Goal: Task Accomplishment & Management: Use online tool/utility

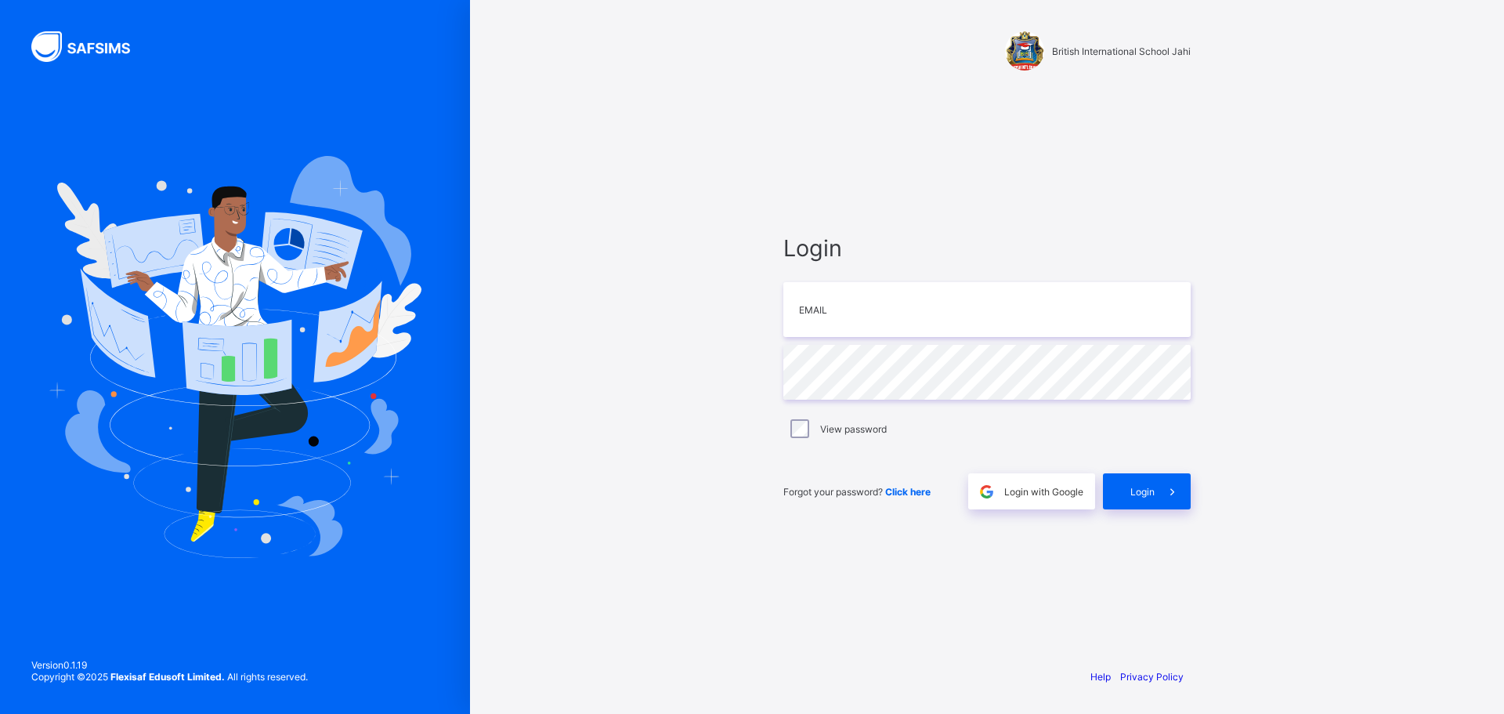
type input "**********"
click at [1163, 484] on span at bounding box center [1173, 491] width 36 height 36
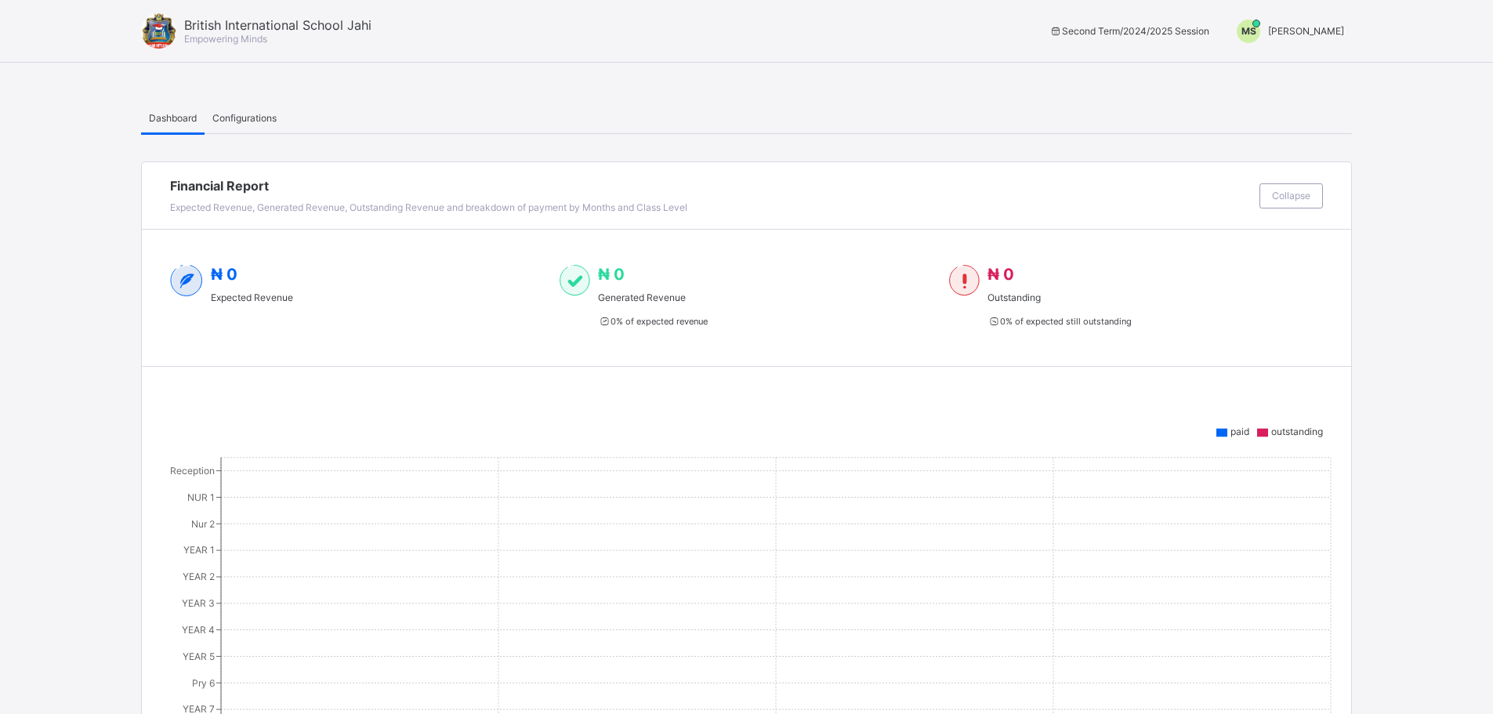
click at [1296, 31] on span "[PERSON_NAME]" at bounding box center [1306, 31] width 76 height 12
drag, startPoint x: 1258, startPoint y: 67, endPoint x: 1247, endPoint y: 69, distance: 11.2
click at [1258, 67] on span "Switch to Admin View" at bounding box center [1284, 67] width 119 height 18
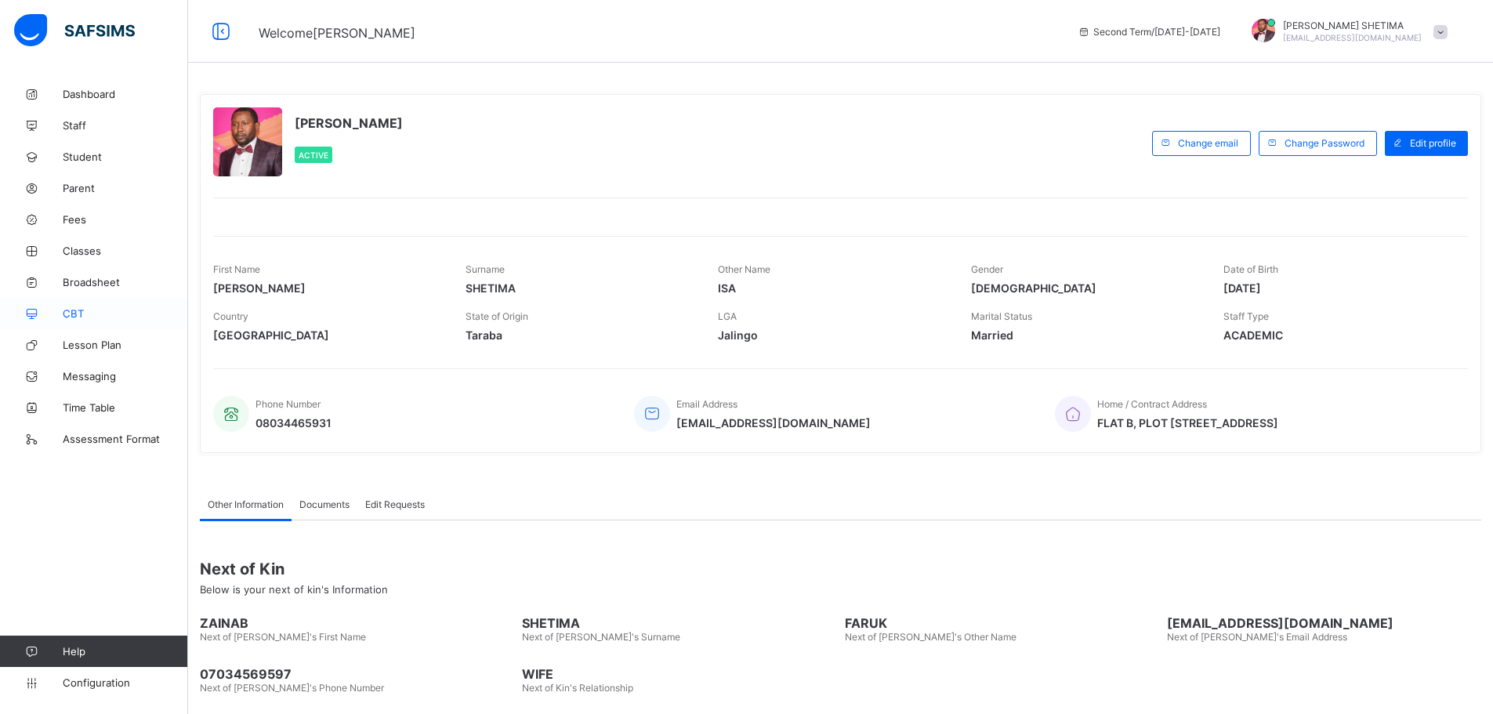
click at [71, 321] on link "CBT" at bounding box center [94, 313] width 188 height 31
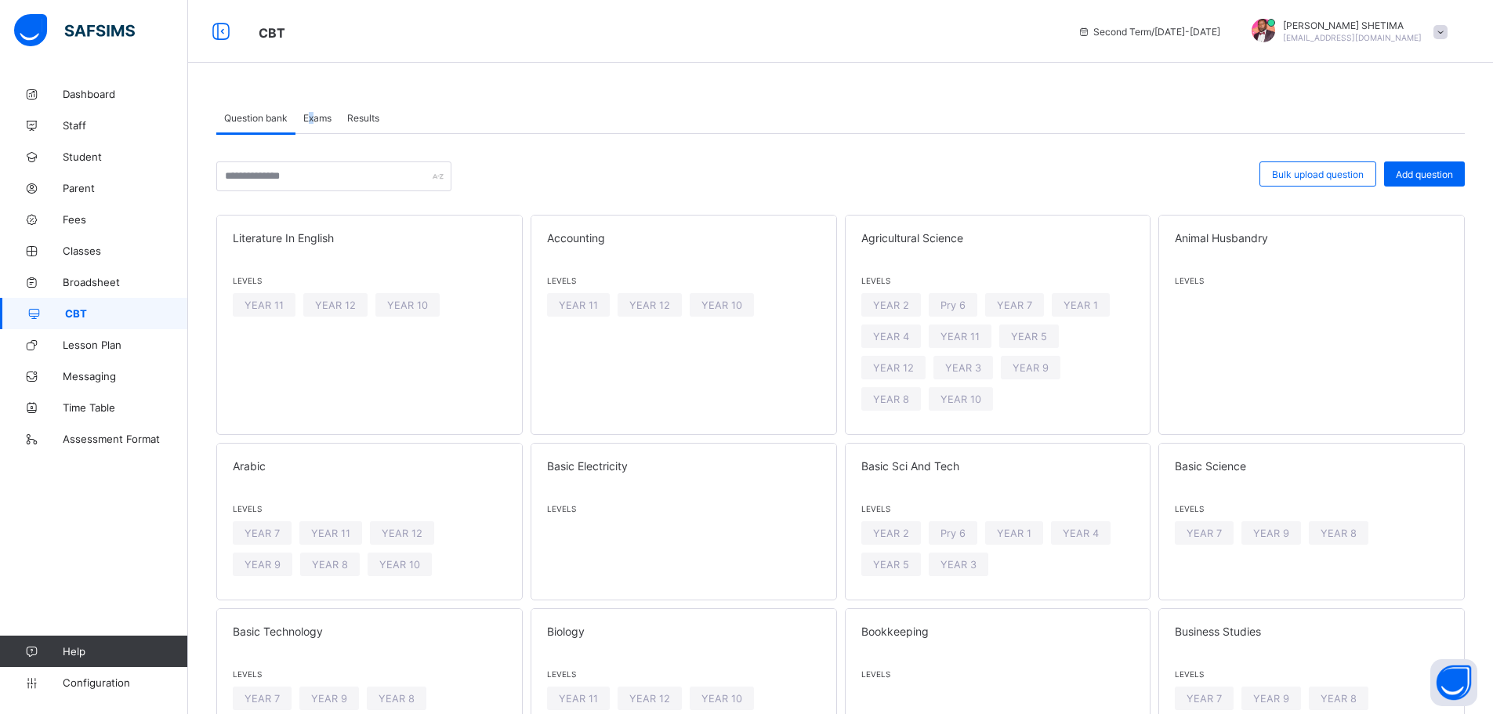
click at [314, 115] on div "Exams" at bounding box center [317, 117] width 44 height 31
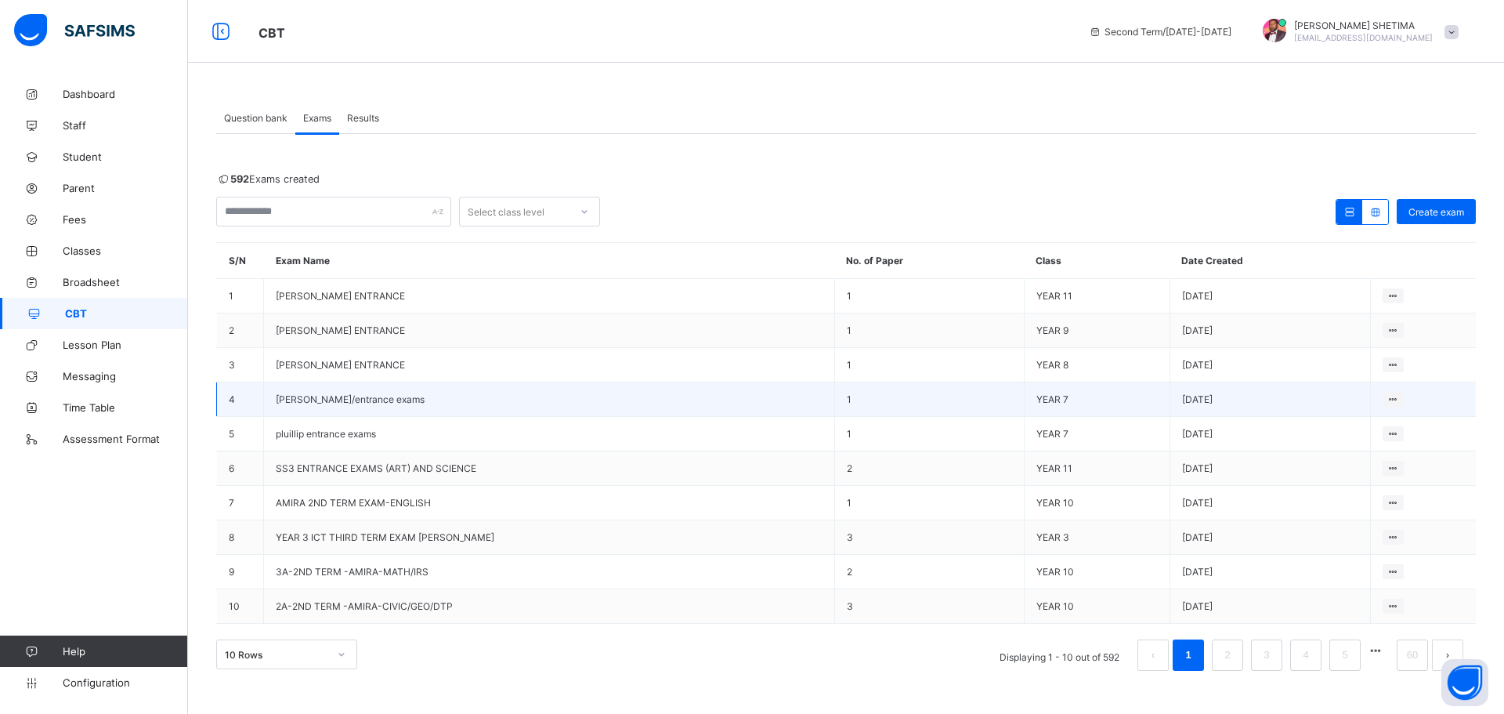
click at [332, 398] on span "zita/entrance exams" at bounding box center [350, 399] width 149 height 12
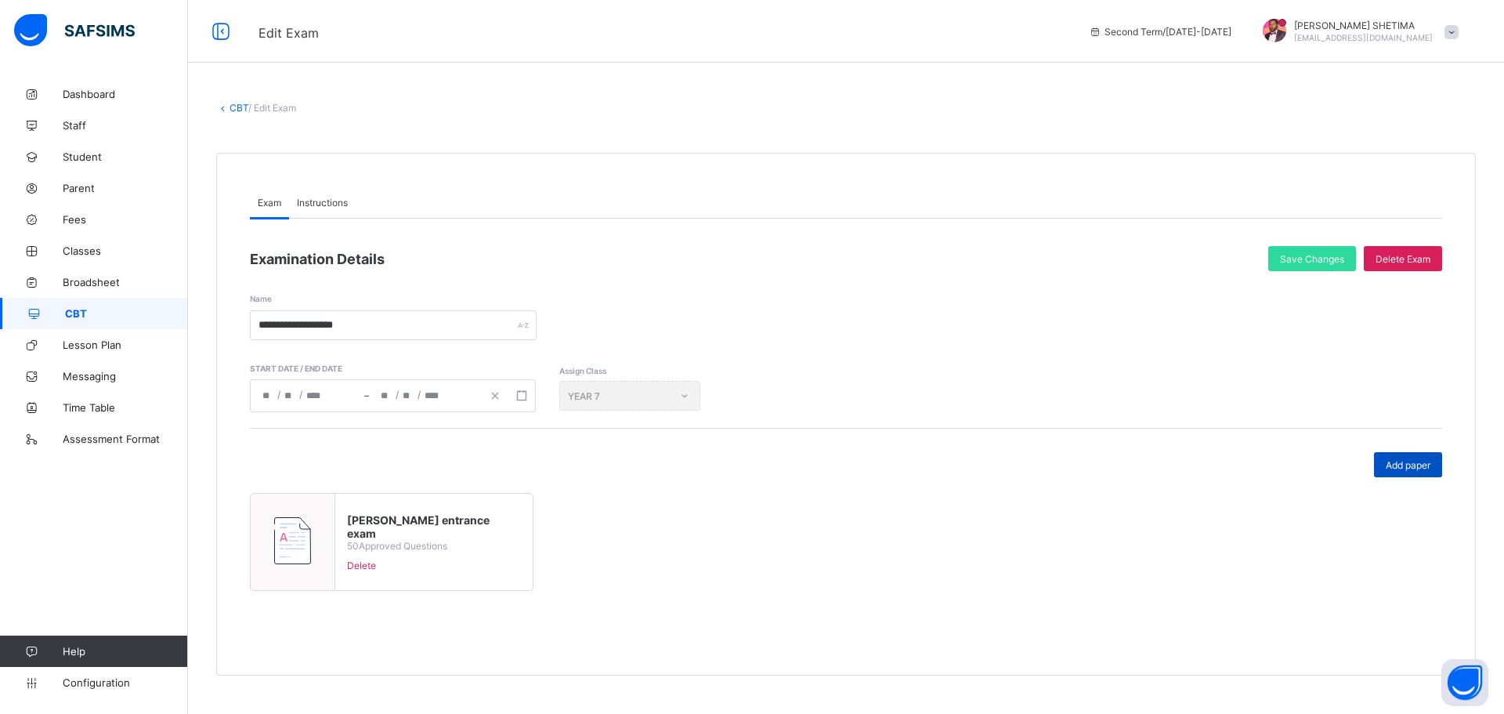
click at [1418, 471] on div "Add paper" at bounding box center [1408, 464] width 68 height 25
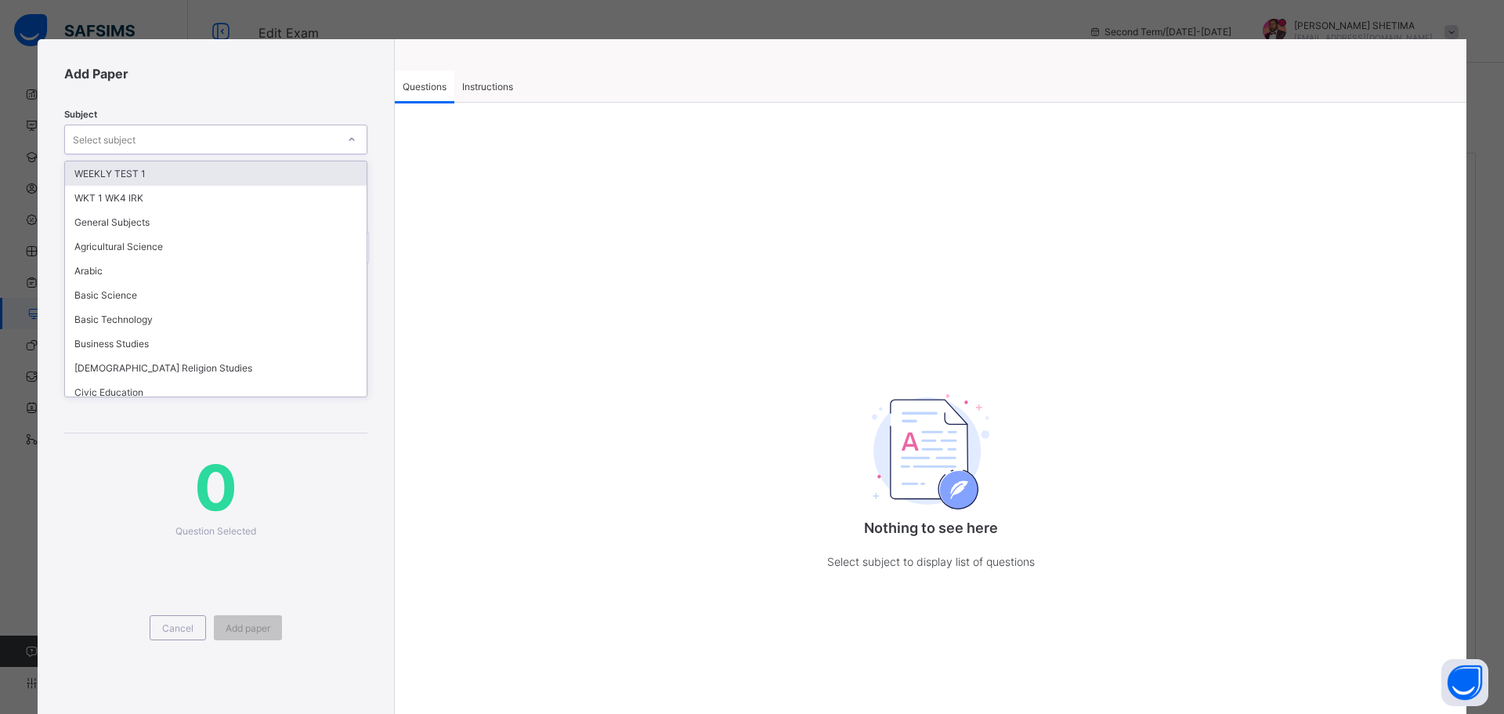
click at [341, 147] on div at bounding box center [351, 139] width 27 height 25
click at [793, 248] on div "Nothing to see here Select subject to display list of questions" at bounding box center [931, 425] width 1072 height 590
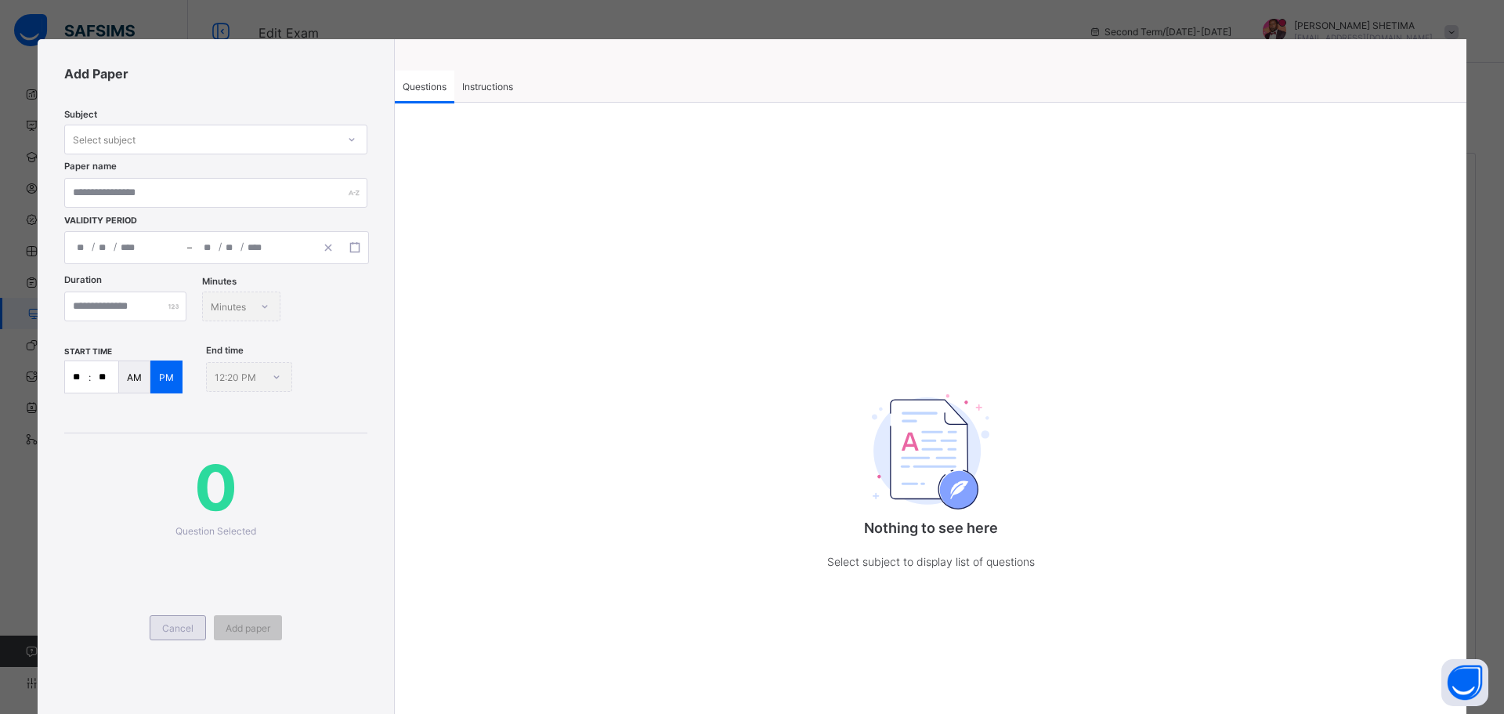
click at [155, 635] on div "Cancel" at bounding box center [178, 627] width 56 height 25
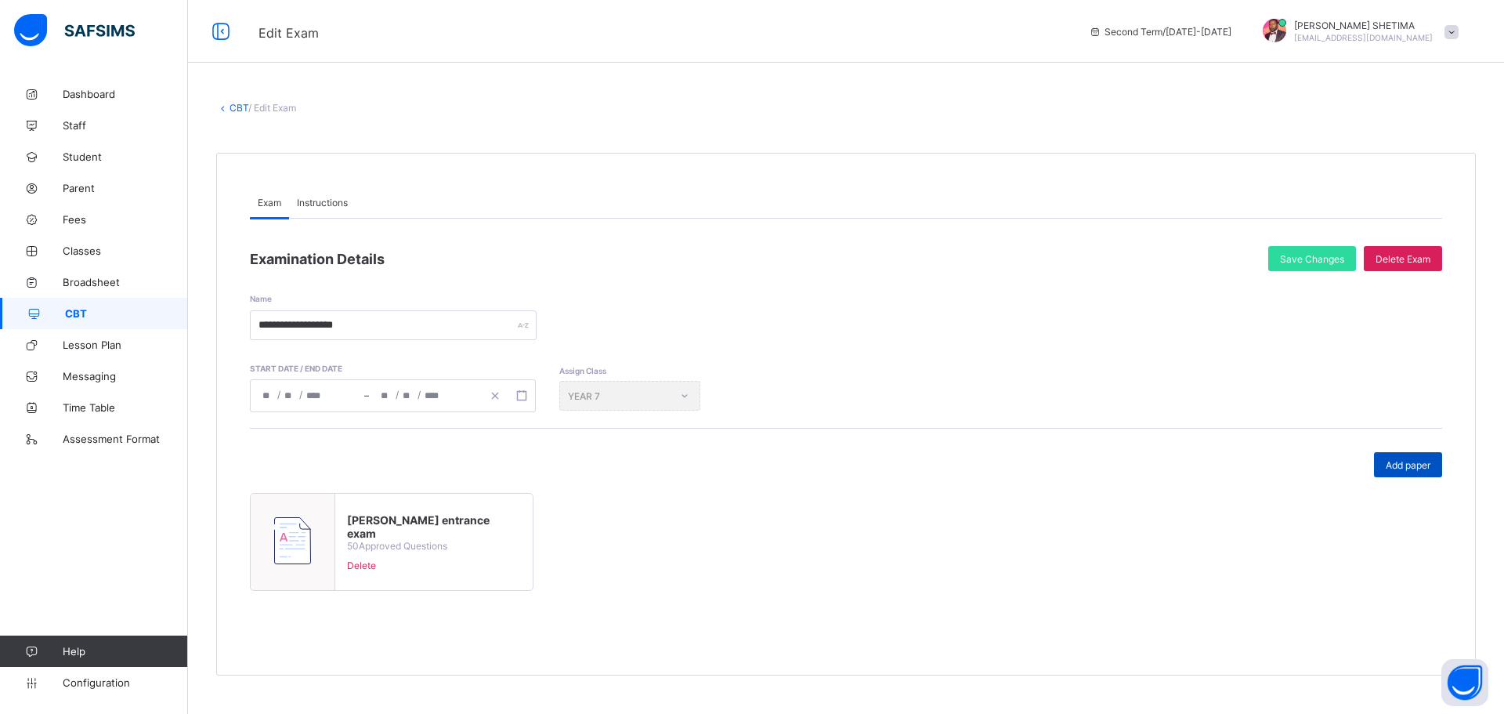
click at [1386, 467] on span "Add paper" at bounding box center [1408, 465] width 45 height 12
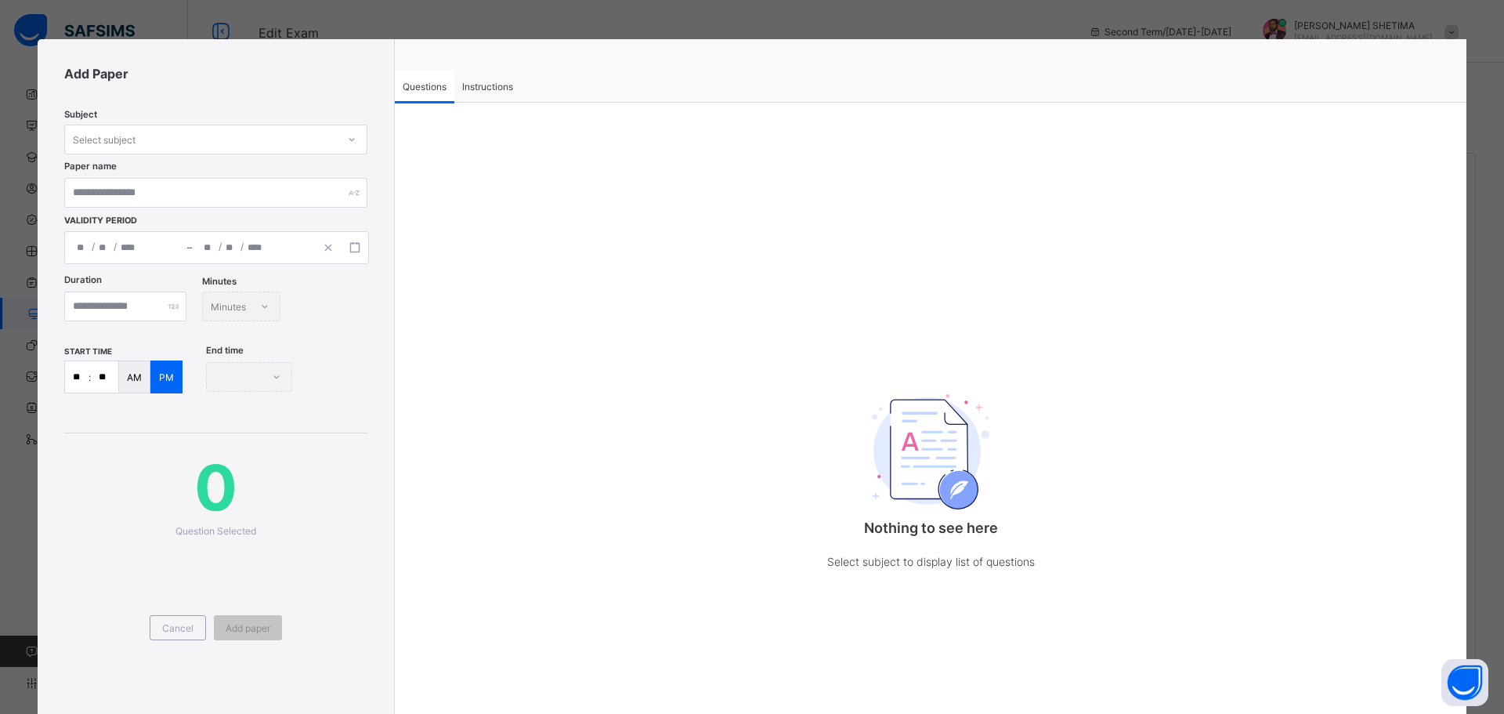
click at [337, 139] on div at bounding box center [352, 139] width 30 height 28
click at [298, 76] on span "Add Paper" at bounding box center [215, 74] width 303 height 16
click at [178, 622] on span "Cancel" at bounding box center [177, 628] width 31 height 12
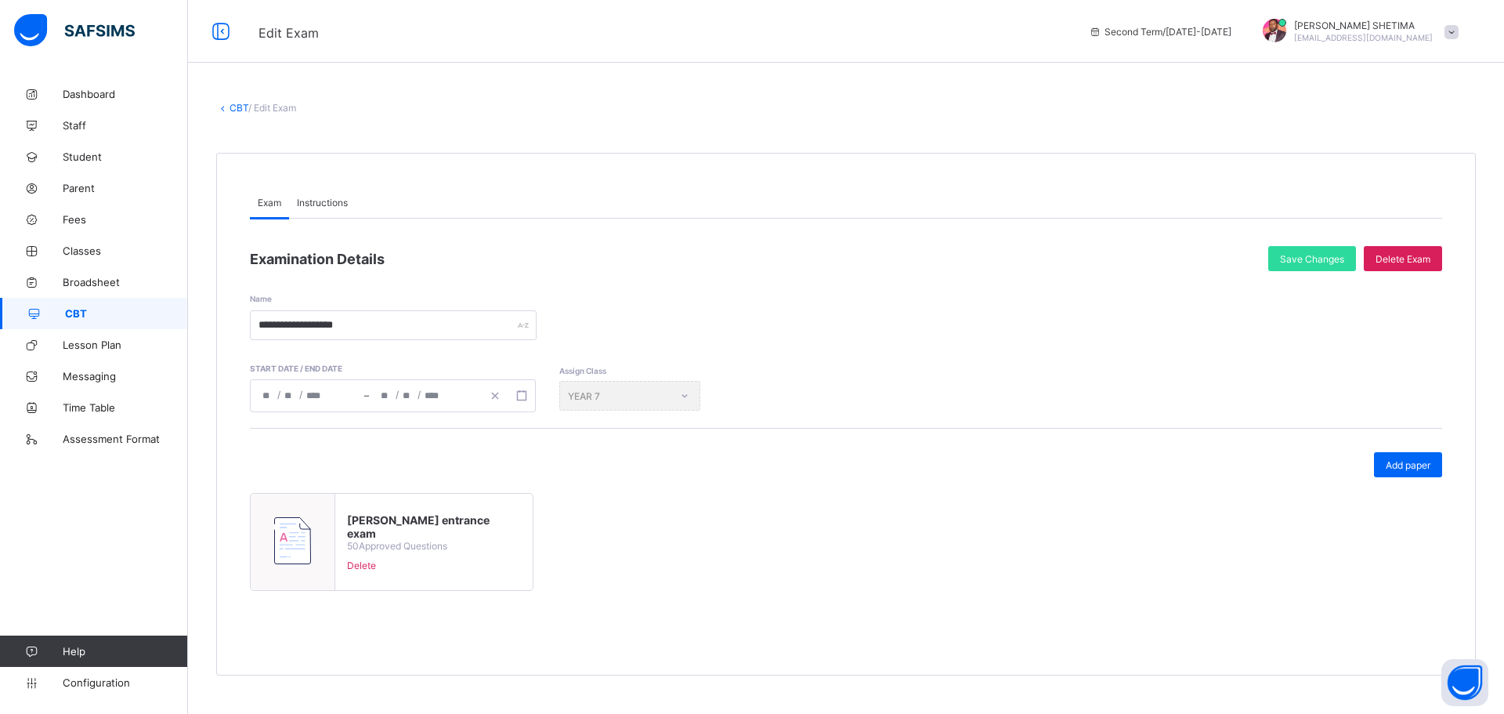
click at [338, 191] on div "Instructions" at bounding box center [322, 201] width 67 height 31
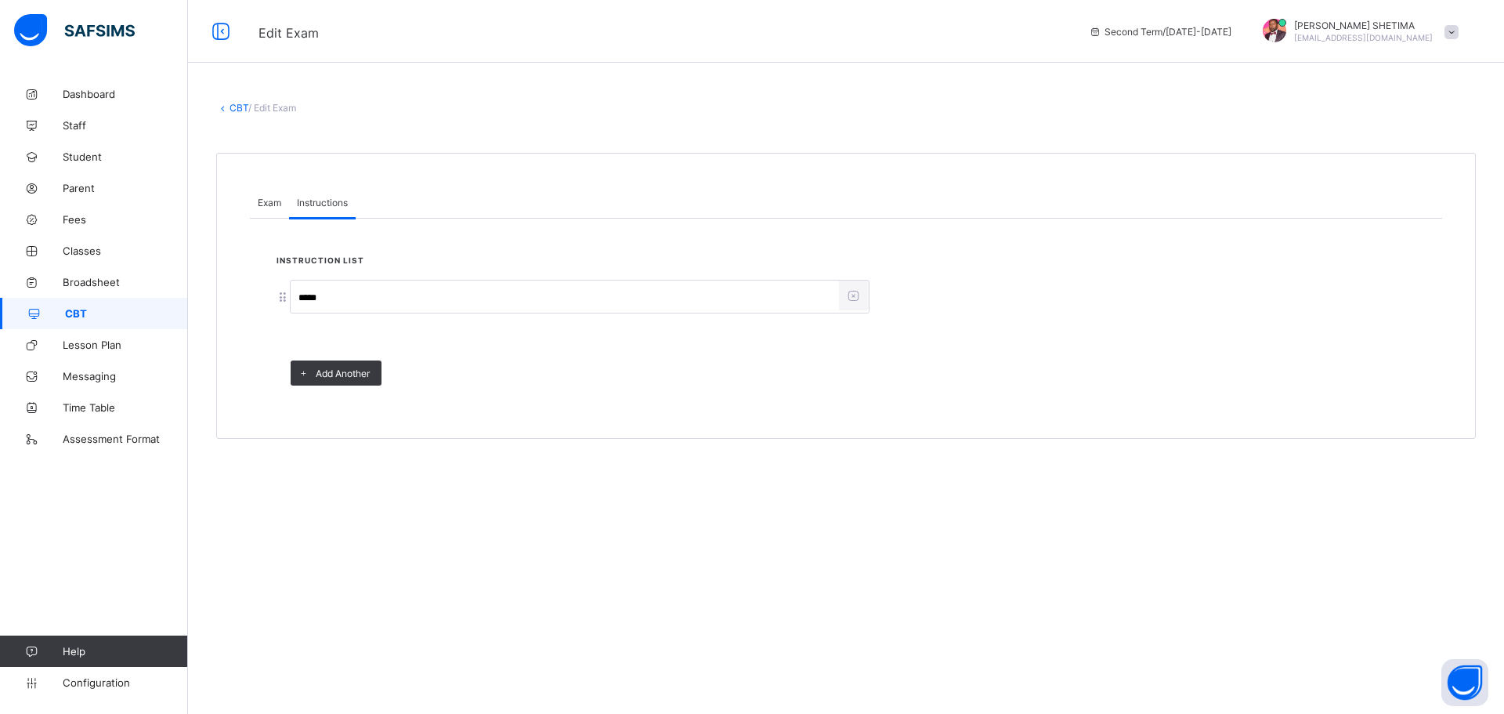
click at [258, 204] on span "Exam" at bounding box center [270, 203] width 24 height 12
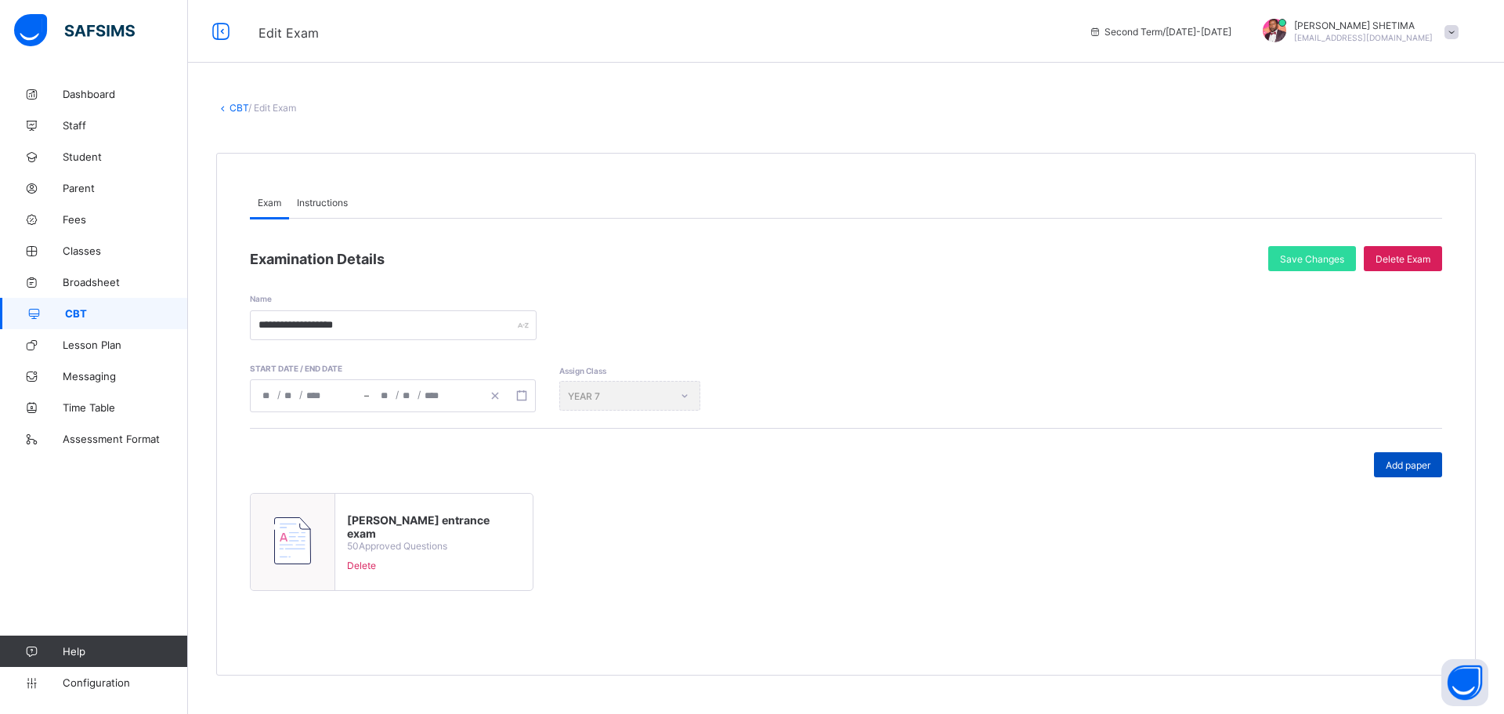
click at [1421, 459] on span "Add paper" at bounding box center [1408, 465] width 45 height 12
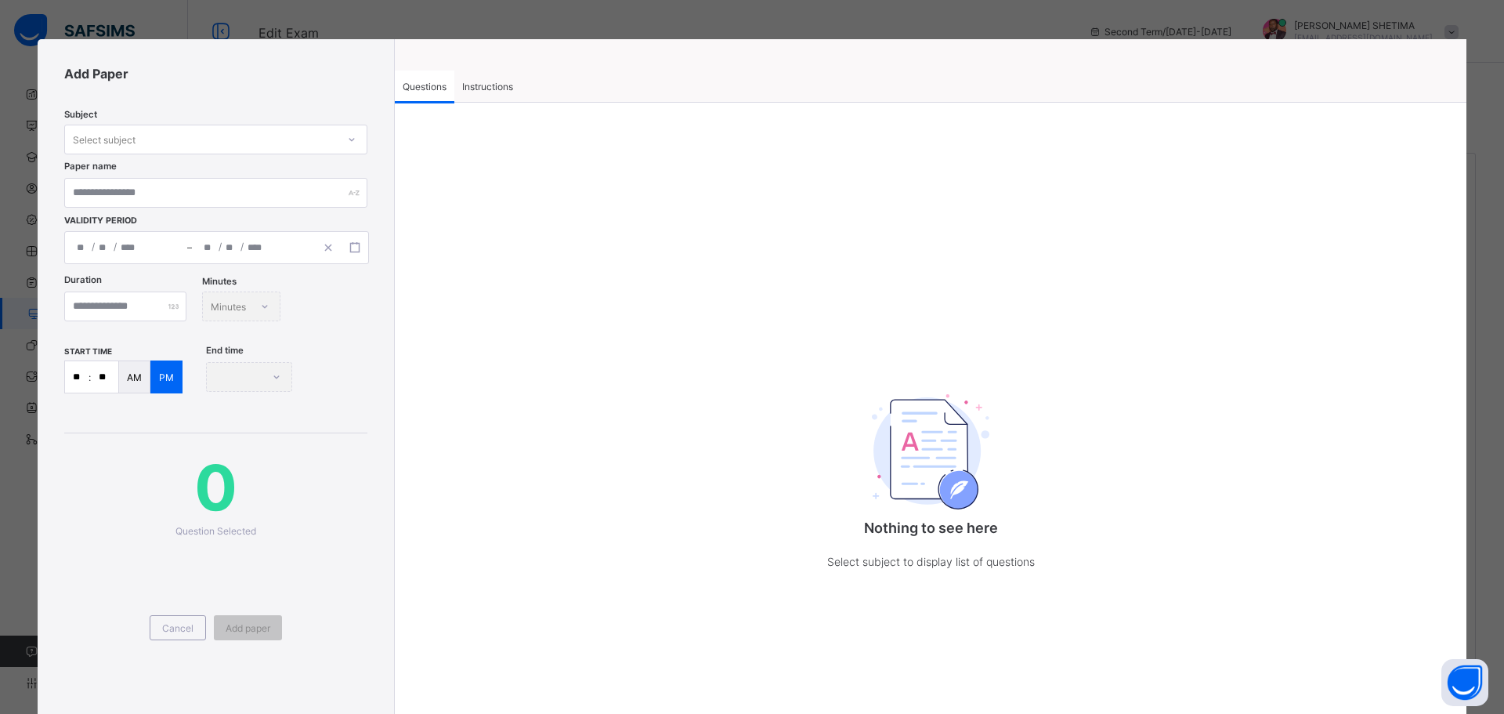
click at [269, 255] on div "/ /" at bounding box center [253, 247] width 122 height 31
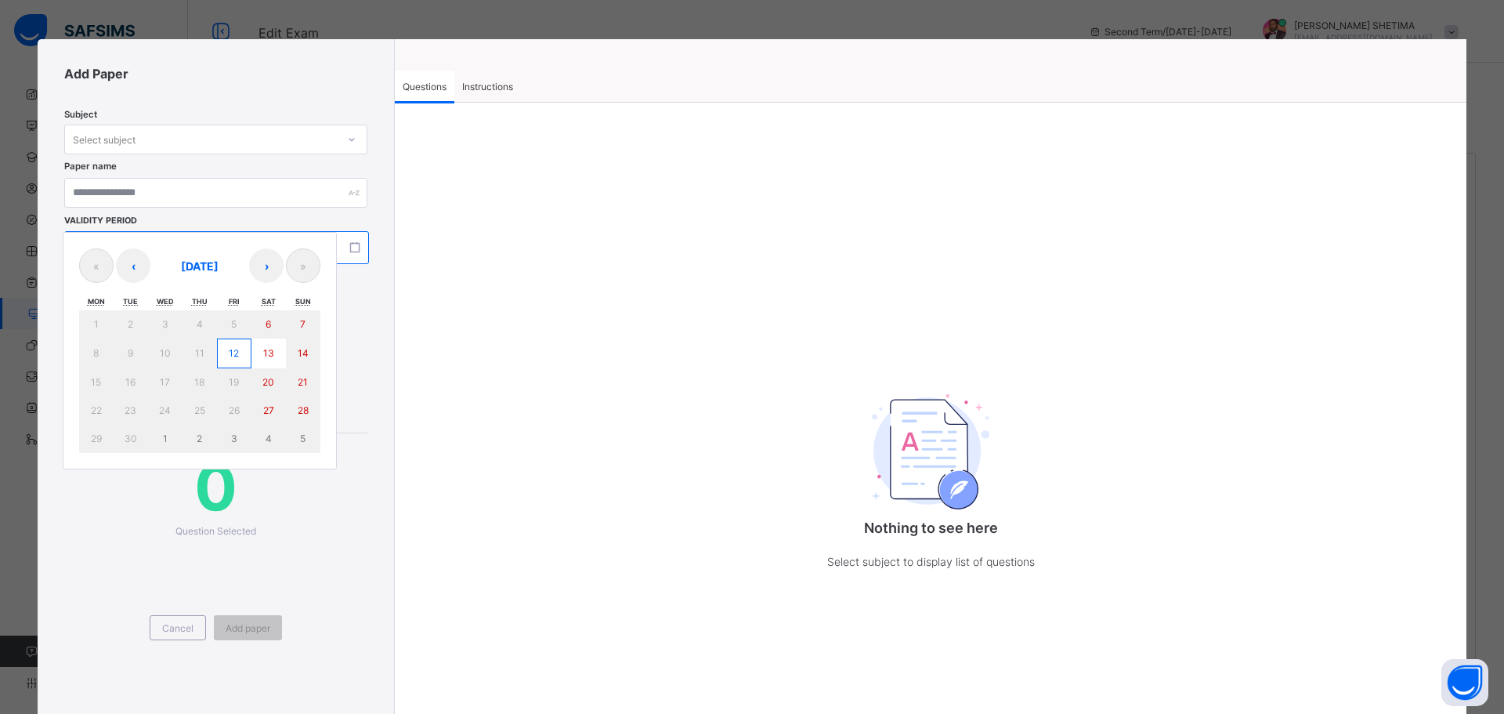
click at [237, 357] on abbr "12" at bounding box center [234, 353] width 10 height 12
click at [236, 352] on abbr "12" at bounding box center [234, 353] width 10 height 12
type input "**********"
type input "**"
type input "*"
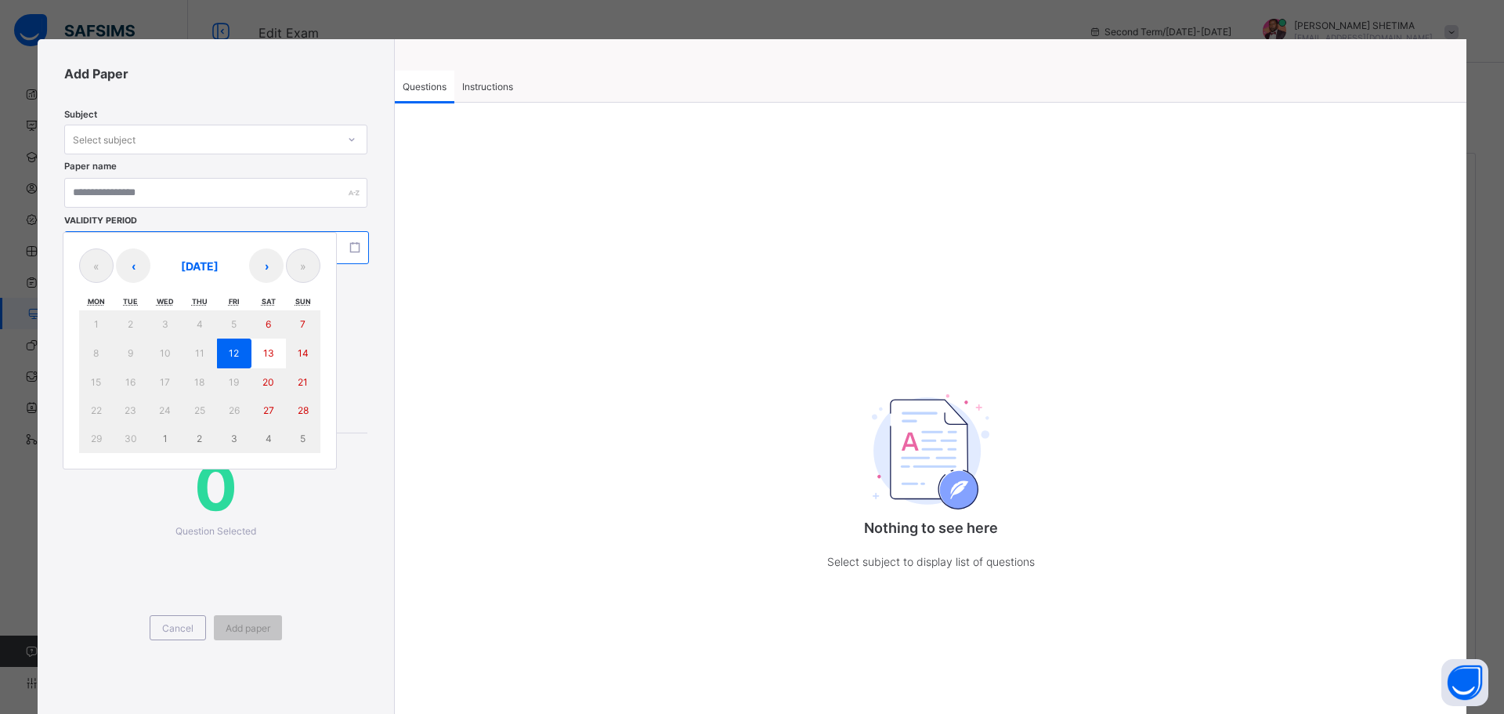
type input "****"
type input "**********"
type input "**"
type input "*"
type input "****"
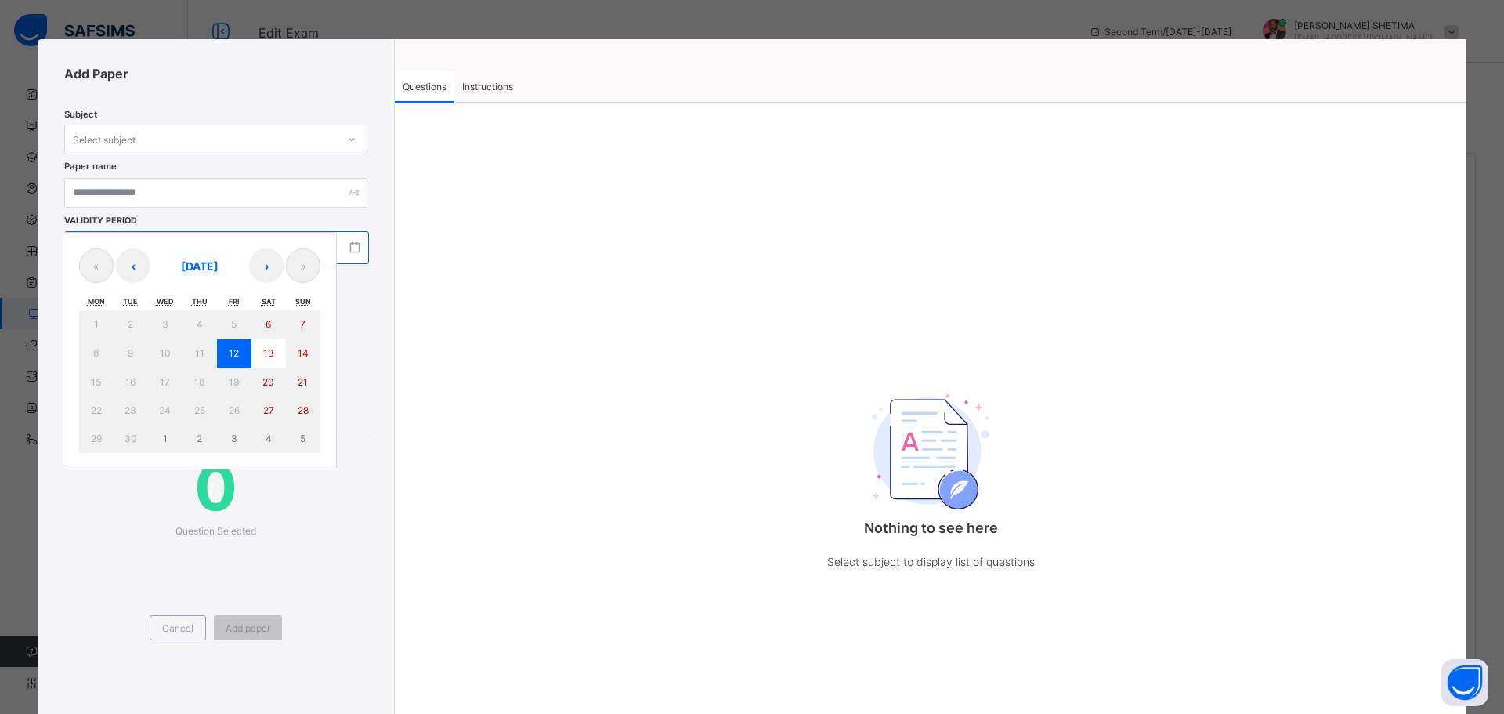
type input "**"
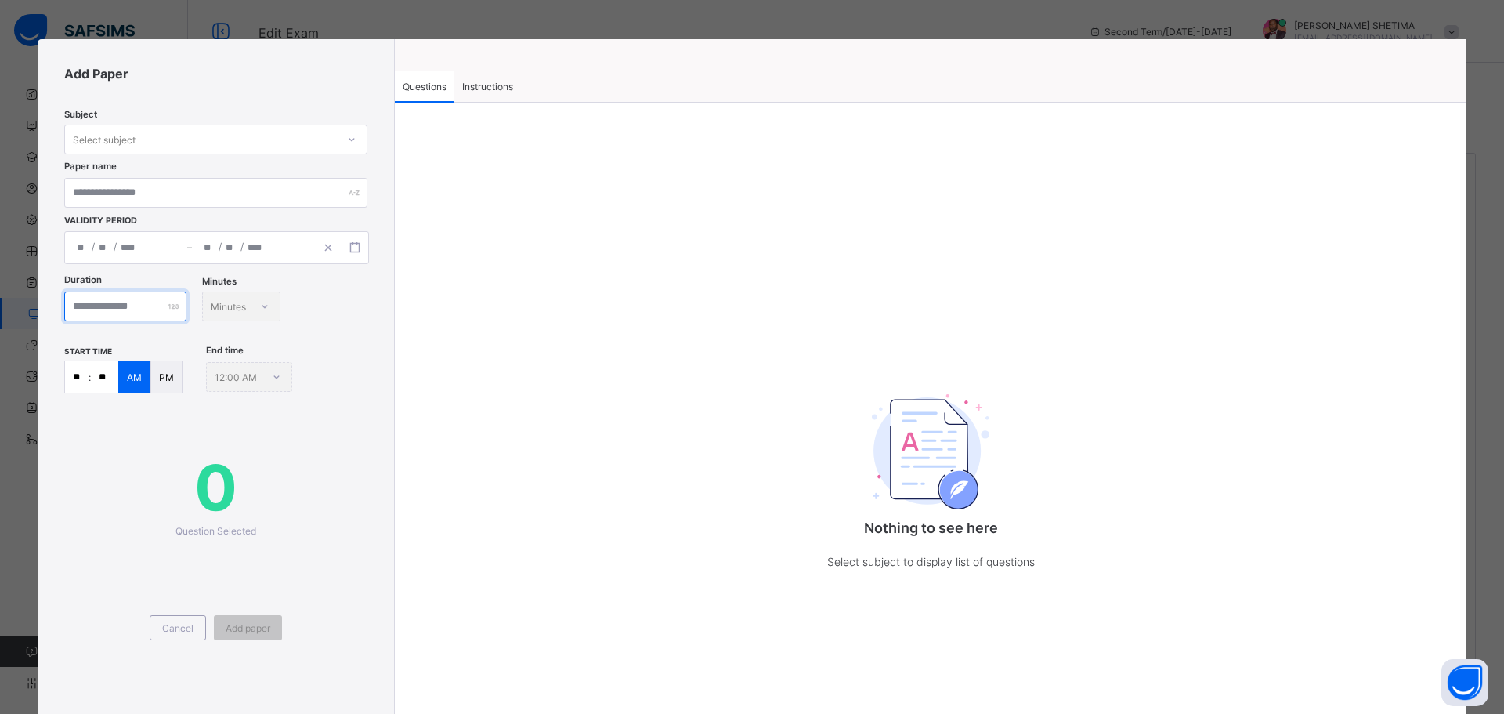
click at [156, 301] on input "number" at bounding box center [125, 306] width 122 height 30
type input "**"
click at [350, 132] on icon at bounding box center [351, 140] width 9 height 16
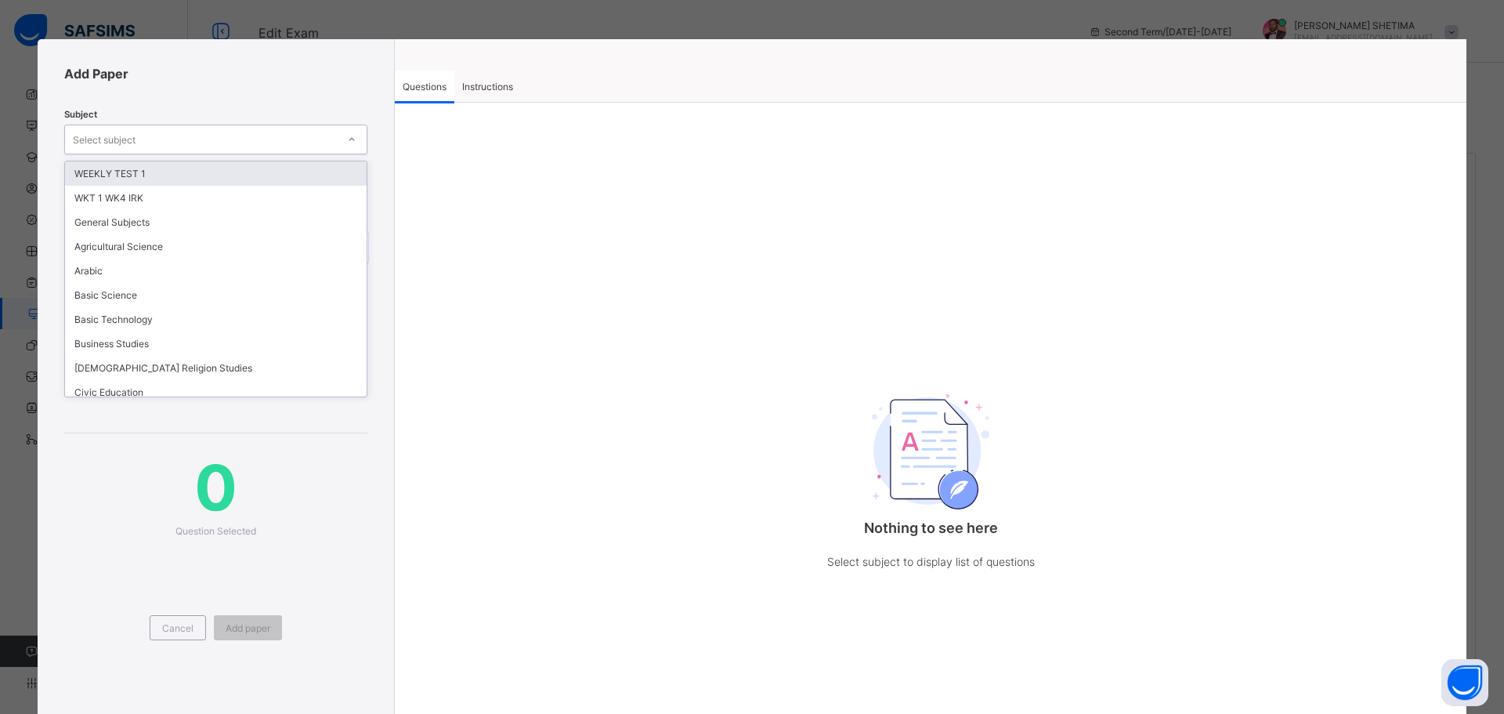
click at [168, 166] on div "WEEKLY TEST 1" at bounding box center [216, 173] width 302 height 24
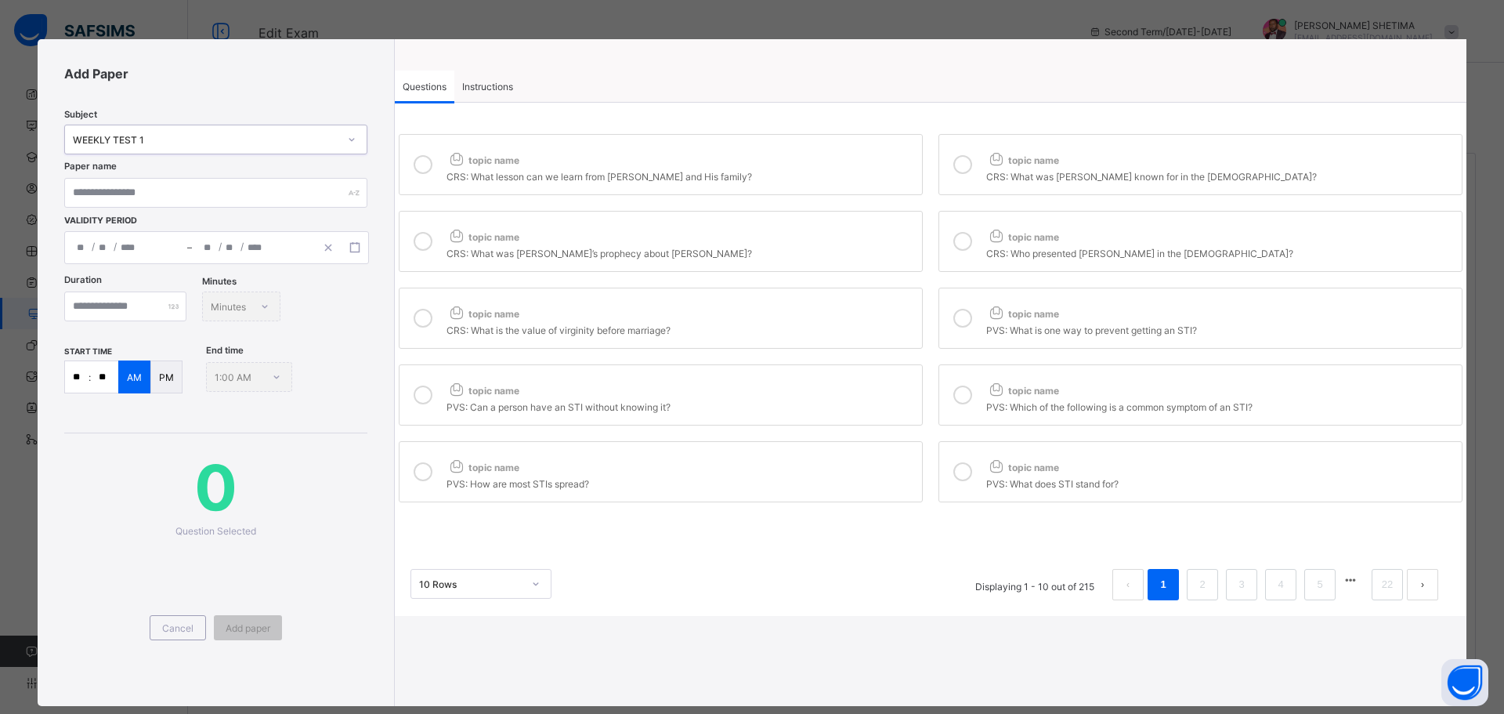
click at [354, 143] on icon at bounding box center [351, 140] width 9 height 16
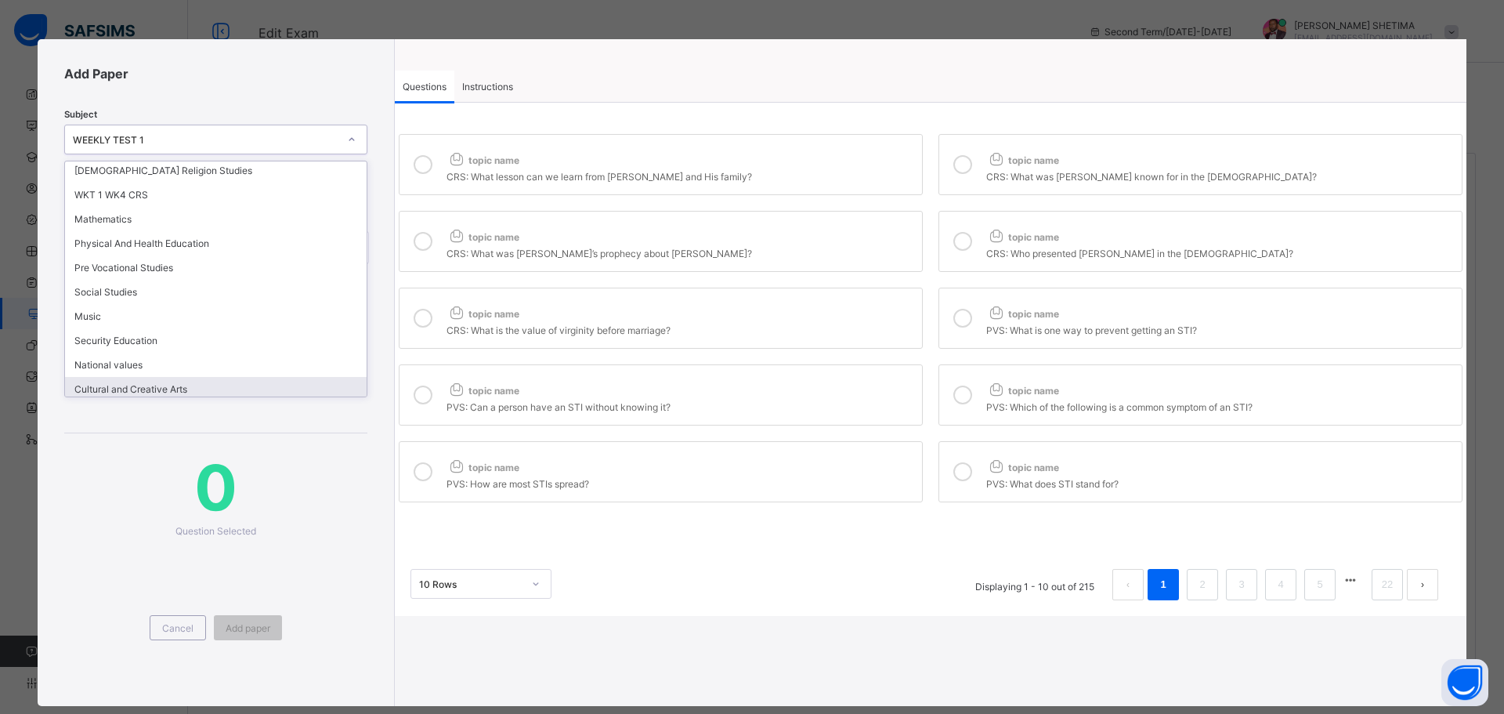
scroll to position [445, 0]
click at [169, 623] on span "Cancel" at bounding box center [177, 628] width 31 height 12
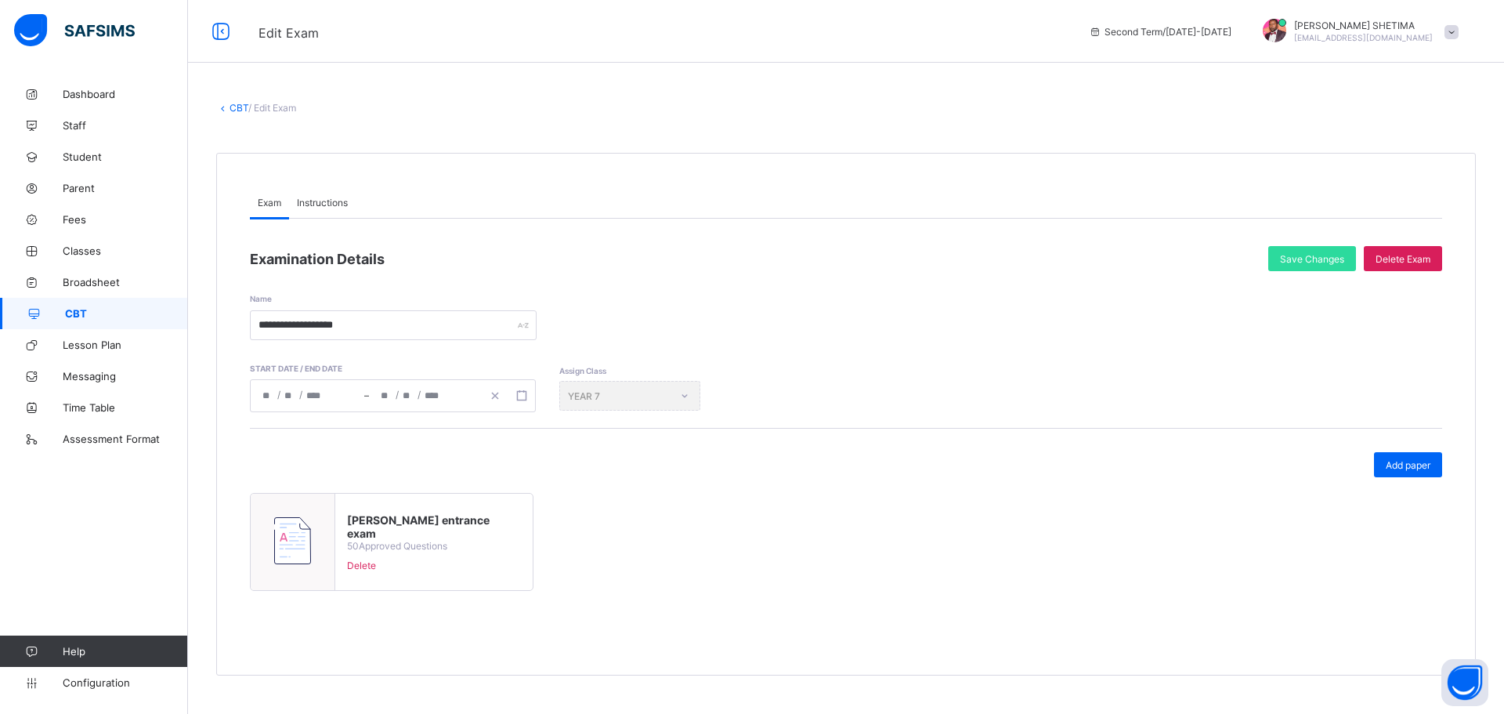
click at [335, 201] on span "Instructions" at bounding box center [322, 203] width 51 height 12
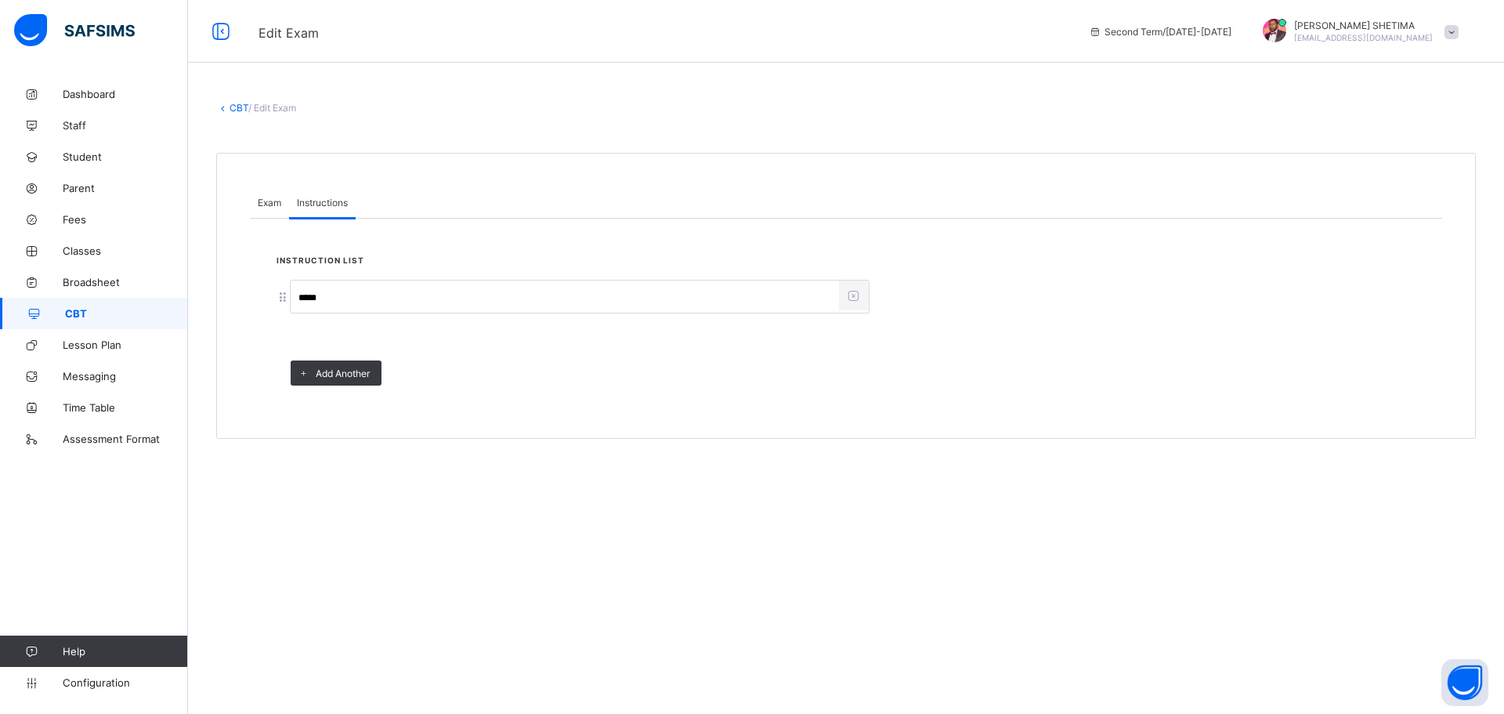
click at [279, 203] on span "Exam" at bounding box center [270, 203] width 24 height 12
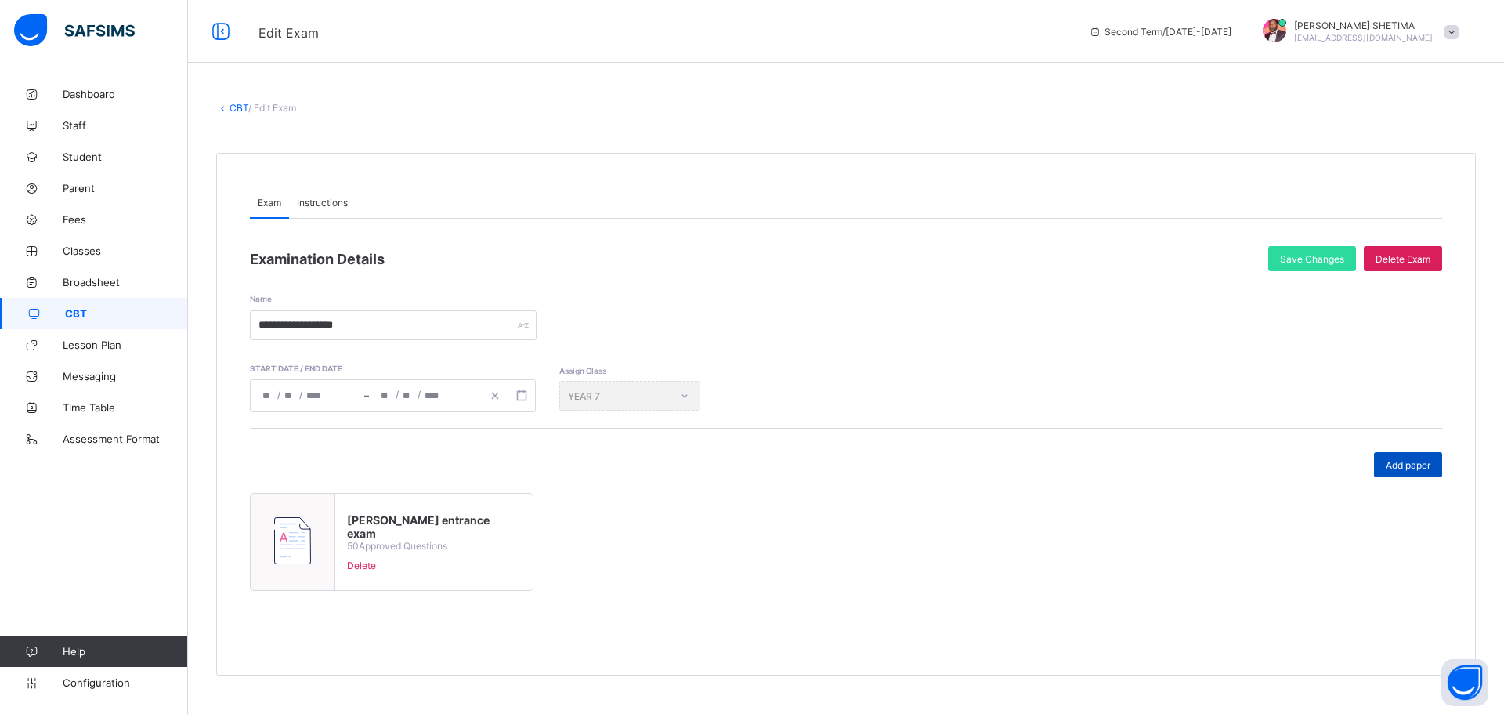
click at [1381, 453] on div "Add paper" at bounding box center [1408, 464] width 68 height 25
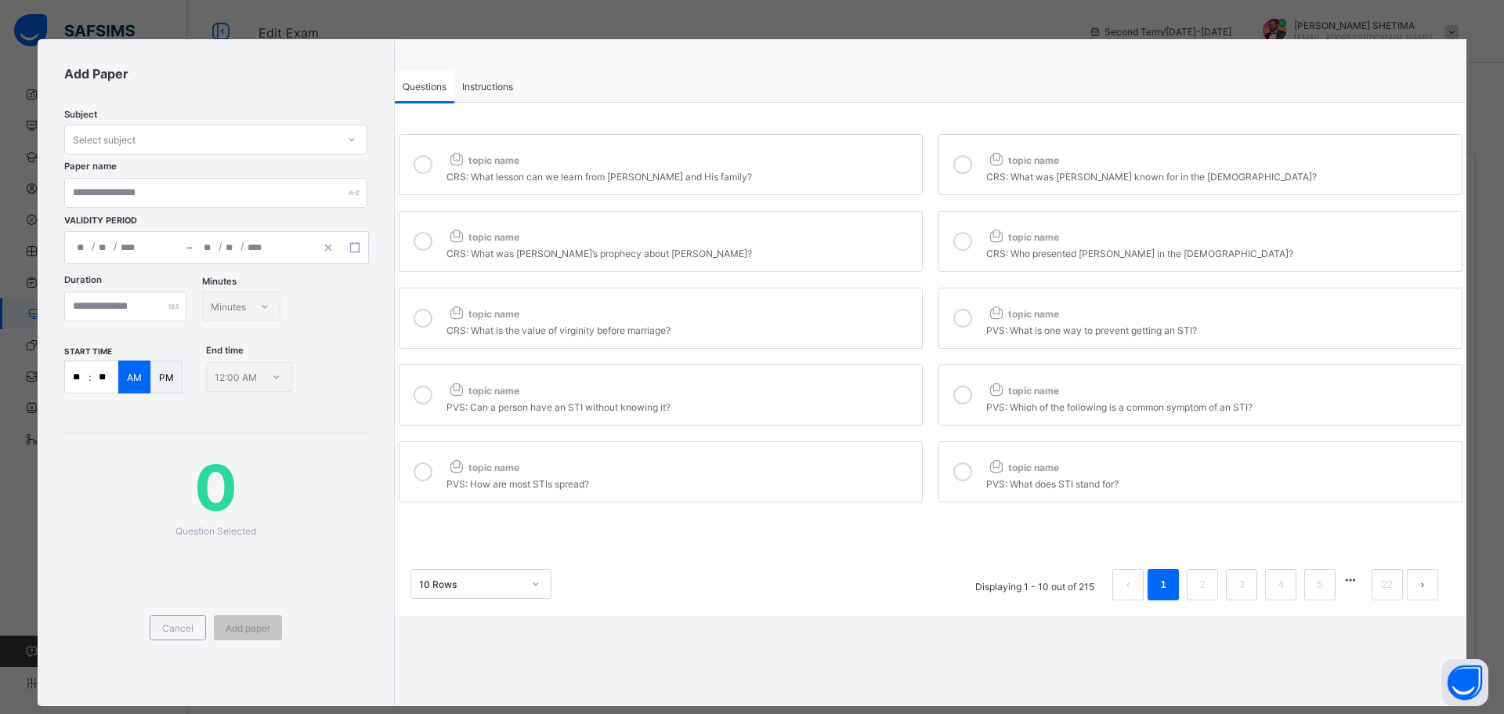
click at [289, 144] on div "Select subject" at bounding box center [201, 139] width 272 height 22
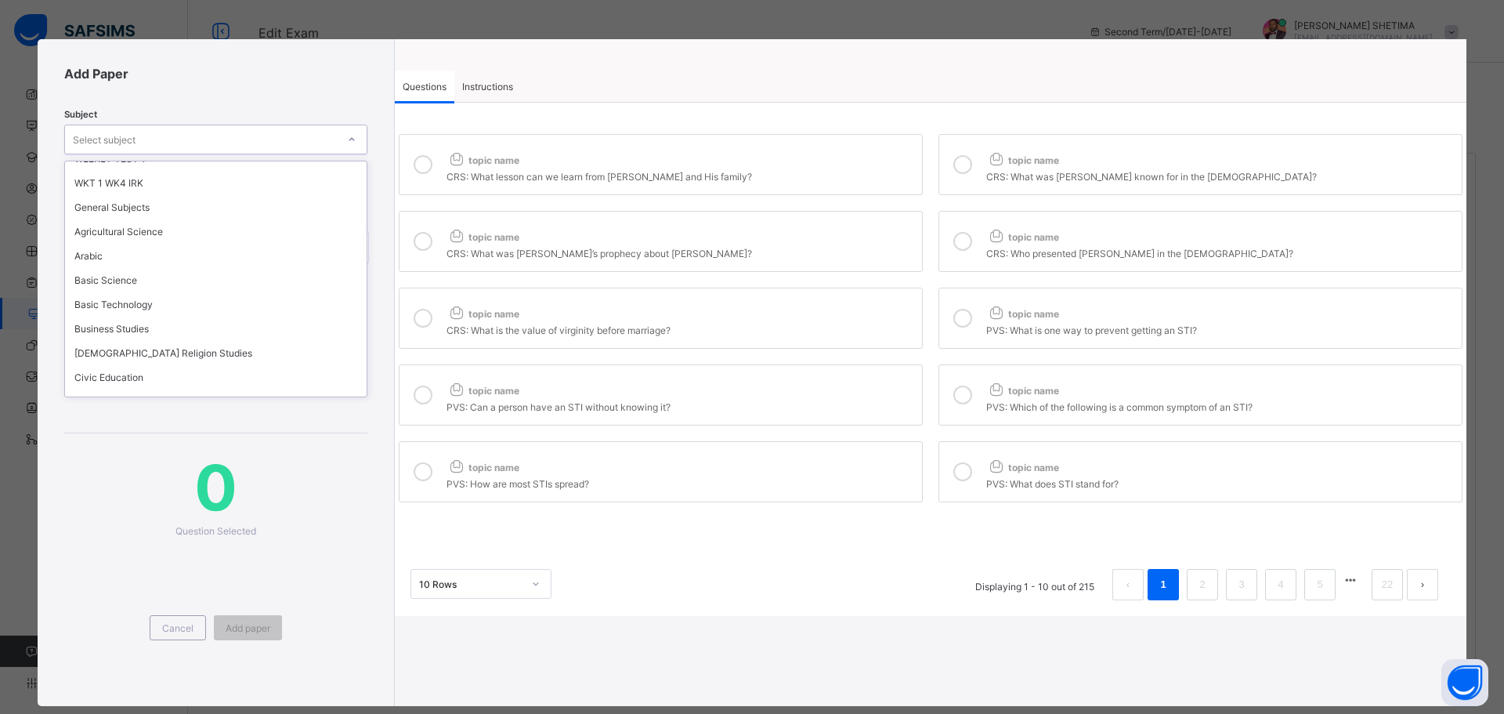
scroll to position [0, 0]
click at [166, 227] on div "General Subjects" at bounding box center [216, 222] width 302 height 24
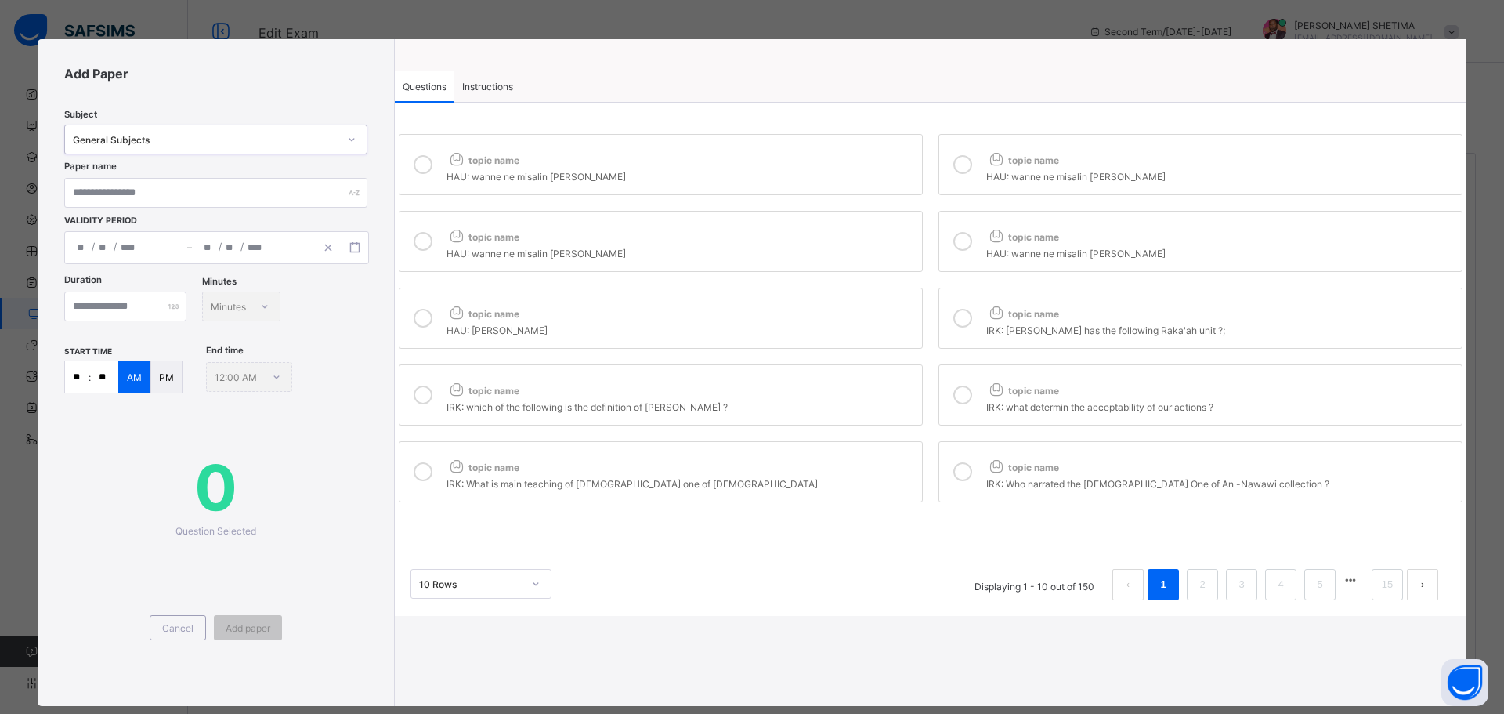
click at [307, 137] on div "General Subjects" at bounding box center [206, 140] width 266 height 12
click at [296, 85] on div "Add Paper Subject General Subjects Paper name Validity Period / / – / / « ‹ Sep…" at bounding box center [216, 372] width 357 height 667
drag, startPoint x: 172, startPoint y: 636, endPoint x: 179, endPoint y: 626, distance: 12.8
click at [173, 635] on div "Cancel" at bounding box center [178, 627] width 56 height 25
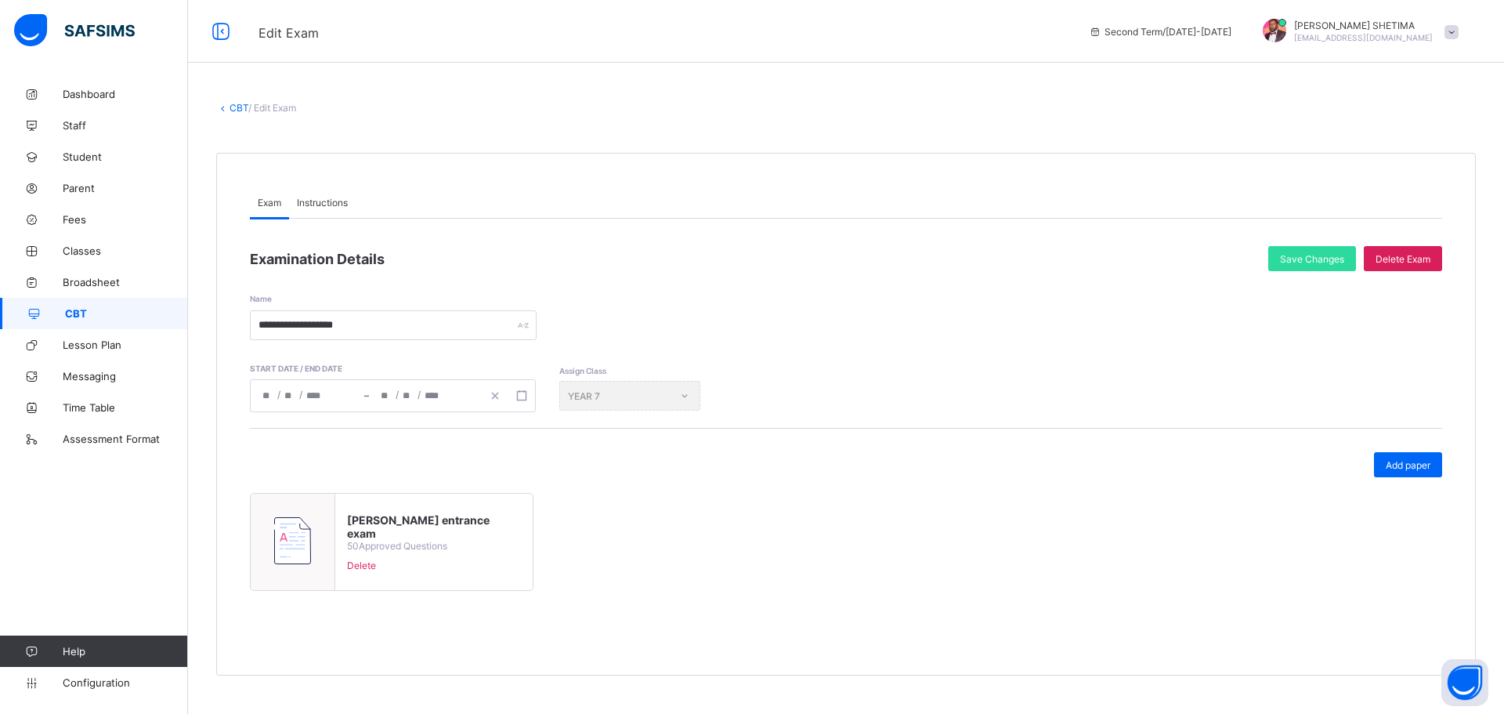
drag, startPoint x: 316, startPoint y: 541, endPoint x: 991, endPoint y: 538, distance: 675.4
click at [991, 538] on div "zita entrance exam 50 Approved Questions Delete" at bounding box center [846, 548] width 1192 height 110
click at [1408, 464] on span "Add paper" at bounding box center [1408, 465] width 45 height 12
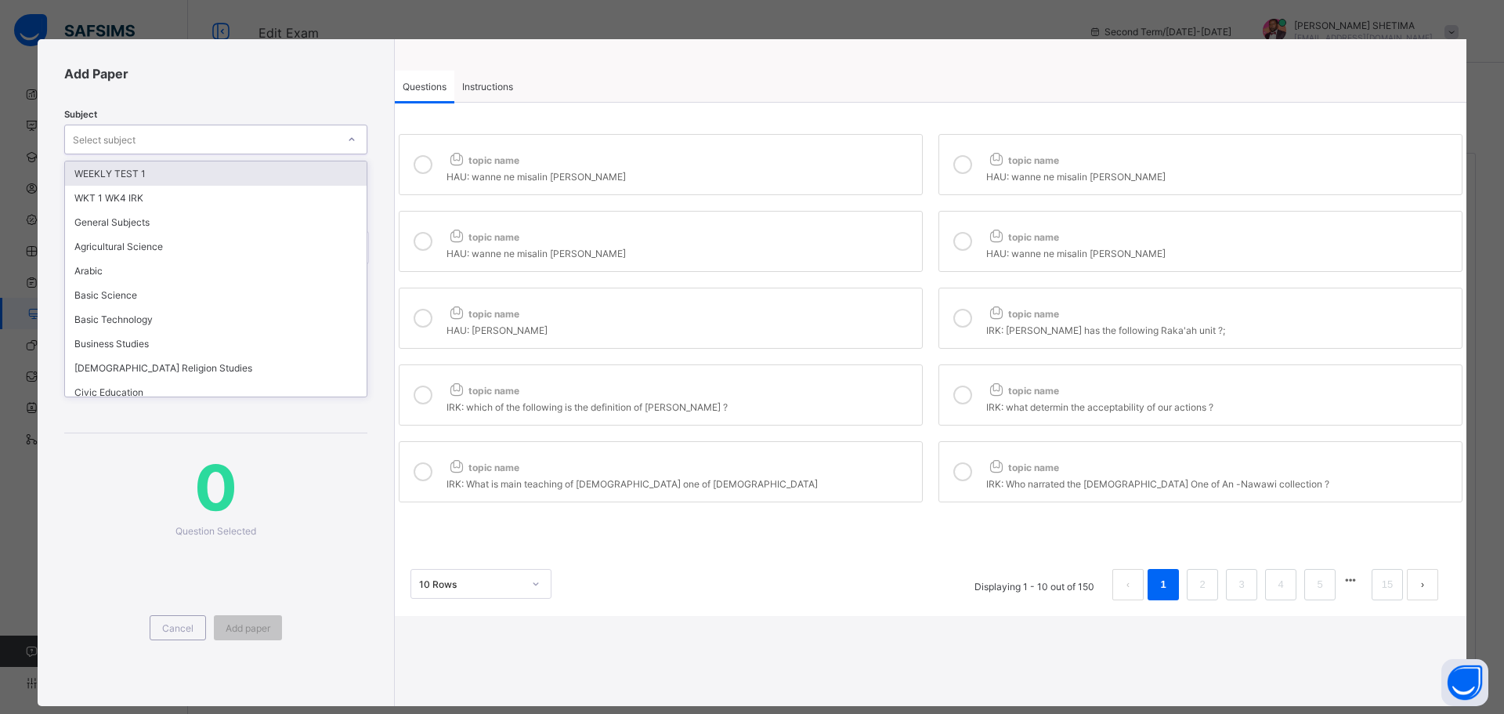
click at [314, 139] on div "Select subject" at bounding box center [201, 139] width 272 height 22
click at [255, 173] on div "WEEKLY TEST 1" at bounding box center [216, 173] width 302 height 24
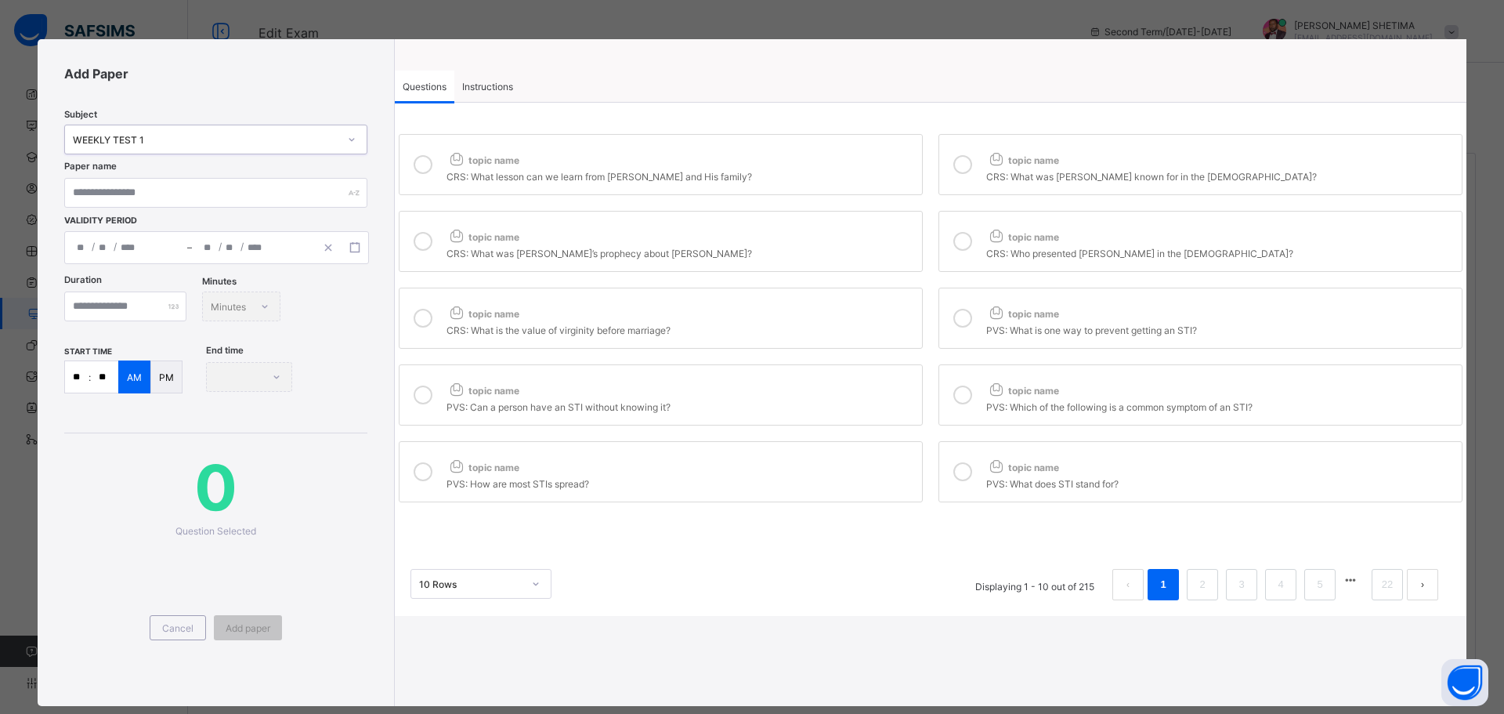
click at [273, 150] on div "WEEKLY TEST 1" at bounding box center [215, 140] width 303 height 30
click at [174, 615] on div "Cancel" at bounding box center [178, 627] width 56 height 25
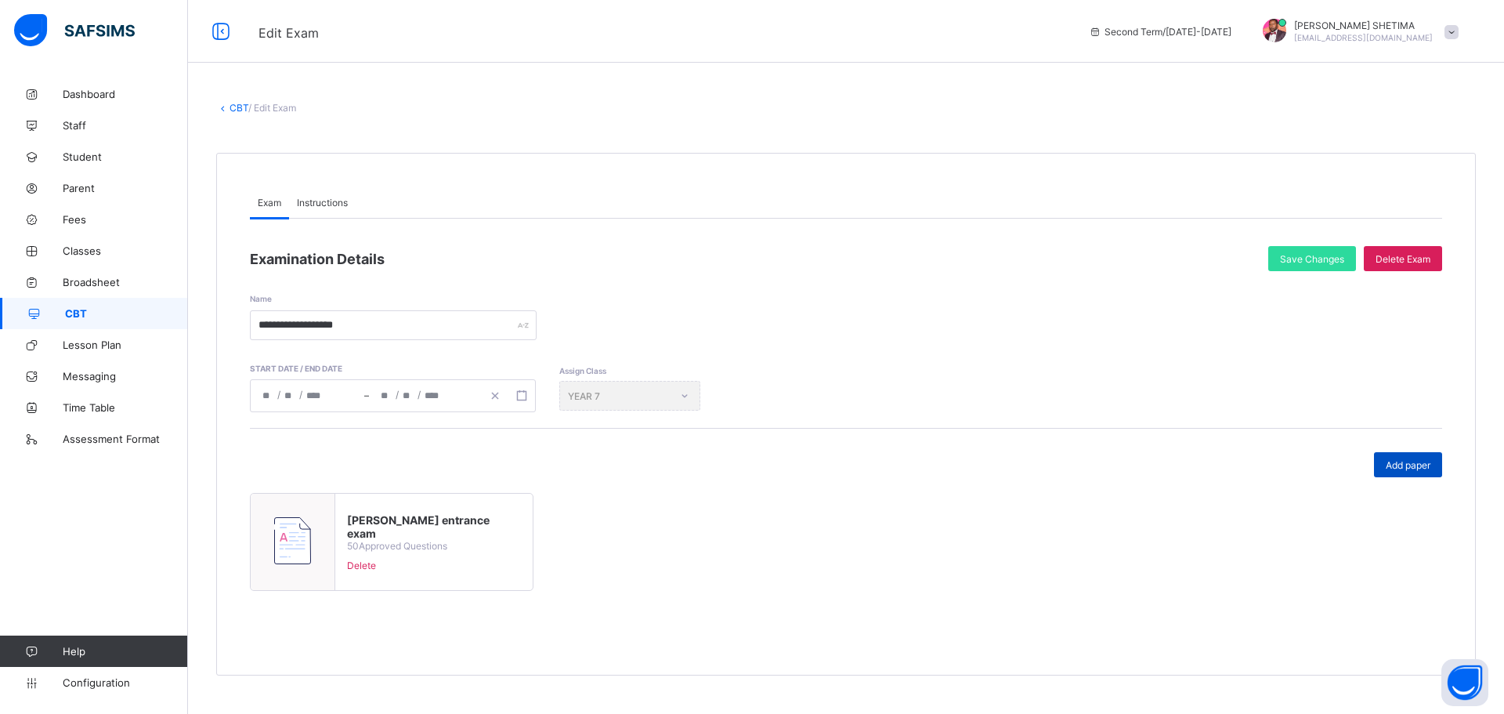
click at [1404, 469] on span "Add paper" at bounding box center [1408, 465] width 45 height 12
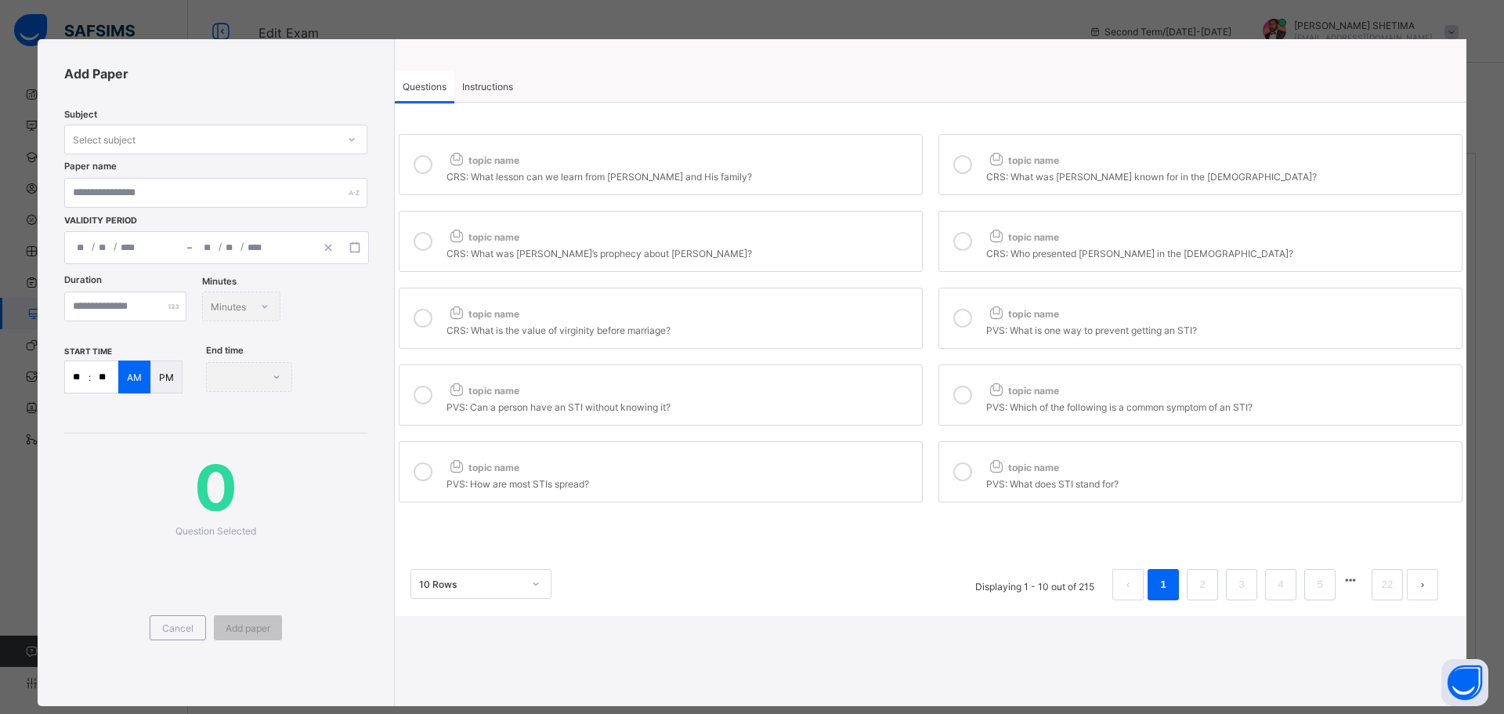
click at [493, 160] on span "topic name" at bounding box center [483, 160] width 73 height 12
click at [955, 163] on icon at bounding box center [962, 164] width 19 height 19
click at [740, 267] on label "topic name CRS: What was Simeon’s prophecy about Jesus?" at bounding box center [661, 241] width 524 height 61
click at [1074, 244] on div "CRS: Who presented Jesus in the temple?" at bounding box center [1220, 252] width 468 height 16
click at [851, 307] on div "topic name" at bounding box center [681, 310] width 468 height 20
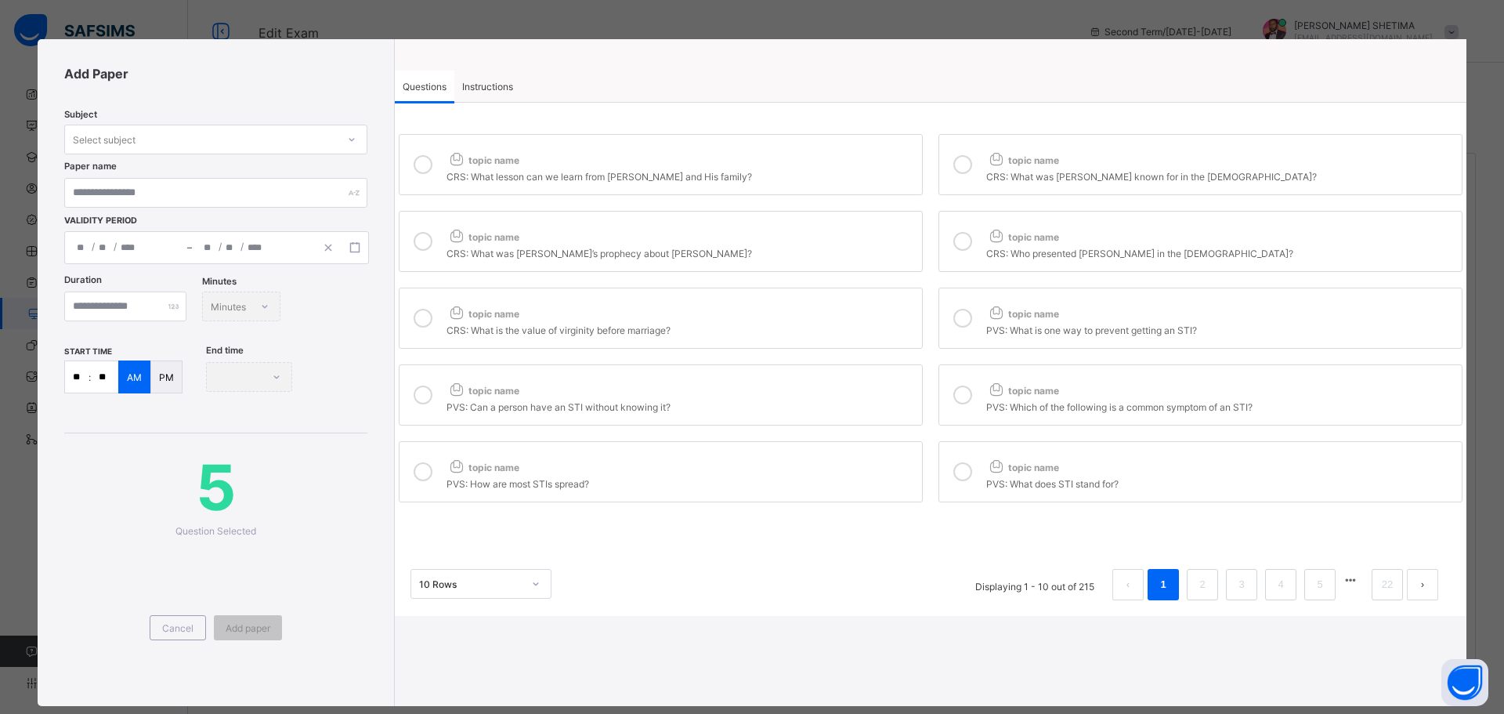
click at [1019, 321] on div "PVS: What is one way to prevent getting an STI?" at bounding box center [1220, 328] width 468 height 16
click at [802, 398] on div "PVS: Can a person have an STI without knowing it?" at bounding box center [681, 405] width 468 height 16
click at [986, 381] on icon at bounding box center [996, 389] width 20 height 16
click at [750, 475] on div "PVS: How are most STIs spread?" at bounding box center [681, 482] width 468 height 16
click at [1008, 458] on div "topic name" at bounding box center [1220, 464] width 468 height 20
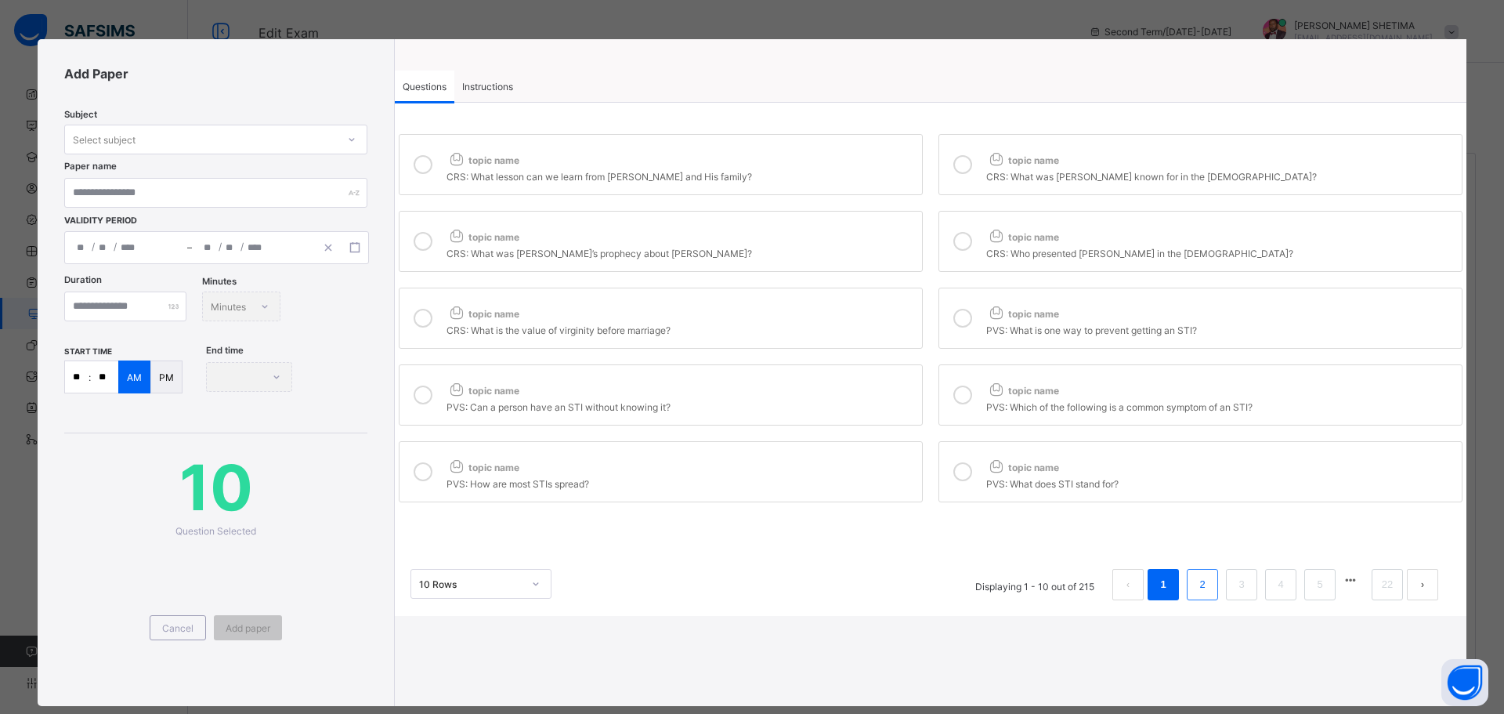
click at [1195, 587] on link "2" at bounding box center [1202, 584] width 15 height 20
click at [1197, 590] on link "2" at bounding box center [1202, 584] width 15 height 20
click at [531, 587] on icon at bounding box center [535, 584] width 9 height 16
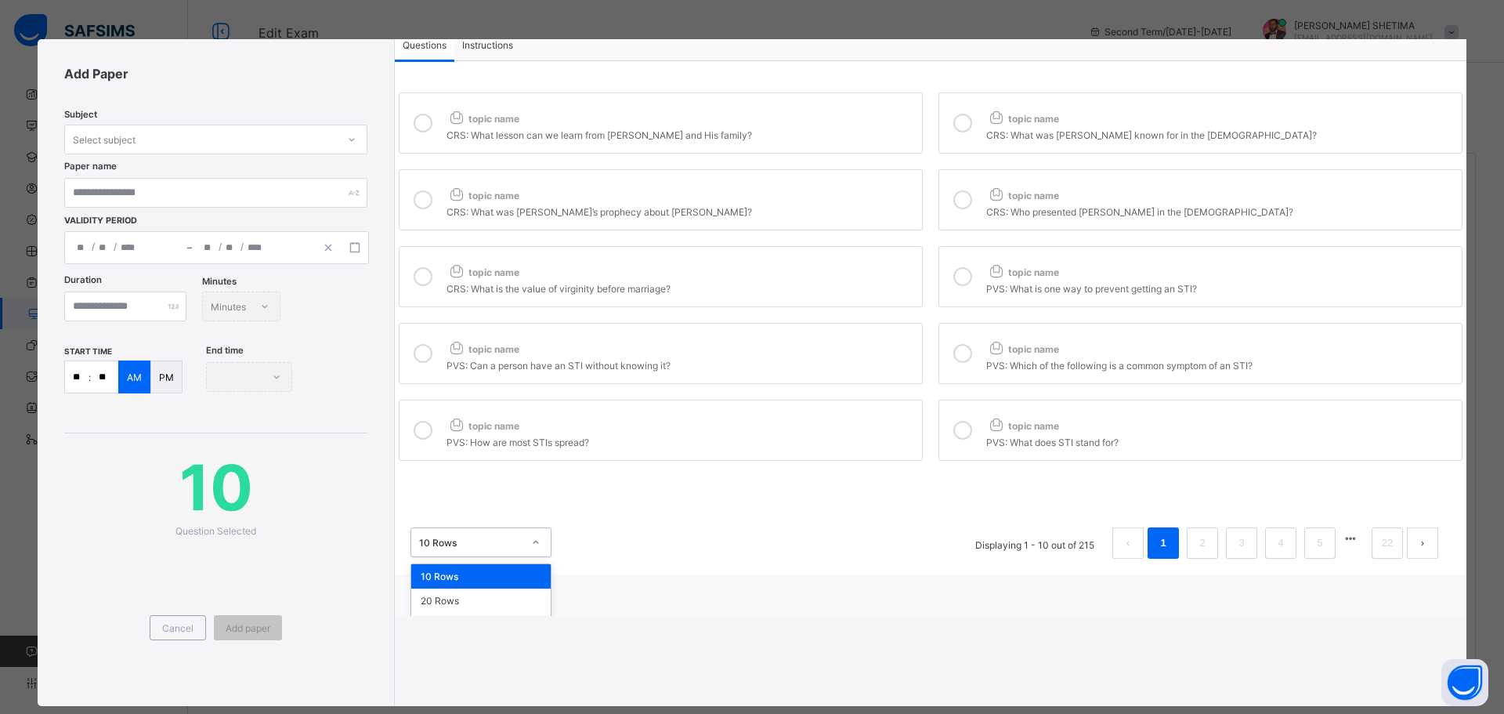
scroll to position [63, 0]
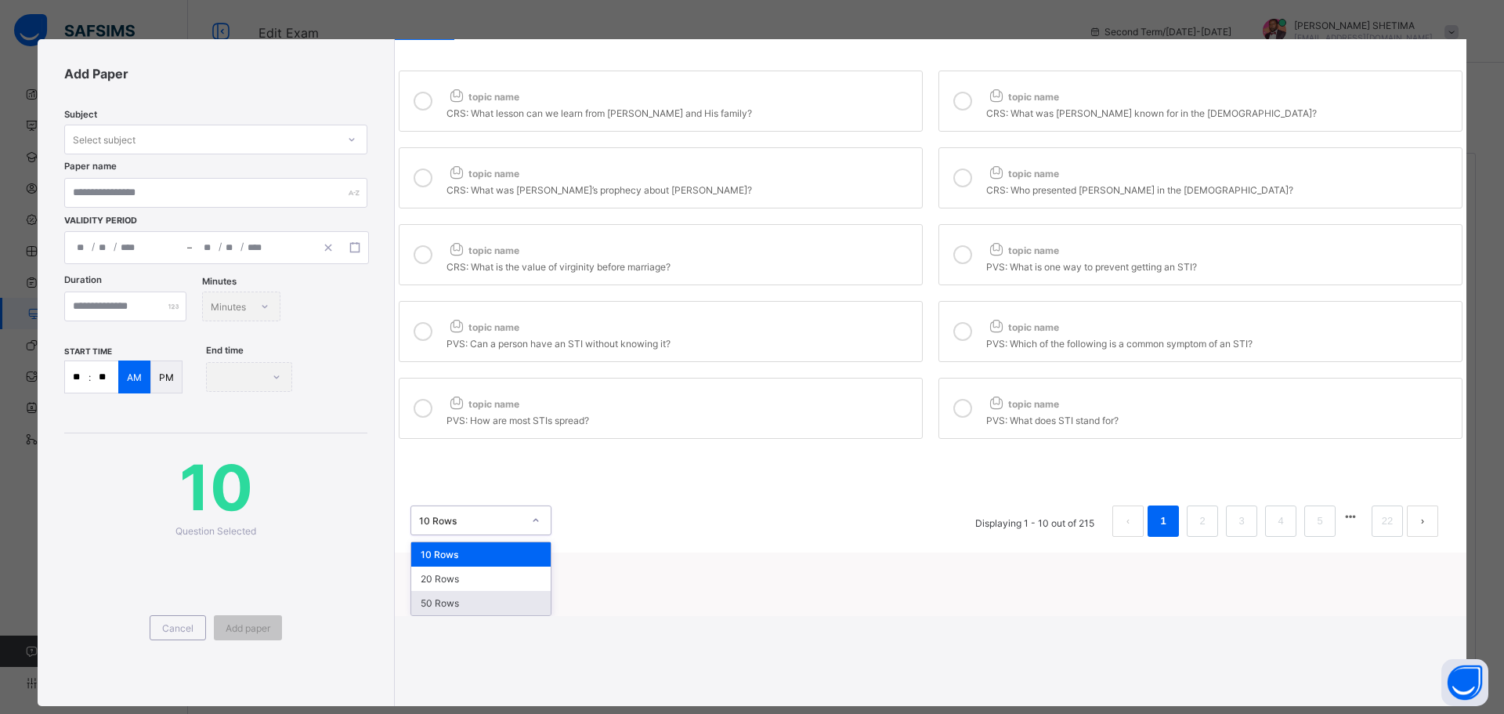
click at [462, 603] on div "50 Rows" at bounding box center [480, 603] width 139 height 24
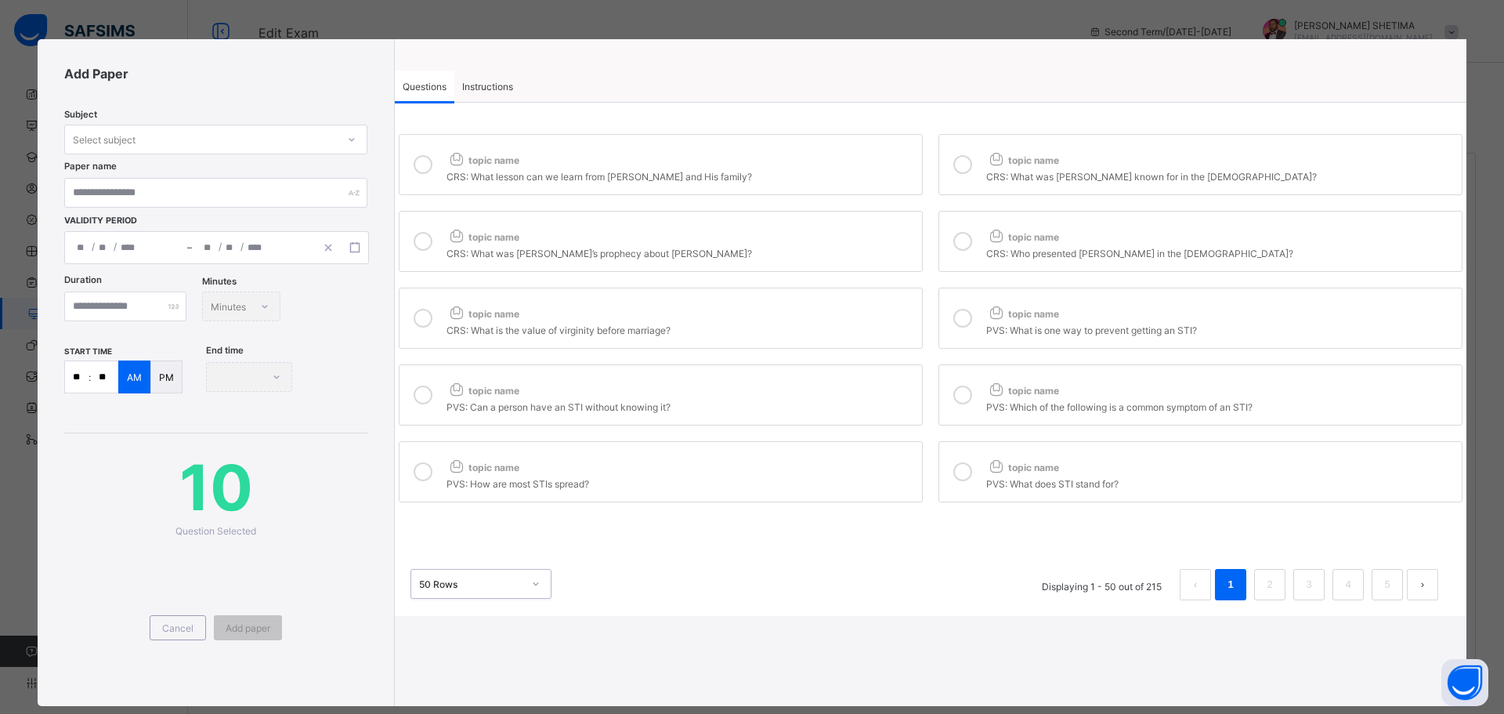
scroll to position [31, 0]
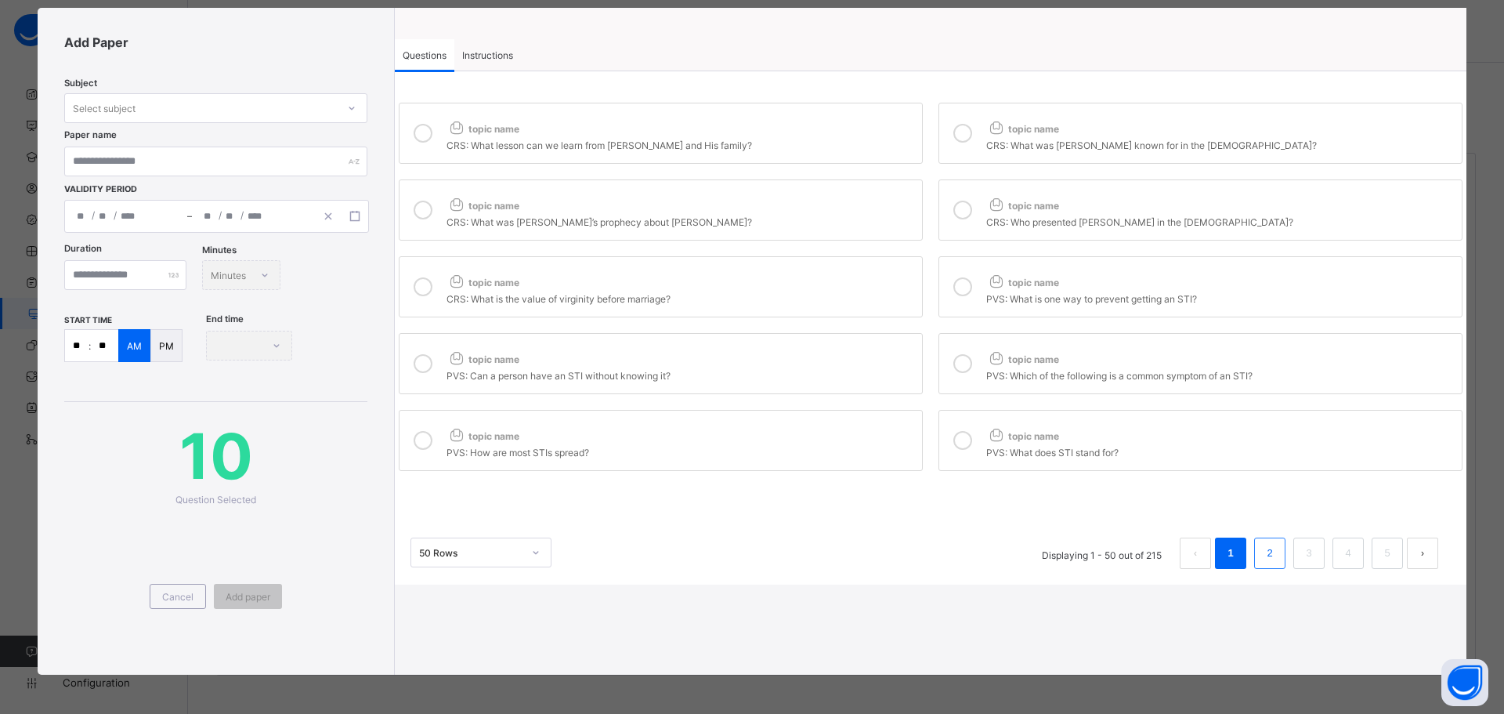
click at [1262, 551] on link "2" at bounding box center [1269, 553] width 15 height 20
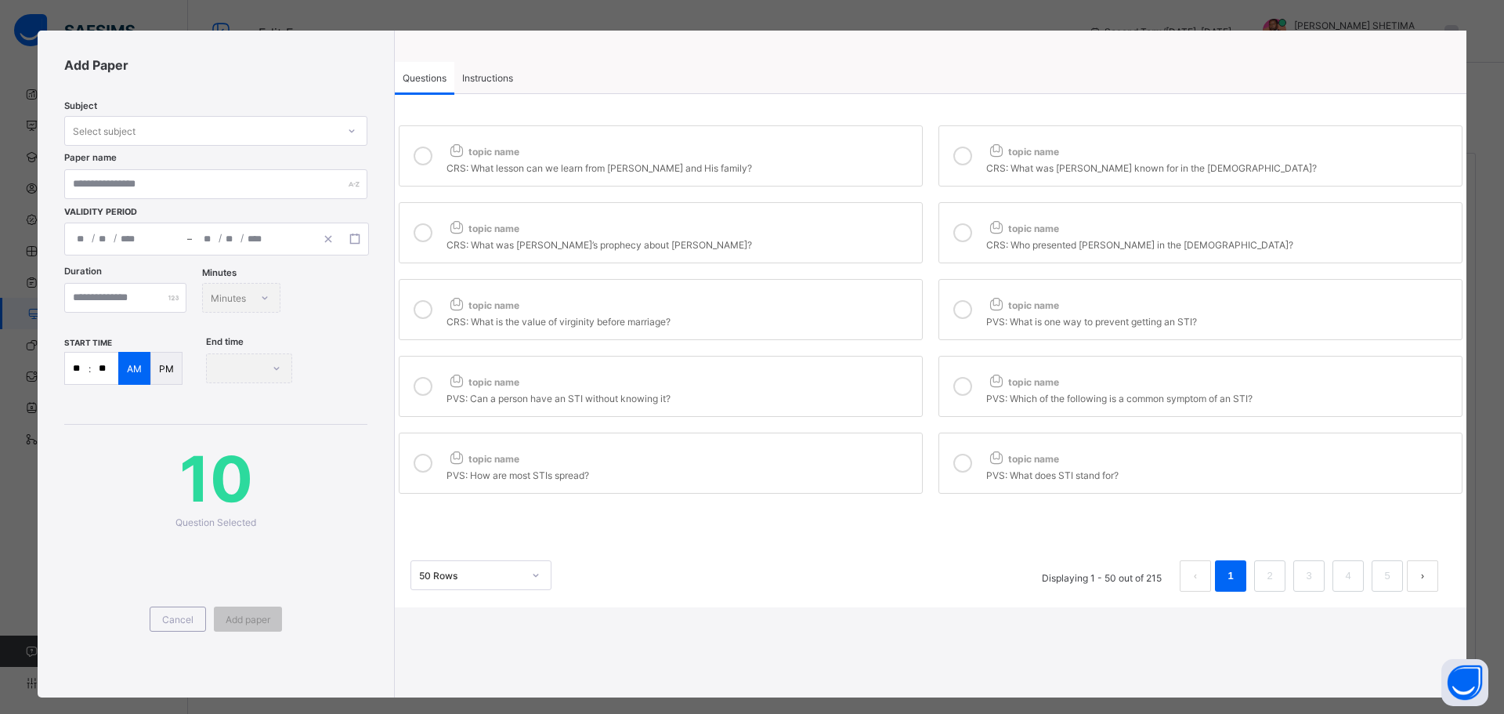
scroll to position [0, 0]
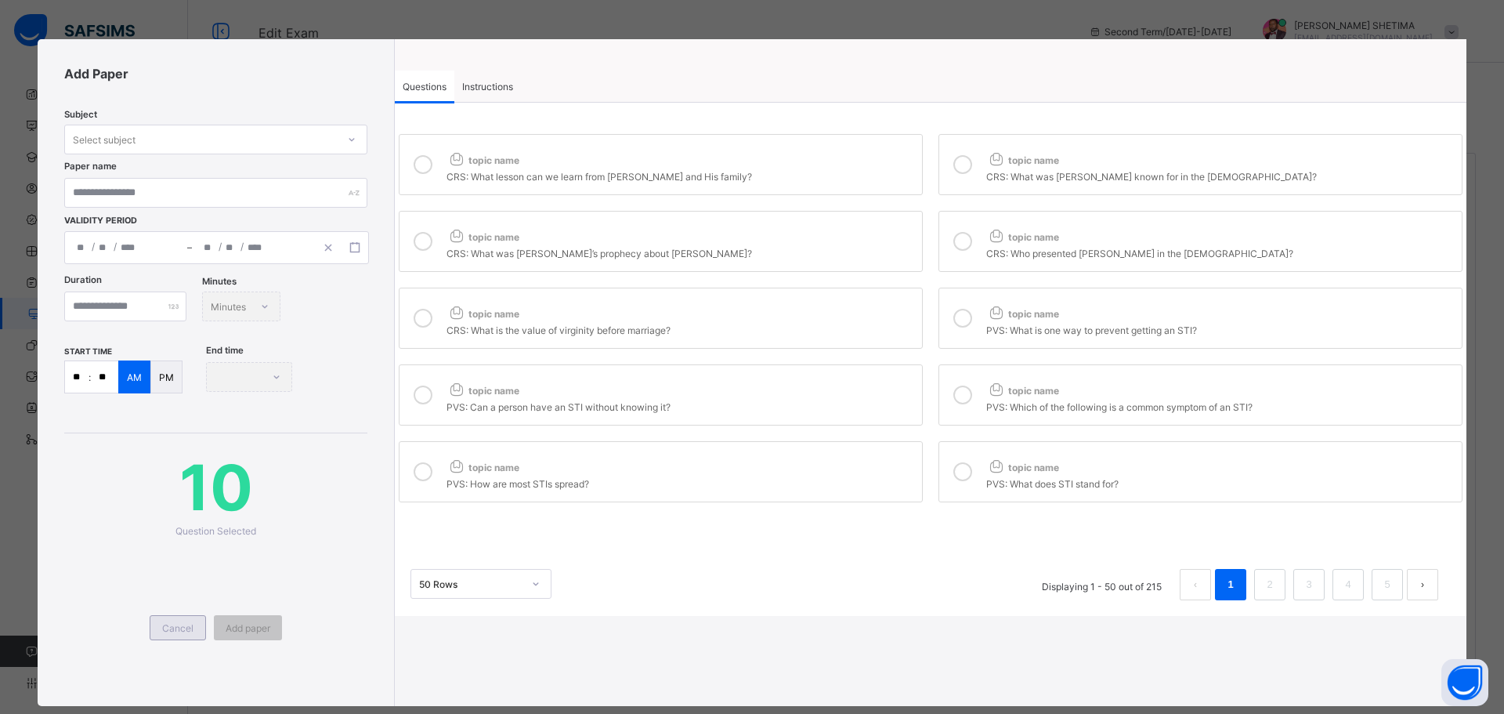
click at [187, 635] on div "Cancel" at bounding box center [178, 627] width 56 height 25
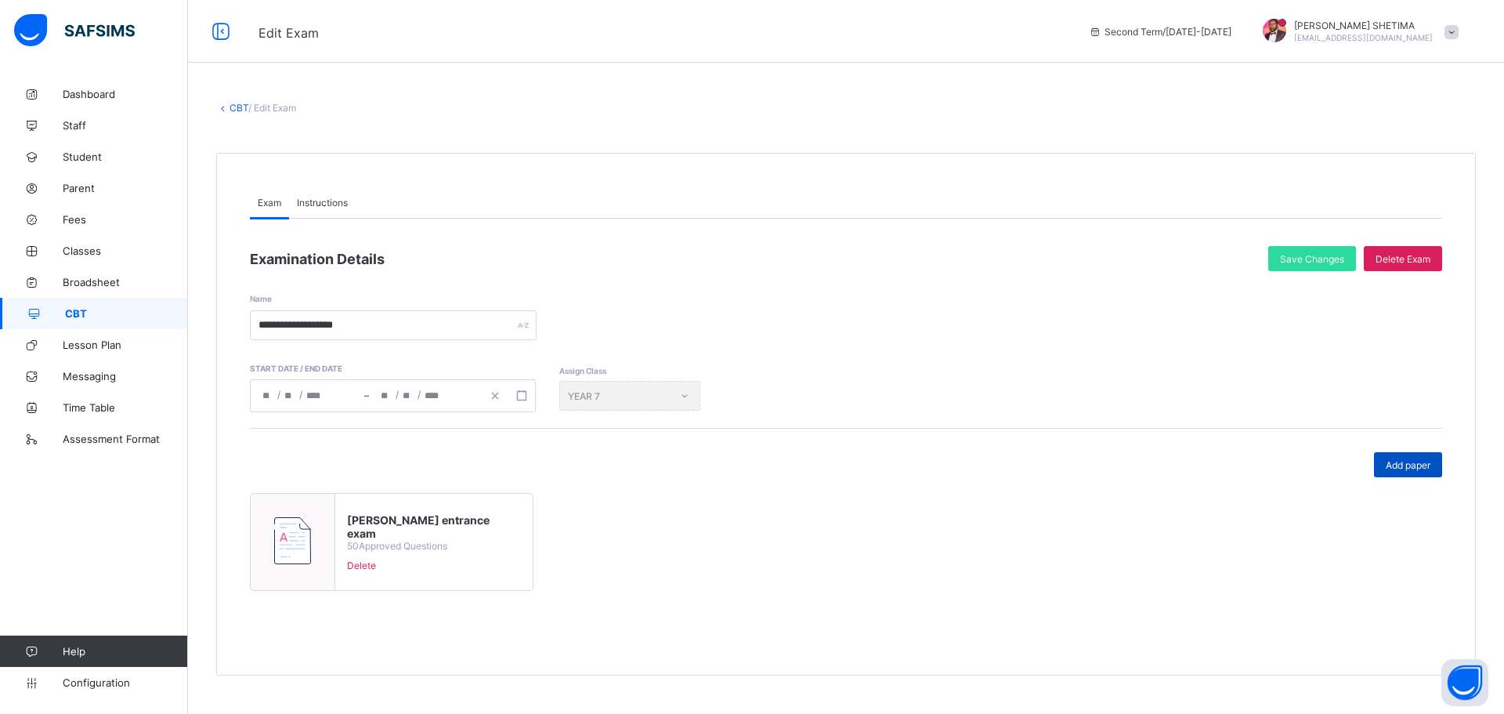
click at [1406, 456] on div "Add paper" at bounding box center [1408, 464] width 68 height 25
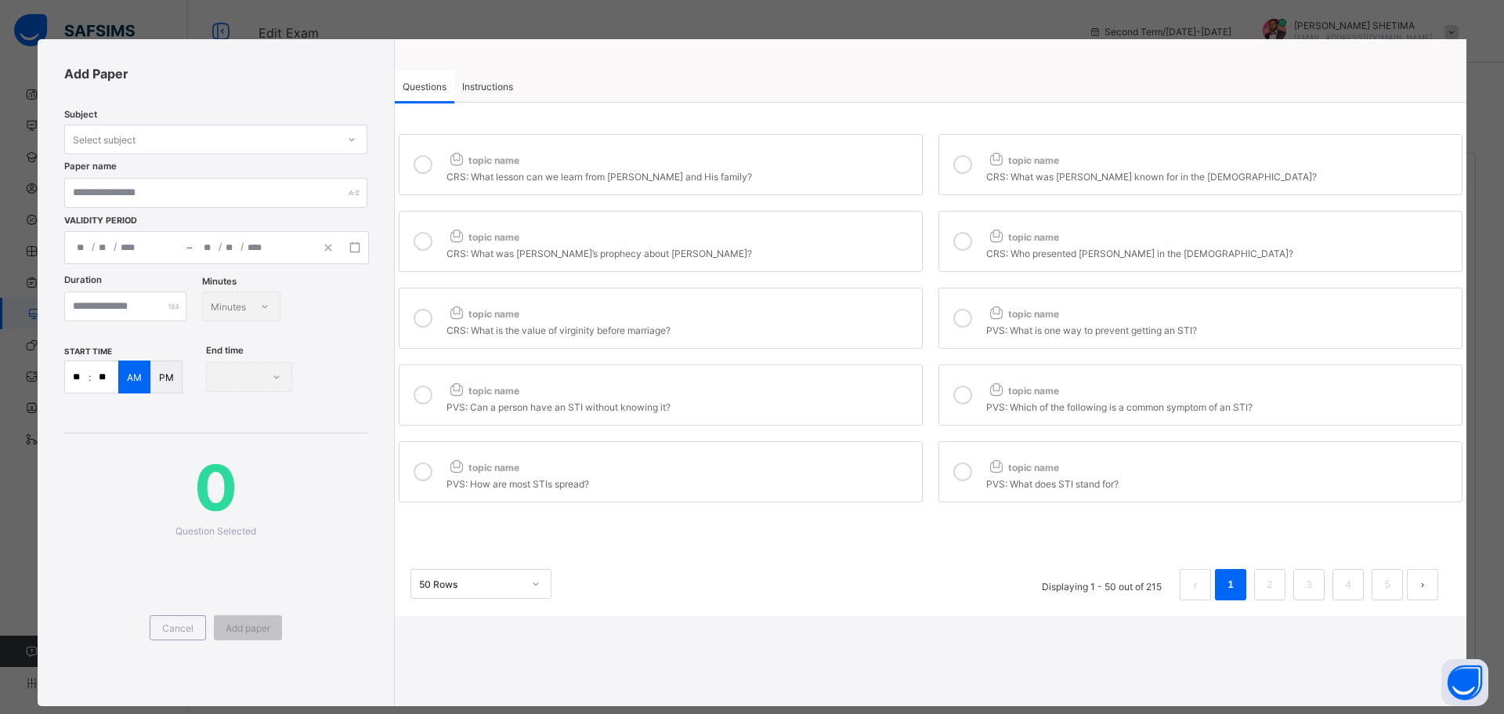
click at [539, 162] on div "topic name" at bounding box center [681, 157] width 468 height 20
click at [1062, 157] on div "topic name" at bounding box center [1220, 157] width 468 height 20
click at [773, 245] on div "CRS: What was Simeon’s prophecy about Jesus?" at bounding box center [681, 252] width 468 height 16
click at [1067, 233] on div "topic name" at bounding box center [1220, 233] width 468 height 20
click at [801, 330] on div "CRS: What is the value of virginity before marriage?" at bounding box center [681, 328] width 468 height 16
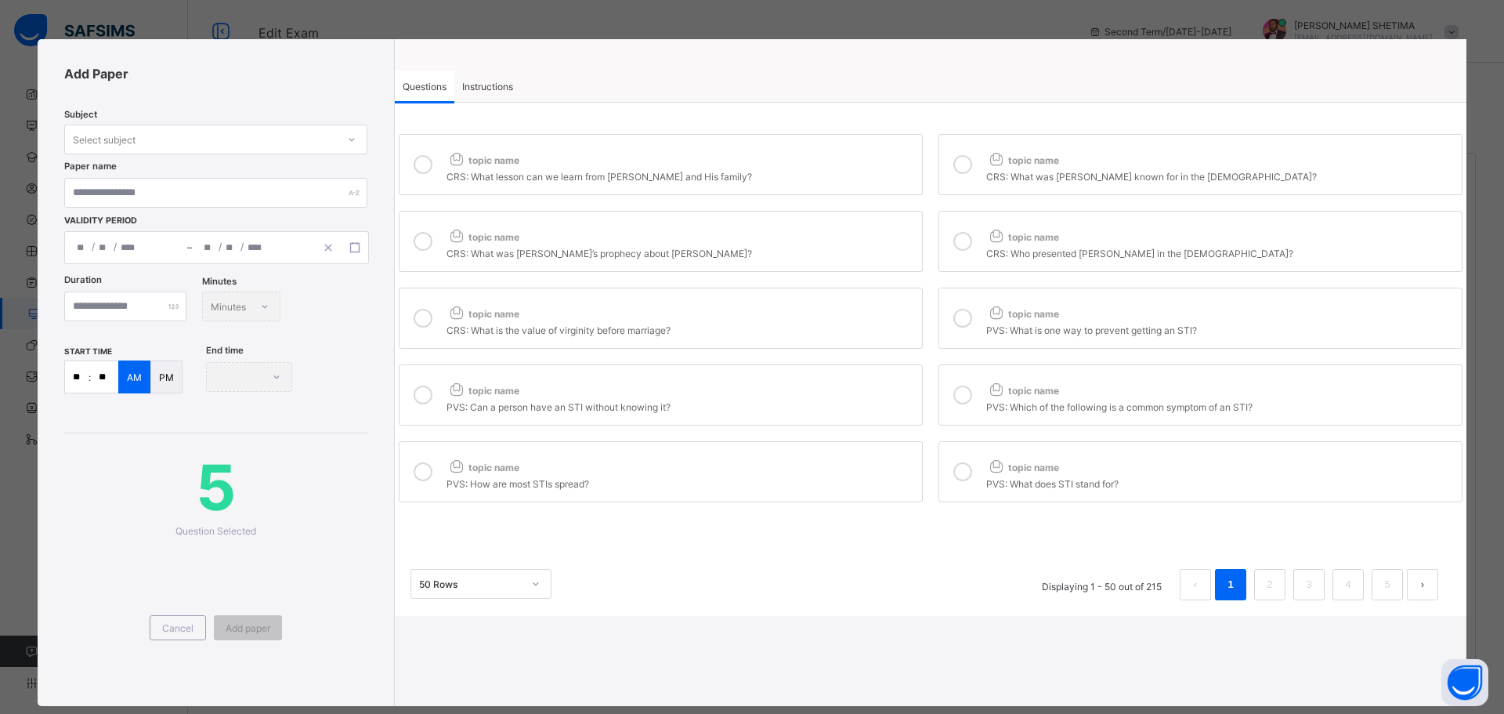
click at [986, 313] on div "topic name" at bounding box center [1220, 310] width 468 height 20
click at [800, 395] on div "topic name" at bounding box center [681, 387] width 468 height 20
click at [1056, 388] on div "topic name" at bounding box center [1220, 387] width 468 height 20
click at [805, 461] on div "topic name" at bounding box center [681, 464] width 468 height 20
click at [1030, 461] on span "topic name" at bounding box center [1022, 467] width 73 height 12
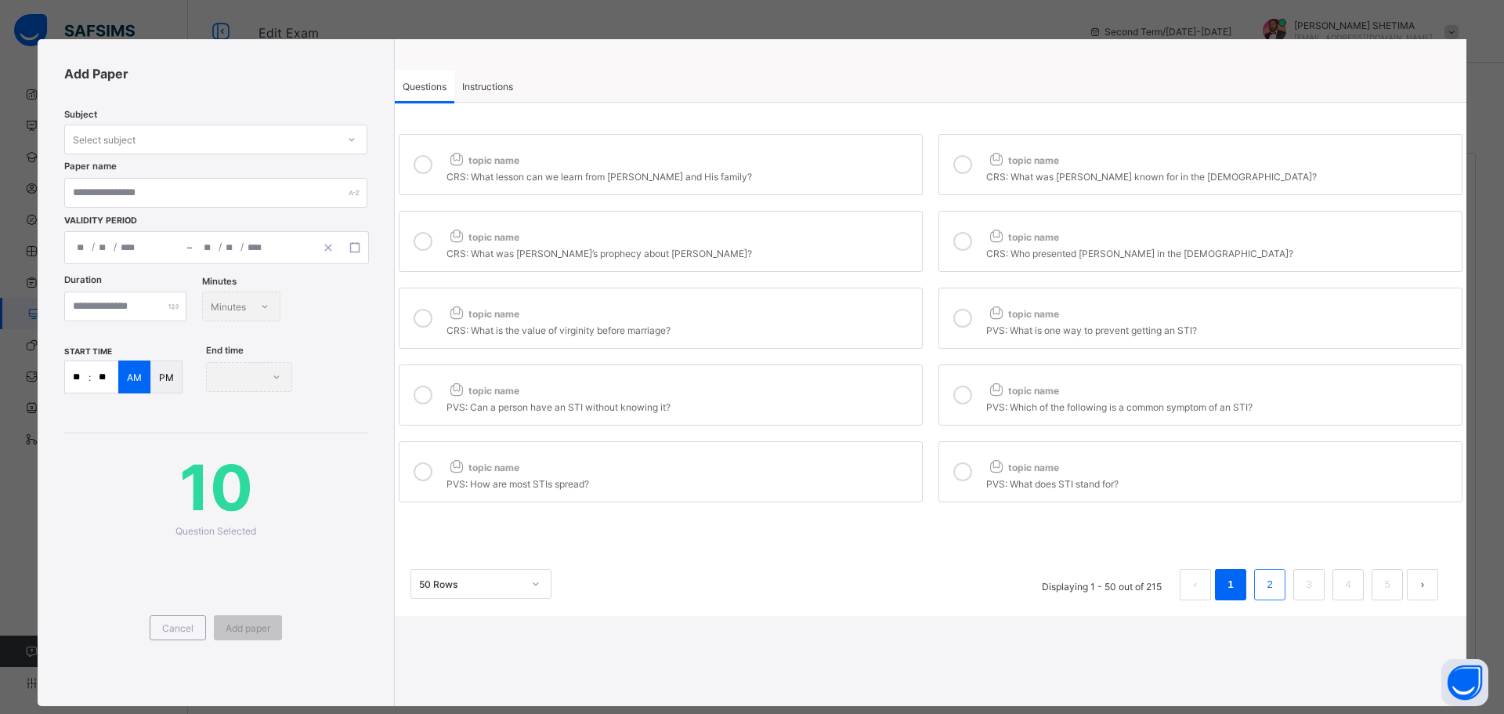
click at [1254, 581] on li "2" at bounding box center [1269, 584] width 31 height 31
click at [1262, 588] on link "2" at bounding box center [1269, 584] width 15 height 20
click at [182, 623] on span "Cancel" at bounding box center [177, 628] width 31 height 12
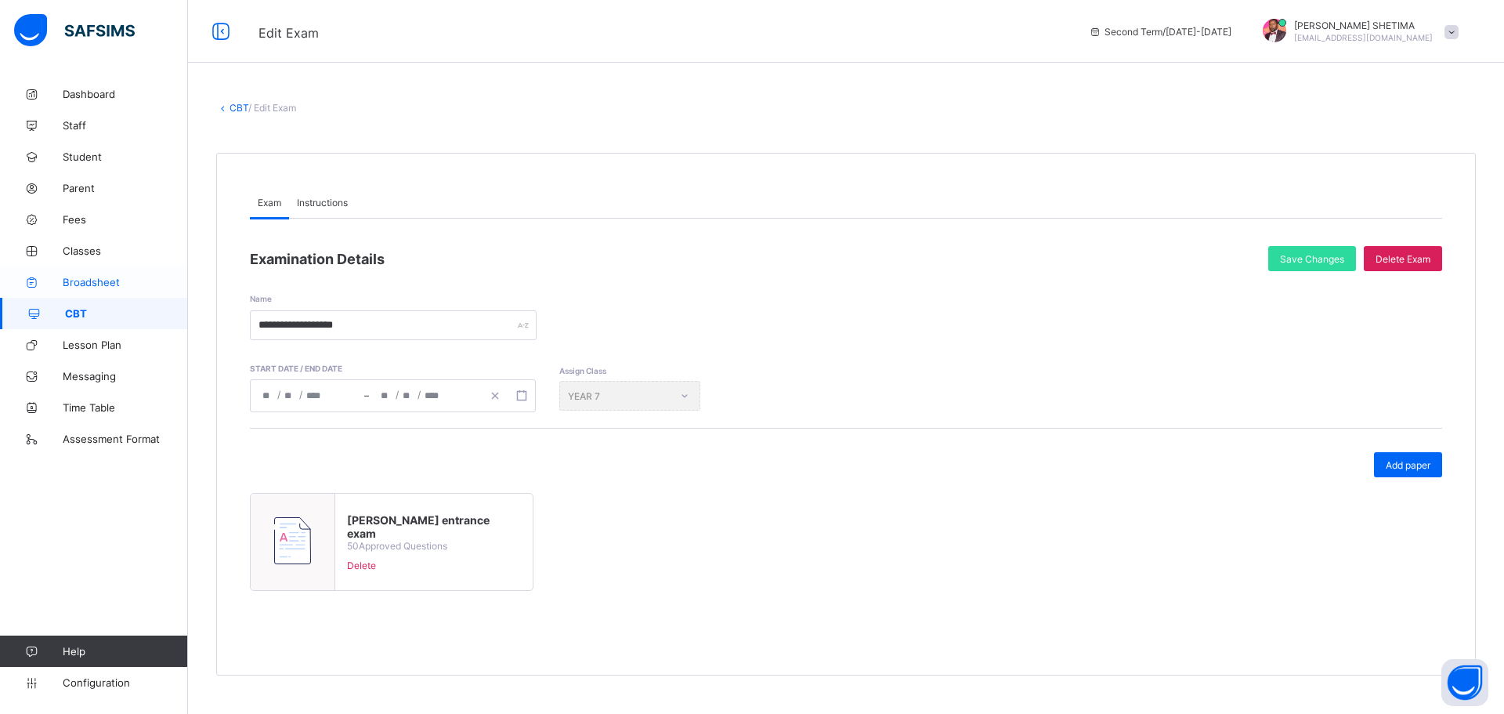
click at [81, 283] on span "Broadsheet" at bounding box center [125, 282] width 125 height 13
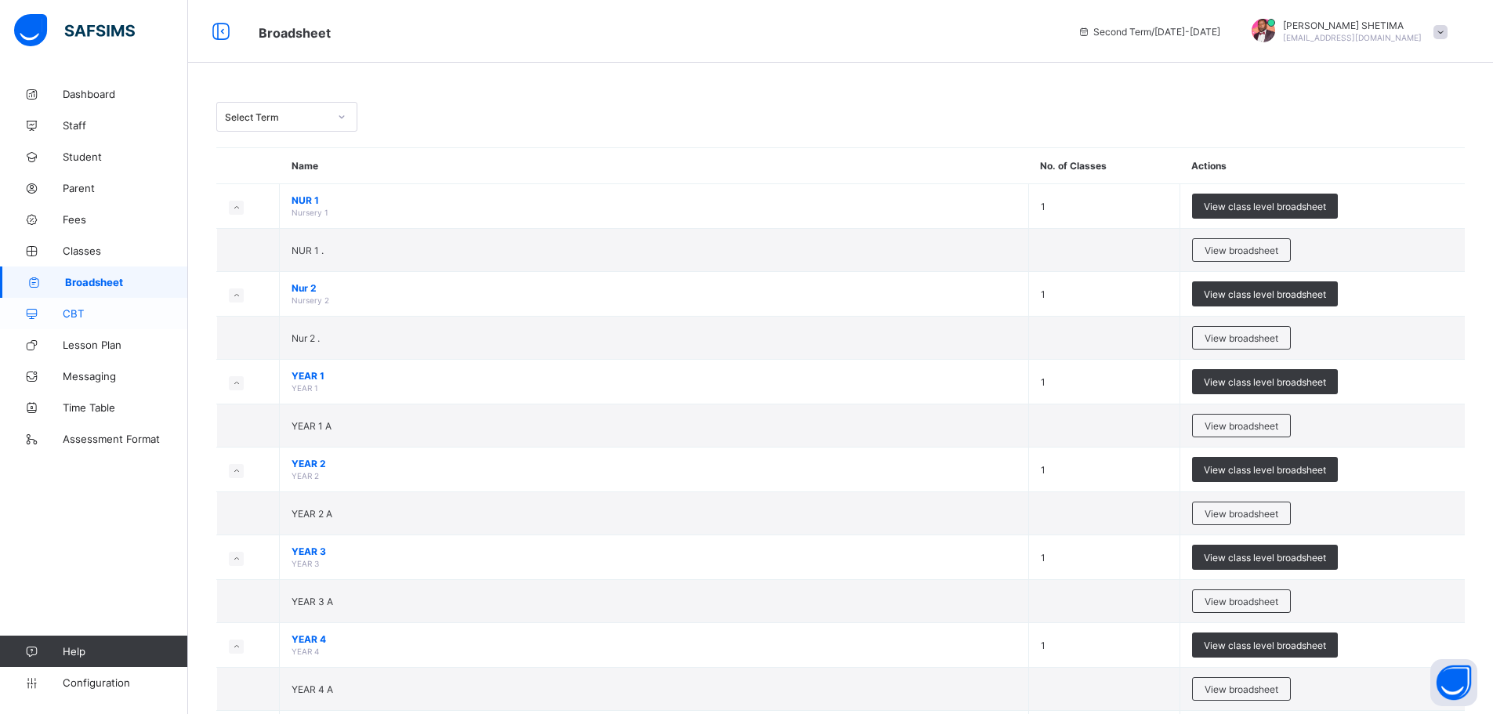
click at [64, 316] on span "CBT" at bounding box center [125, 313] width 125 height 13
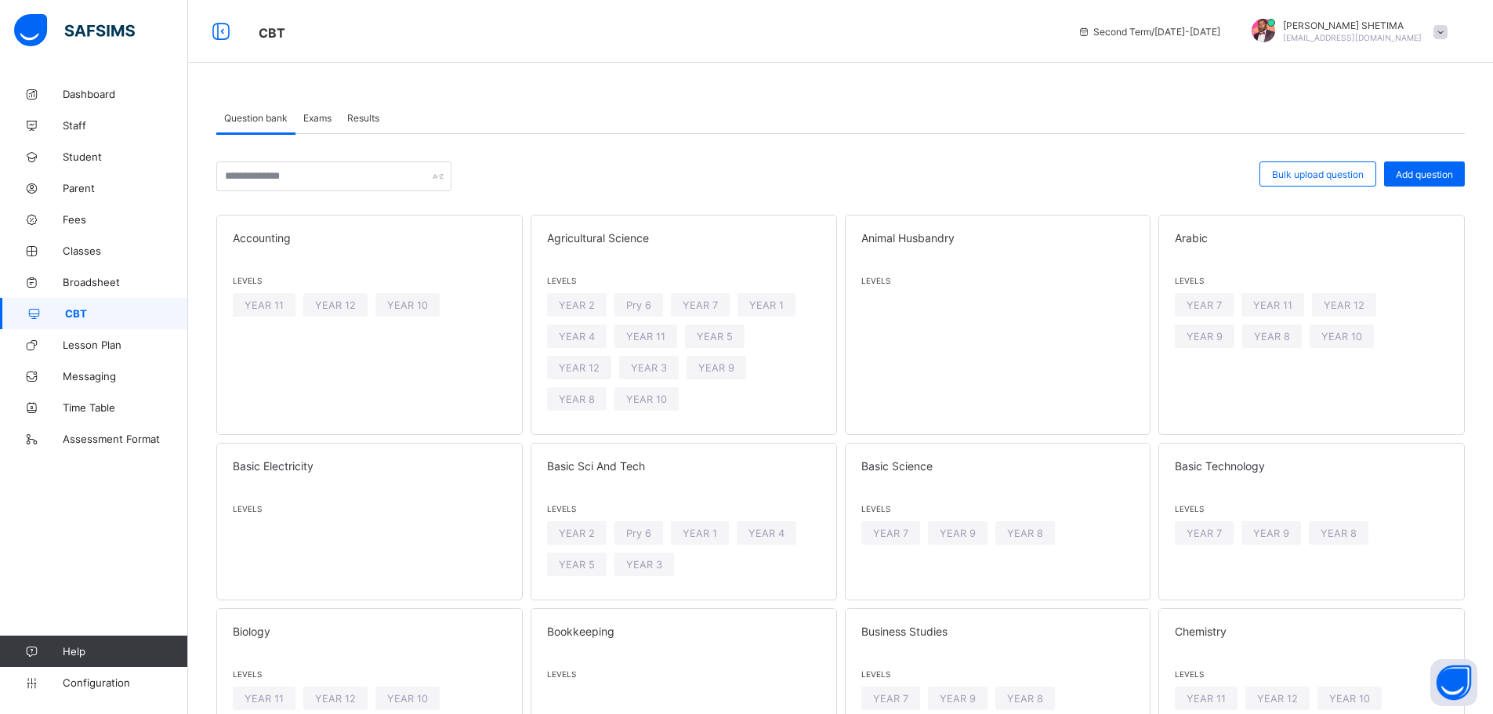
click at [321, 113] on span "Exams" at bounding box center [317, 118] width 28 height 12
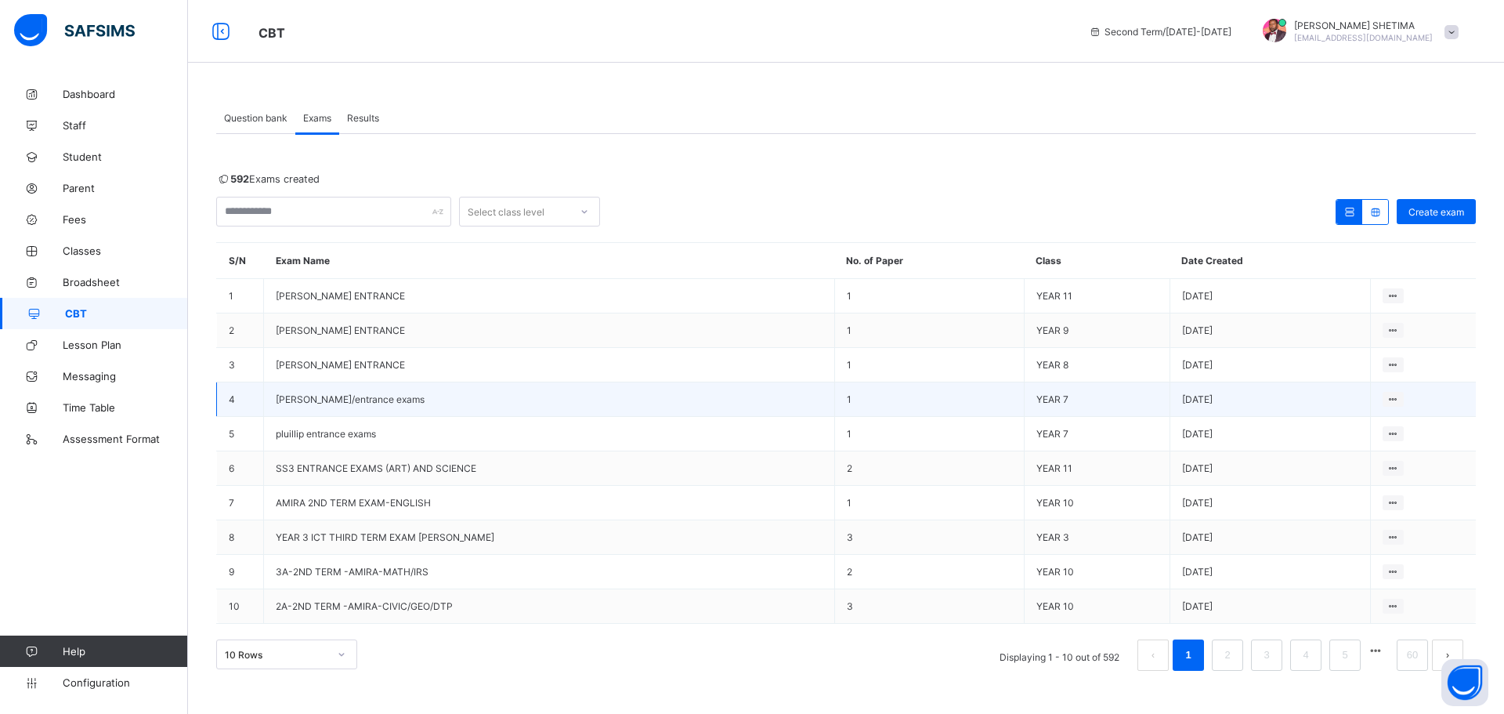
click at [316, 402] on span "zita/entrance exams" at bounding box center [350, 399] width 149 height 12
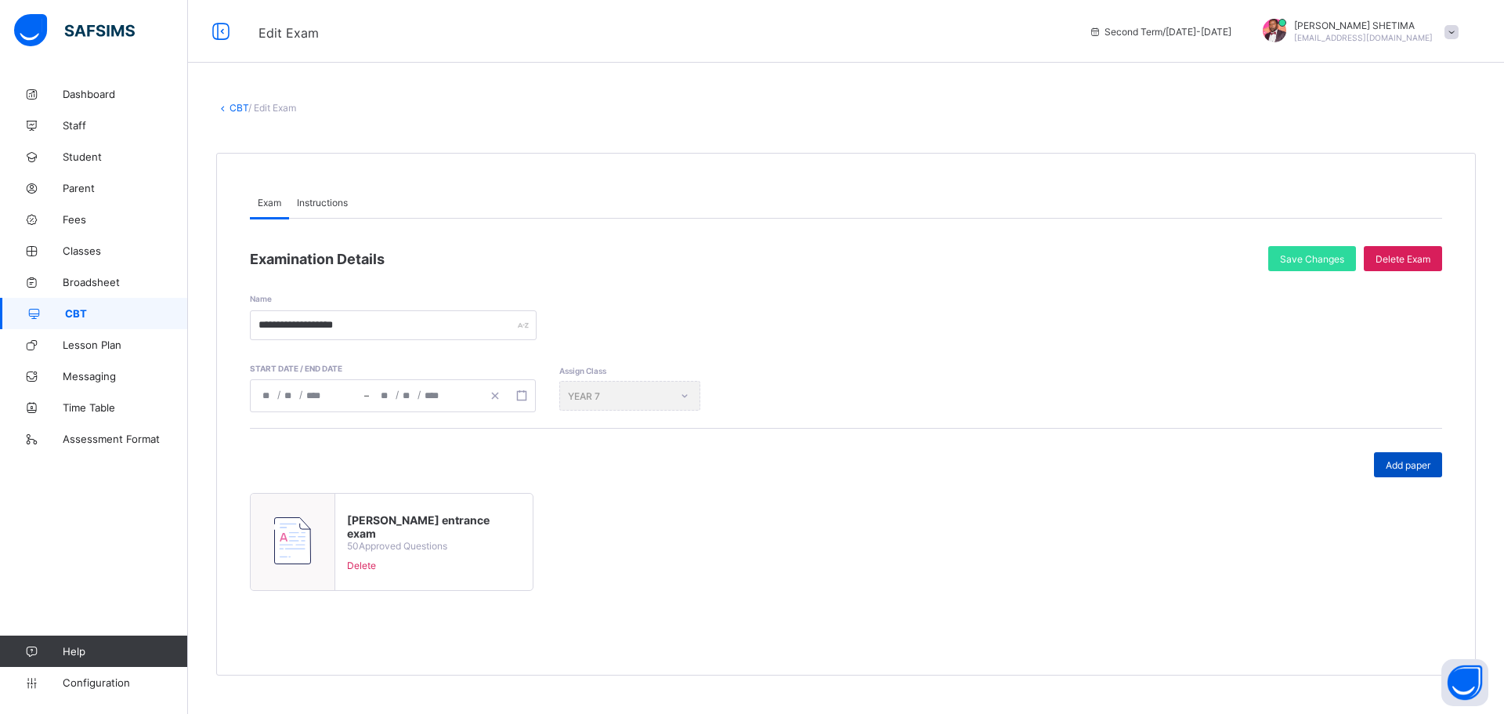
click at [1402, 461] on span "Add paper" at bounding box center [1408, 465] width 45 height 12
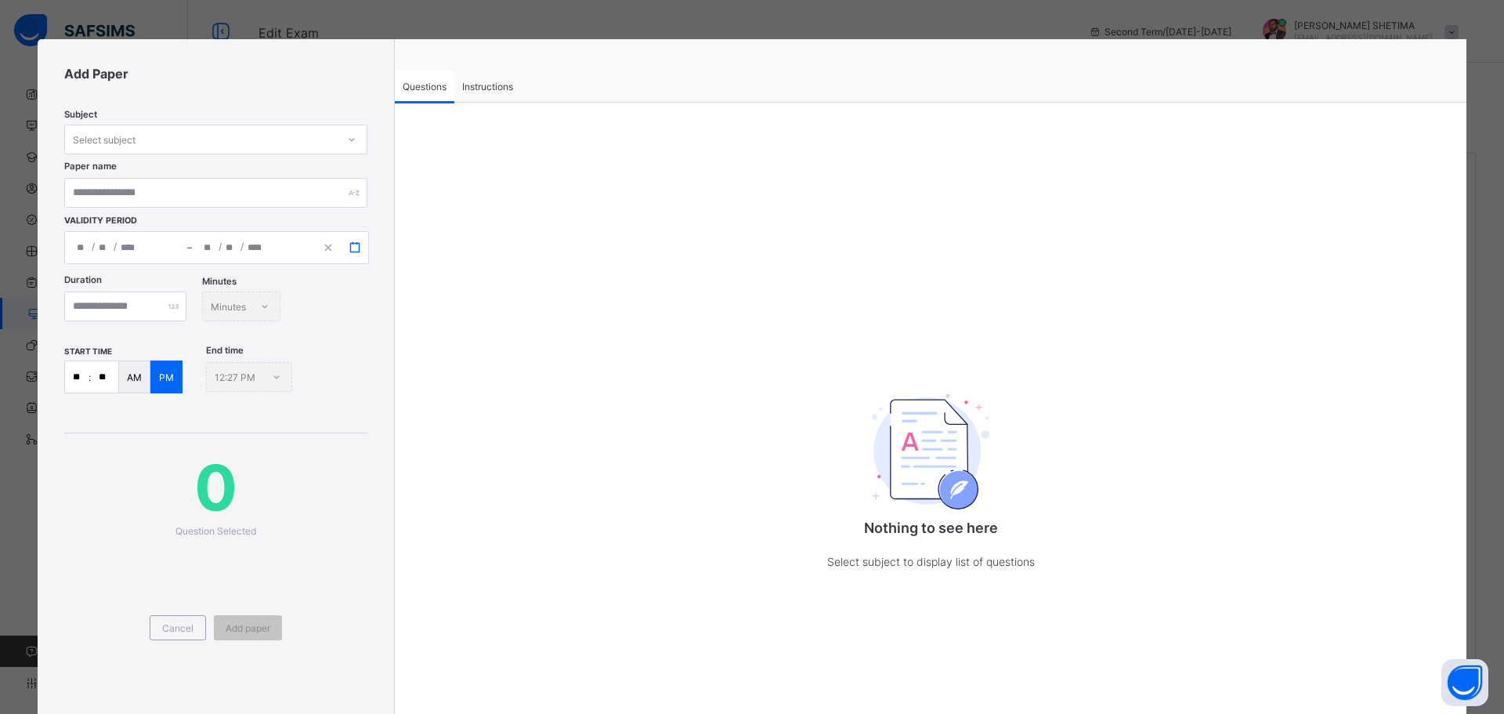
click at [358, 248] on button "button" at bounding box center [355, 247] width 27 height 17
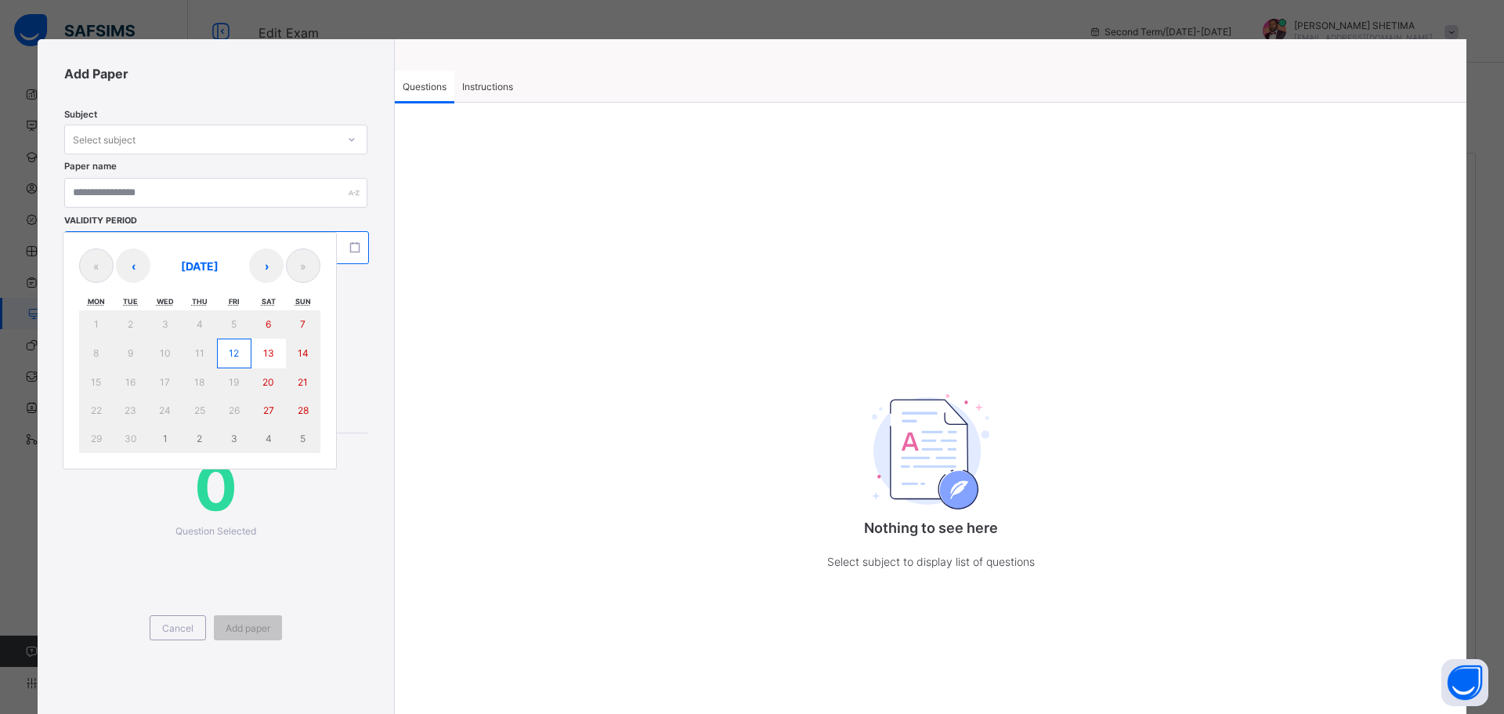
click at [240, 353] on button "12" at bounding box center [234, 353] width 34 height 30
click at [225, 351] on button "12" at bounding box center [234, 353] width 34 height 30
type input "**********"
type input "**"
type input "*"
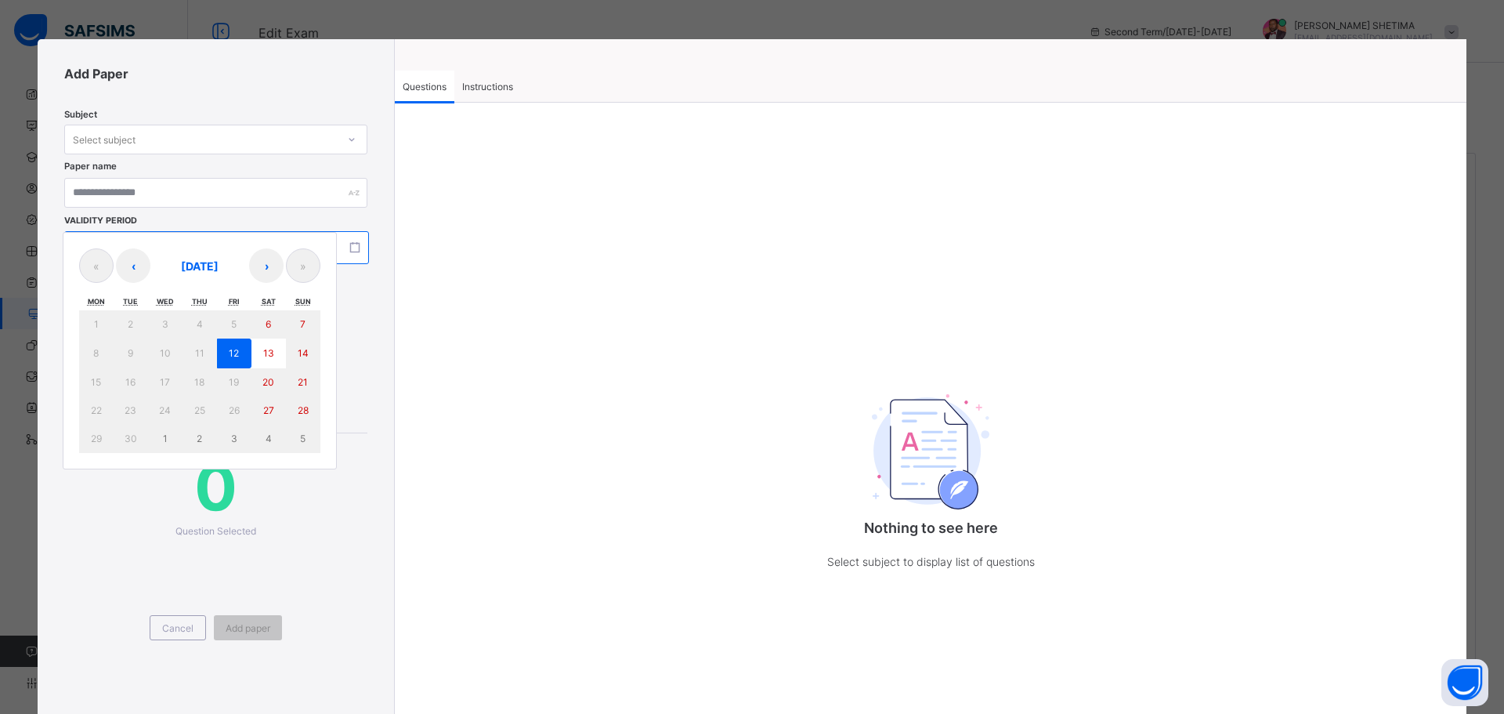
type input "****"
type input "**********"
type input "**"
type input "*"
type input "****"
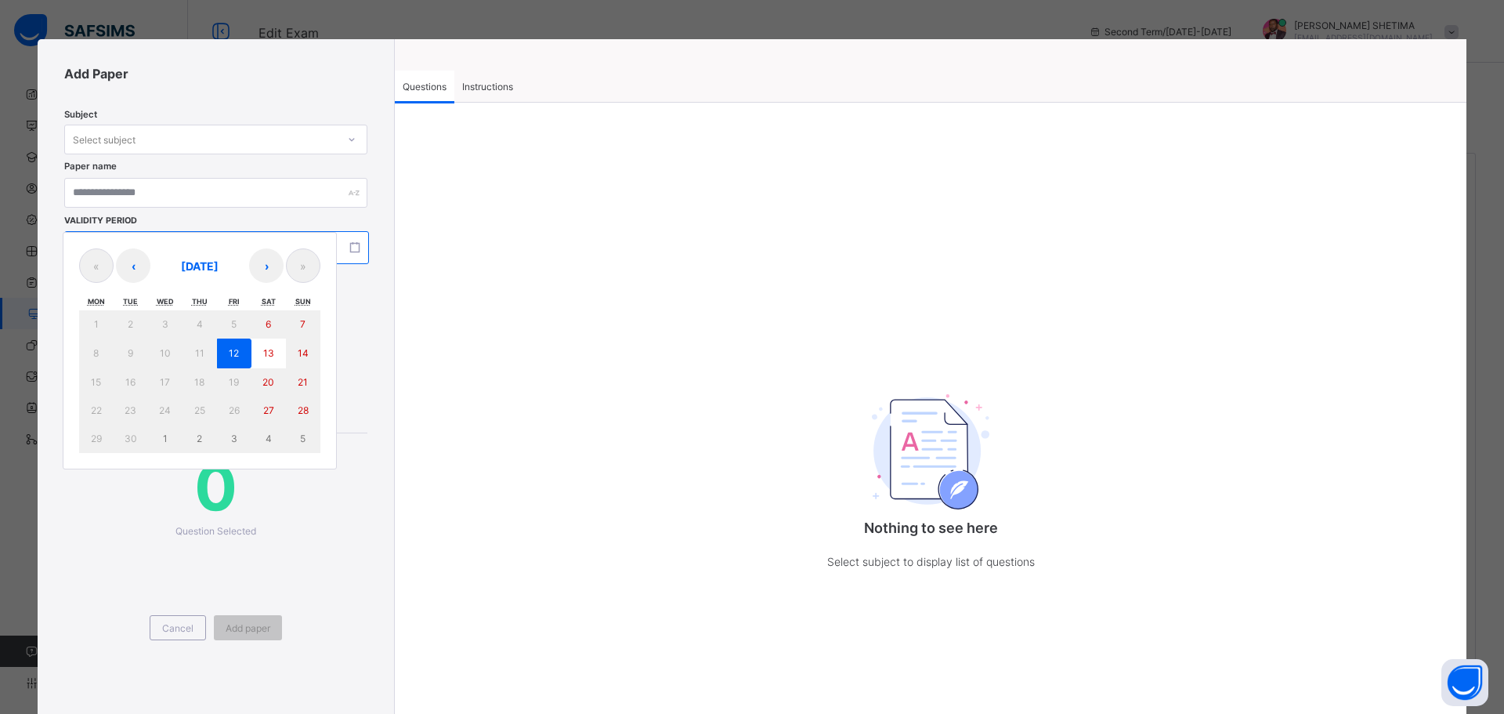
type input "**"
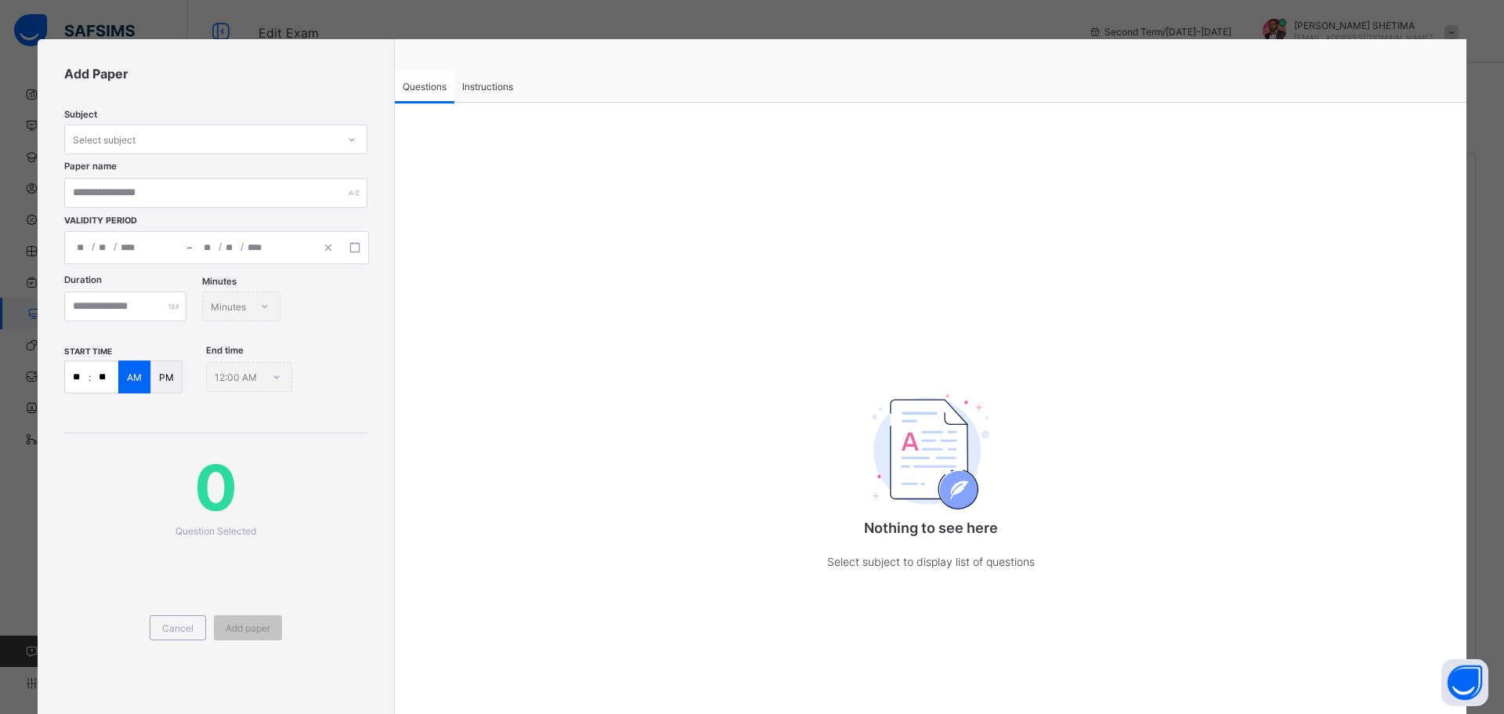
click at [186, 302] on div at bounding box center [125, 306] width 122 height 30
click at [186, 305] on div at bounding box center [125, 306] width 122 height 30
click at [117, 313] on input "number" at bounding box center [125, 306] width 122 height 30
type input "**"
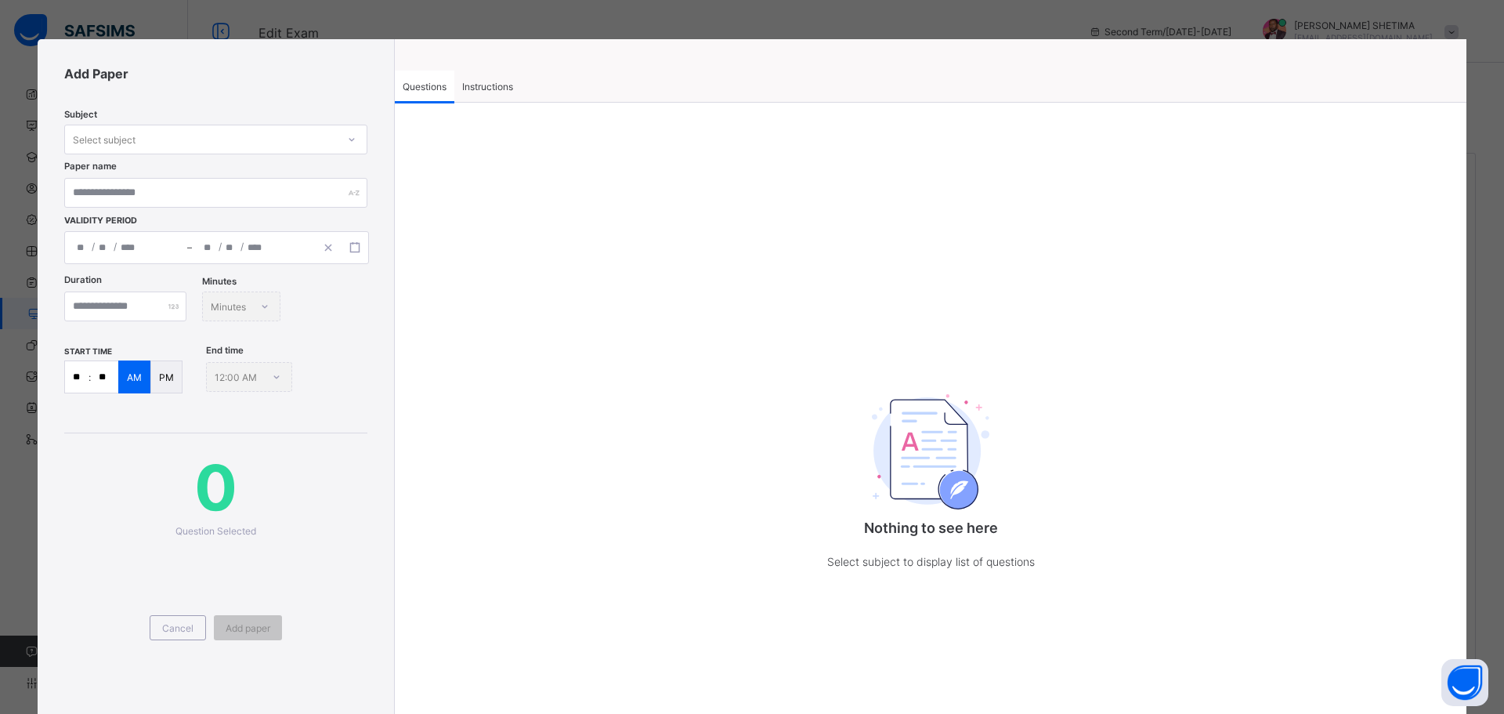
click at [107, 375] on input "**" at bounding box center [104, 376] width 27 height 31
type input "**"
click at [502, 86] on span "Instructions" at bounding box center [487, 87] width 51 height 12
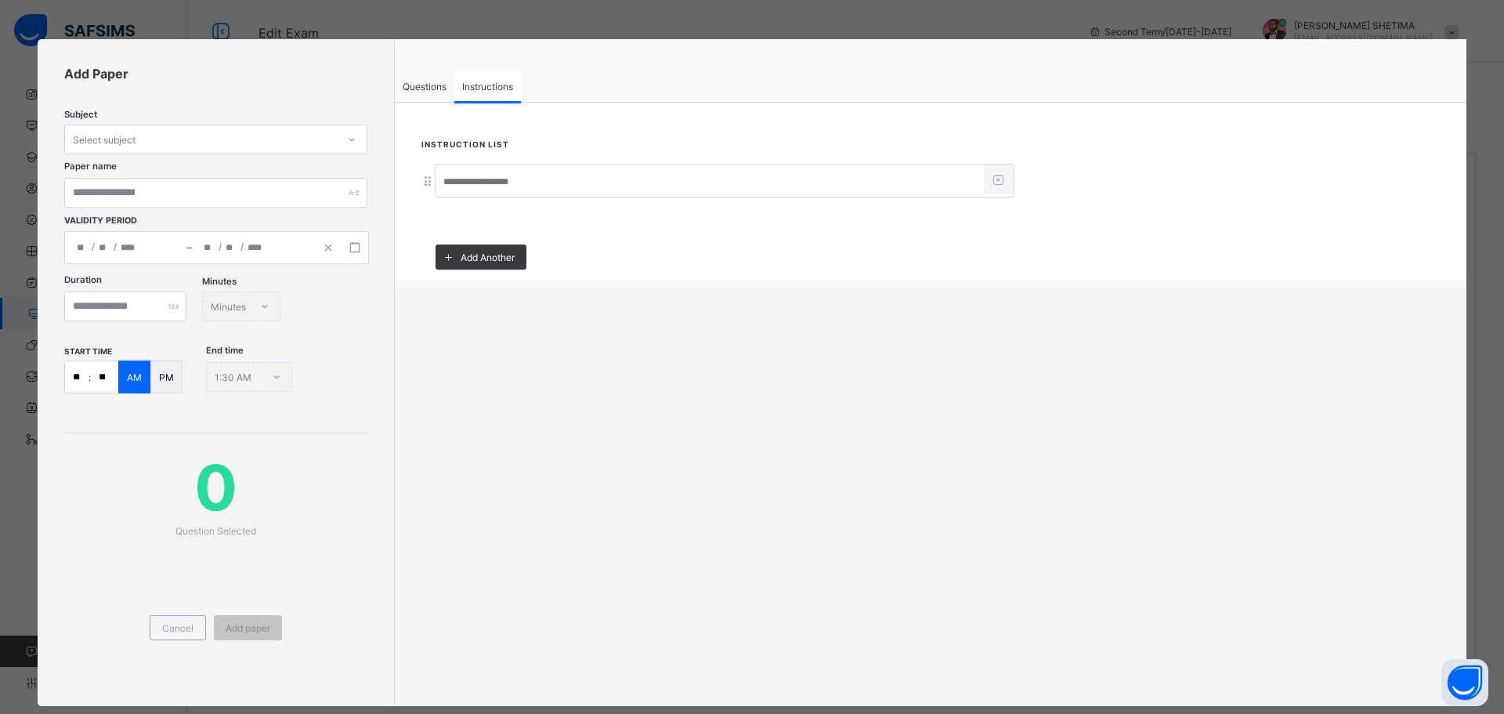
click at [483, 188] on input at bounding box center [710, 182] width 548 height 30
type input "*****"
click at [425, 70] on div "Questions Instructions Questions Instructions Nothing to see here Select subjec…" at bounding box center [931, 164] width 1072 height 250
click at [426, 82] on span "Questions" at bounding box center [425, 87] width 44 height 12
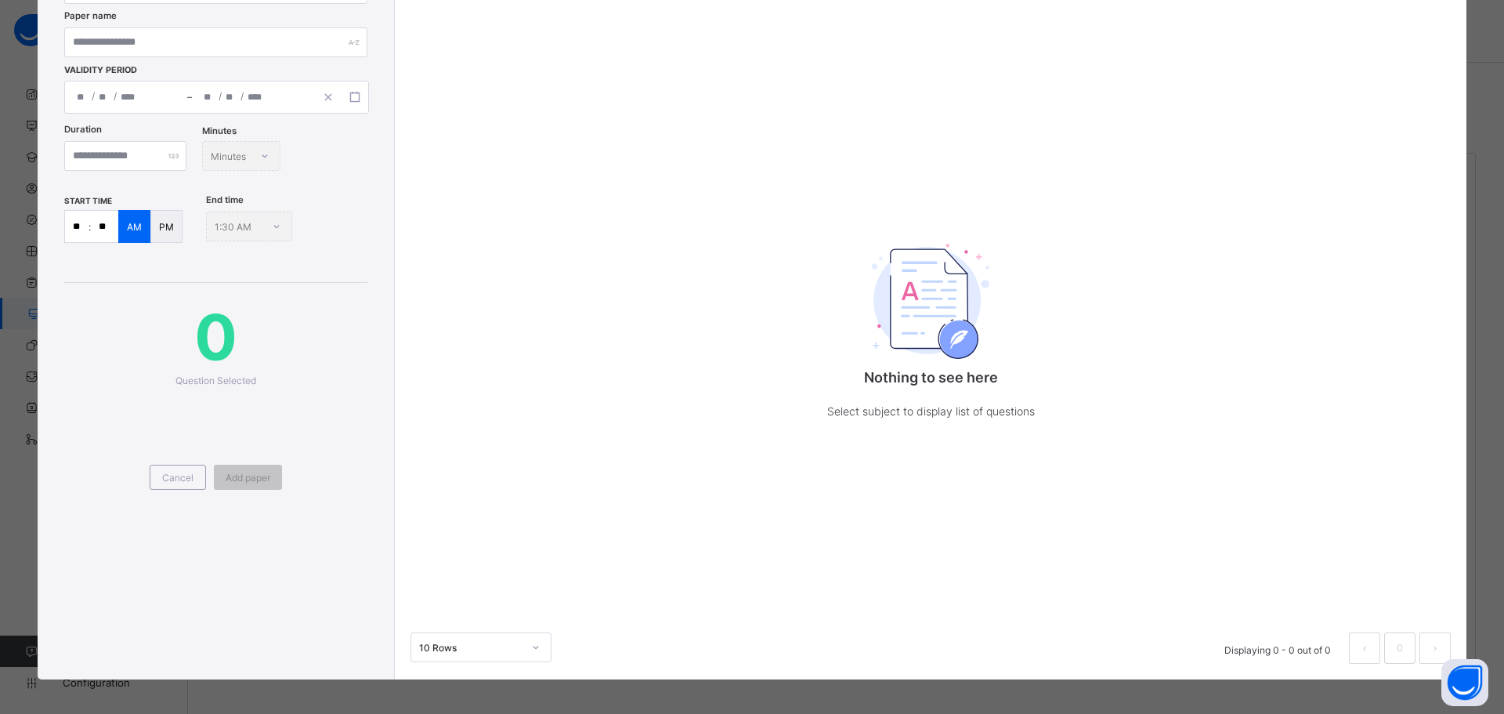
scroll to position [154, 0]
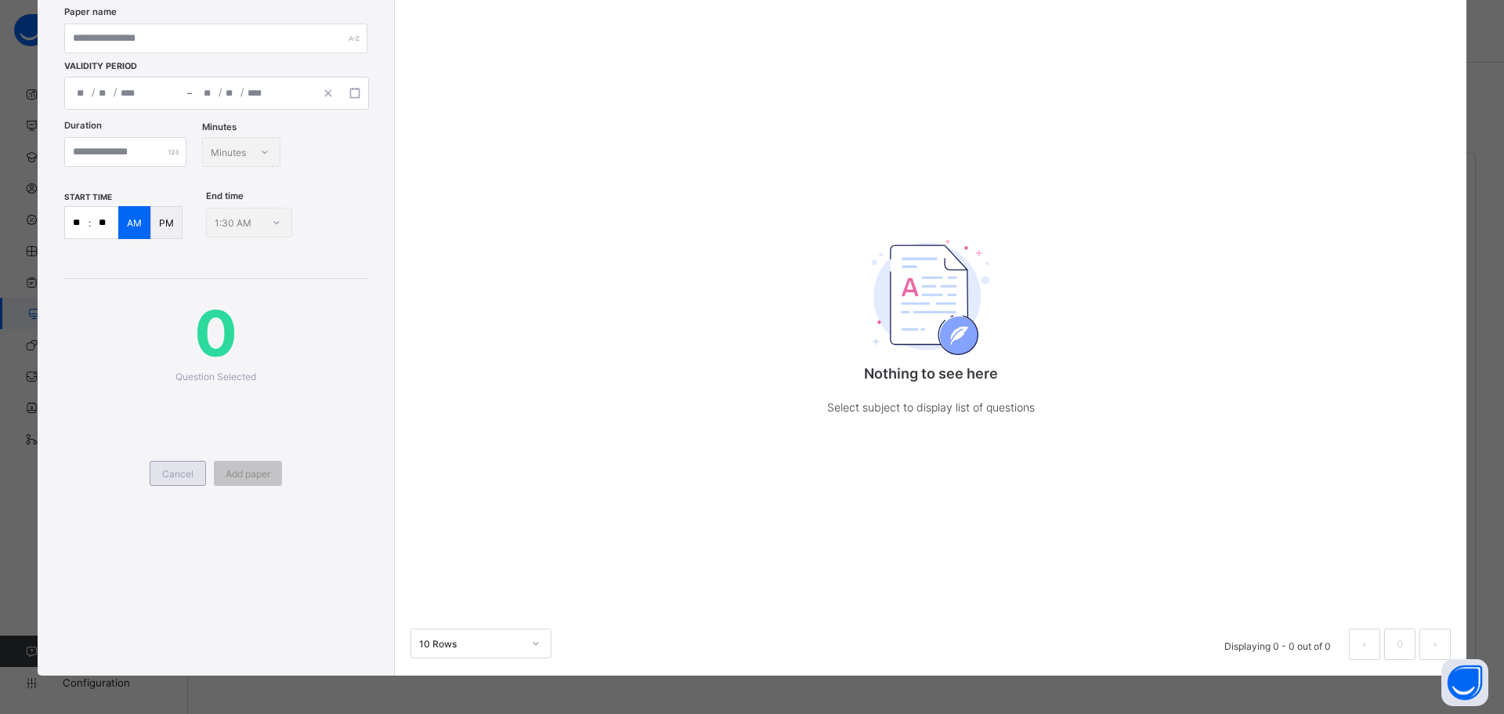
click at [172, 476] on span "Cancel" at bounding box center [177, 474] width 31 height 12
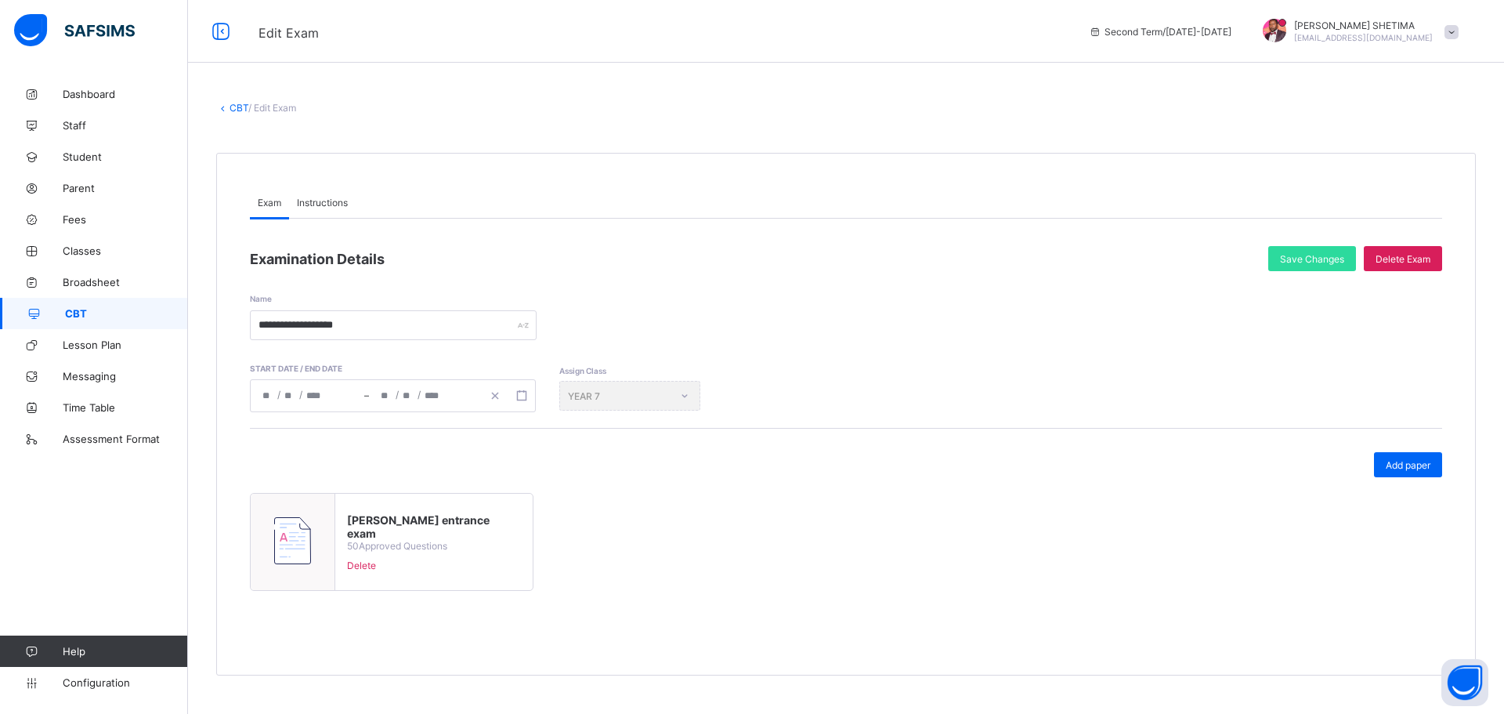
click at [1417, 461] on span "Add paper" at bounding box center [1408, 465] width 45 height 12
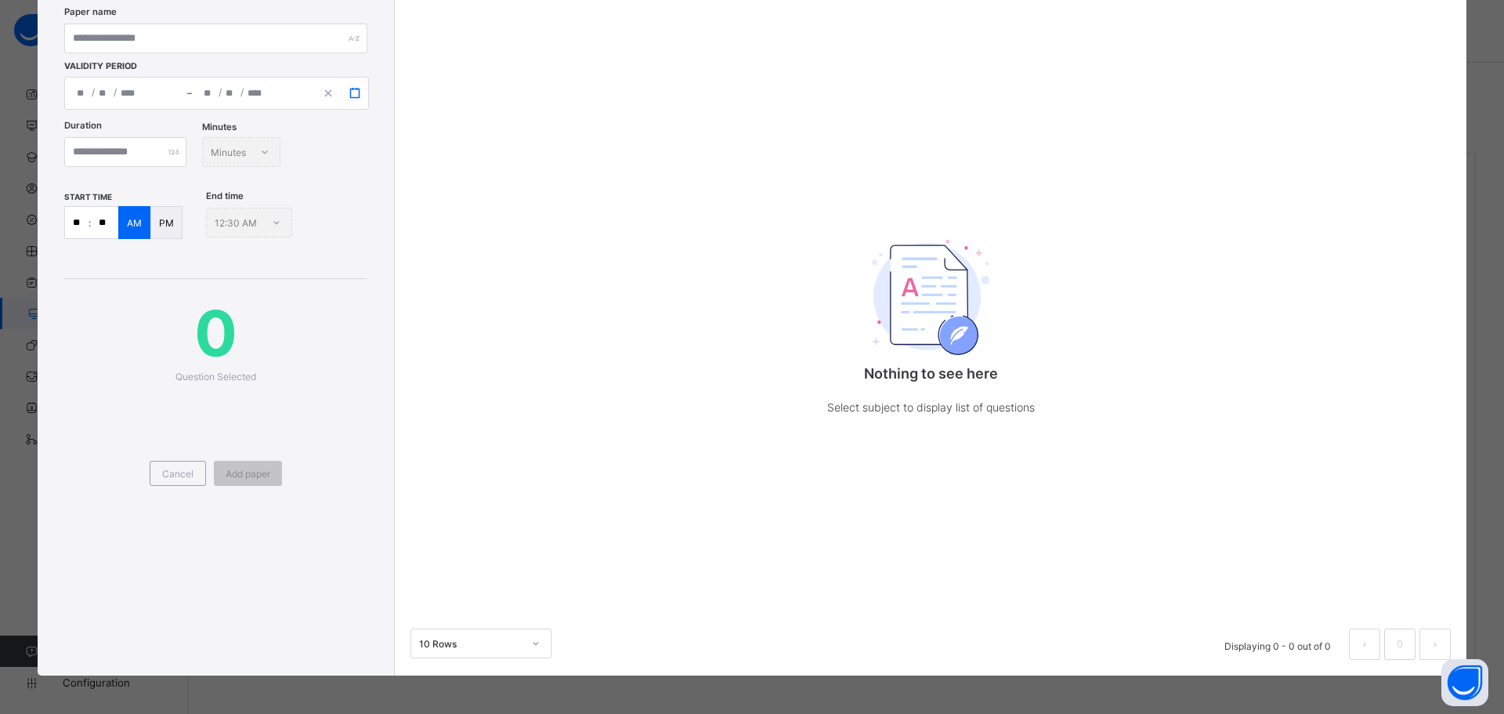
click at [354, 85] on button "button" at bounding box center [355, 93] width 27 height 17
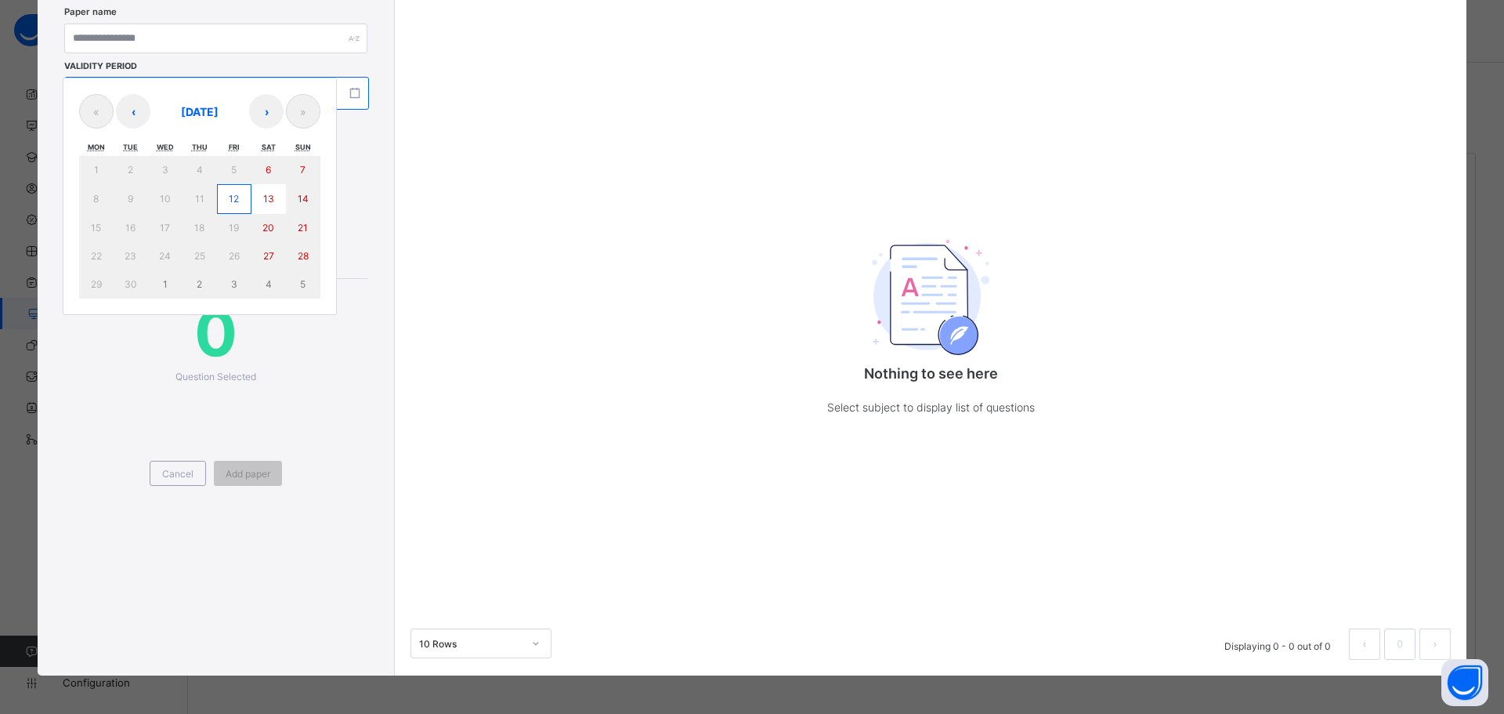
click at [233, 199] on abbr "12" at bounding box center [234, 199] width 10 height 12
click at [240, 191] on button "12" at bounding box center [234, 199] width 34 height 30
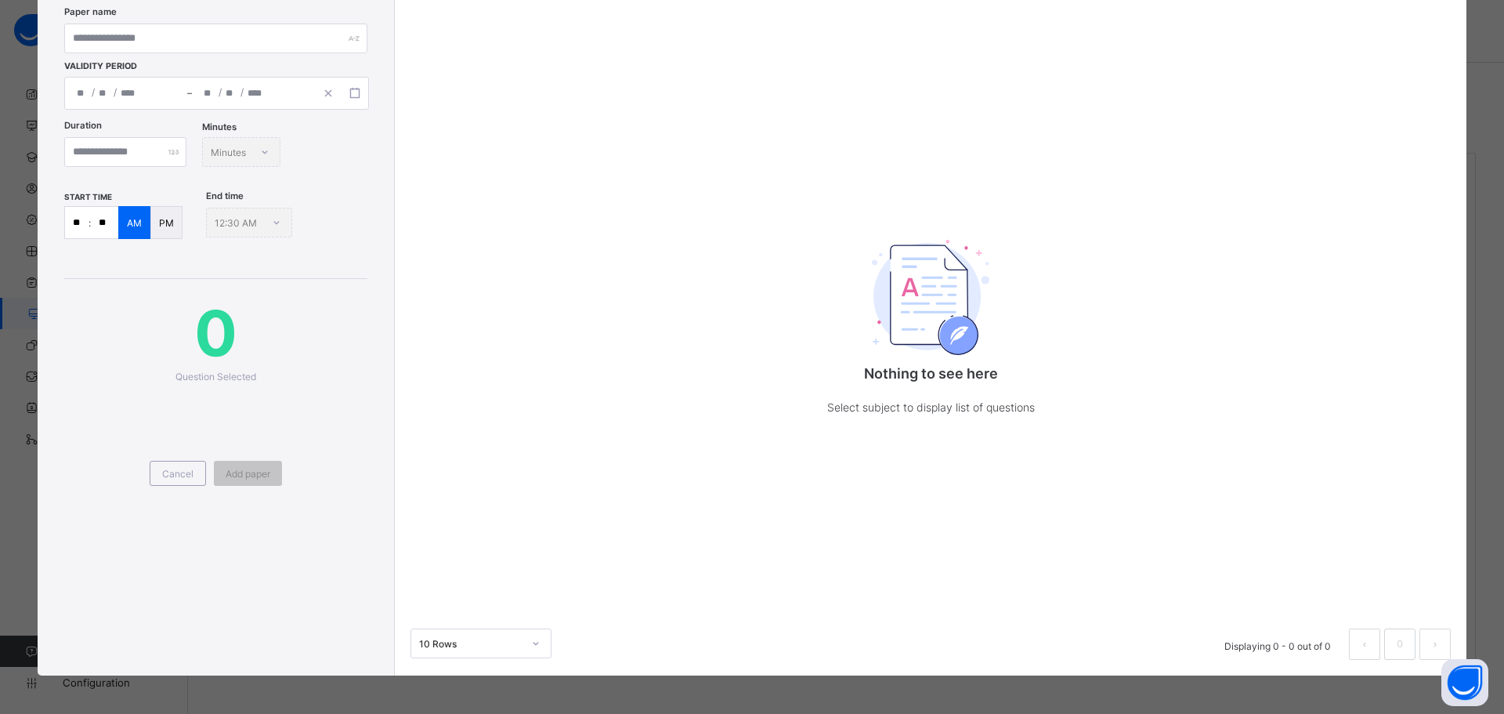
type input "**********"
type input "**"
type input "*"
type input "****"
type input "**********"
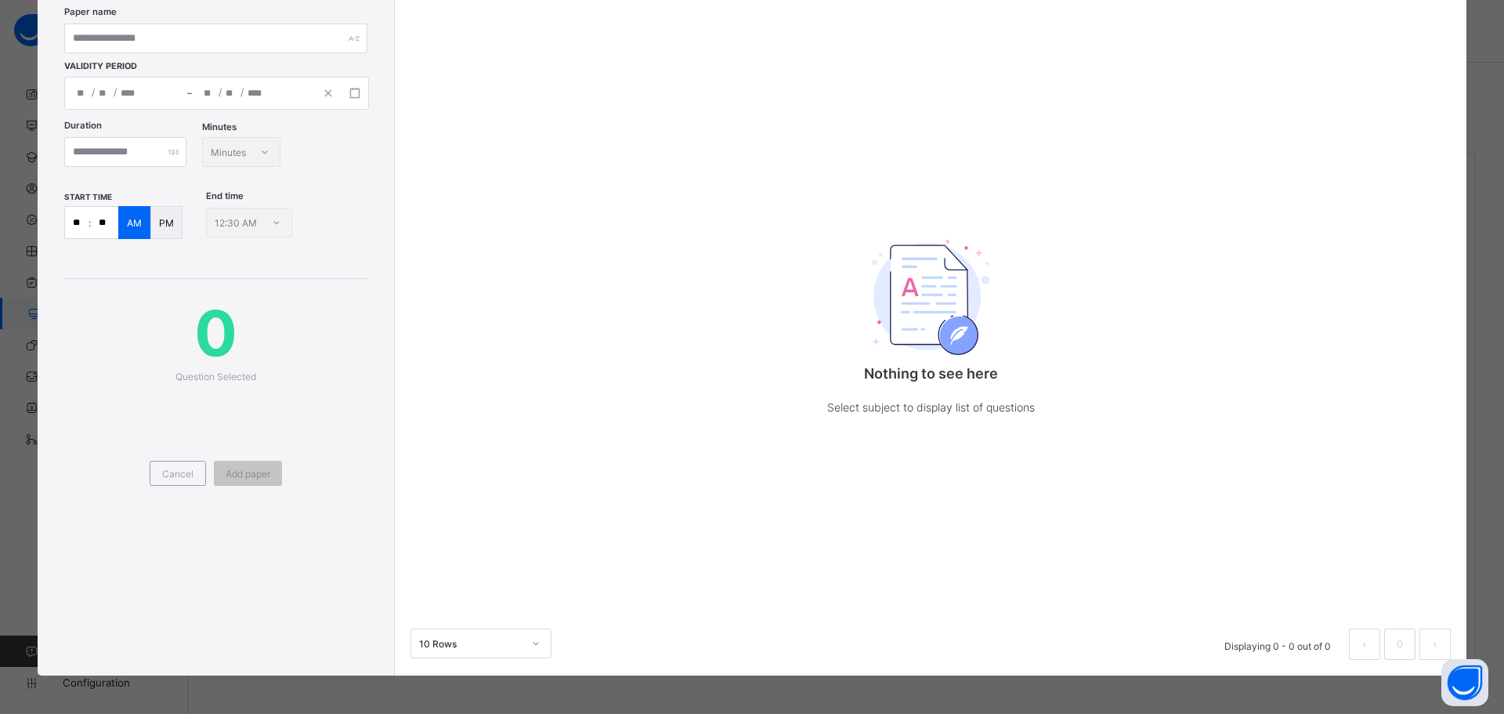
type input "**"
type input "*"
type input "****"
type input "**"
click at [172, 152] on input "number" at bounding box center [125, 152] width 122 height 30
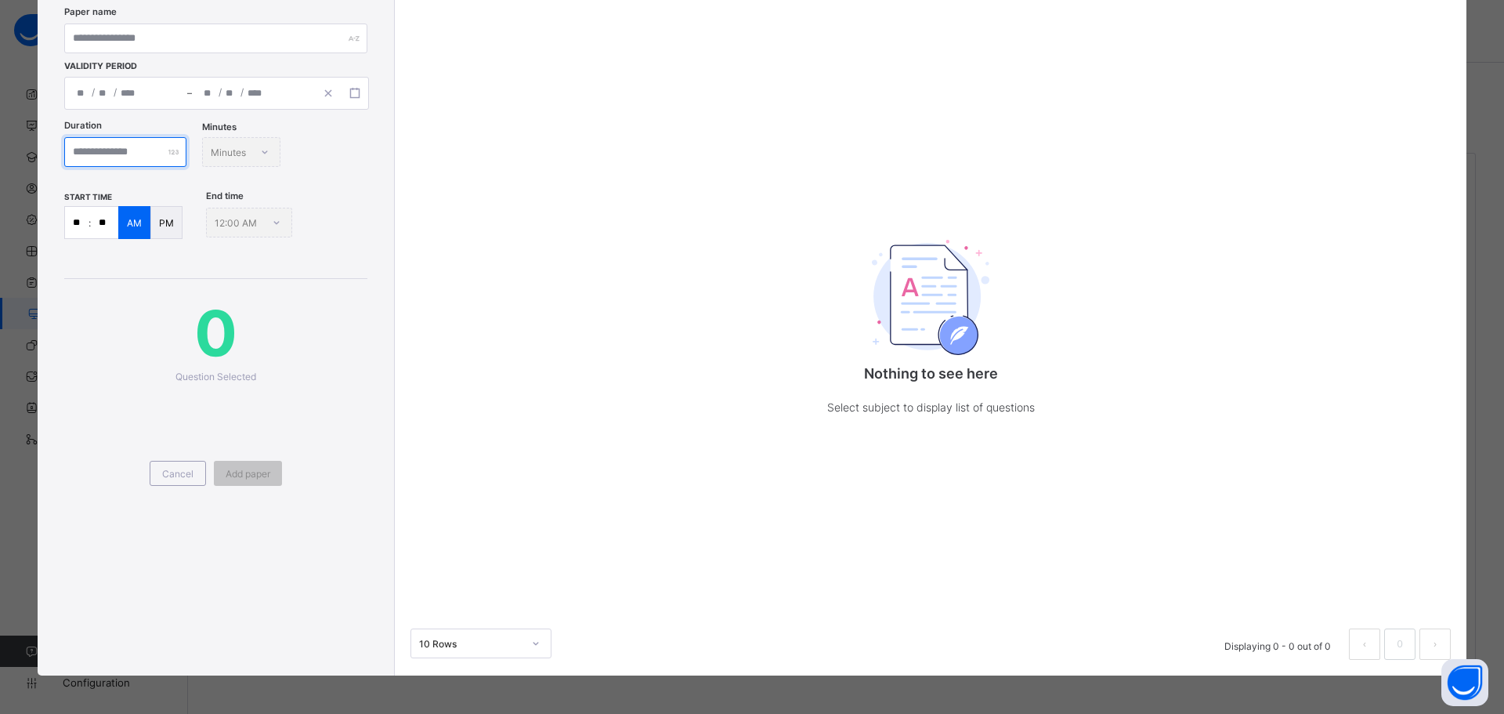
type input "**"
click at [103, 219] on input "**" at bounding box center [104, 222] width 27 height 31
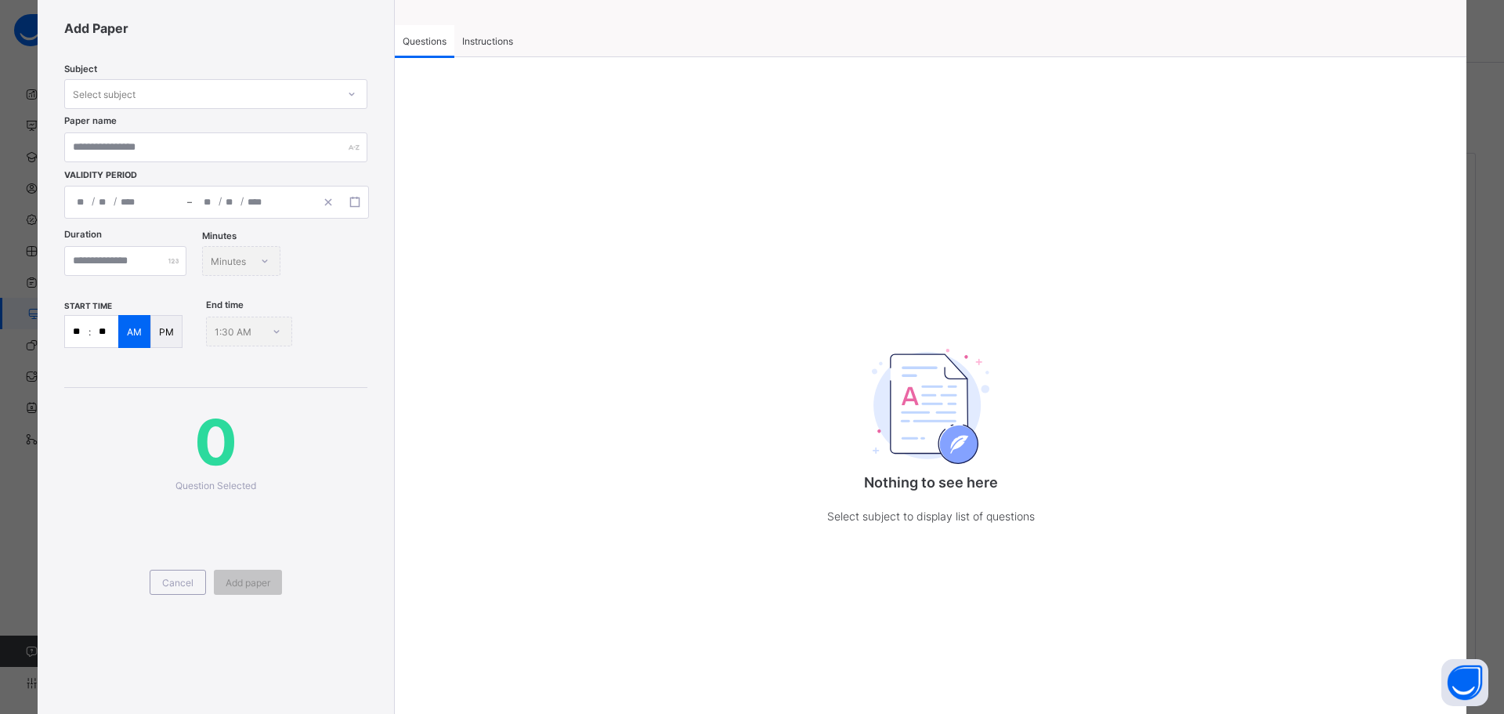
scroll to position [0, 0]
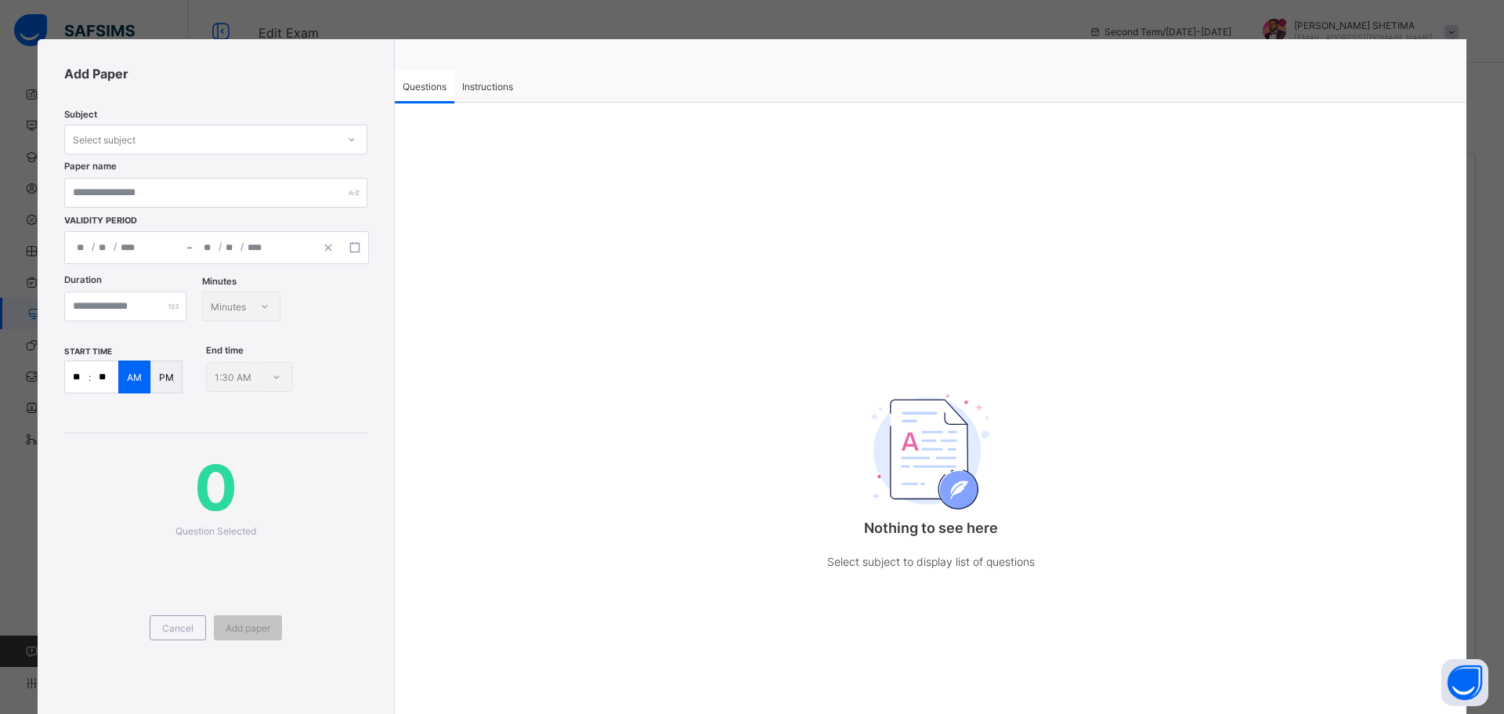
type input "**"
click at [219, 133] on div "Select subject" at bounding box center [201, 139] width 272 height 22
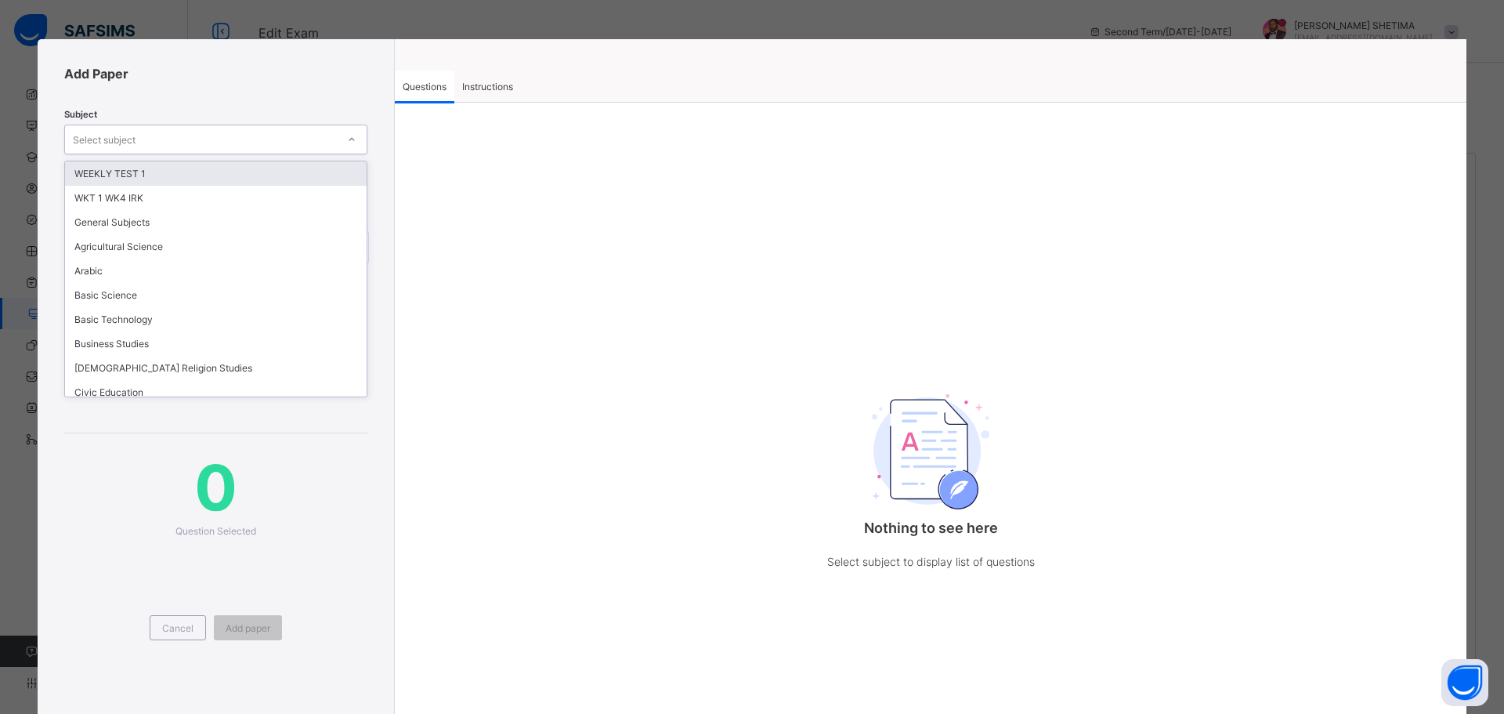
click at [216, 168] on div "WEEKLY TEST 1" at bounding box center [216, 173] width 302 height 24
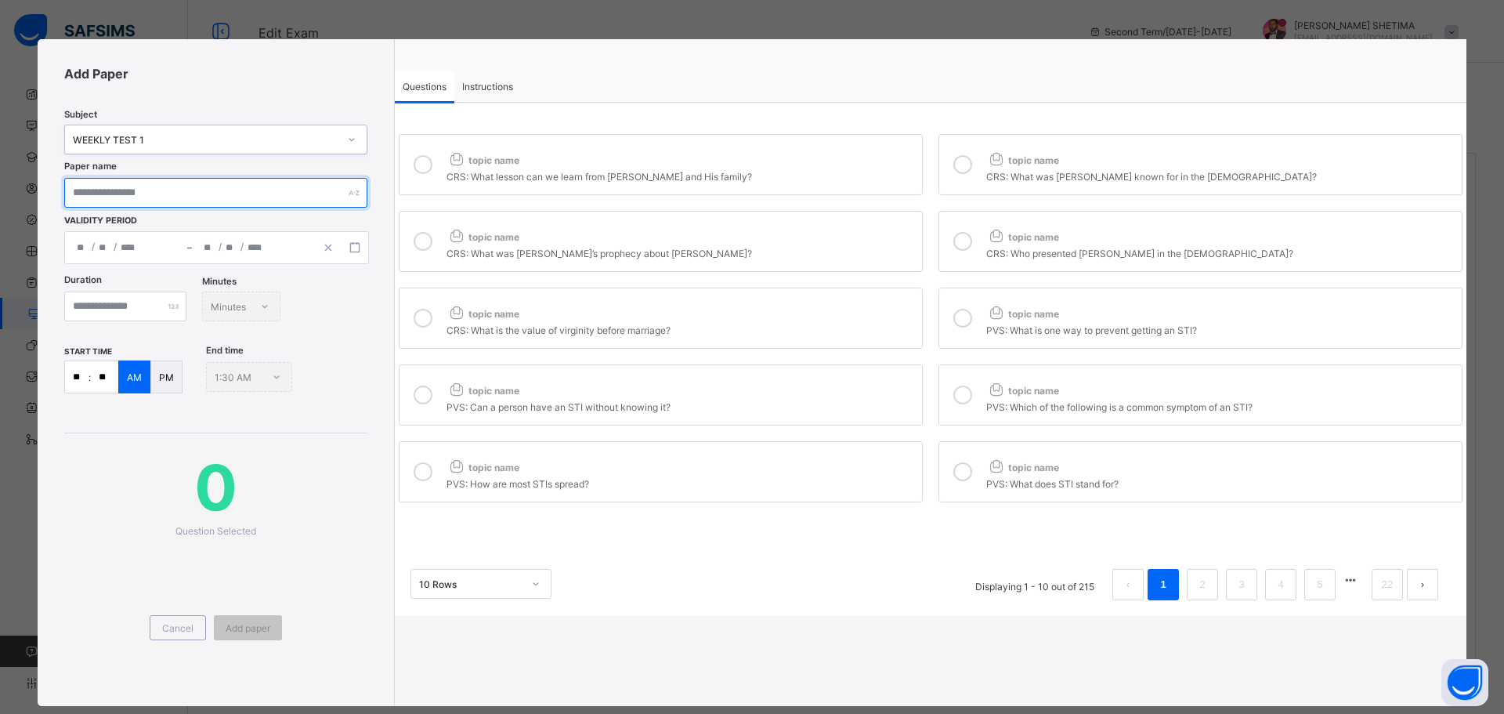
click at [201, 194] on input "text" at bounding box center [215, 193] width 303 height 30
type input "****"
click at [423, 162] on icon at bounding box center [423, 164] width 19 height 19
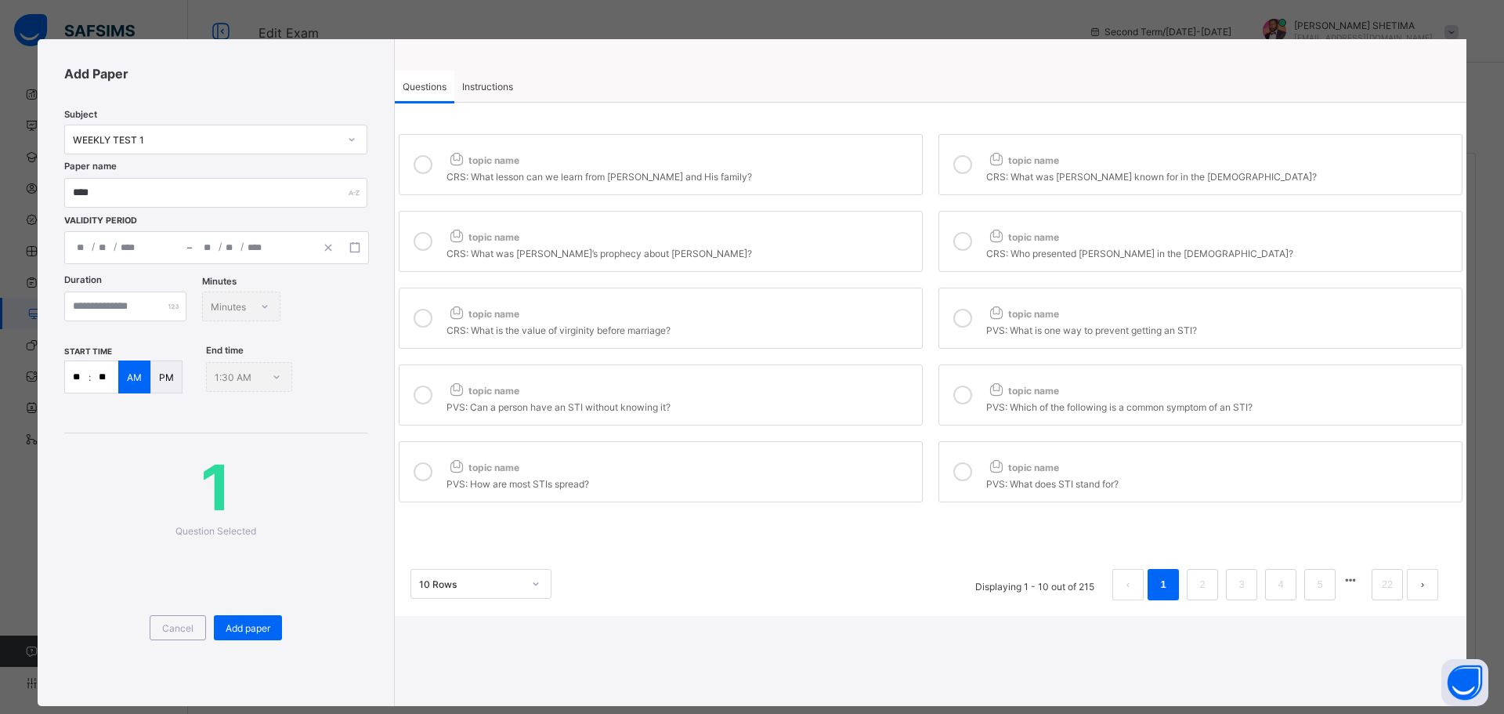
click at [953, 165] on icon at bounding box center [962, 164] width 19 height 19
click at [816, 215] on label "topic name CRS: What was Simeon’s prophecy about Jesus?" at bounding box center [661, 241] width 524 height 61
click at [953, 237] on icon at bounding box center [962, 241] width 19 height 19
click at [806, 172] on div "CRS: What lesson can we learn from Jesus and His family?" at bounding box center [681, 175] width 468 height 16
click at [947, 161] on div at bounding box center [962, 165] width 31 height 36
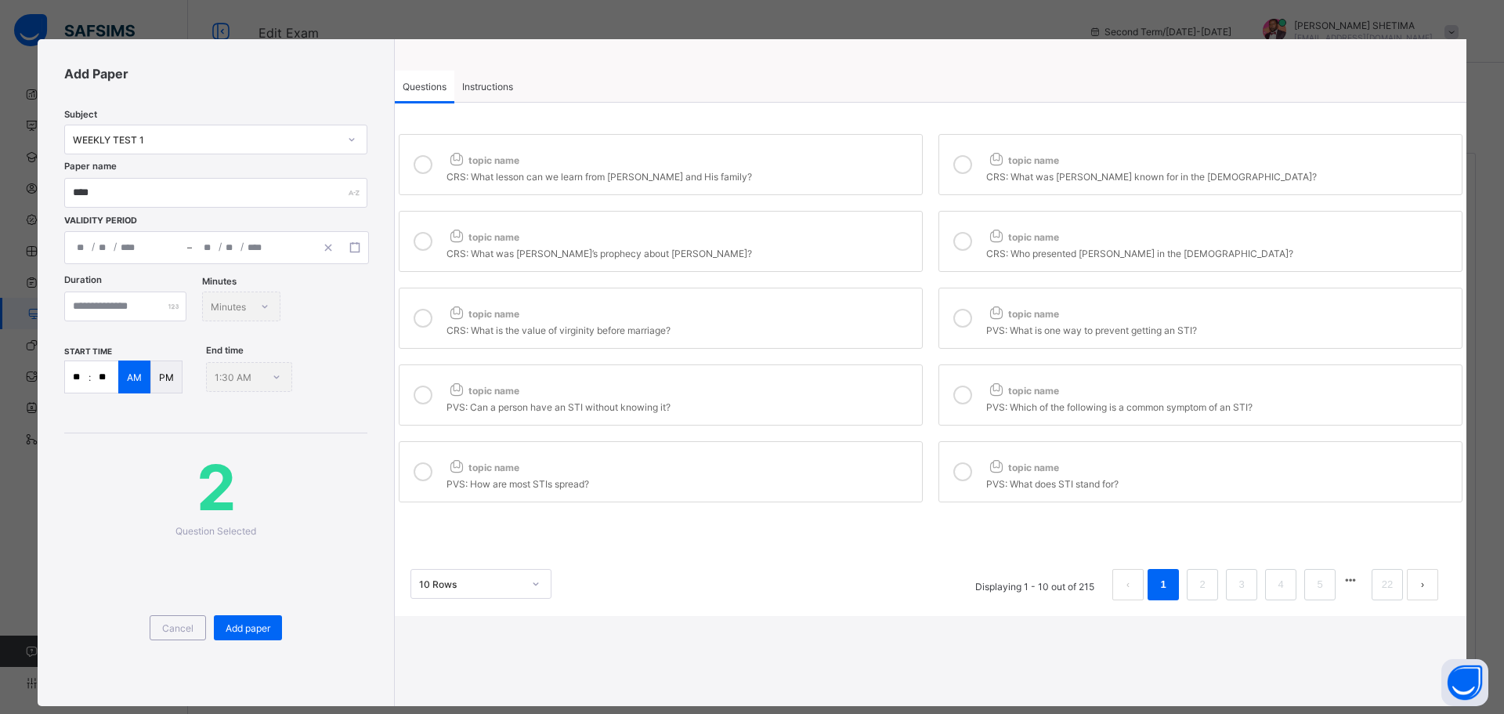
click at [885, 256] on div "CRS: What was Simeon’s prophecy about Jesus?" at bounding box center [681, 252] width 468 height 16
click at [979, 239] on label "topic name CRS: Who presented Jesus in the temple?" at bounding box center [1201, 241] width 524 height 61
click at [953, 324] on icon at bounding box center [962, 318] width 19 height 19
click at [895, 396] on div "topic name" at bounding box center [681, 387] width 468 height 20
click at [965, 391] on icon at bounding box center [962, 394] width 19 height 19
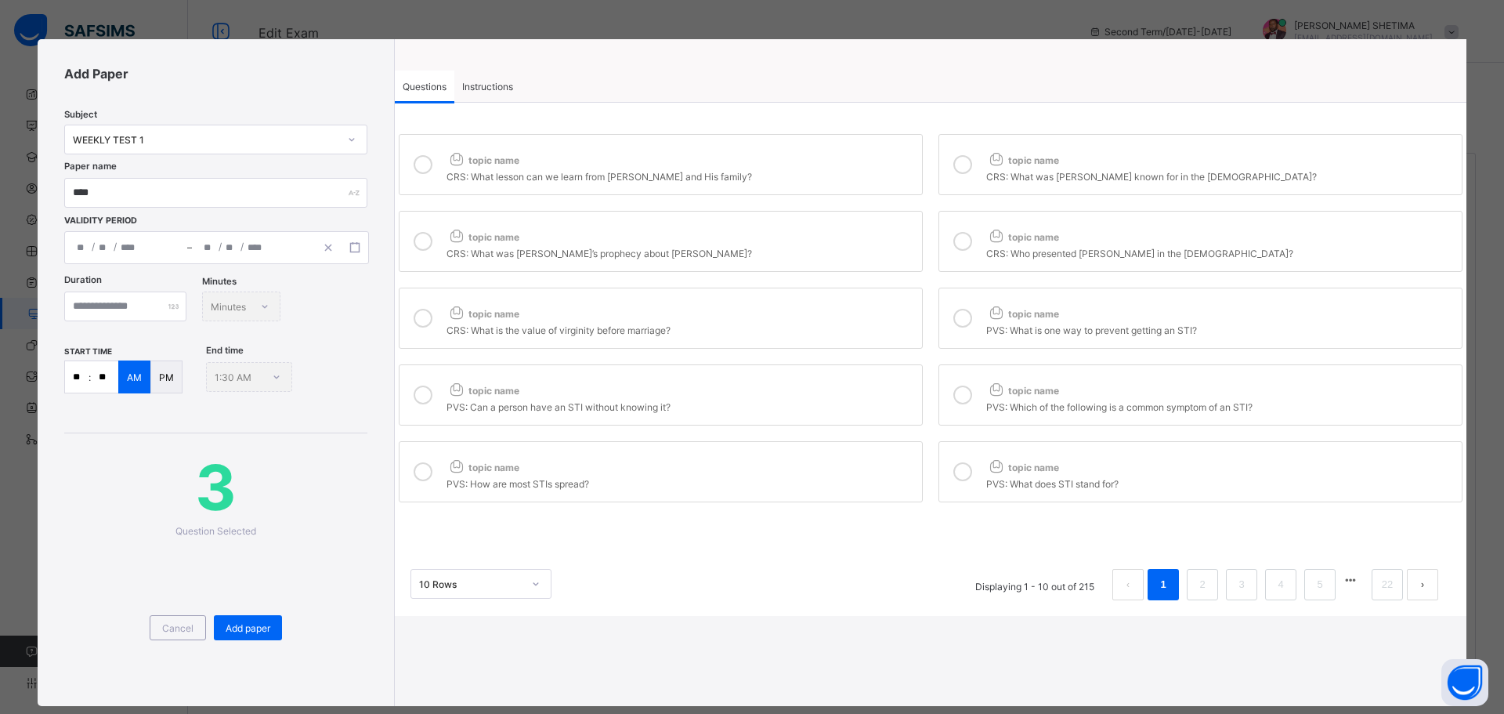
drag, startPoint x: 865, startPoint y: 461, endPoint x: 936, endPoint y: 457, distance: 71.5
click at [884, 464] on div "topic name" at bounding box center [681, 464] width 468 height 20
drag, startPoint x: 963, startPoint y: 467, endPoint x: 975, endPoint y: 473, distance: 13.3
click at [964, 469] on icon at bounding box center [962, 471] width 19 height 19
click at [1195, 574] on link "2" at bounding box center [1202, 584] width 15 height 20
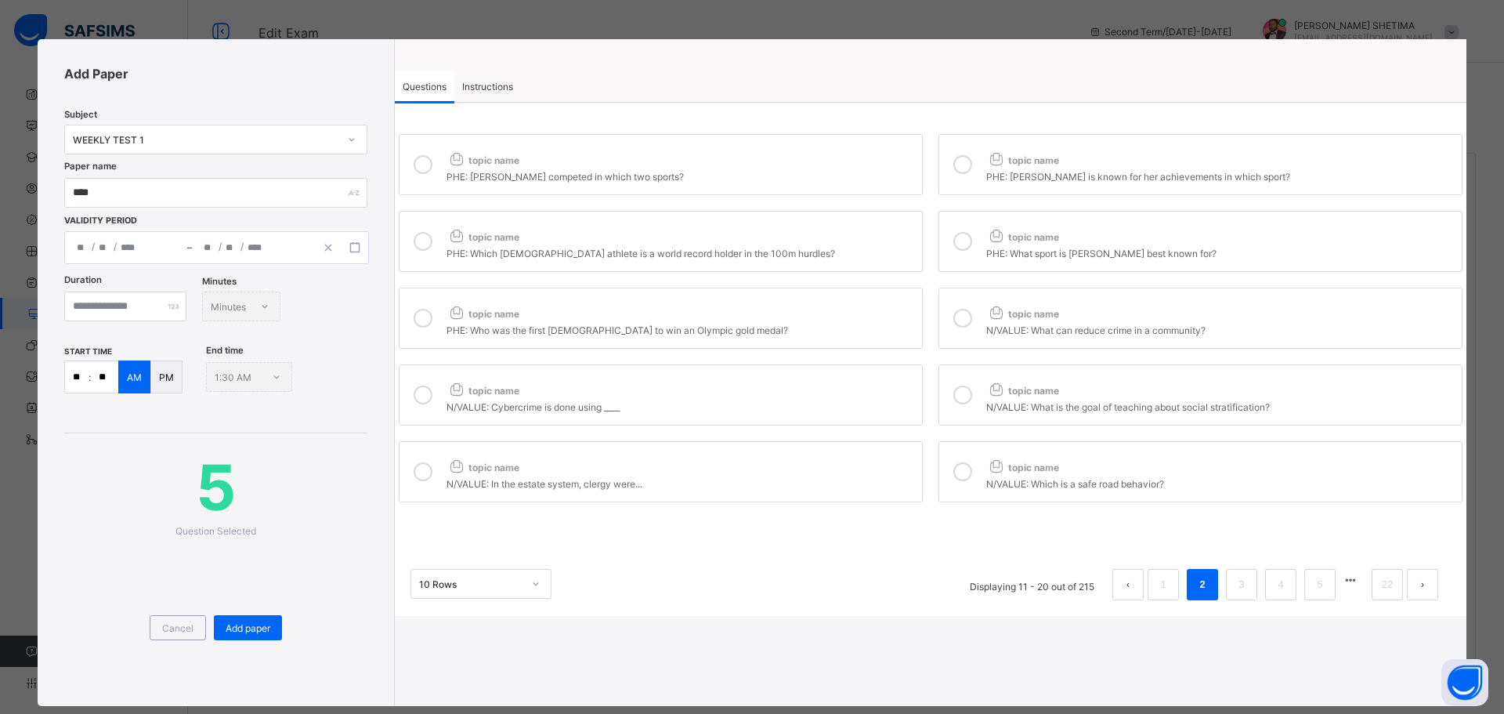
click at [459, 170] on div "PHE: Blessing Okagbare competed in which two sports?" at bounding box center [681, 175] width 468 height 16
click at [963, 165] on icon at bounding box center [962, 164] width 19 height 19
drag, startPoint x: 871, startPoint y: 247, endPoint x: 935, endPoint y: 242, distance: 63.6
click at [872, 247] on div "PHE: Which Nigerian athlete is a world record holder in the 100m hurdles?" at bounding box center [681, 252] width 468 height 16
click at [957, 235] on icon at bounding box center [962, 241] width 19 height 19
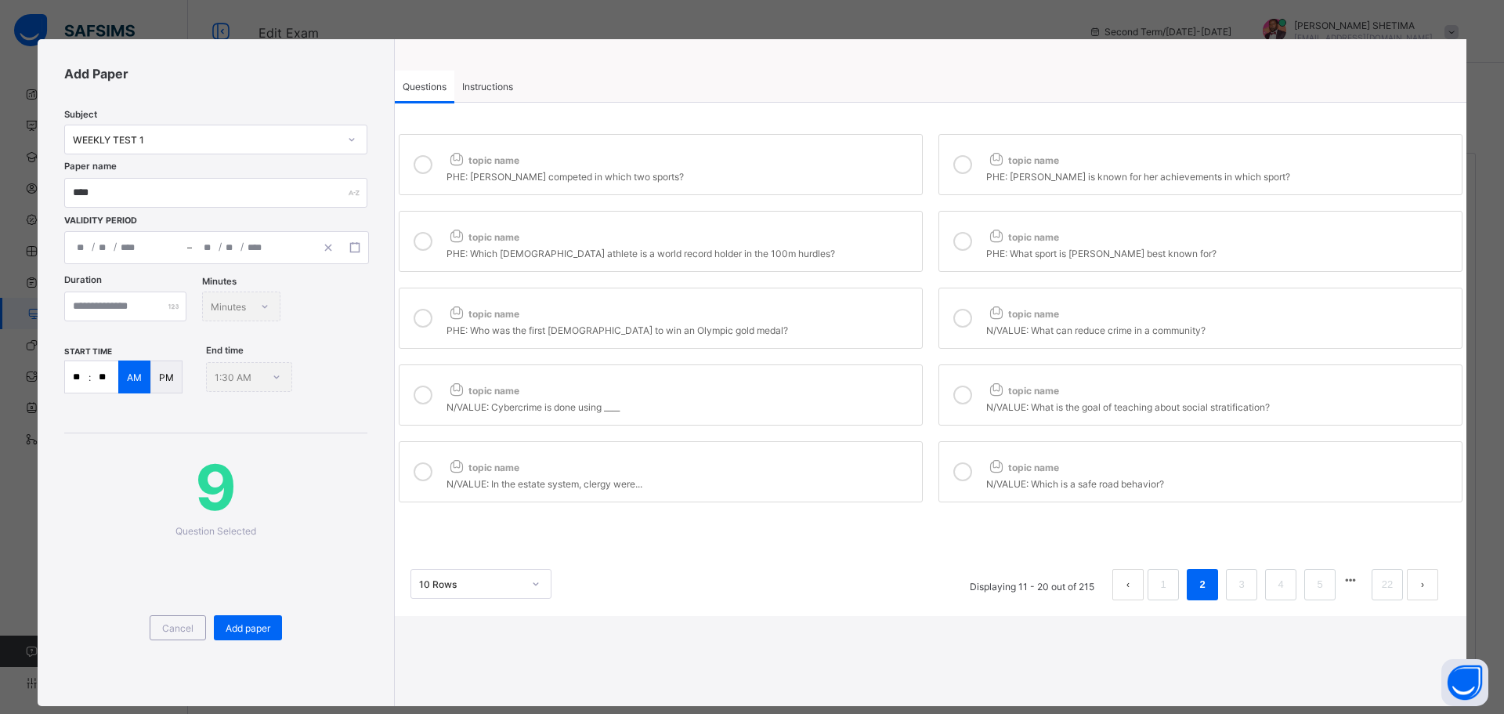
click at [803, 320] on div "topic name" at bounding box center [681, 310] width 468 height 20
click at [947, 318] on div at bounding box center [962, 318] width 31 height 36
drag, startPoint x: 787, startPoint y: 402, endPoint x: 805, endPoint y: 404, distance: 18.2
click at [791, 402] on div "N/VALUE: Cybercrime is done using ____" at bounding box center [681, 405] width 468 height 16
click at [953, 400] on icon at bounding box center [962, 394] width 19 height 19
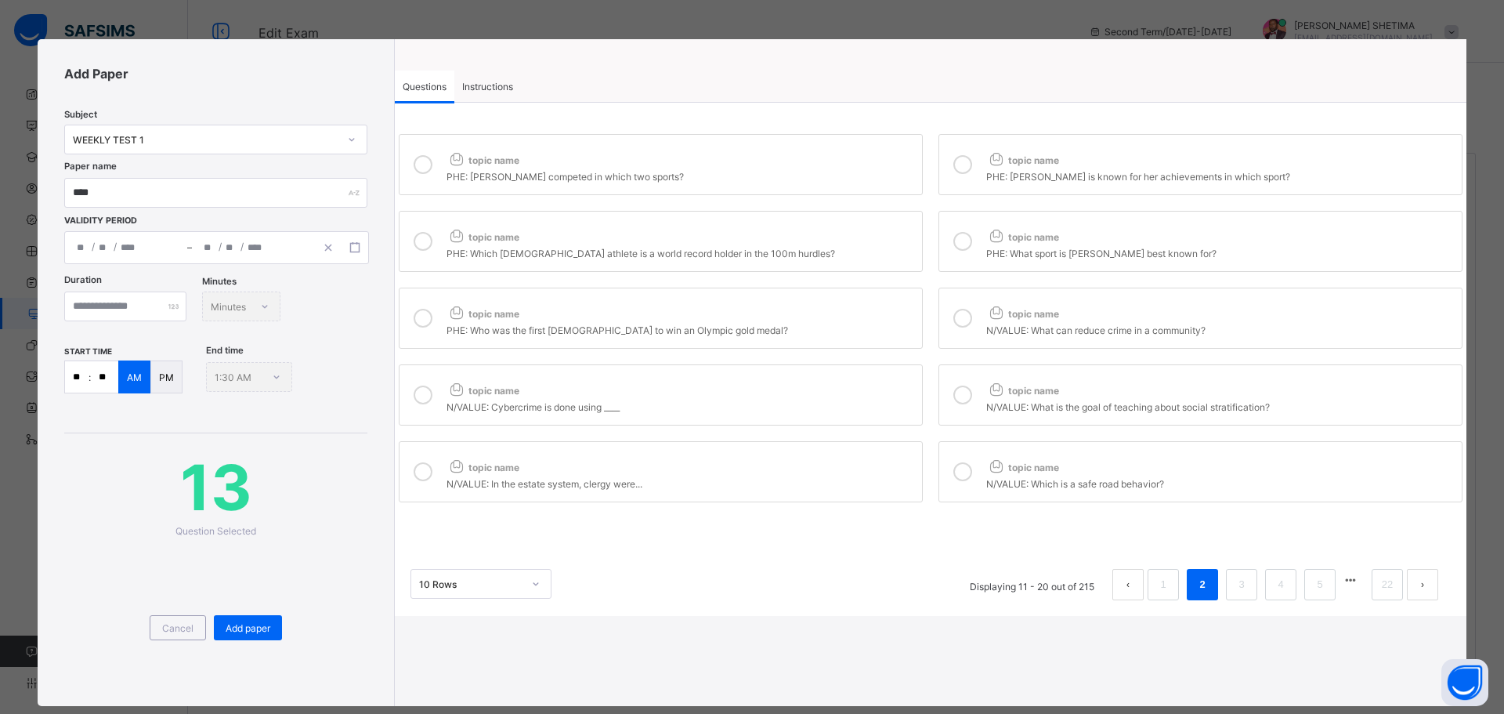
drag, startPoint x: 827, startPoint y: 460, endPoint x: 866, endPoint y: 466, distance: 38.9
click at [832, 461] on div "topic name" at bounding box center [681, 464] width 468 height 20
click at [978, 471] on label "topic name N/VALUE: Which is a safe road behavior?" at bounding box center [1201, 471] width 524 height 61
click at [1236, 584] on link "3" at bounding box center [1241, 584] width 15 height 20
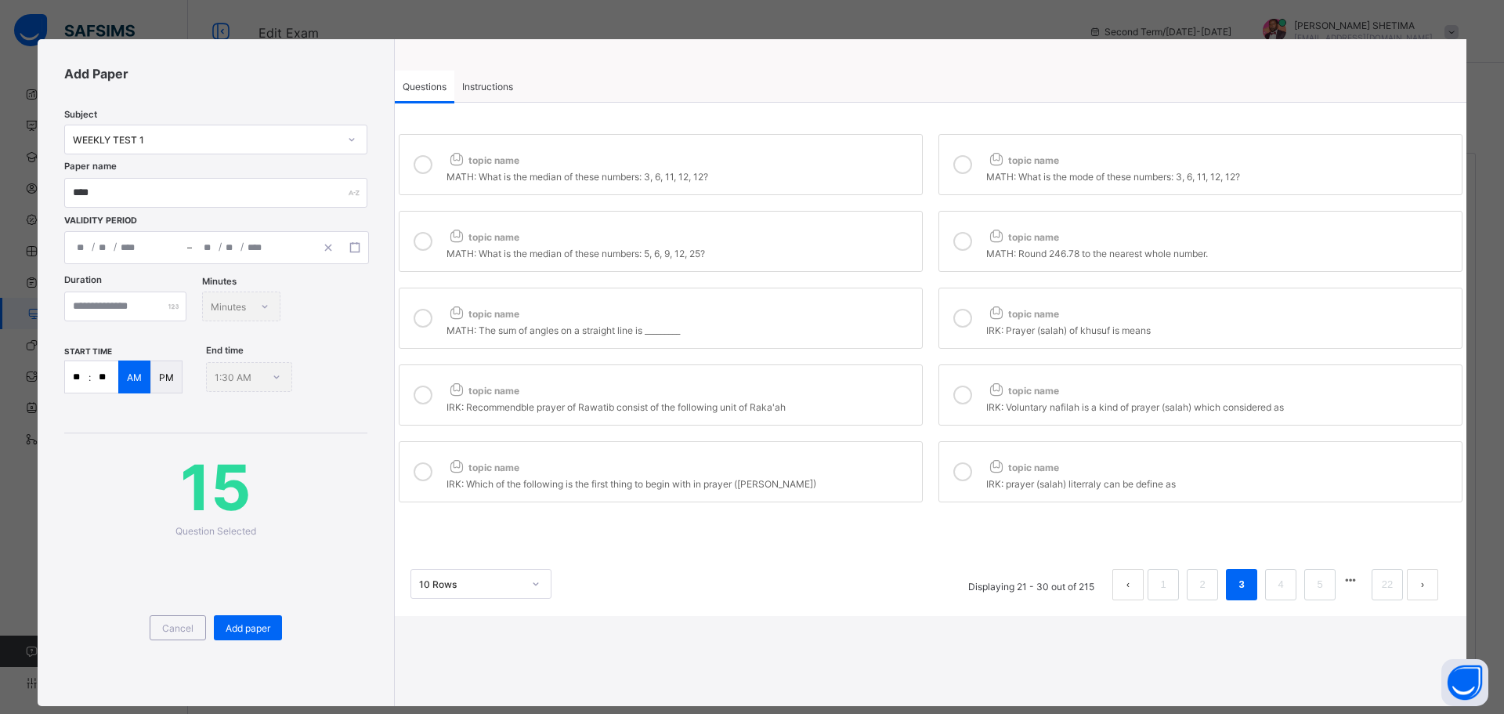
click at [803, 169] on div "MATH: What is the median of these numbers: 3, 6, 11, 12, 12?" at bounding box center [681, 175] width 468 height 16
click at [959, 164] on icon at bounding box center [962, 164] width 19 height 19
drag, startPoint x: 878, startPoint y: 222, endPoint x: 1010, endPoint y: 252, distance: 135.1
click at [885, 223] on label "topic name MATH: What is the median of these numbers: 5, 6, 9, 12, 25?" at bounding box center [661, 241] width 524 height 61
click at [999, 250] on div "MATH: Round 246.78 to the nearest whole number." at bounding box center [1220, 252] width 468 height 16
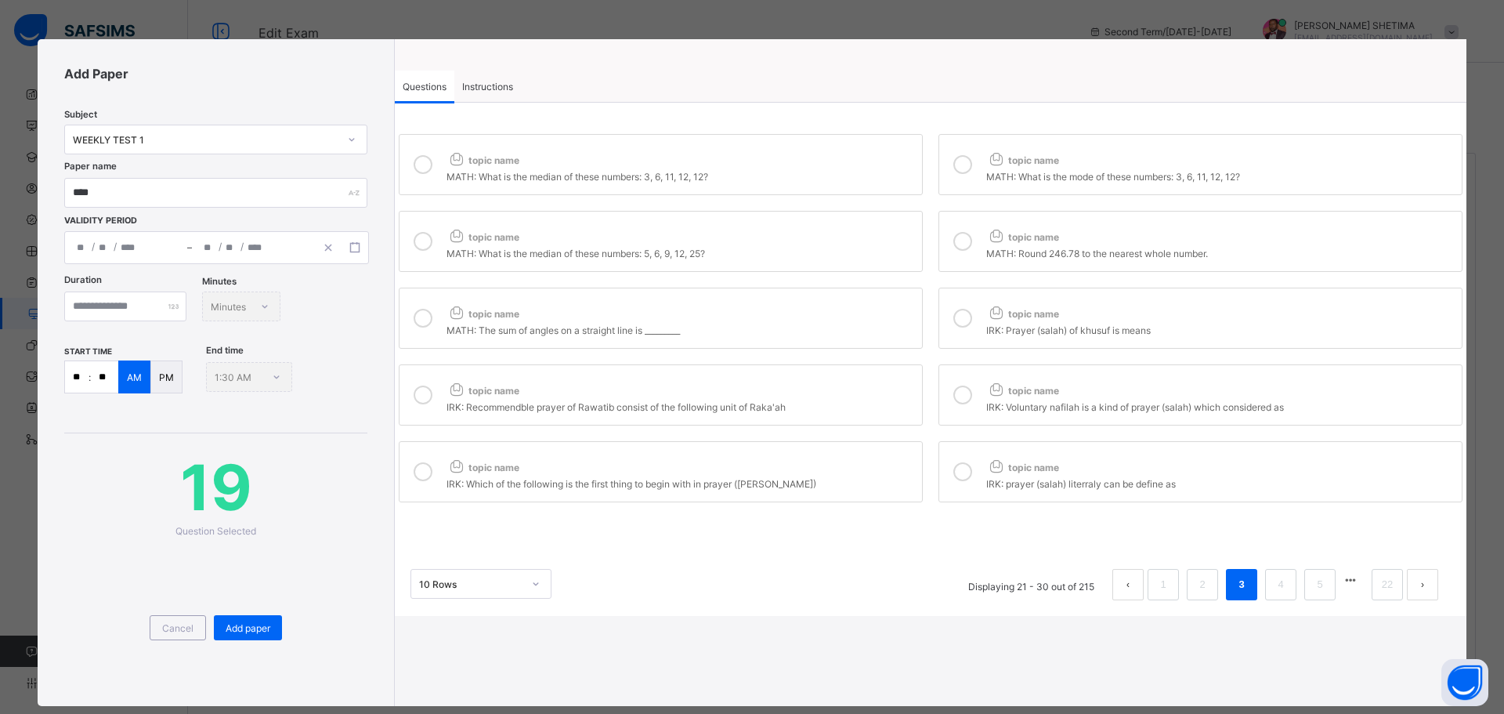
click at [888, 297] on label "topic name MATH: The sum of angles on a straight line is _________" at bounding box center [661, 318] width 524 height 61
click at [964, 306] on div at bounding box center [962, 318] width 31 height 36
click at [954, 312] on icon at bounding box center [962, 318] width 19 height 19
click at [1279, 586] on link "4" at bounding box center [1280, 584] width 15 height 20
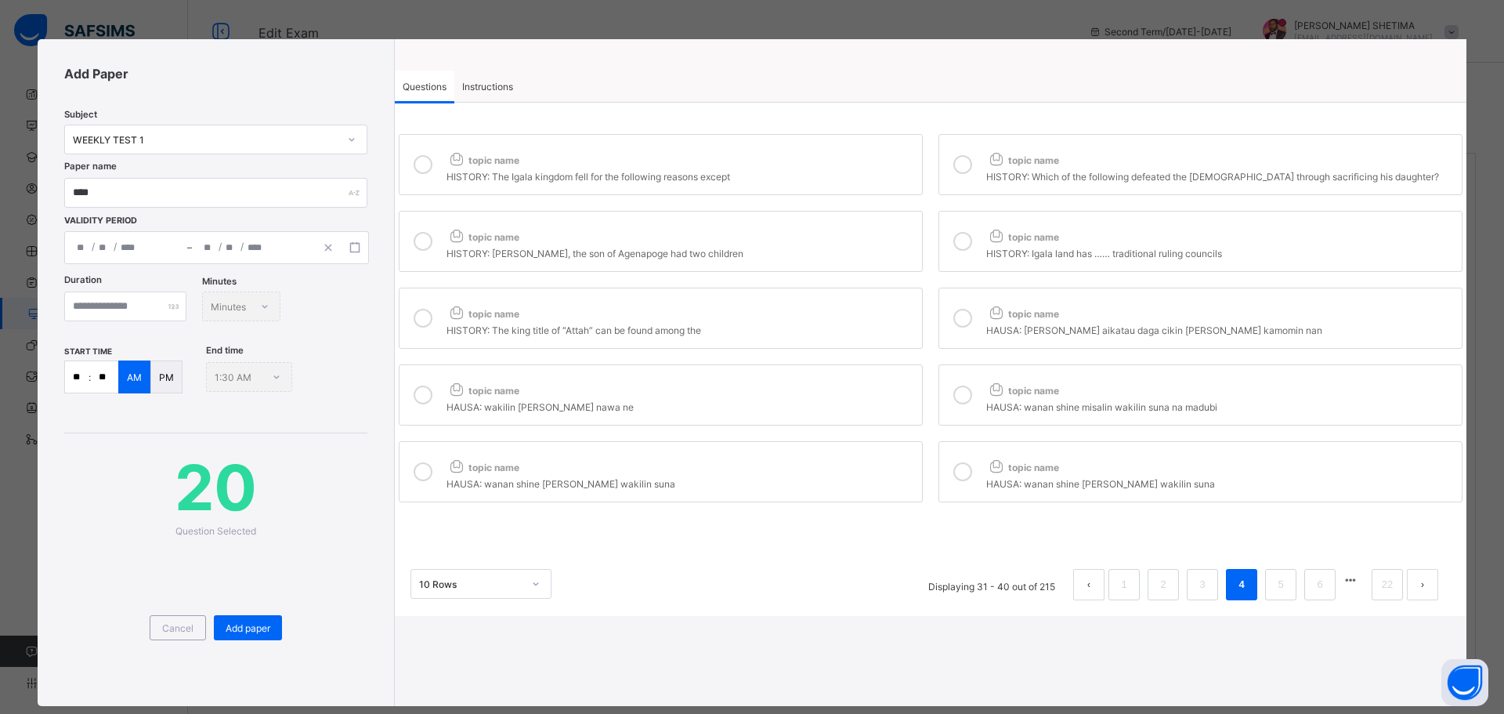
drag, startPoint x: 773, startPoint y: 159, endPoint x: 844, endPoint y: 157, distance: 71.3
click at [773, 159] on div "topic name" at bounding box center [681, 157] width 468 height 20
click at [959, 154] on div at bounding box center [962, 165] width 31 height 36
drag, startPoint x: 863, startPoint y: 247, endPoint x: 877, endPoint y: 241, distance: 15.1
click at [865, 246] on div "HISTORY: Idoko, the son of Agenapoge had two children" at bounding box center [681, 252] width 468 height 16
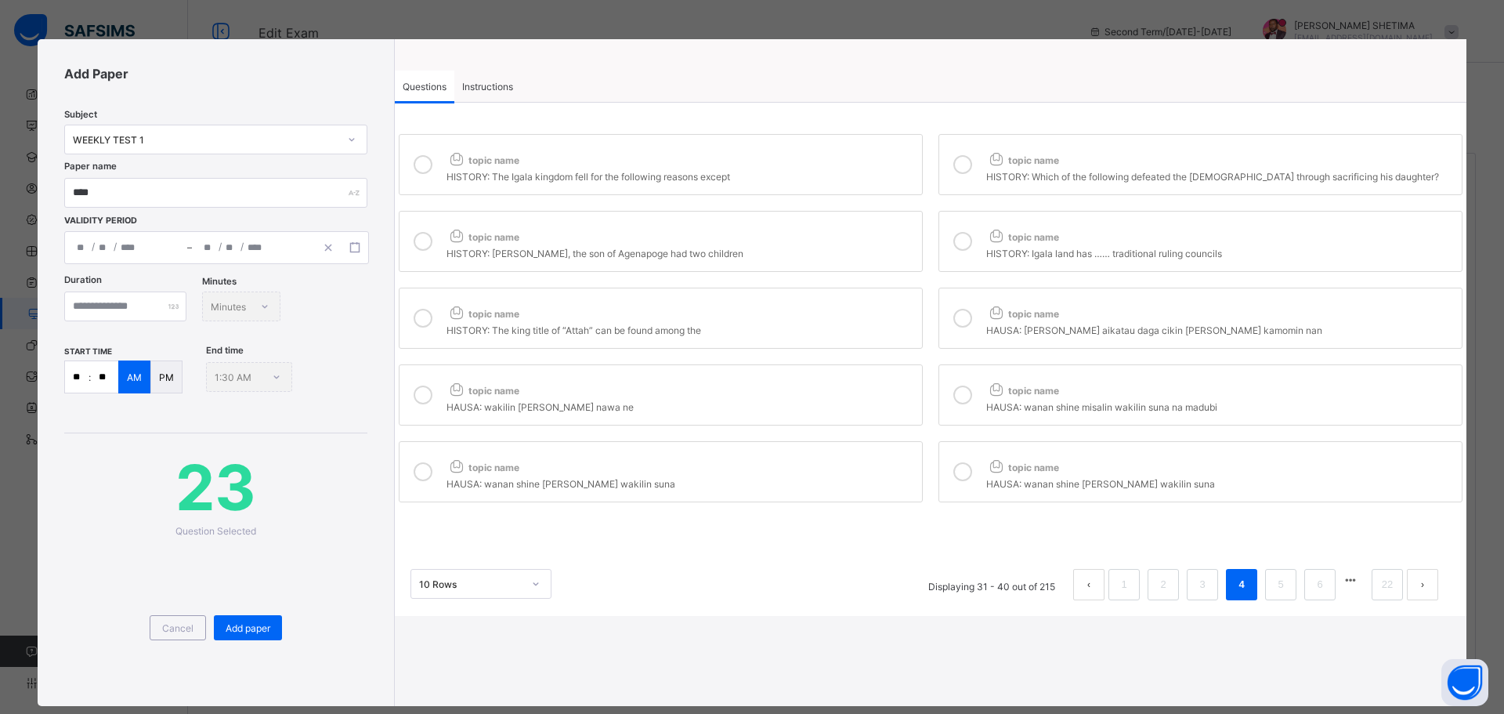
click at [953, 234] on icon at bounding box center [962, 241] width 19 height 19
click at [877, 317] on div "topic name" at bounding box center [681, 310] width 468 height 20
click at [965, 320] on icon at bounding box center [962, 318] width 19 height 19
click at [873, 393] on div "topic name" at bounding box center [681, 387] width 468 height 20
click at [872, 406] on div "HAUSA: wakilin suna yakasu kashi nawa ne" at bounding box center [681, 405] width 468 height 16
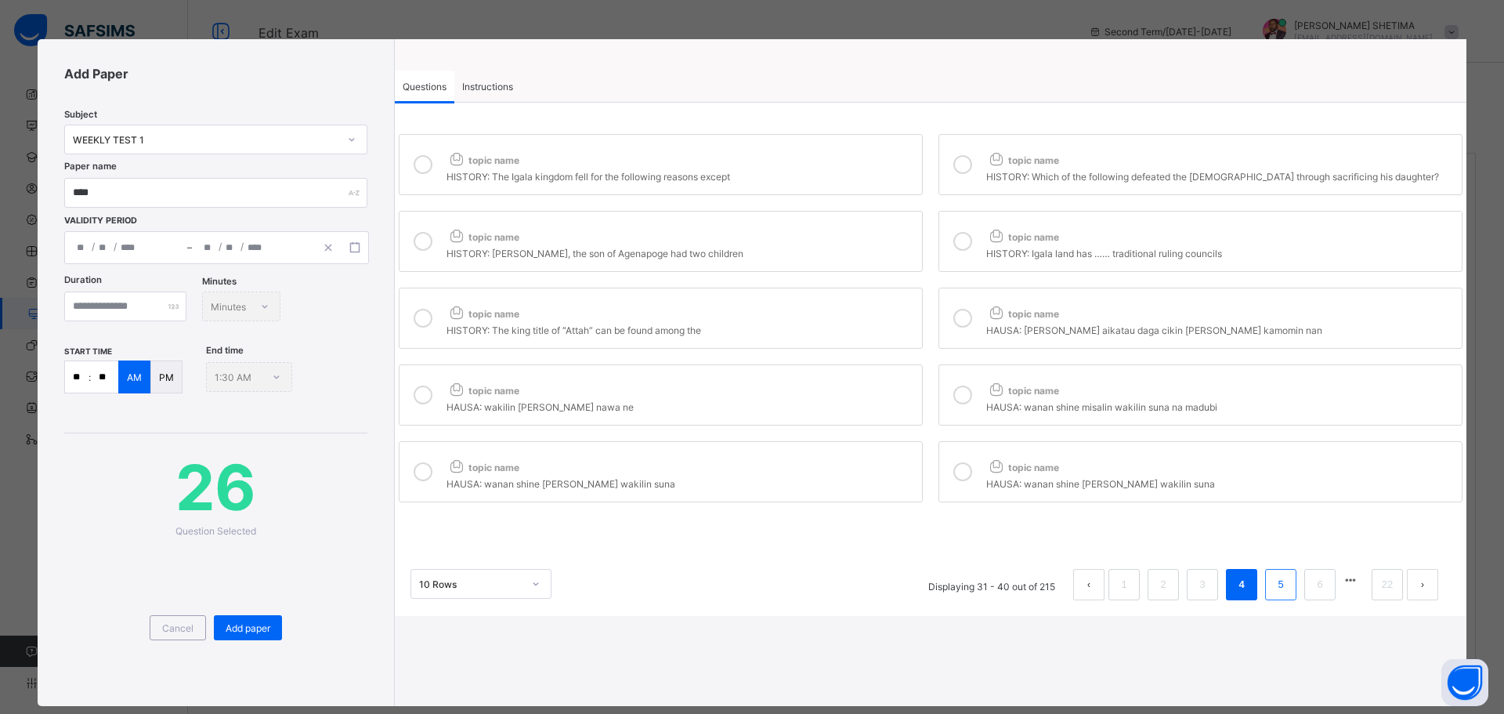
click at [1273, 579] on link "5" at bounding box center [1280, 584] width 15 height 20
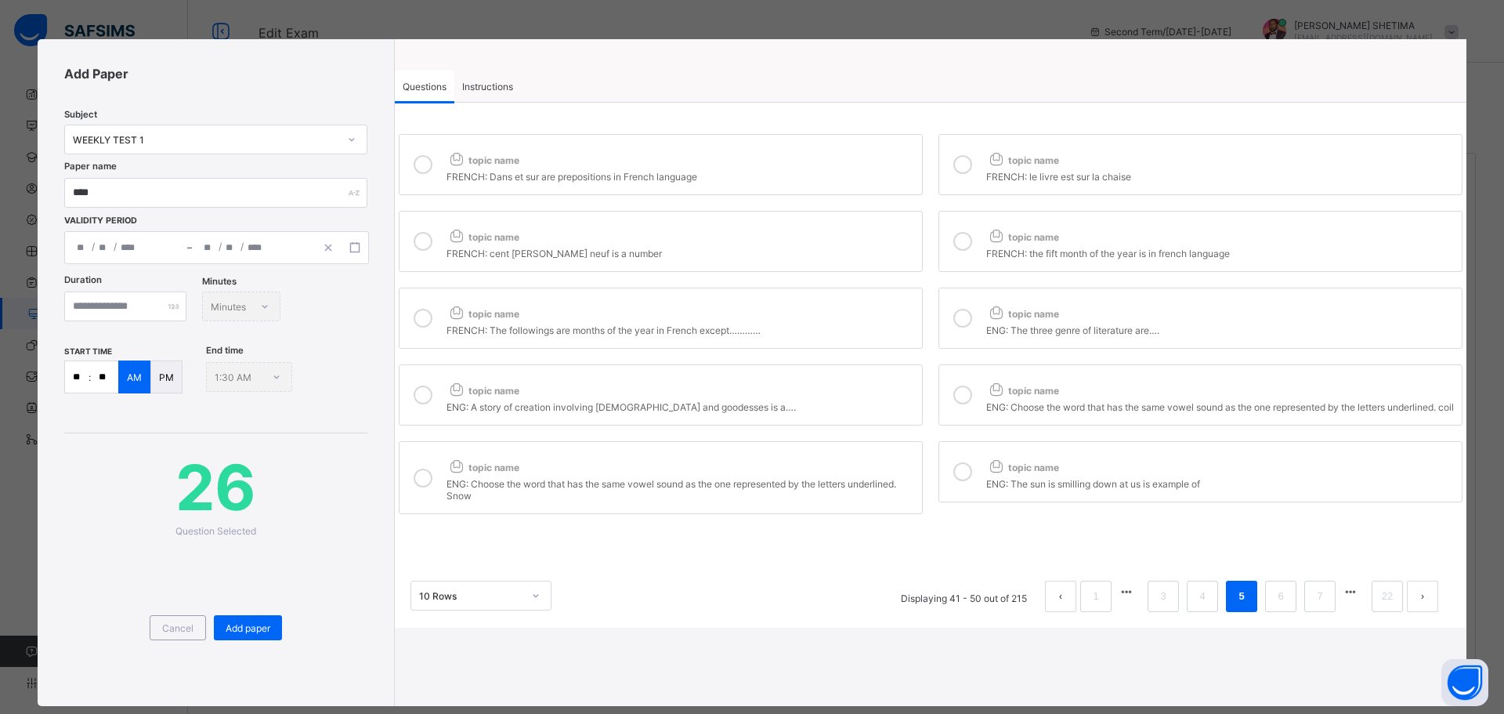
click at [965, 317] on icon at bounding box center [962, 318] width 19 height 19
click at [896, 390] on div "topic name" at bounding box center [681, 387] width 468 height 20
drag, startPoint x: 946, startPoint y: 395, endPoint x: 944, endPoint y: 430, distance: 35.3
click at [947, 395] on div at bounding box center [962, 395] width 31 height 36
click at [916, 466] on label "topic name ENG: Choose the word that has the same vowel sound as the one repres…" at bounding box center [661, 477] width 524 height 73
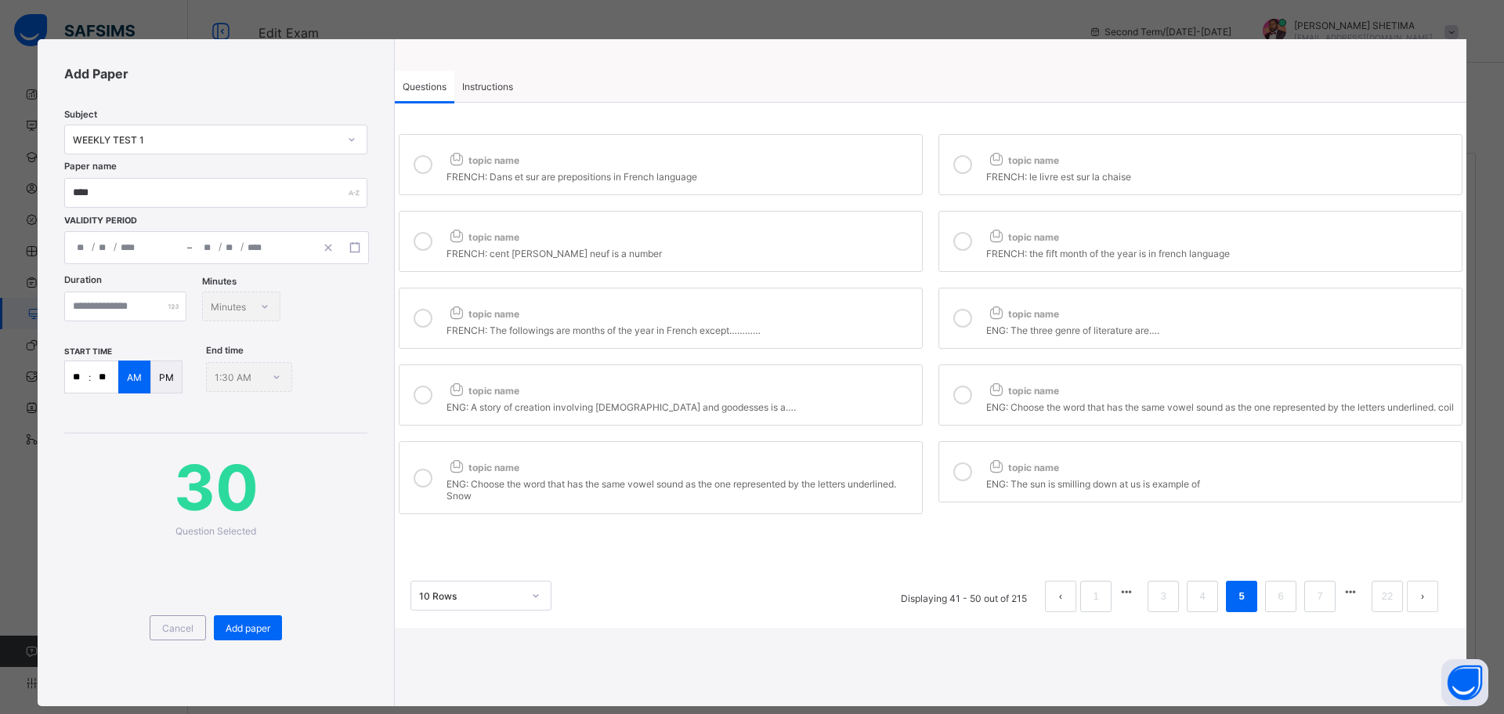
click at [957, 474] on icon at bounding box center [962, 471] width 19 height 19
click at [1199, 606] on link "4" at bounding box center [1202, 596] width 15 height 20
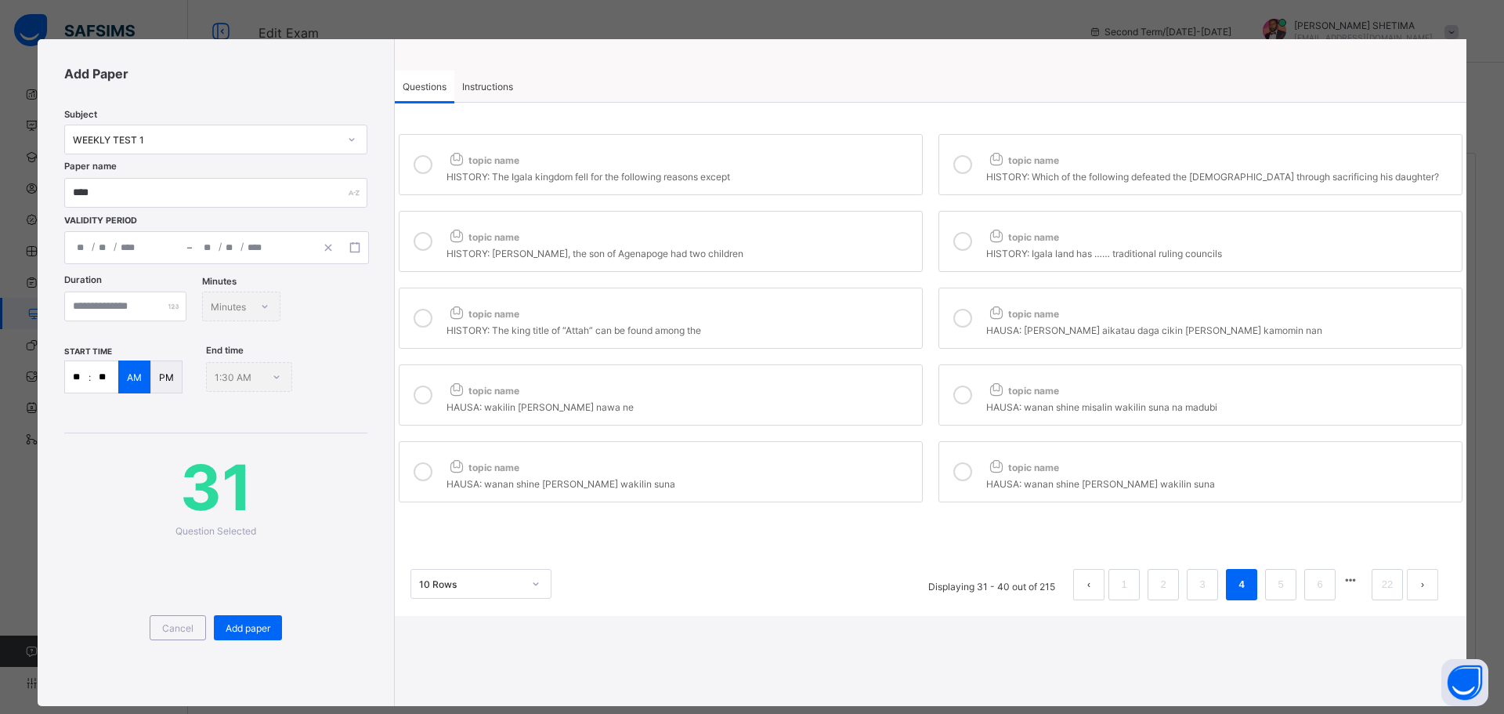
click at [952, 302] on div at bounding box center [962, 318] width 31 height 36
click at [1267, 571] on li "5" at bounding box center [1280, 584] width 31 height 31
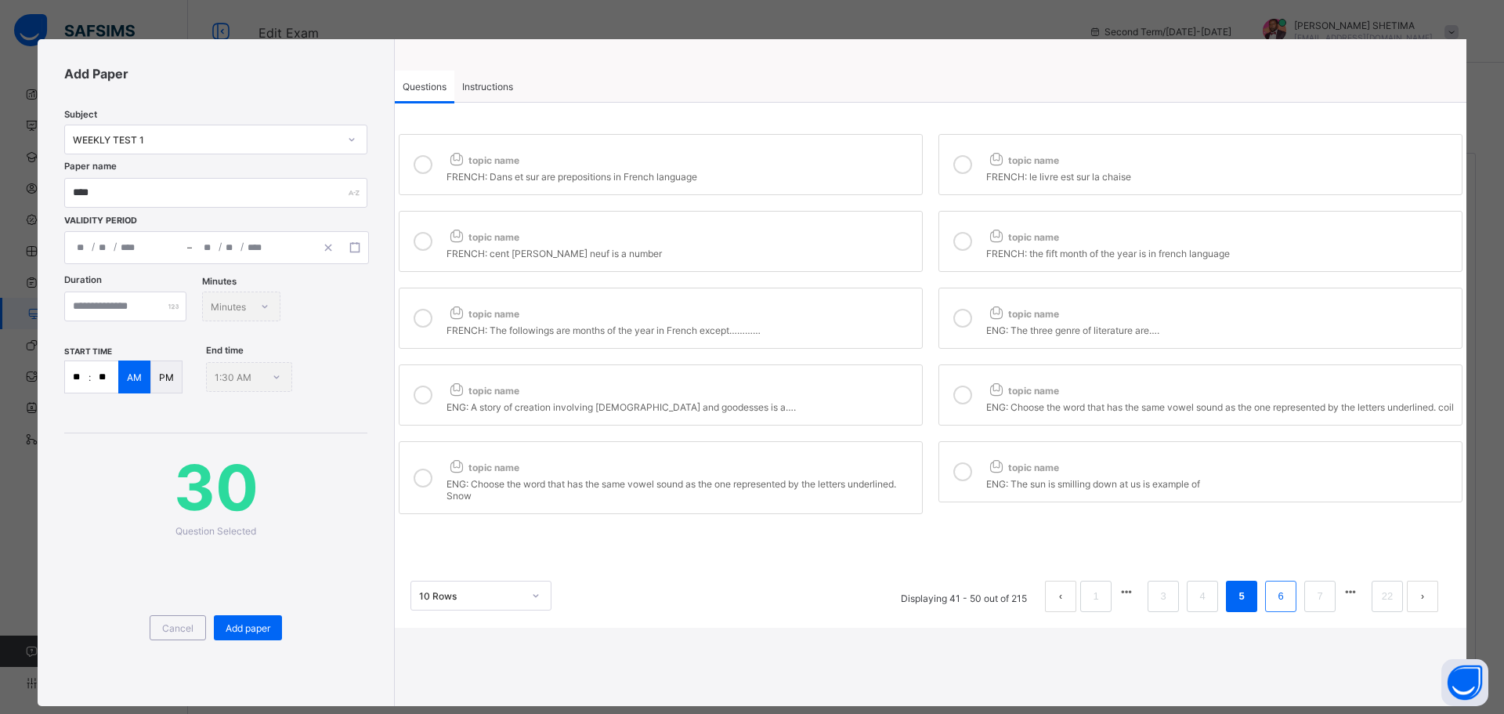
click at [1275, 606] on link "6" at bounding box center [1280, 596] width 15 height 20
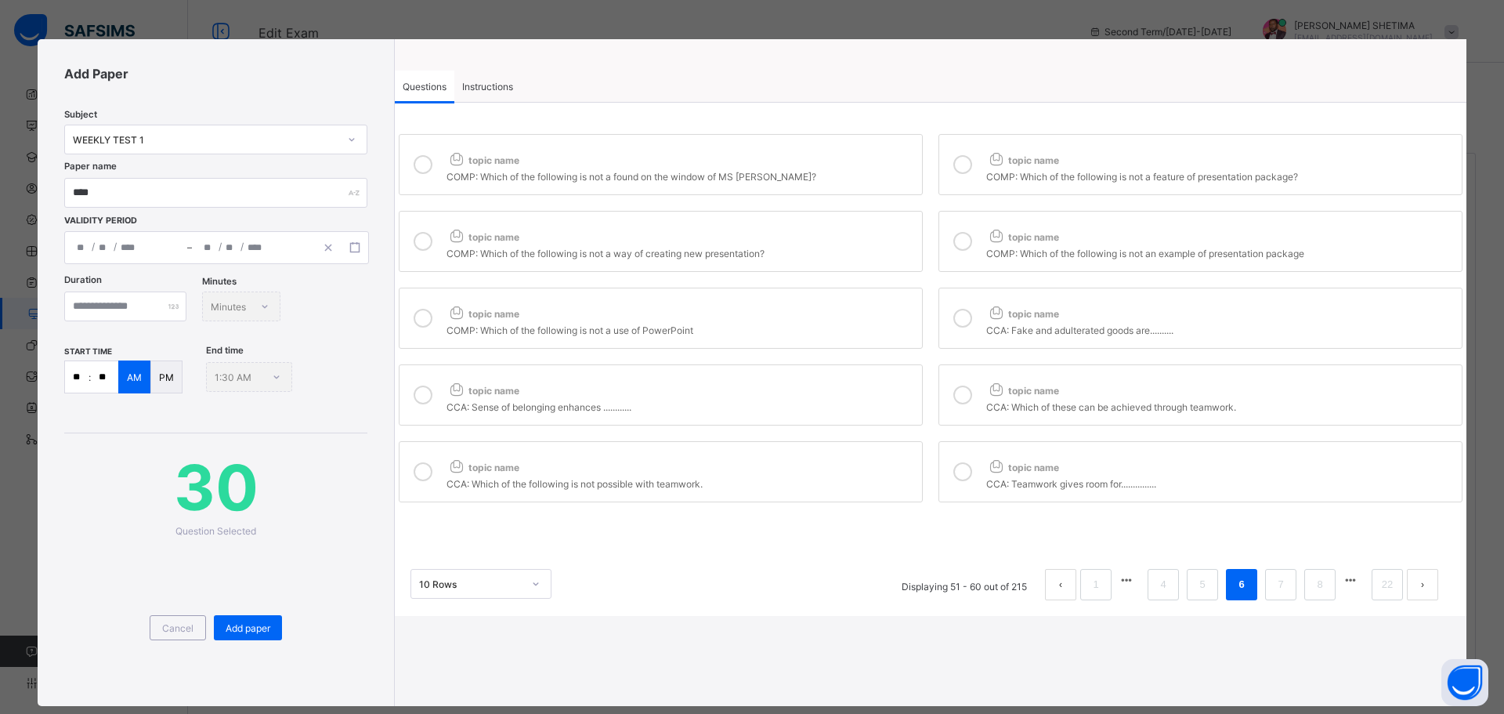
drag, startPoint x: 654, startPoint y: 164, endPoint x: 729, endPoint y: 154, distance: 75.1
click at [657, 163] on div "topic name" at bounding box center [681, 157] width 468 height 20
drag, startPoint x: 941, startPoint y: 163, endPoint x: 925, endPoint y: 190, distance: 30.9
click at [942, 163] on label "topic name COMP: Which of the following is not a feature of presentation packag…" at bounding box center [1201, 164] width 524 height 61
drag, startPoint x: 858, startPoint y: 237, endPoint x: 914, endPoint y: 234, distance: 56.5
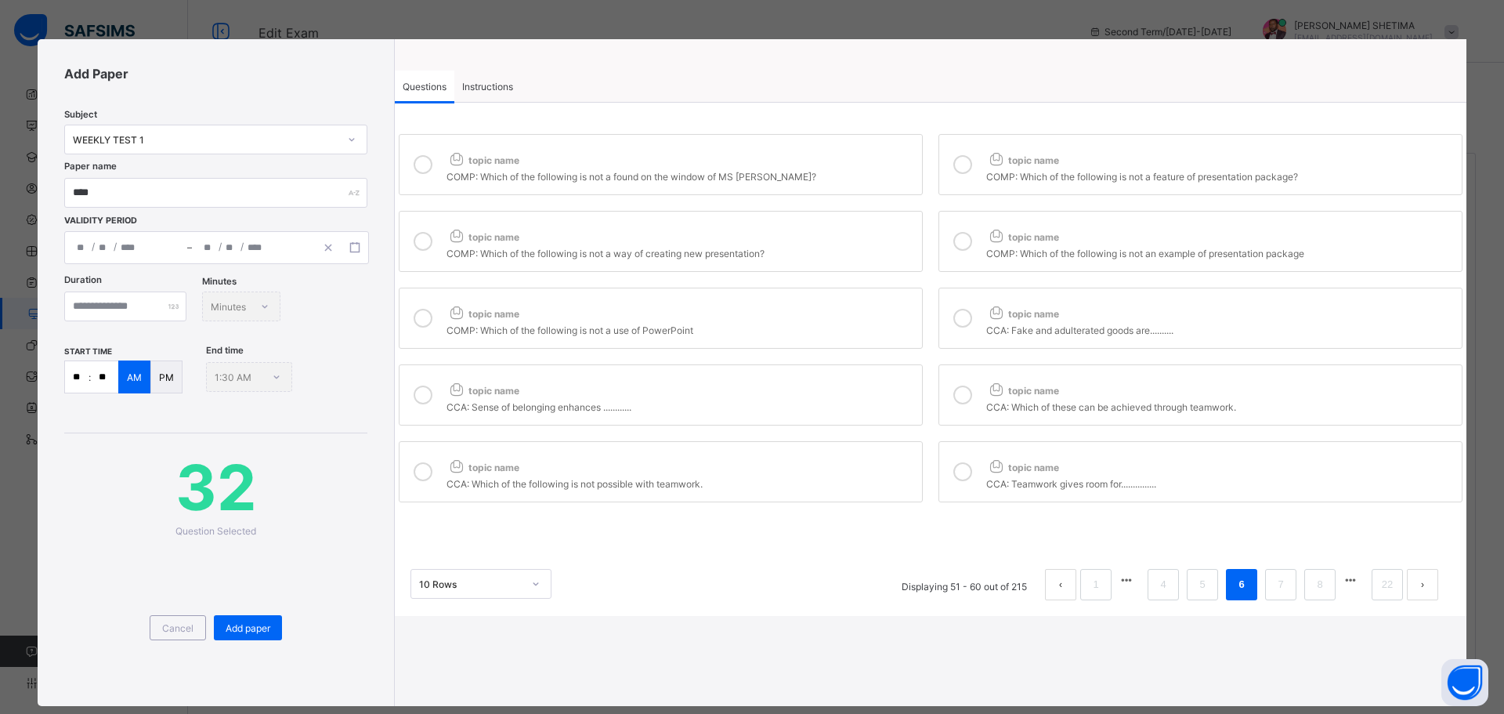
click at [864, 237] on div "topic name" at bounding box center [681, 233] width 468 height 20
click at [956, 235] on icon at bounding box center [962, 241] width 19 height 19
click at [867, 317] on div "topic name" at bounding box center [681, 310] width 468 height 20
click at [976, 304] on label "topic name CCA: Fake and adulterated goods are.........." at bounding box center [1201, 318] width 524 height 61
click at [977, 314] on label "topic name CCA: Fake and adulterated goods are.........." at bounding box center [1201, 318] width 524 height 61
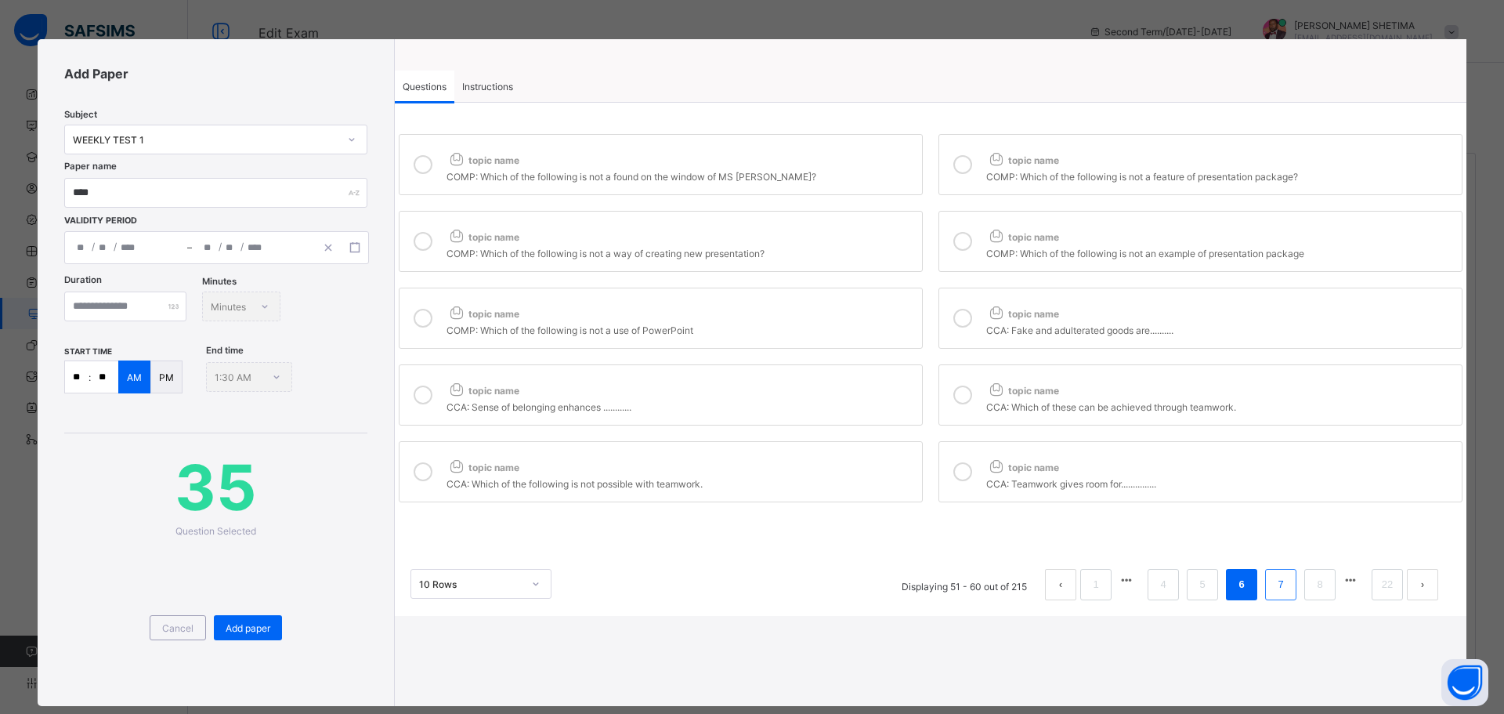
click at [1279, 583] on link "7" at bounding box center [1280, 584] width 15 height 20
click at [874, 160] on div "topic name" at bounding box center [681, 157] width 468 height 20
click at [993, 167] on div "BTECH: A scriber is used to:" at bounding box center [1220, 175] width 468 height 16
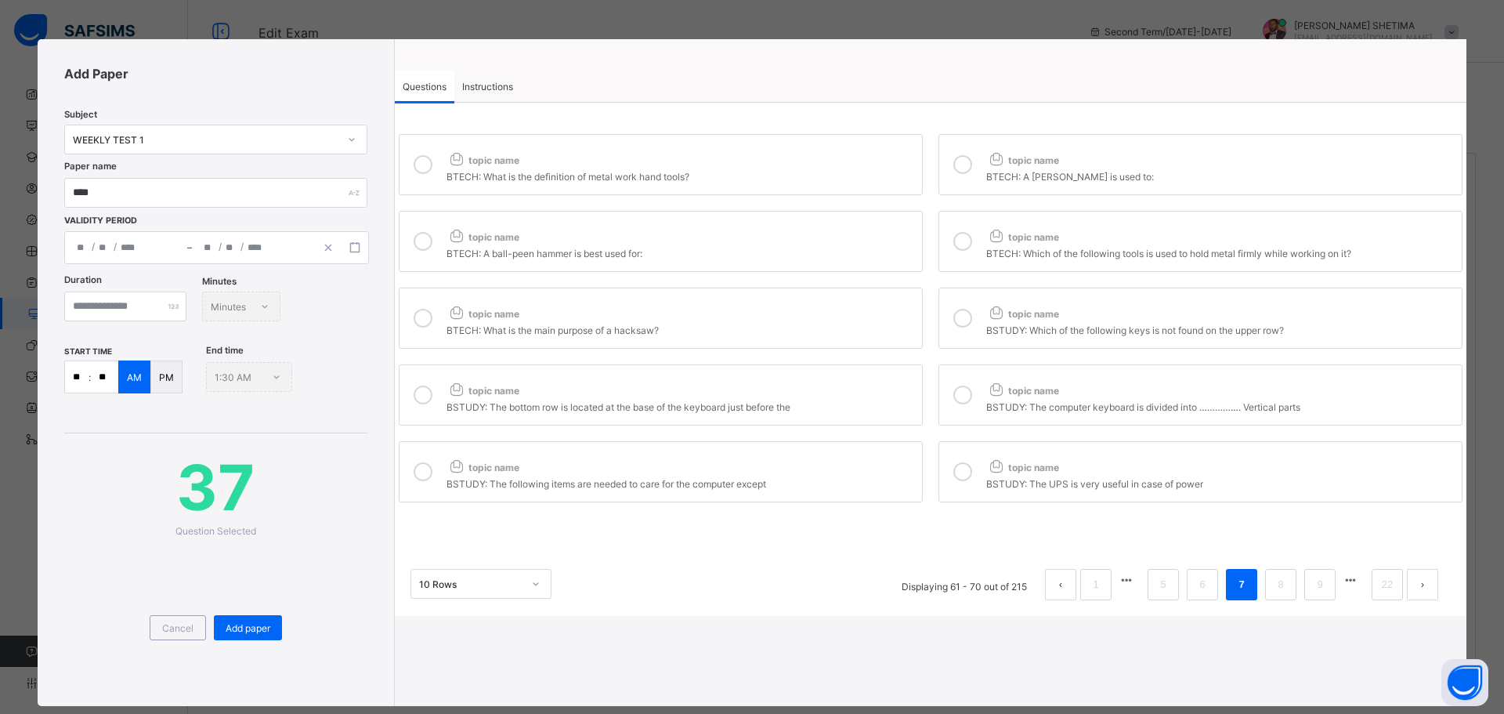
click at [887, 233] on div "topic name" at bounding box center [681, 233] width 468 height 20
click at [953, 251] on div at bounding box center [962, 241] width 31 height 36
drag, startPoint x: 854, startPoint y: 319, endPoint x: 934, endPoint y: 322, distance: 80.0
click at [855, 319] on div "topic name" at bounding box center [681, 310] width 468 height 20
click at [962, 322] on icon at bounding box center [962, 318] width 19 height 19
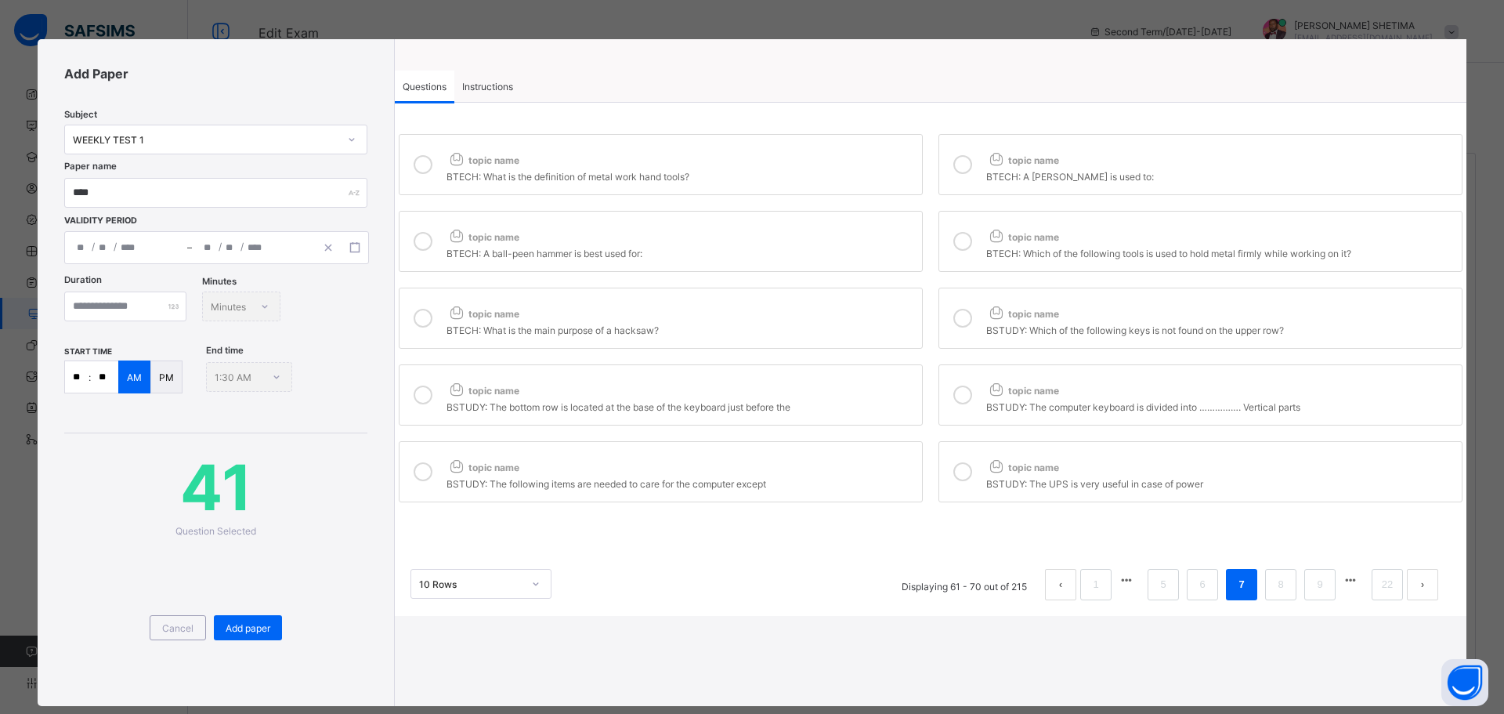
drag, startPoint x: 886, startPoint y: 385, endPoint x: 994, endPoint y: 396, distance: 108.6
click at [888, 385] on div "topic name" at bounding box center [681, 387] width 468 height 20
click at [986, 396] on icon at bounding box center [996, 389] width 20 height 16
click at [875, 472] on div "topic name BSTUDY: The following items are needed to care for the computer exce…" at bounding box center [681, 472] width 468 height 36
click at [886, 476] on div "BSTUDY: The following items are needed to care for the computer except" at bounding box center [681, 482] width 468 height 16
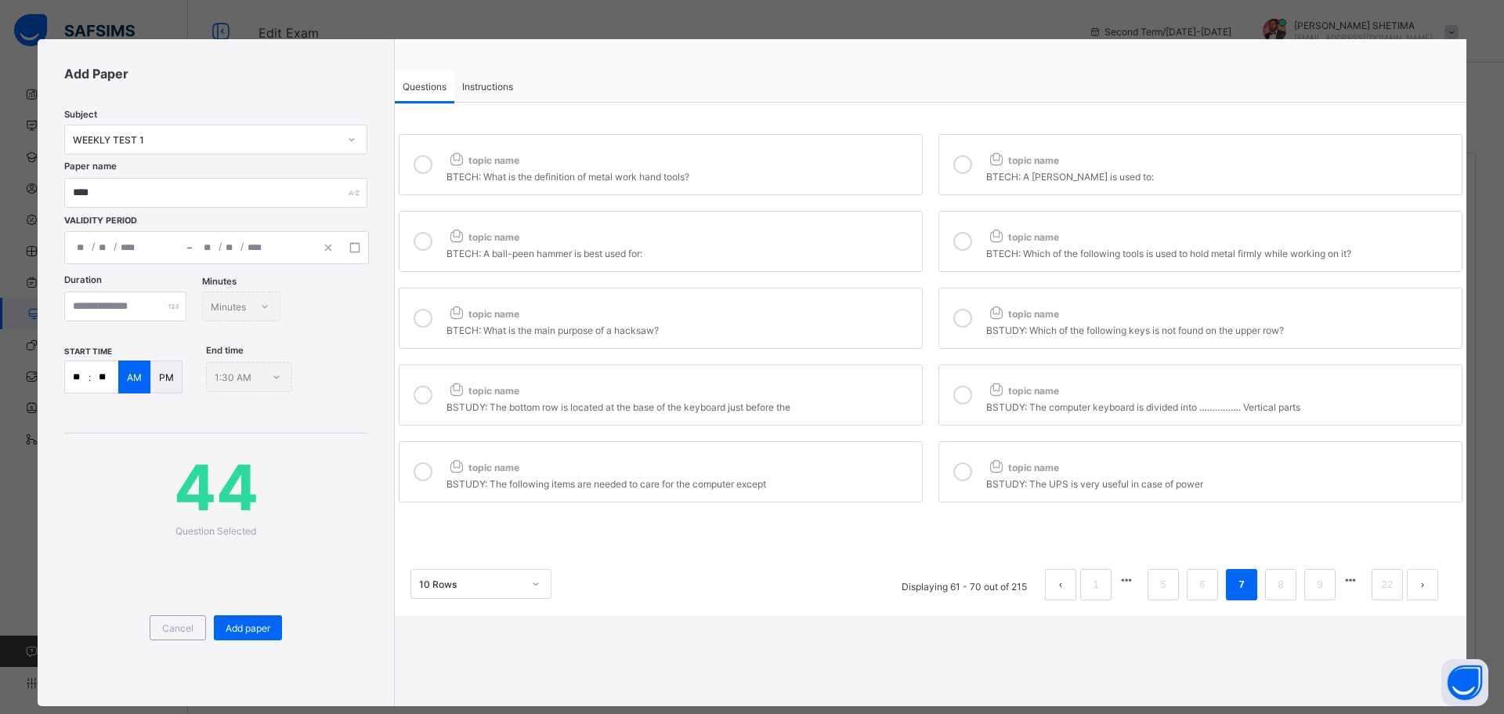
click at [972, 476] on div at bounding box center [962, 472] width 31 height 36
click at [1276, 584] on link "8" at bounding box center [1280, 584] width 15 height 20
drag, startPoint x: 820, startPoint y: 166, endPoint x: 888, endPoint y: 151, distance: 69.8
click at [822, 165] on div "topic name" at bounding box center [681, 157] width 468 height 20
drag, startPoint x: 950, startPoint y: 154, endPoint x: 888, endPoint y: 237, distance: 104.7
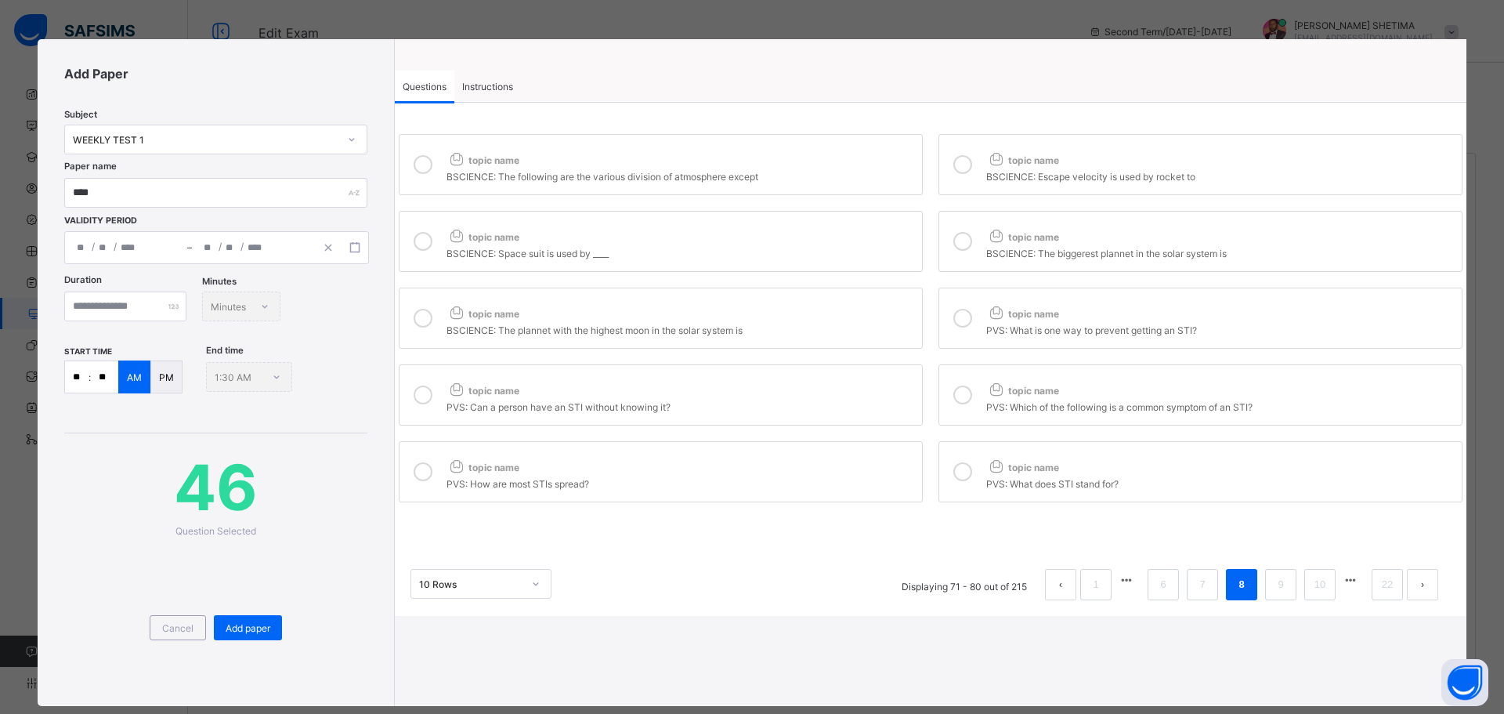
click at [953, 161] on div at bounding box center [962, 165] width 31 height 36
drag, startPoint x: 862, startPoint y: 256, endPoint x: 896, endPoint y: 253, distance: 33.8
click at [863, 255] on div "BSCIENCE: Space suit is used by ____" at bounding box center [681, 252] width 468 height 16
click at [971, 240] on div at bounding box center [962, 241] width 31 height 36
drag, startPoint x: 747, startPoint y: 335, endPoint x: 751, endPoint y: 327, distance: 8.8
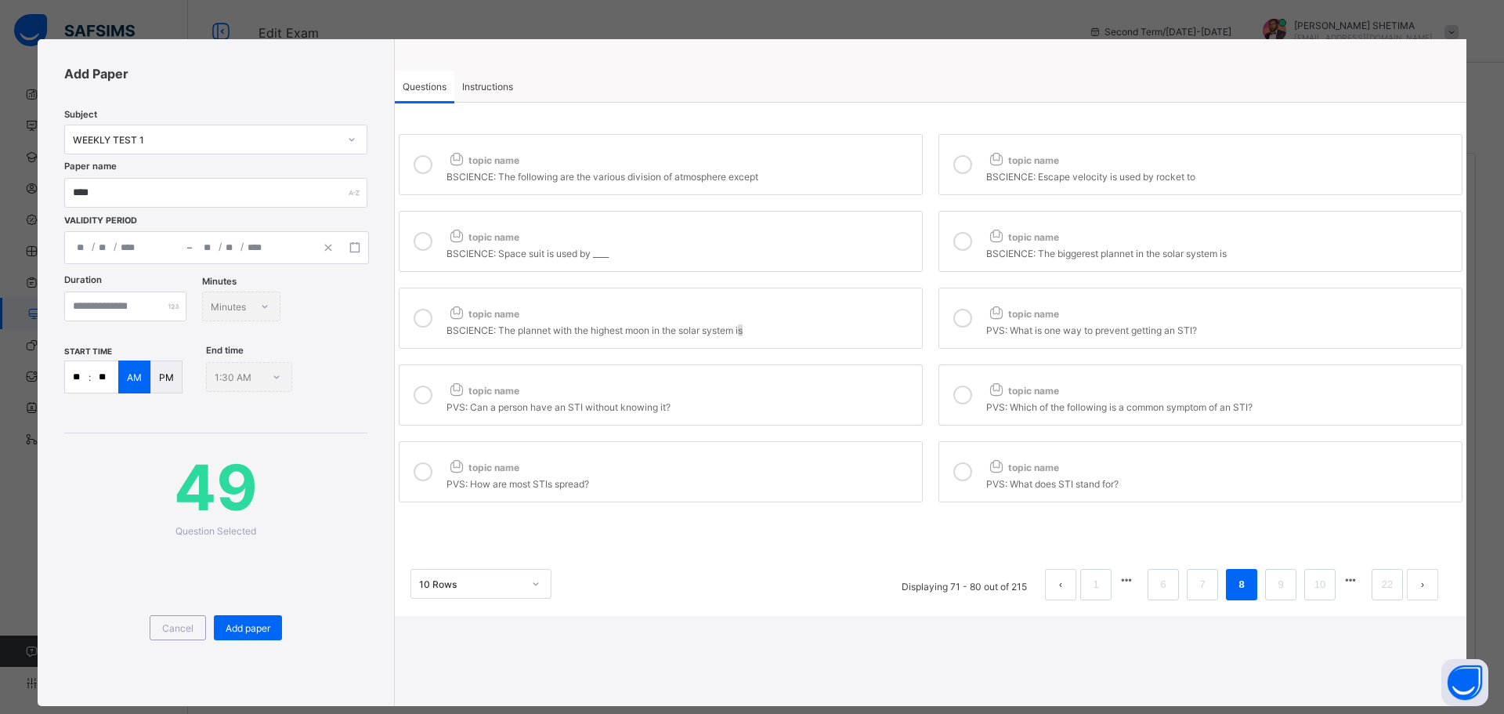
click at [749, 331] on label "topic name BSCIENCE: The plannet with the highest moon in the solar system is" at bounding box center [661, 318] width 524 height 61
click at [747, 320] on div "BSCIENCE: The plannet with the highest moon in the solar system is" at bounding box center [681, 328] width 468 height 16
click at [494, 85] on span "Instructions" at bounding box center [487, 87] width 51 height 12
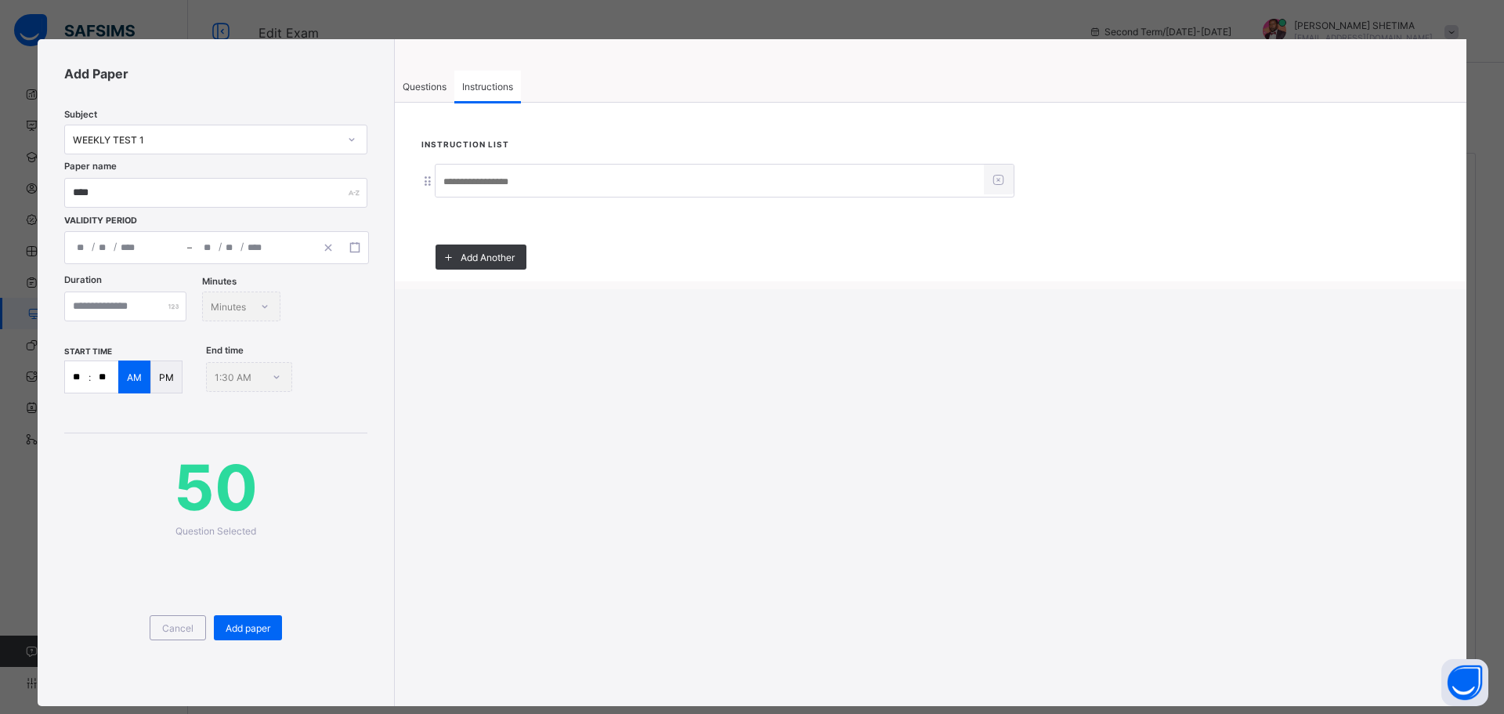
click at [490, 185] on input at bounding box center [710, 182] width 548 height 30
type input "*****"
click at [424, 89] on span "Questions" at bounding box center [425, 87] width 44 height 12
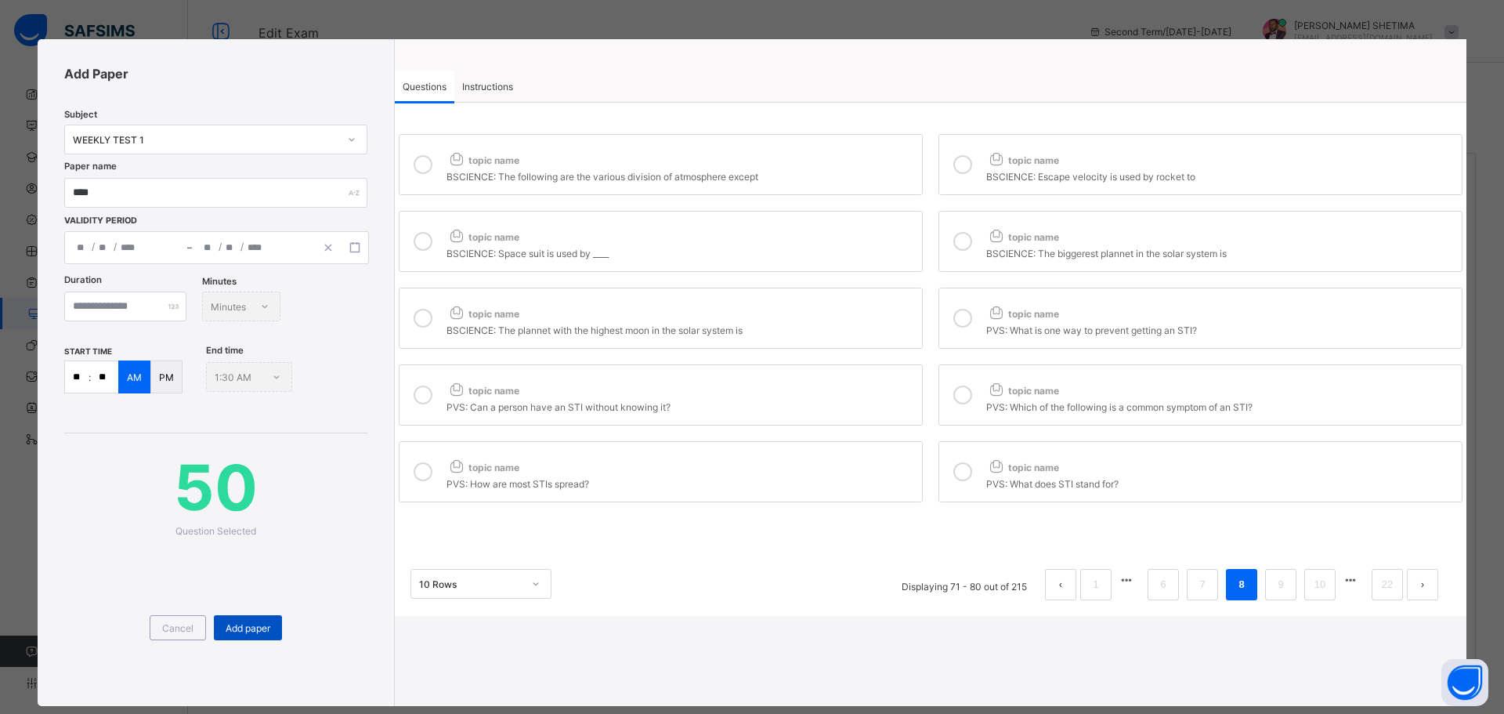
click at [251, 628] on span "Add paper" at bounding box center [248, 628] width 45 height 12
click at [107, 377] on input "**" at bounding box center [104, 376] width 27 height 31
type input "**"
click at [262, 631] on span "Add paper" at bounding box center [248, 628] width 45 height 12
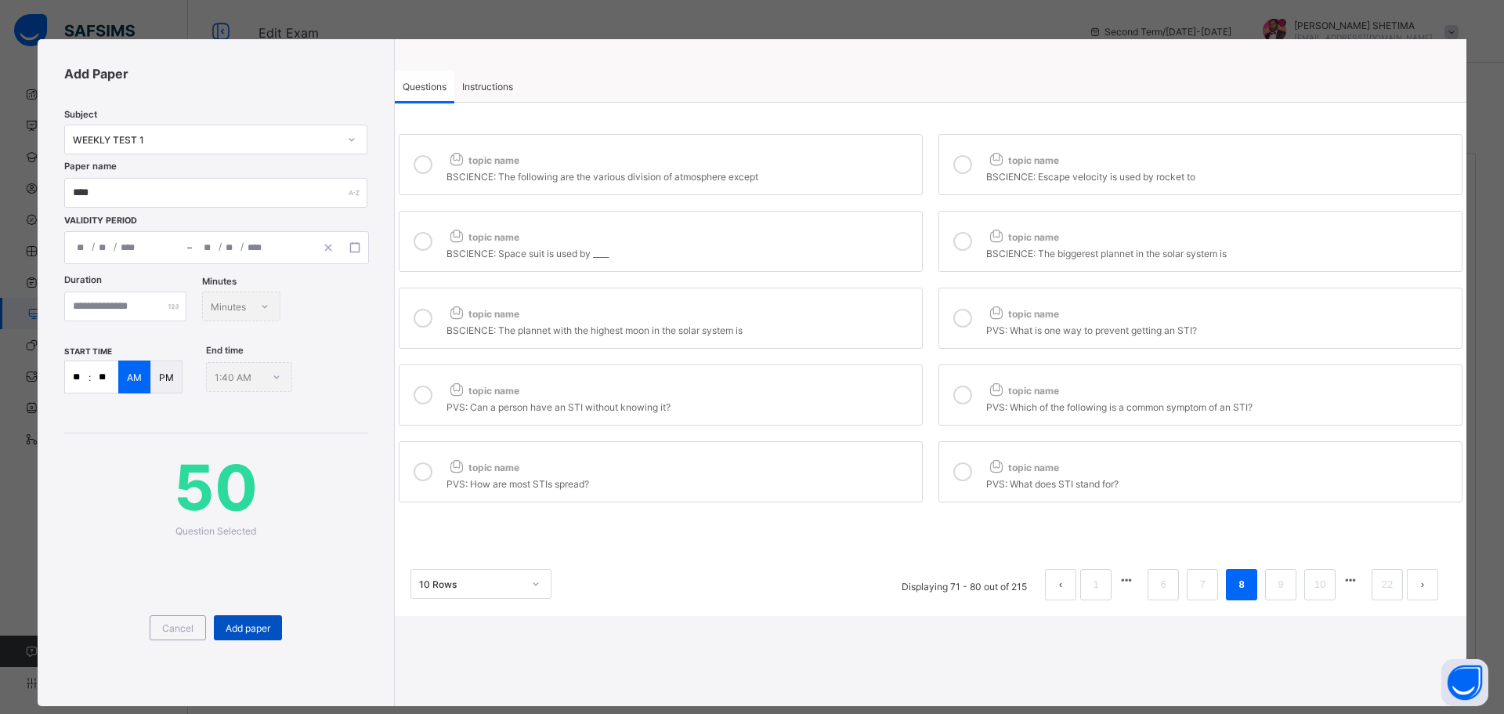
click at [257, 622] on span "Add paper" at bounding box center [248, 628] width 45 height 12
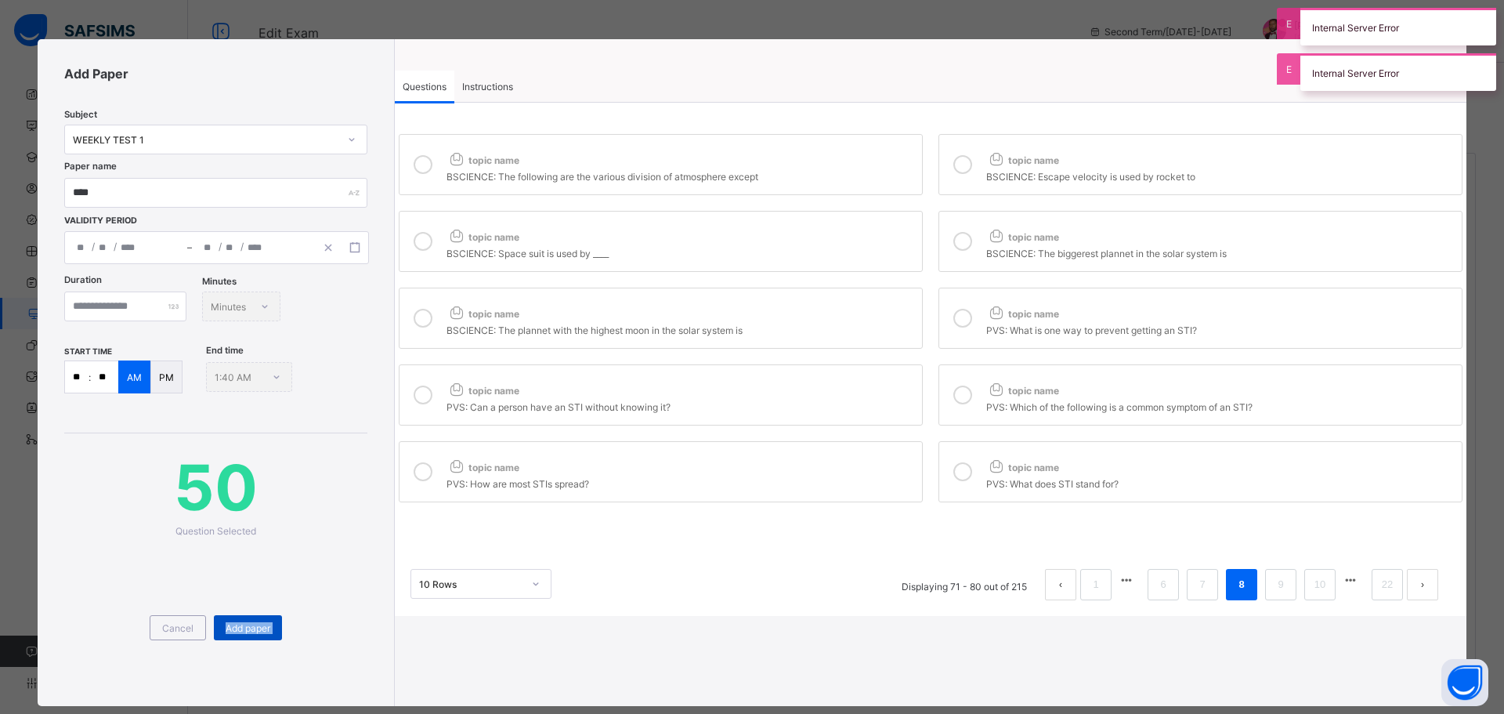
click at [257, 622] on span "Add paper" at bounding box center [248, 628] width 45 height 12
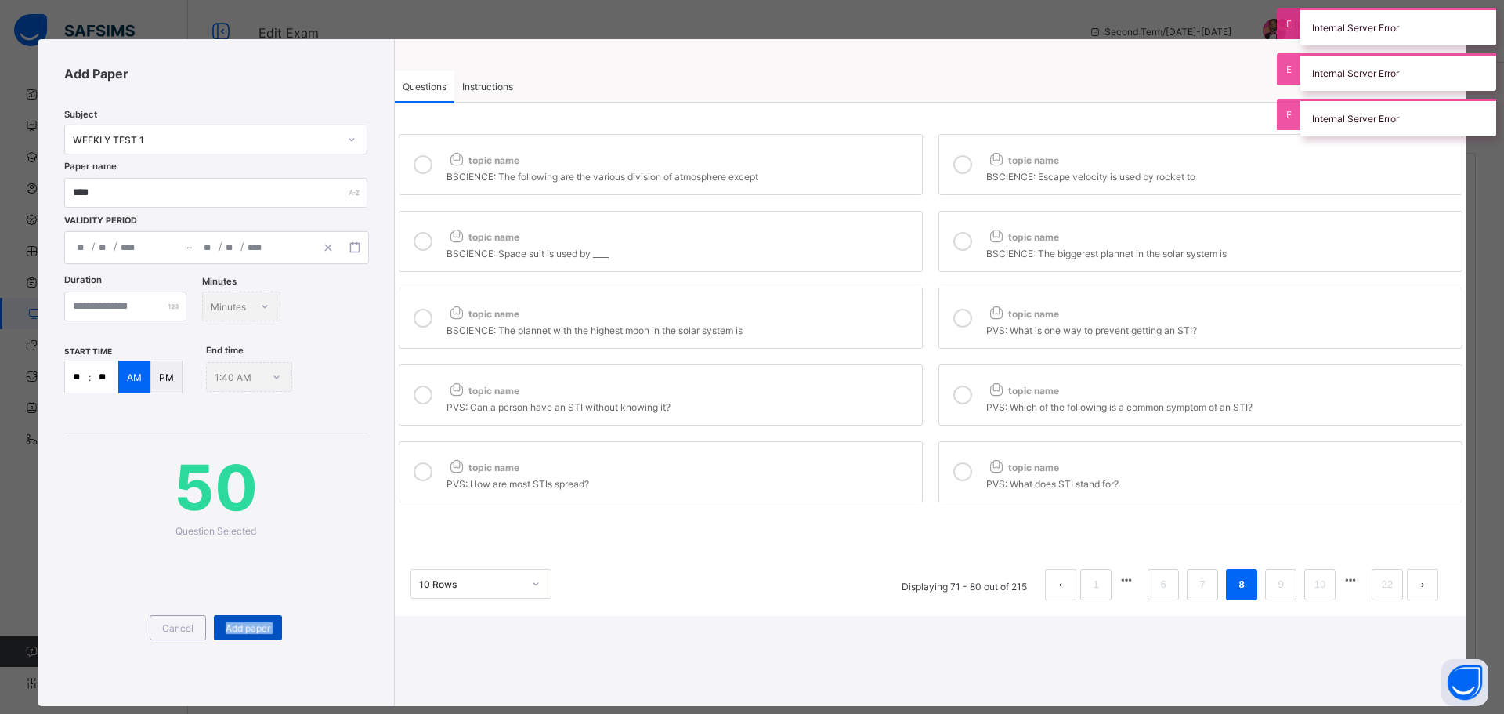
click at [257, 622] on span "Add paper" at bounding box center [248, 628] width 45 height 12
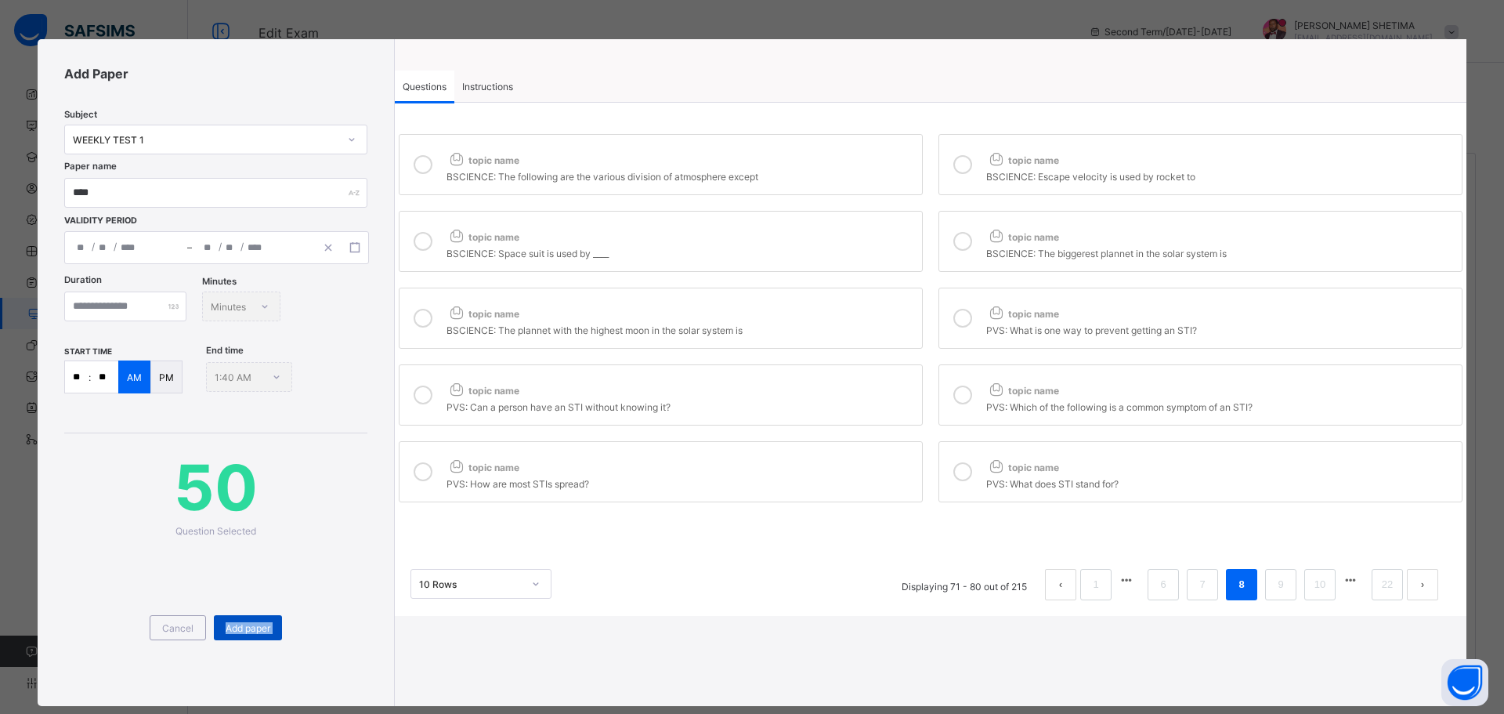
click at [249, 623] on span "Add paper" at bounding box center [248, 628] width 45 height 12
click at [299, 664] on div "Cancel Add paper" at bounding box center [215, 608] width 303 height 143
click at [247, 620] on div "Add paper" at bounding box center [248, 627] width 68 height 25
click at [252, 625] on span "Add paper" at bounding box center [248, 628] width 45 height 12
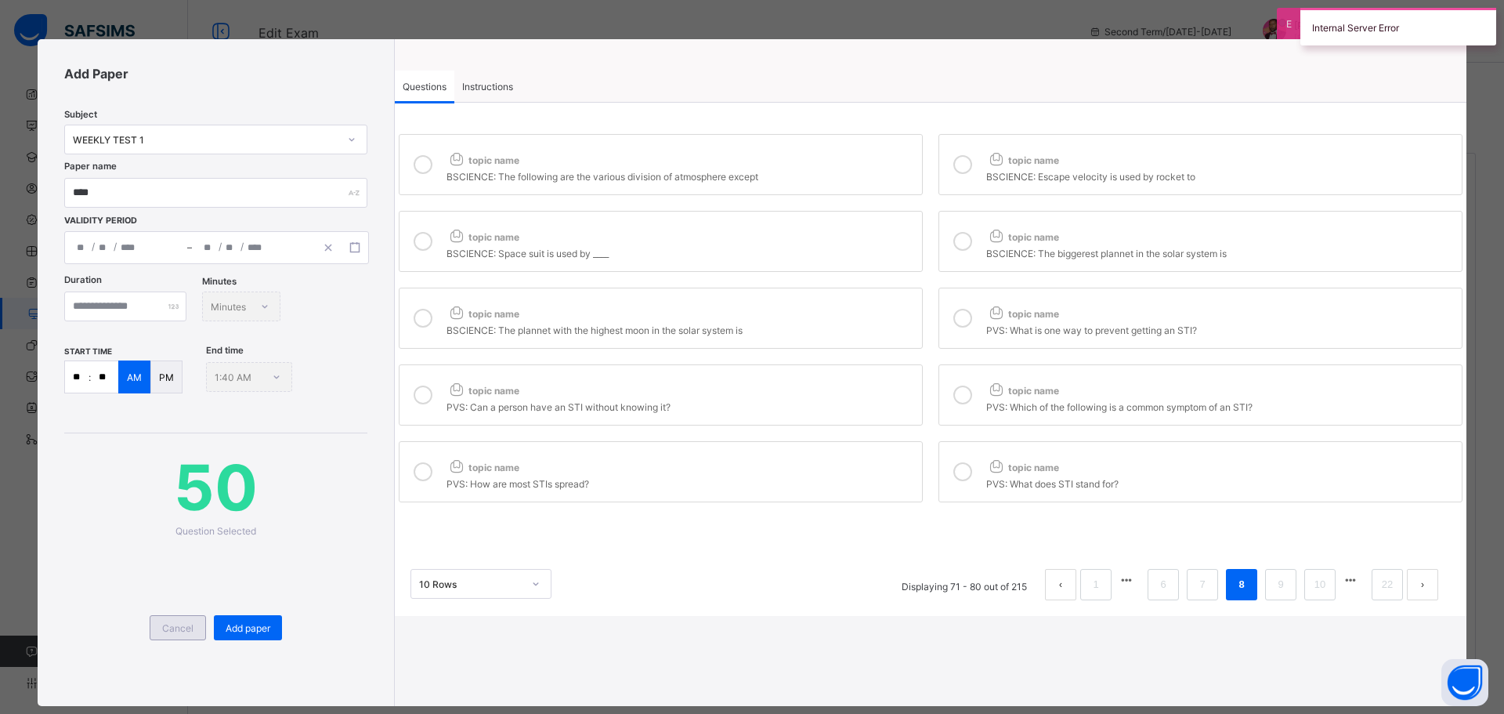
click at [183, 628] on span "Cancel" at bounding box center [177, 628] width 31 height 12
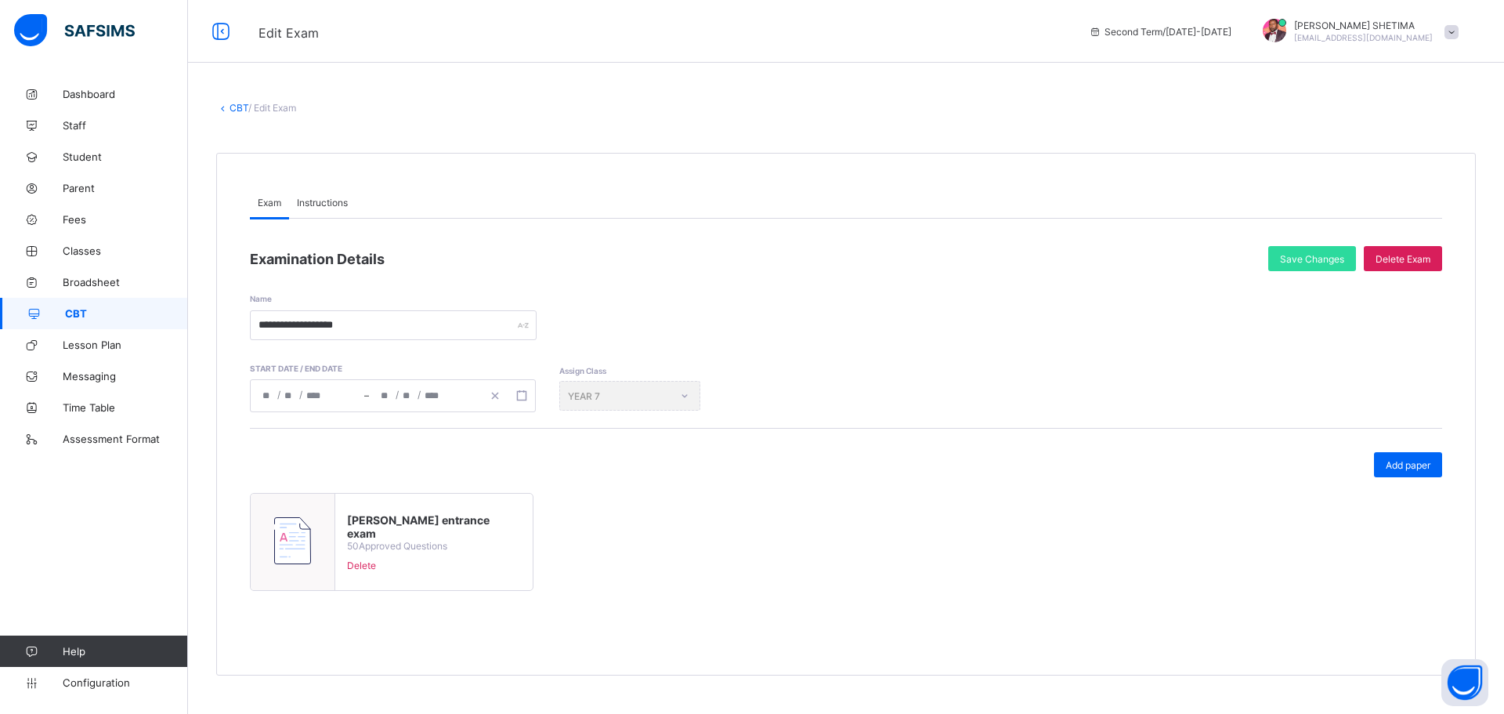
click at [1423, 469] on span "Add paper" at bounding box center [1408, 465] width 45 height 12
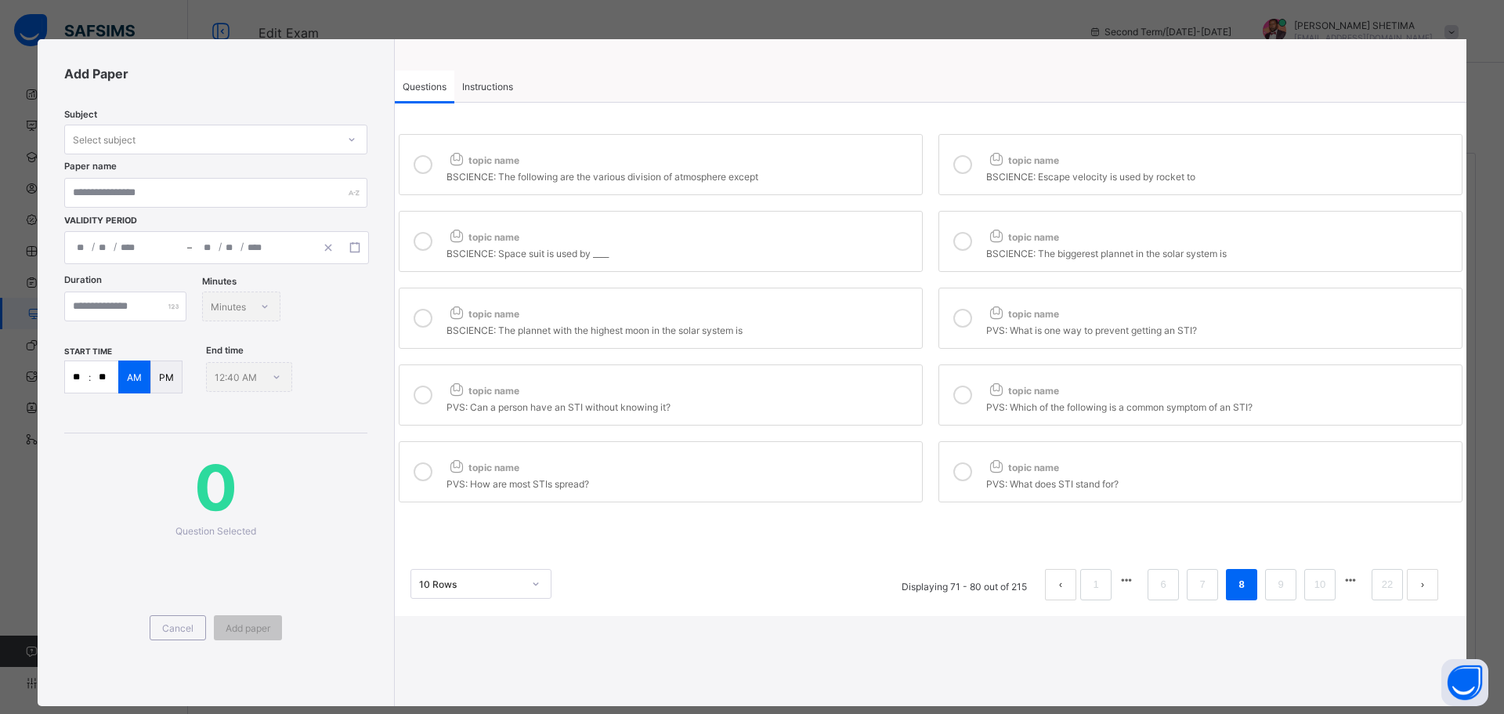
click at [220, 142] on div "Select subject" at bounding box center [201, 139] width 272 height 22
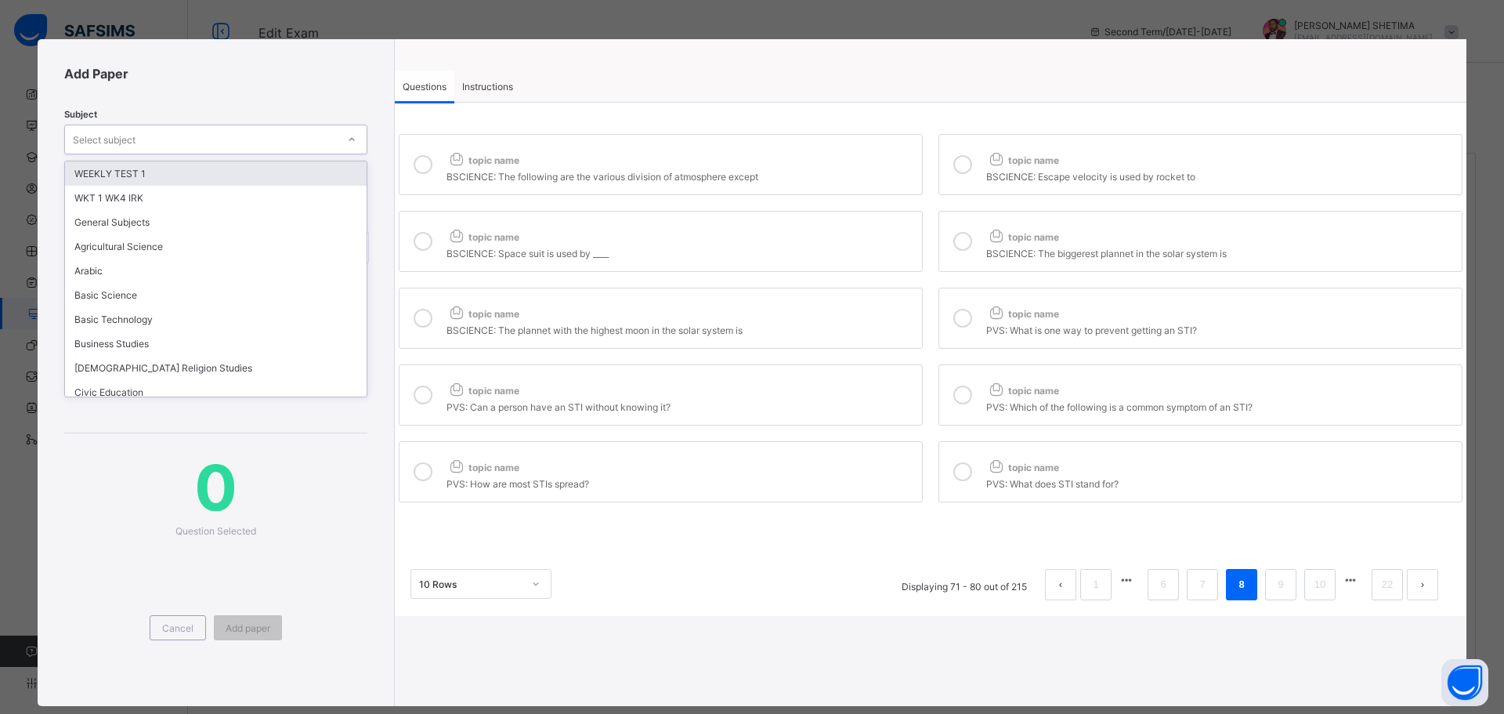
click at [150, 182] on div "WEEKLY TEST 1" at bounding box center [216, 173] width 302 height 24
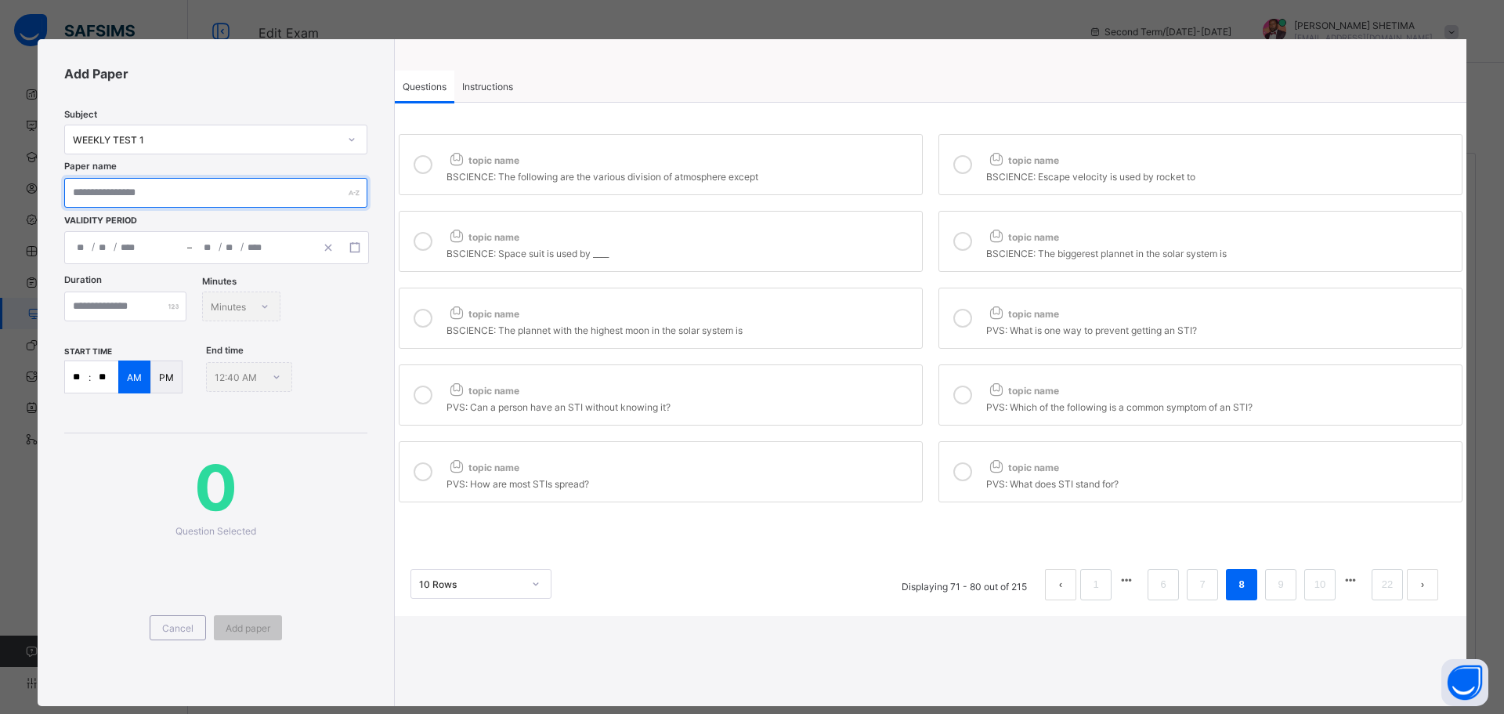
click at [137, 197] on input "text" at bounding box center [215, 193] width 303 height 30
type input "****"
click at [351, 248] on icon "button" at bounding box center [354, 247] width 11 height 11
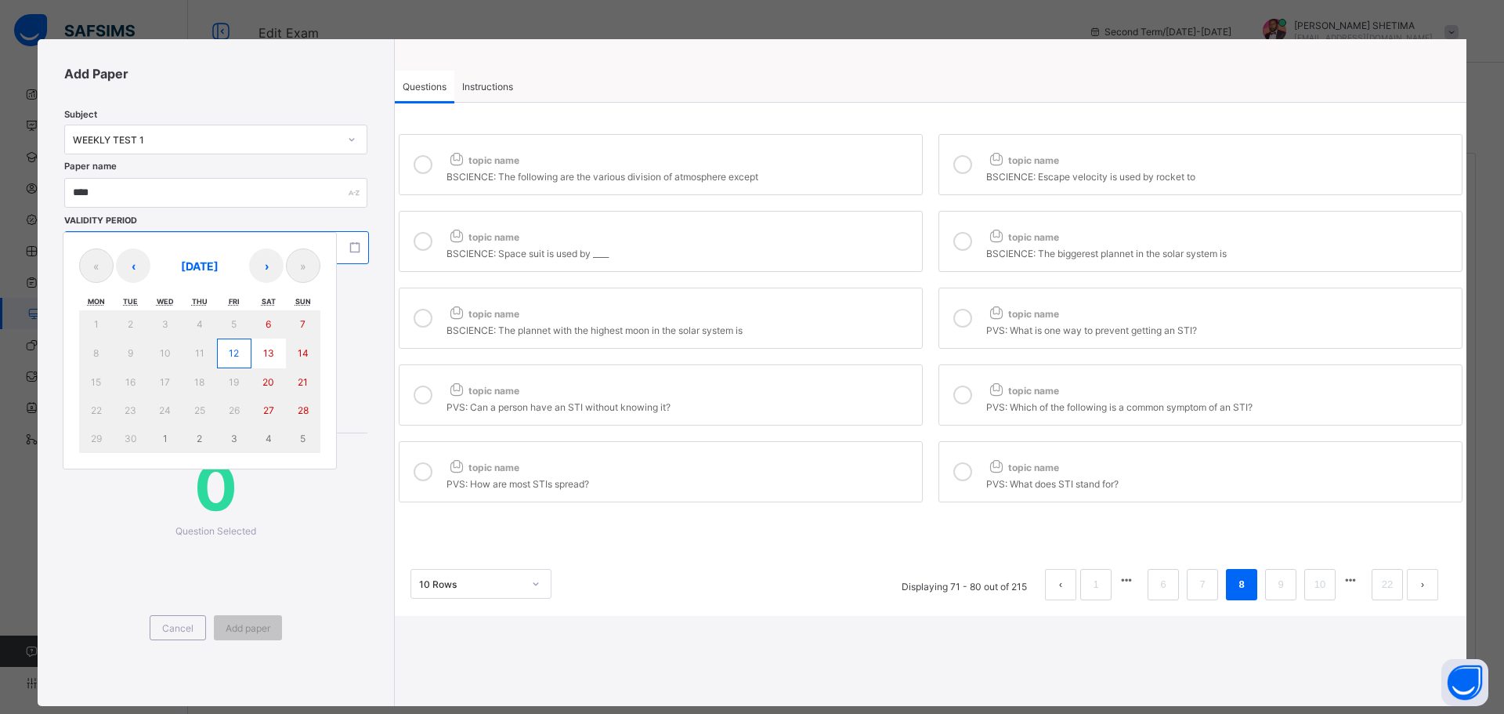
click at [226, 348] on button "12" at bounding box center [234, 353] width 34 height 30
click at [229, 343] on button "12" at bounding box center [234, 353] width 34 height 30
type input "**********"
type input "**"
type input "*"
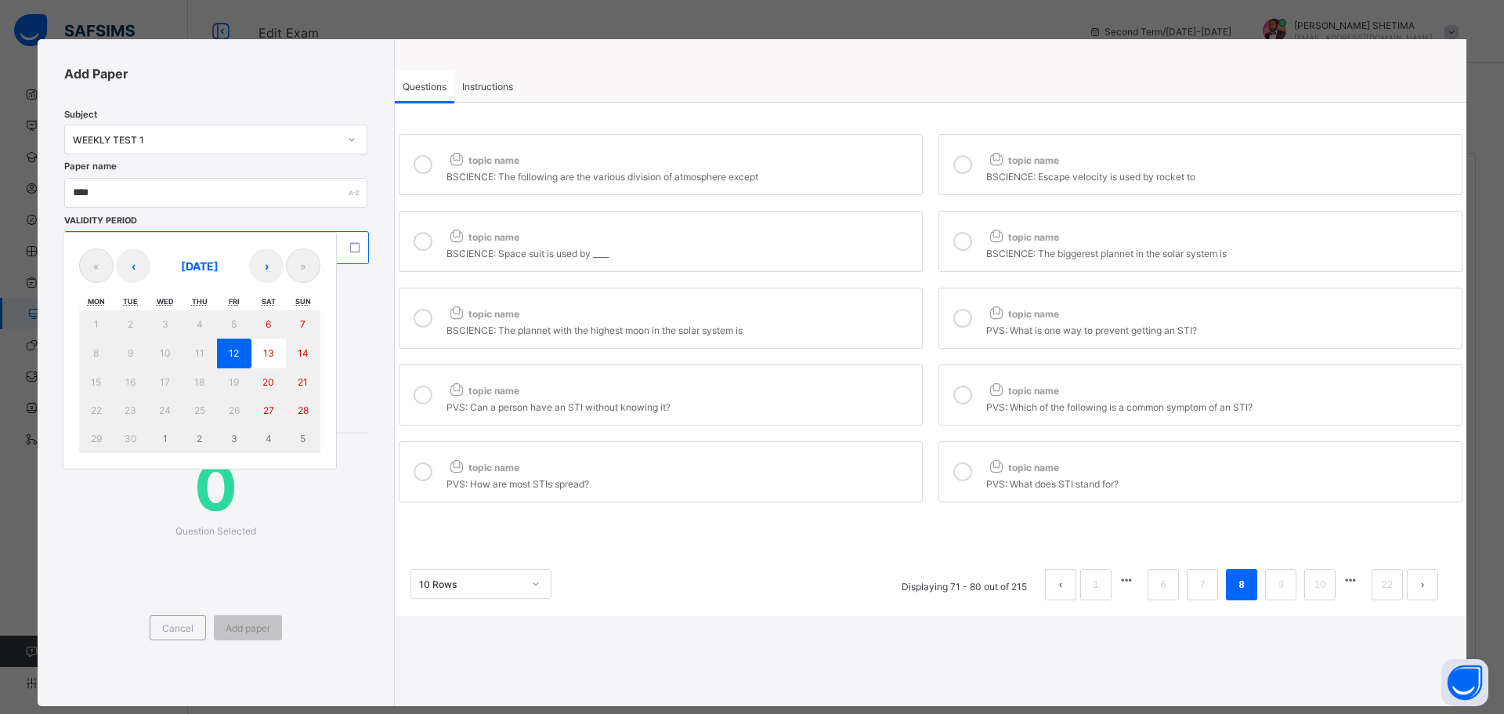
type input "****"
type input "**********"
type input "**"
type input "*"
type input "****"
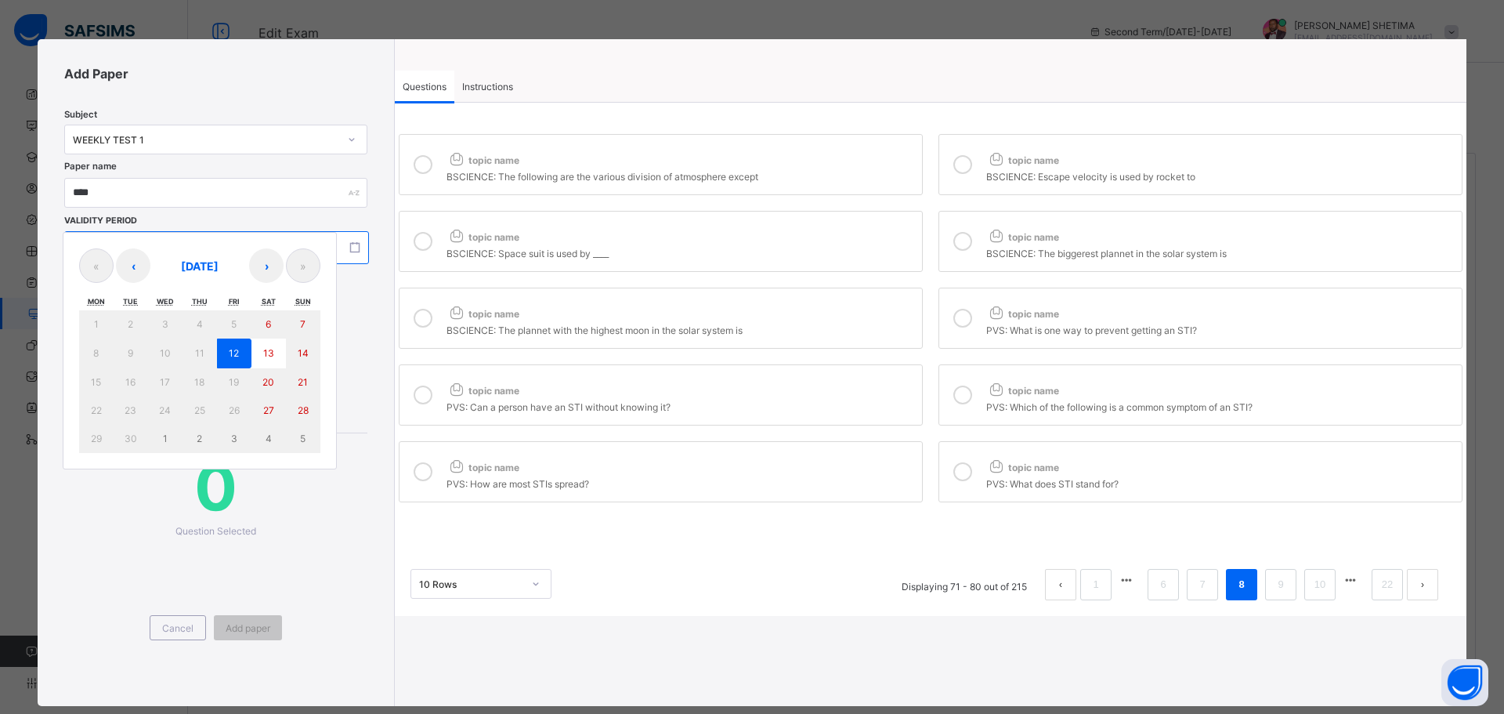
type input "**"
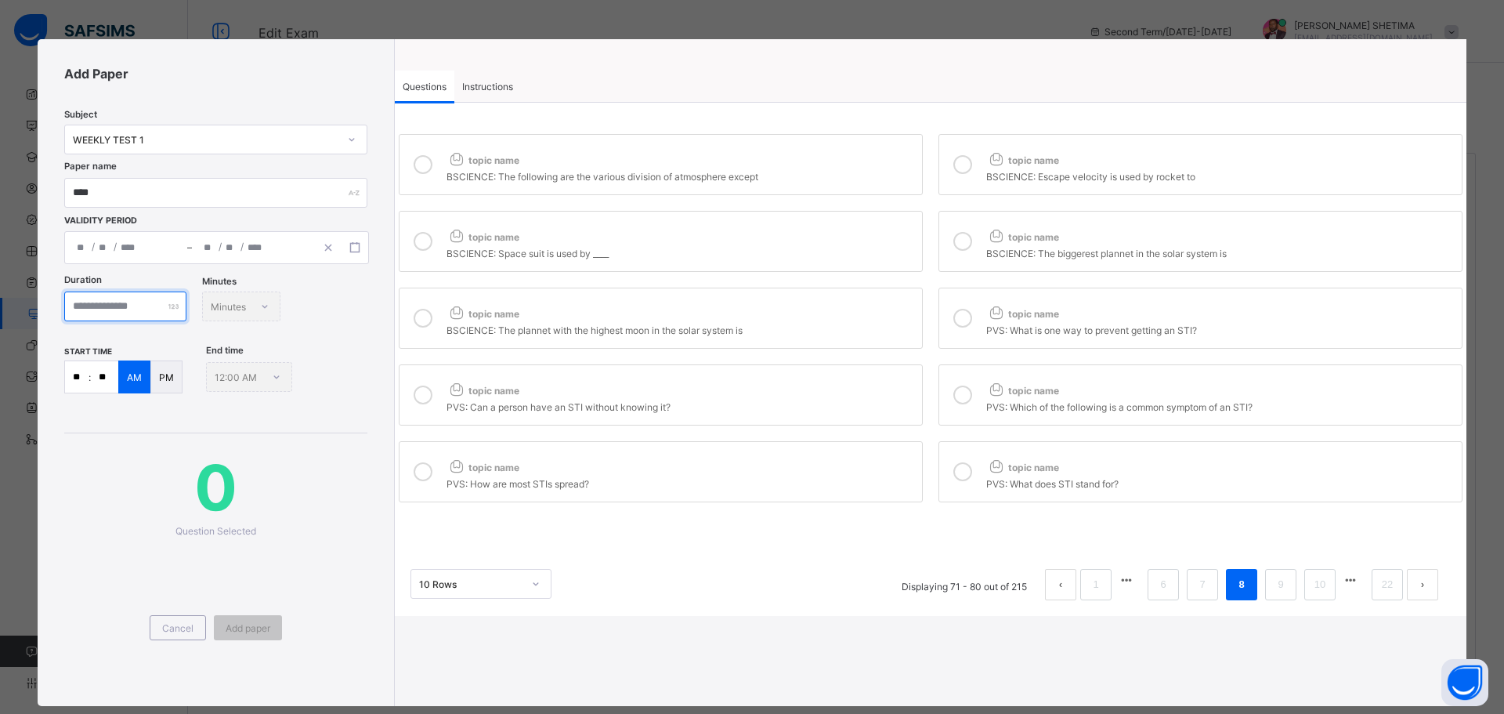
click at [118, 309] on input "number" at bounding box center [125, 306] width 122 height 30
type input "**"
click at [104, 375] on input "**" at bounding box center [104, 376] width 27 height 31
type input "**"
click at [425, 165] on icon at bounding box center [423, 164] width 19 height 19
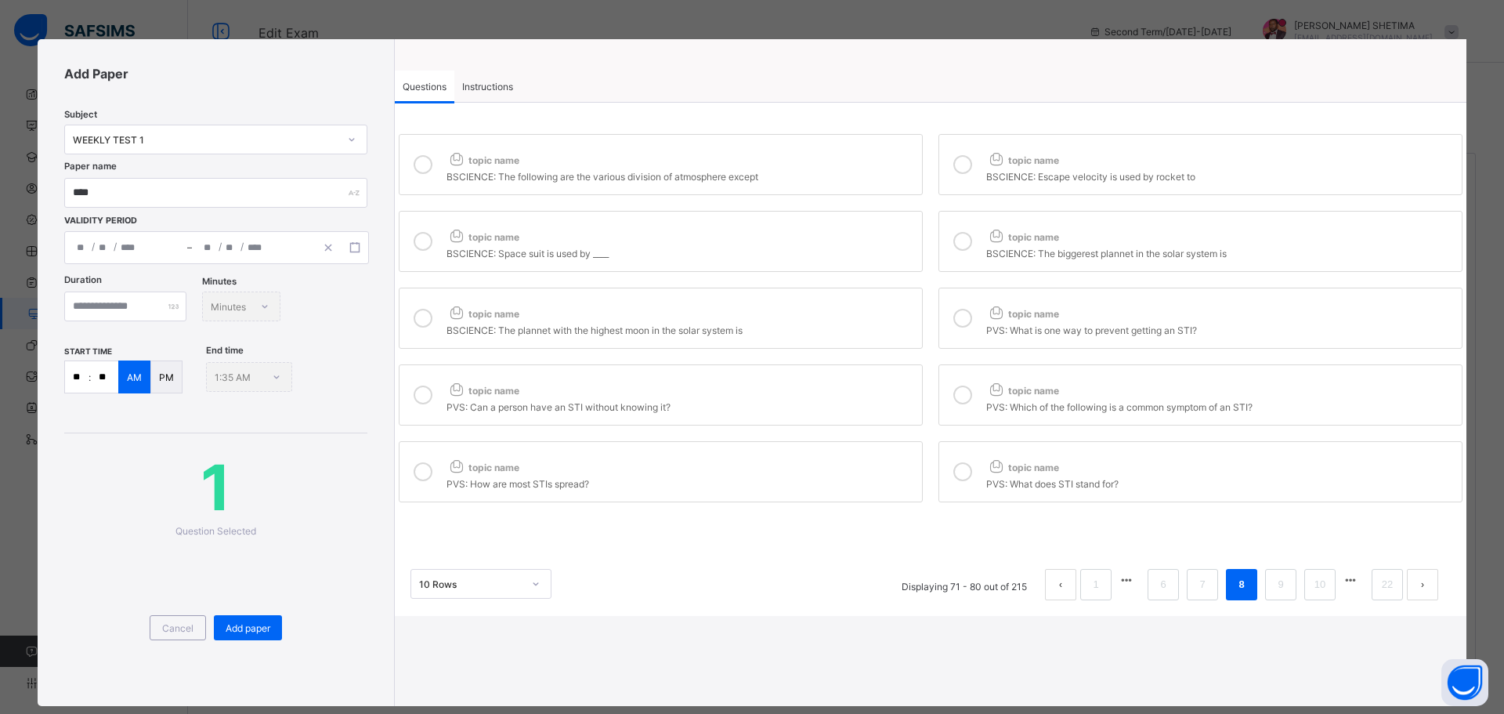
click at [1022, 165] on span "topic name" at bounding box center [1022, 160] width 73 height 12
click at [646, 237] on div "topic name" at bounding box center [681, 233] width 468 height 20
click at [986, 241] on icon at bounding box center [996, 235] width 20 height 16
click at [610, 327] on div "BSCIENCE: The plannet with the highest moon in the solar system is" at bounding box center [681, 328] width 468 height 16
click at [964, 312] on icon at bounding box center [962, 318] width 19 height 19
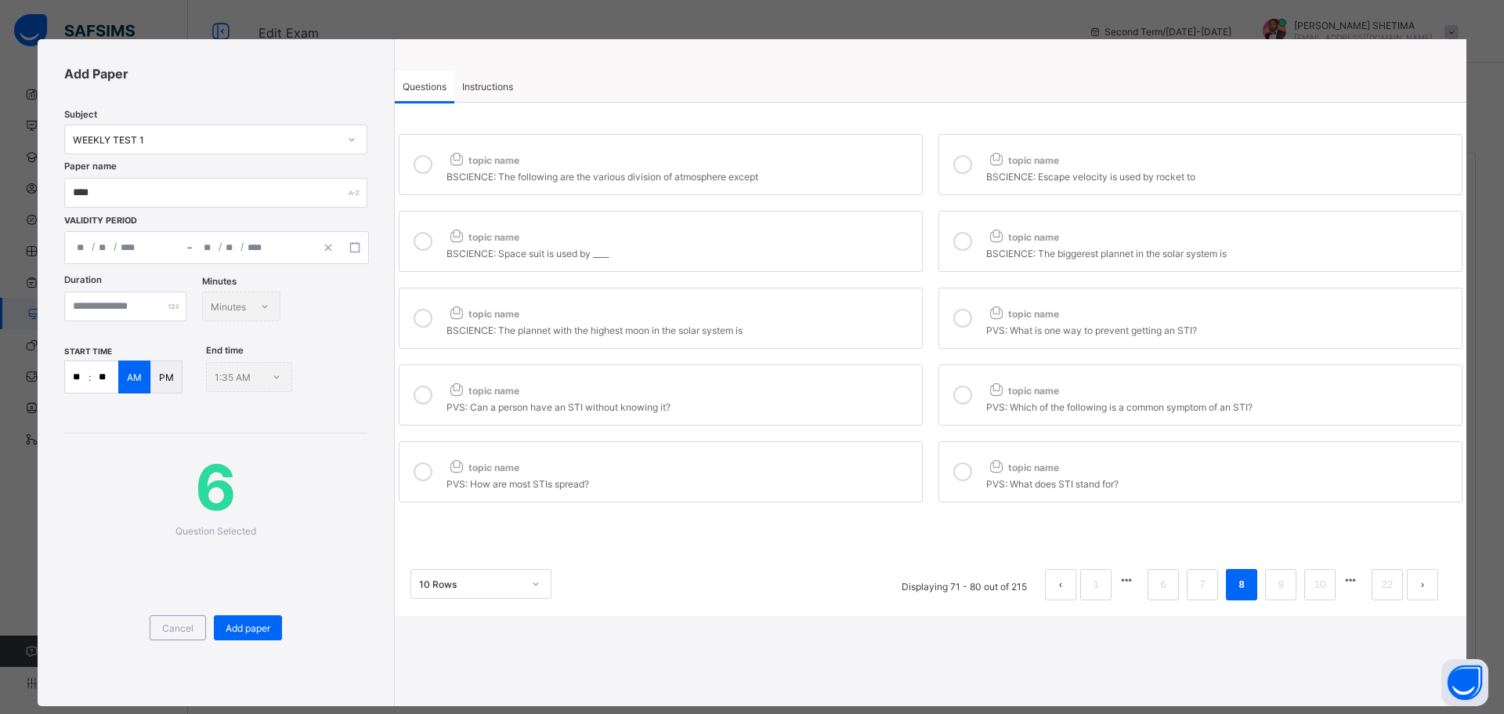
click at [487, 397] on div "PVS: Can a person have an STI without knowing it?" at bounding box center [681, 405] width 468 height 16
click at [986, 385] on icon at bounding box center [996, 389] width 20 height 16
click at [615, 474] on div "PVS: How are most STIs spread?" at bounding box center [681, 482] width 468 height 16
click at [1017, 467] on span "topic name" at bounding box center [1022, 467] width 73 height 12
click at [1195, 589] on link "7" at bounding box center [1202, 584] width 15 height 20
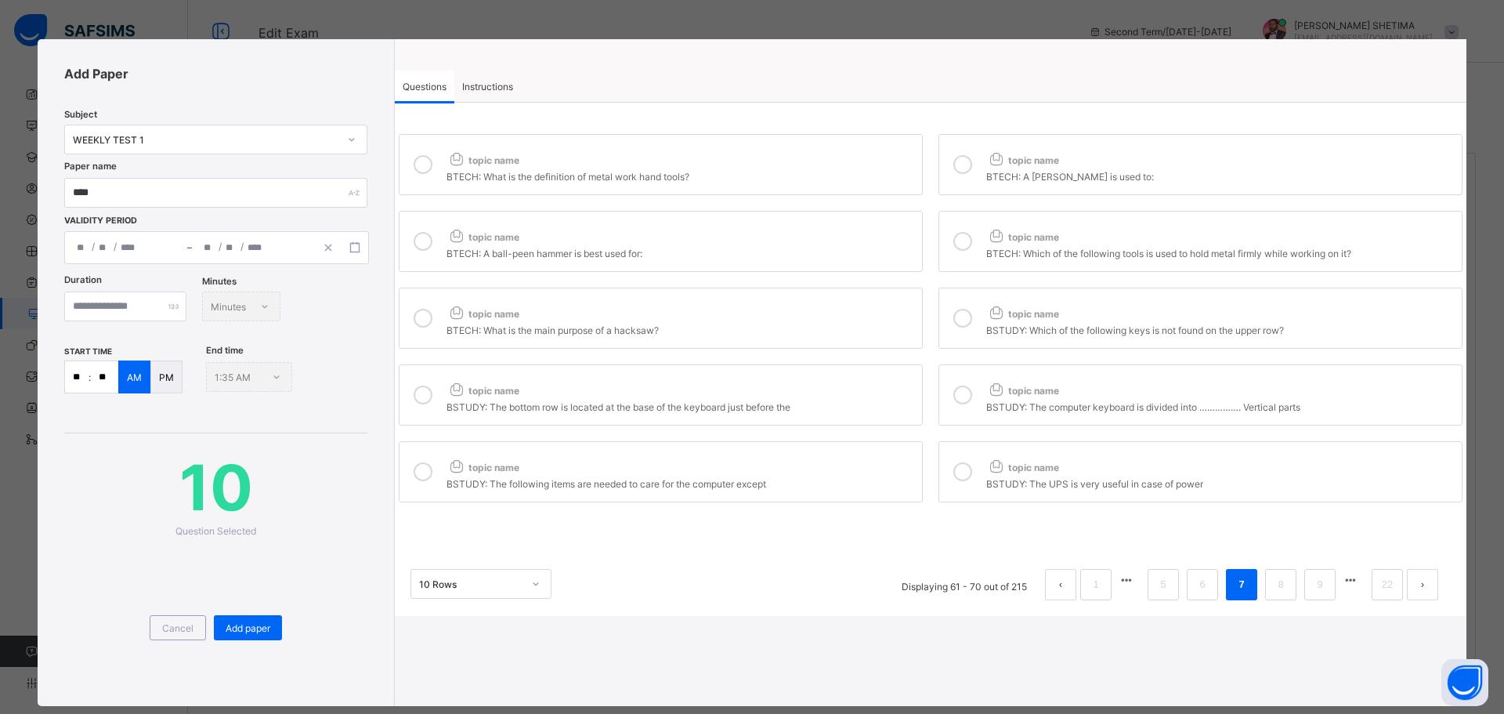
click at [469, 168] on div "BTECH: What is the definition of metal work hand tools?" at bounding box center [681, 175] width 468 height 16
click at [466, 168] on div "BTECH: What is the definition of metal work hand tools?" at bounding box center [681, 175] width 468 height 16
drag, startPoint x: 1054, startPoint y: 458, endPoint x: 1000, endPoint y: 454, distance: 53.4
click at [1049, 458] on div "topic name" at bounding box center [1220, 464] width 468 height 20
click at [955, 467] on icon at bounding box center [962, 471] width 19 height 19
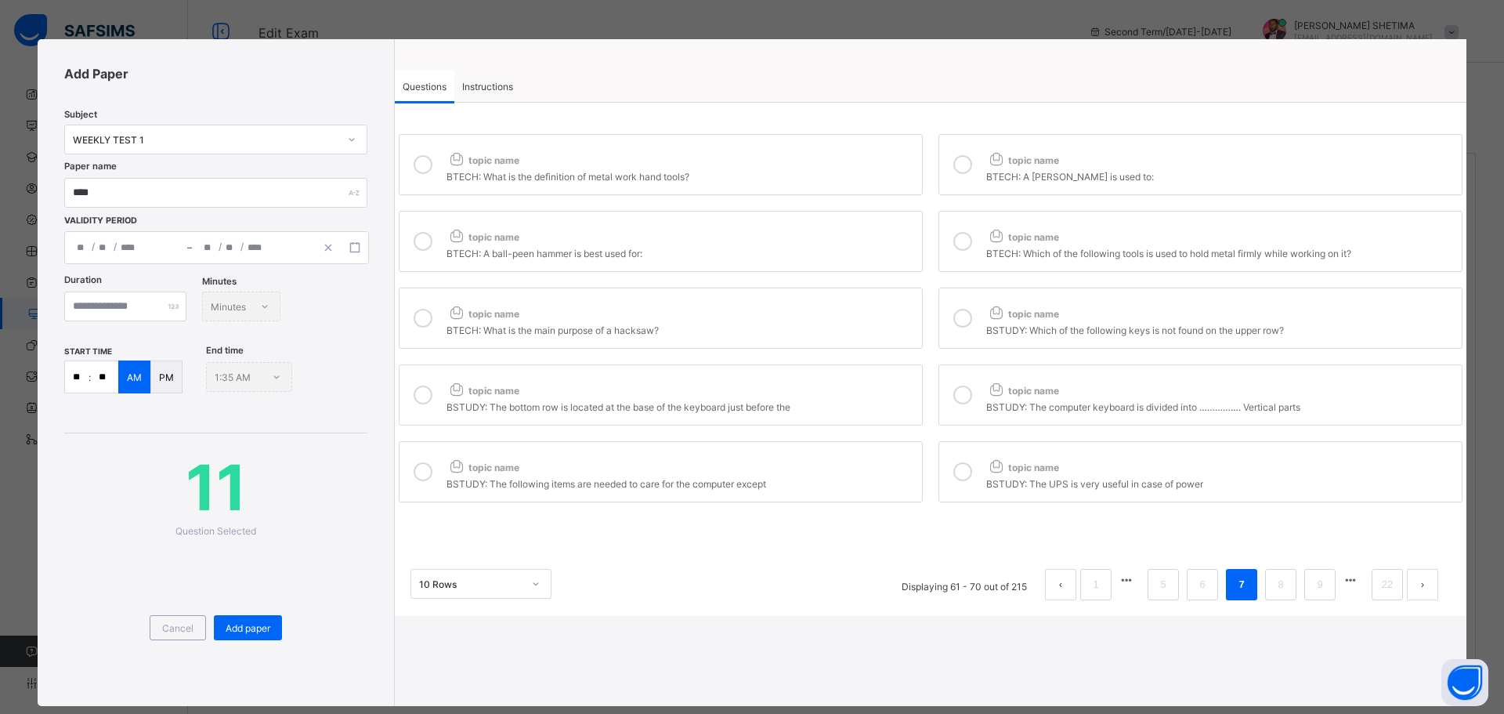
click at [860, 468] on div "topic name" at bounding box center [681, 464] width 468 height 20
click at [642, 393] on div "topic name" at bounding box center [681, 387] width 468 height 20
click at [978, 403] on label "topic name BSTUDY: The computer keyboard is divided into ……………. Vertical parts" at bounding box center [1201, 394] width 524 height 61
click at [986, 326] on div "BSTUDY: Which of the following keys is not found on the upper row?" at bounding box center [1220, 328] width 468 height 16
click at [702, 328] on div "BTECH: What is the main purpose of a hacksaw?" at bounding box center [681, 328] width 468 height 16
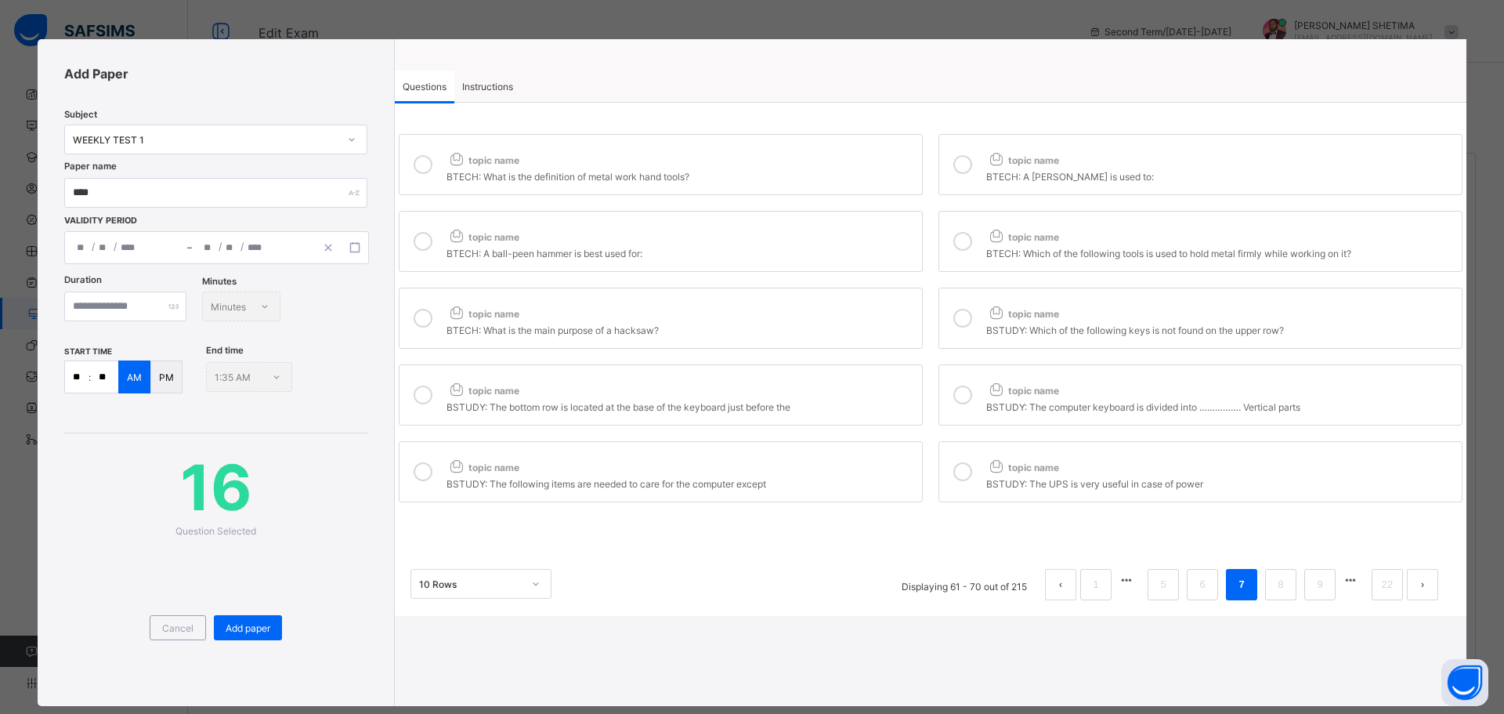
click at [662, 272] on div "topic name BTECH: What is the definition of metal work hand tools? topic name B…" at bounding box center [931, 318] width 1072 height 376
click at [662, 255] on div "BTECH: A ball-peen hammer is best used for:" at bounding box center [681, 252] width 468 height 16
click at [967, 241] on icon at bounding box center [962, 241] width 19 height 19
click at [957, 174] on div at bounding box center [962, 165] width 31 height 36
click at [771, 176] on div "BTECH: What is the definition of metal work hand tools?" at bounding box center [681, 175] width 468 height 16
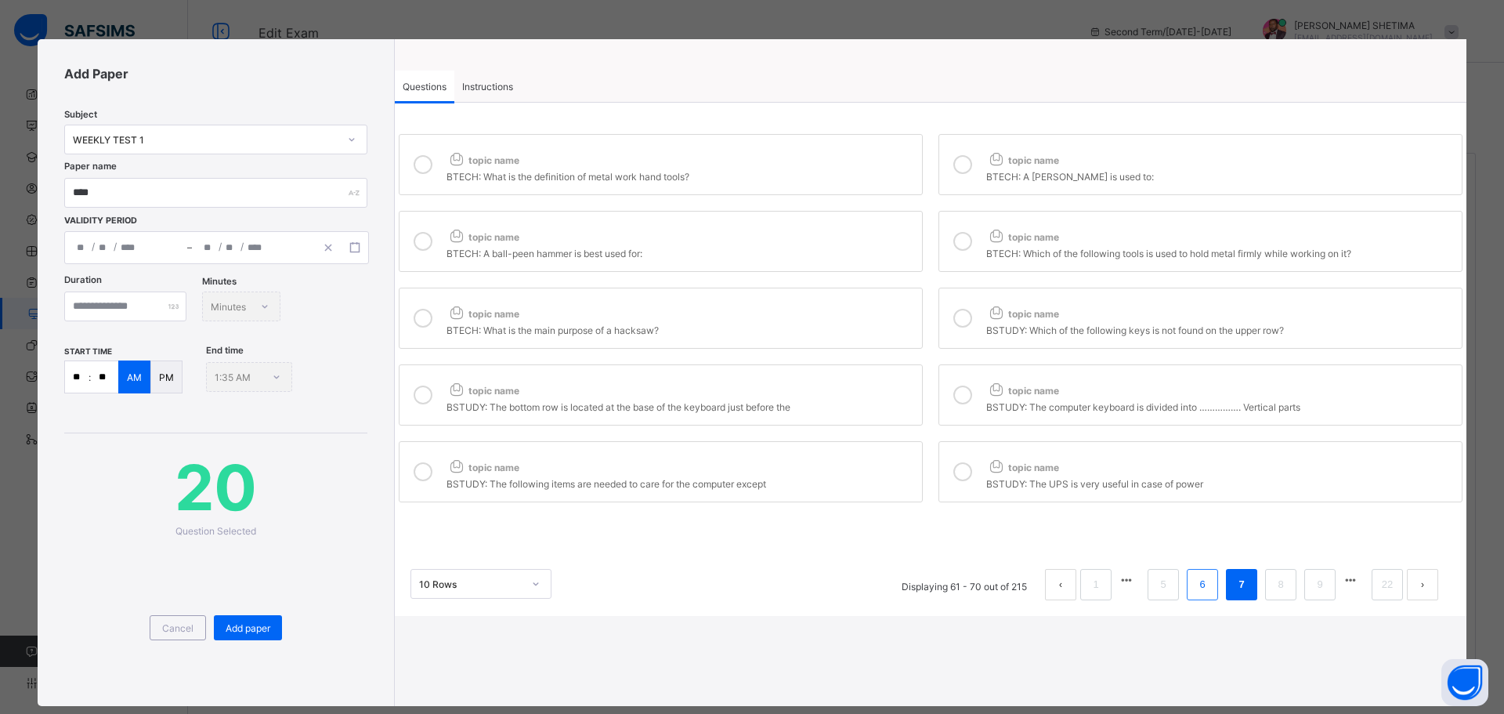
click at [1203, 590] on li "6" at bounding box center [1202, 584] width 31 height 31
click at [1043, 466] on span "topic name" at bounding box center [1022, 467] width 73 height 12
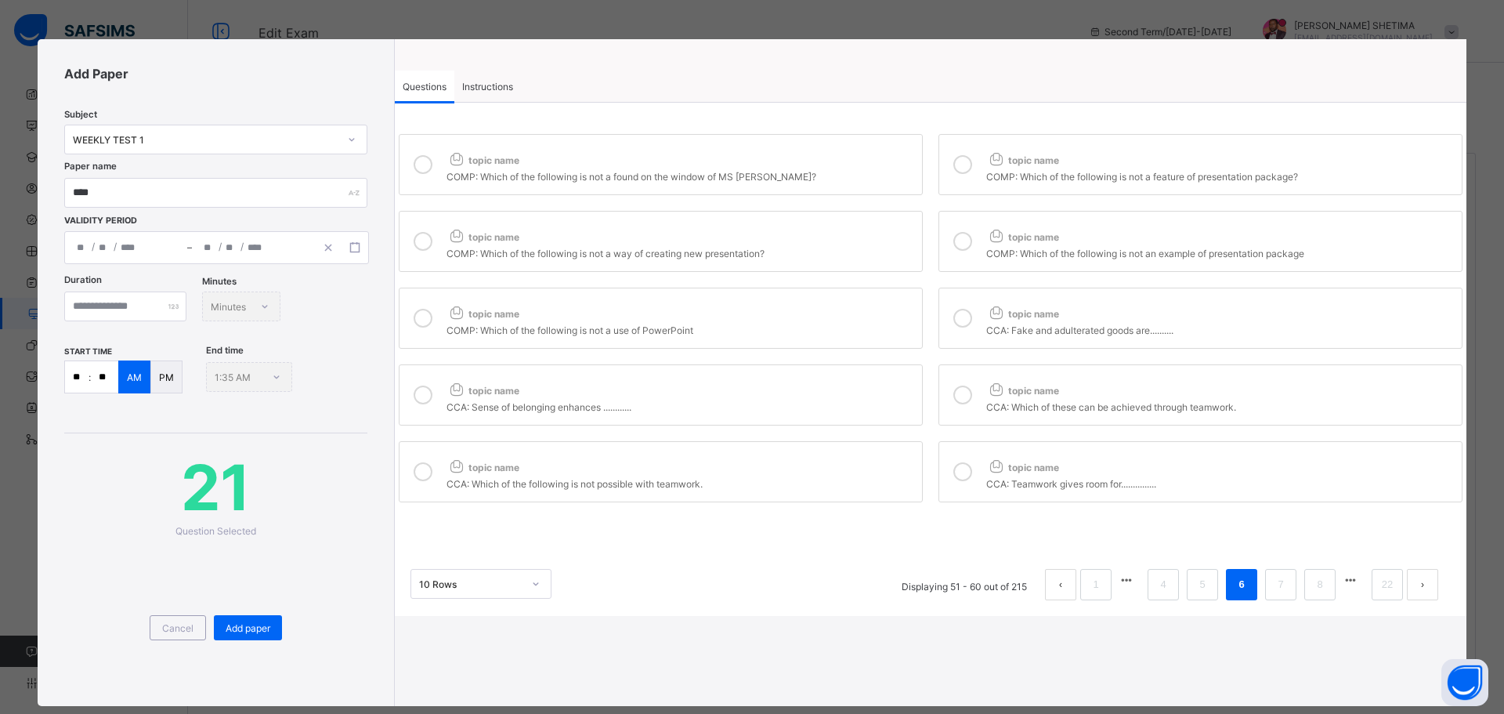
click at [1044, 465] on span "topic name" at bounding box center [1022, 467] width 73 height 12
click at [657, 313] on div "topic name" at bounding box center [681, 310] width 468 height 20
click at [657, 239] on div "topic name" at bounding box center [681, 233] width 468 height 20
click at [622, 153] on div "topic name" at bounding box center [681, 157] width 468 height 20
click at [968, 169] on div at bounding box center [962, 165] width 31 height 36
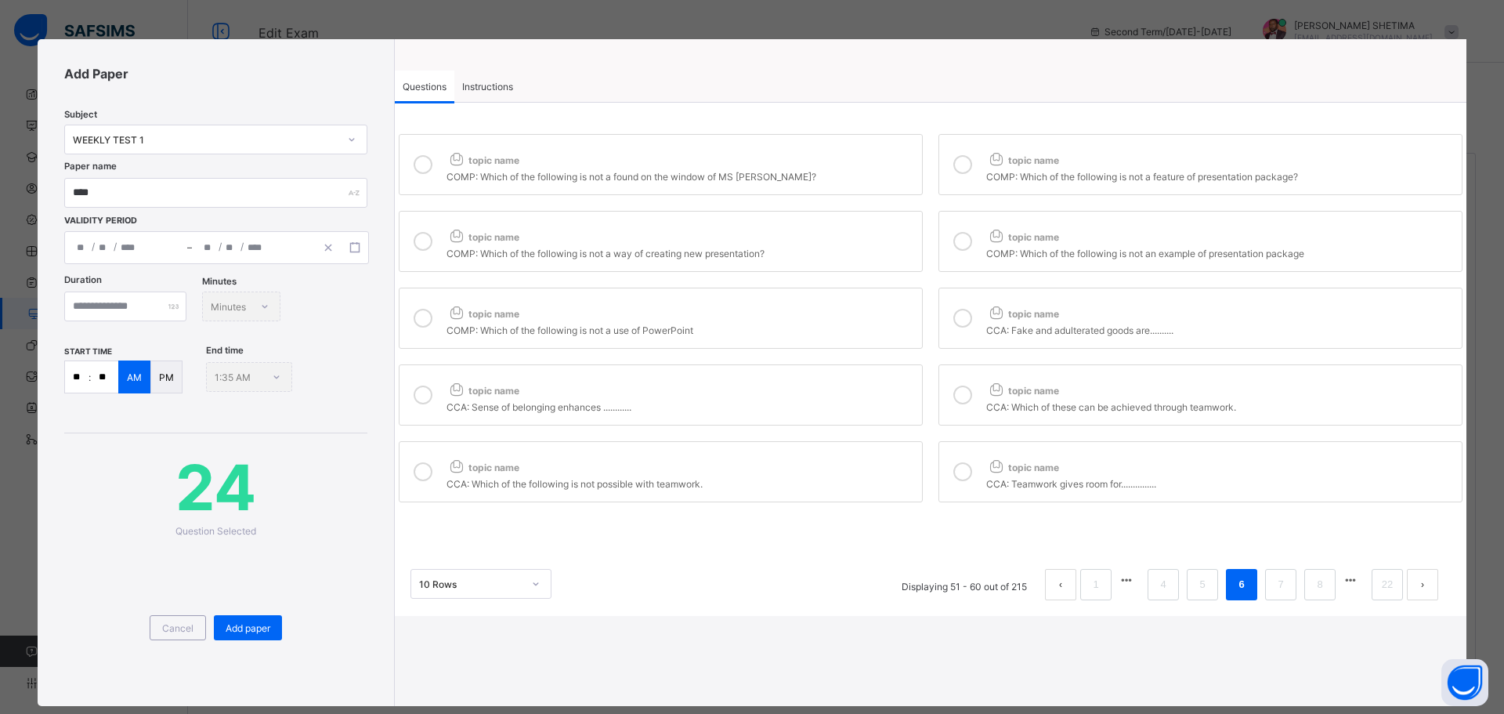
click at [1008, 238] on span "topic name" at bounding box center [1022, 237] width 73 height 12
click at [1198, 588] on link "5" at bounding box center [1202, 584] width 15 height 20
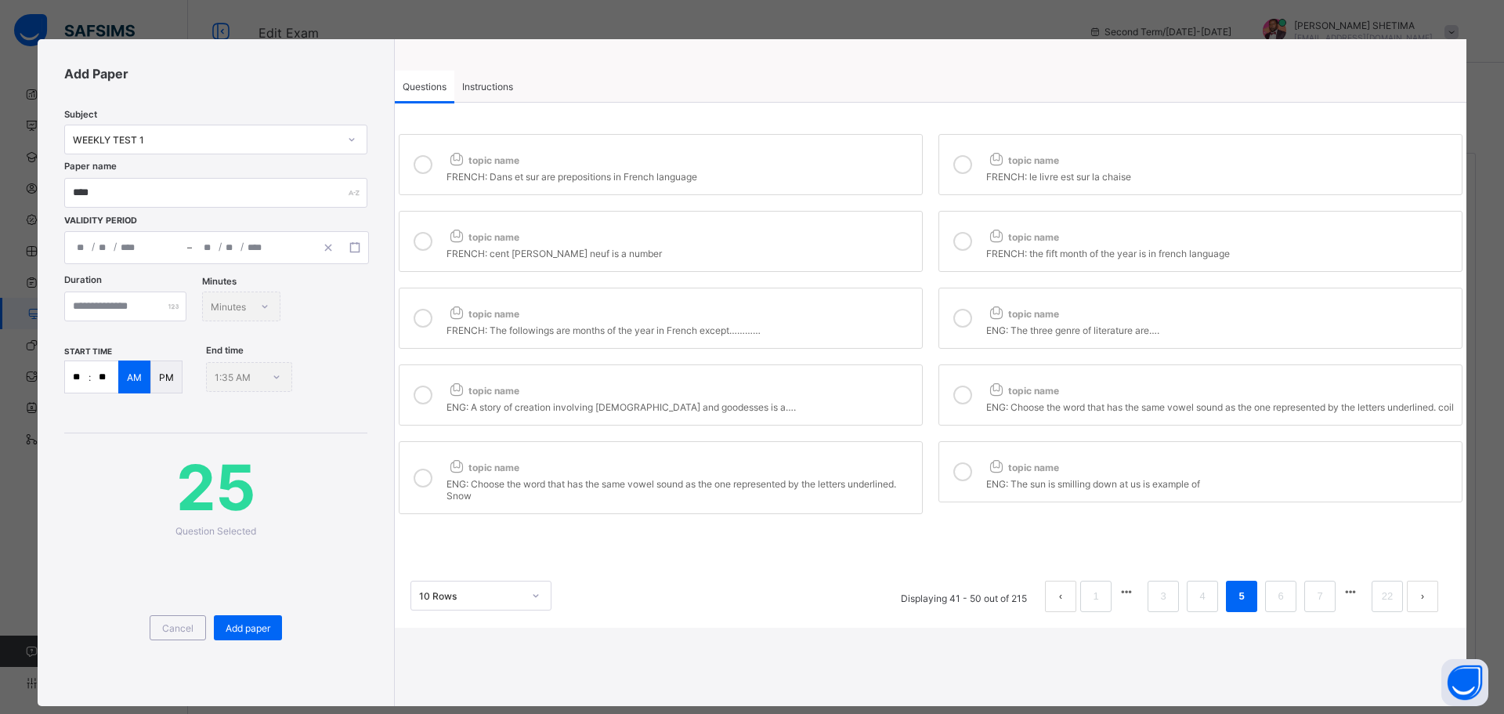
click at [557, 501] on div "ENG: Choose the word that has the same vowel sound as the one represented by th…" at bounding box center [681, 487] width 468 height 27
click at [1018, 458] on label "topic name ENG: The sun is smilling down at us is example of" at bounding box center [1201, 471] width 524 height 61
click at [1015, 400] on div "ENG: Choose the word that has the same vowel sound as the one represented by th…" at bounding box center [1220, 405] width 468 height 16
click at [771, 397] on div "ENG: A story of creation involving gods and goodesses is a…." at bounding box center [681, 405] width 468 height 16
click at [995, 319] on icon at bounding box center [996, 312] width 20 height 16
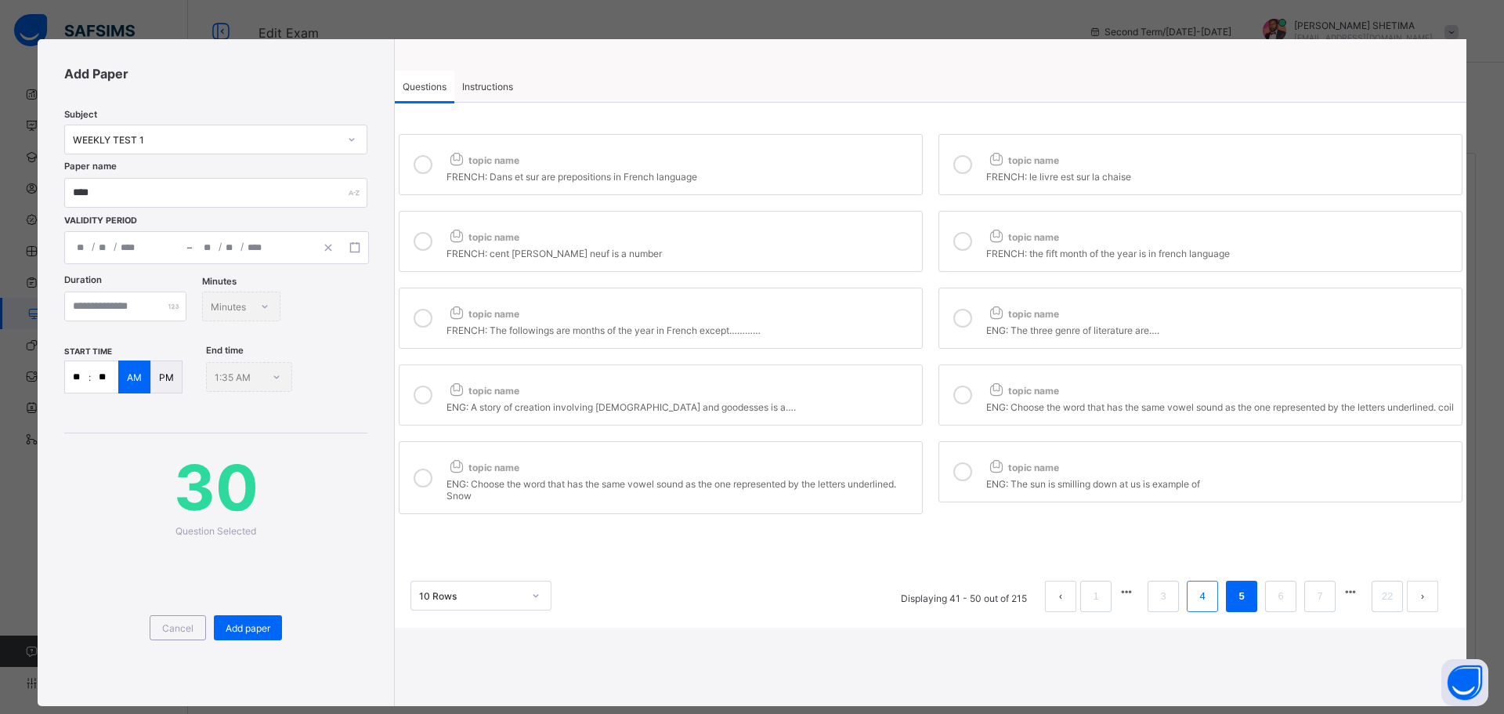
click at [1195, 606] on link "4" at bounding box center [1202, 596] width 15 height 20
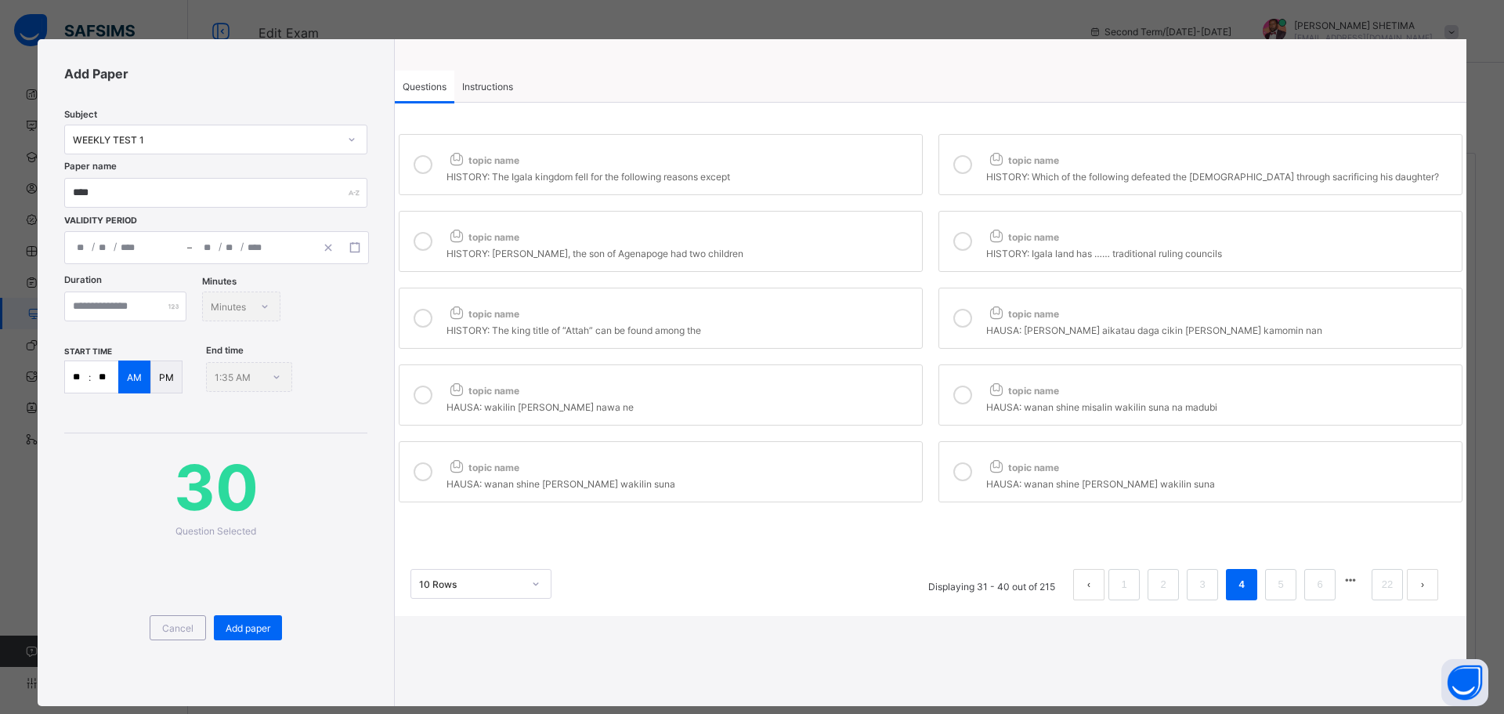
click at [660, 316] on div "topic name" at bounding box center [681, 310] width 468 height 20
click at [986, 253] on div "HISTORY: Igala land has …… traditional ruling councils" at bounding box center [1220, 252] width 468 height 16
click at [800, 247] on div "HISTORY: Idoko, the son of Agenapoge had two children" at bounding box center [681, 252] width 468 height 16
click at [718, 157] on div "topic name" at bounding box center [681, 157] width 468 height 20
click at [953, 163] on icon at bounding box center [962, 164] width 19 height 19
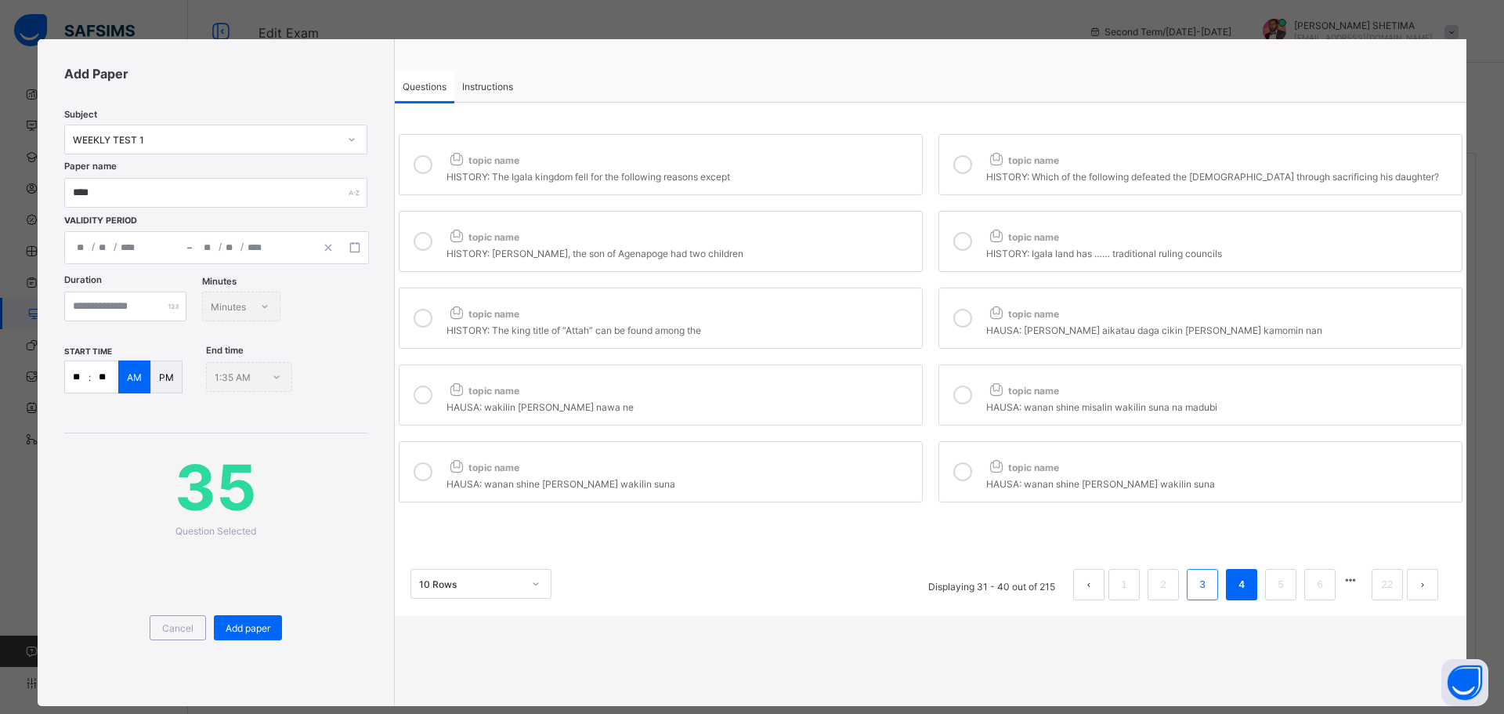
click at [1195, 590] on link "3" at bounding box center [1202, 584] width 15 height 20
click at [617, 172] on div "MATH: What is the median of these numbers: 3, 6, 11, 12, 12?" at bounding box center [681, 175] width 468 height 16
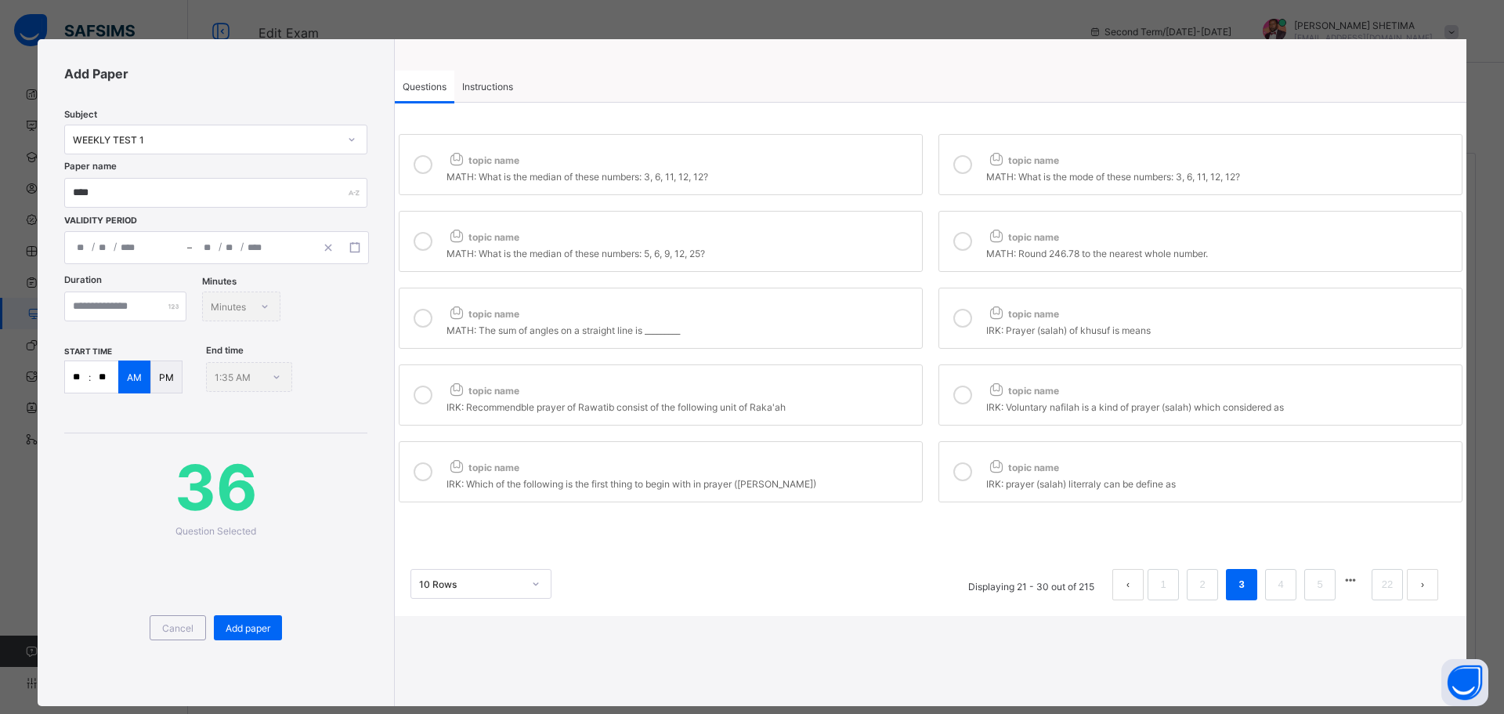
drag, startPoint x: 1080, startPoint y: 169, endPoint x: 1035, endPoint y: 175, distance: 45.0
click at [1077, 170] on div "MATH: What is the mode of these numbers: 3, 6, 11, 12, 12?" at bounding box center [1220, 175] width 468 height 16
click at [820, 223] on div "topic name" at bounding box center [681, 233] width 468 height 20
click at [955, 169] on icon at bounding box center [962, 164] width 19 height 19
click at [990, 236] on icon at bounding box center [996, 235] width 20 height 16
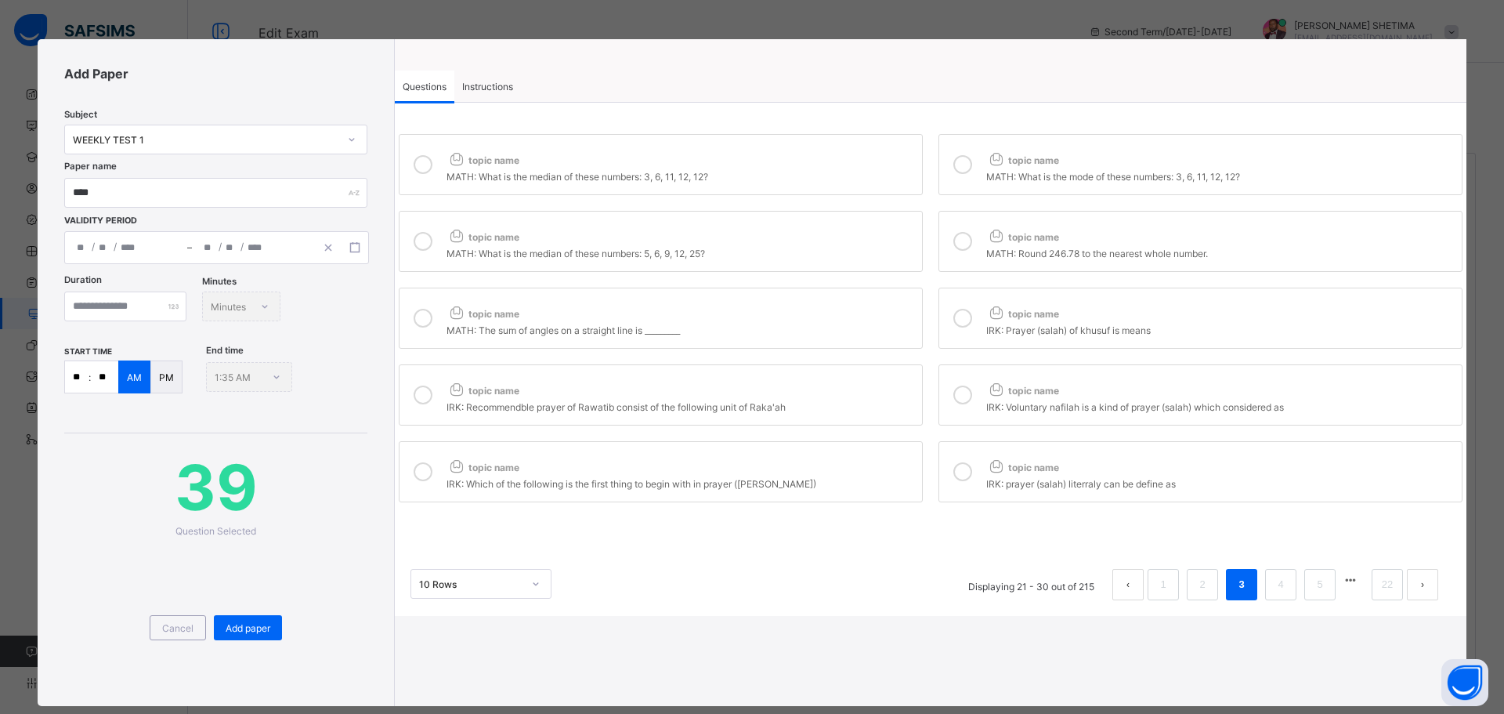
click at [704, 331] on div "MATH: The sum of angles on a straight line is _________" at bounding box center [681, 328] width 468 height 16
click at [1195, 578] on link "2" at bounding box center [1202, 584] width 15 height 20
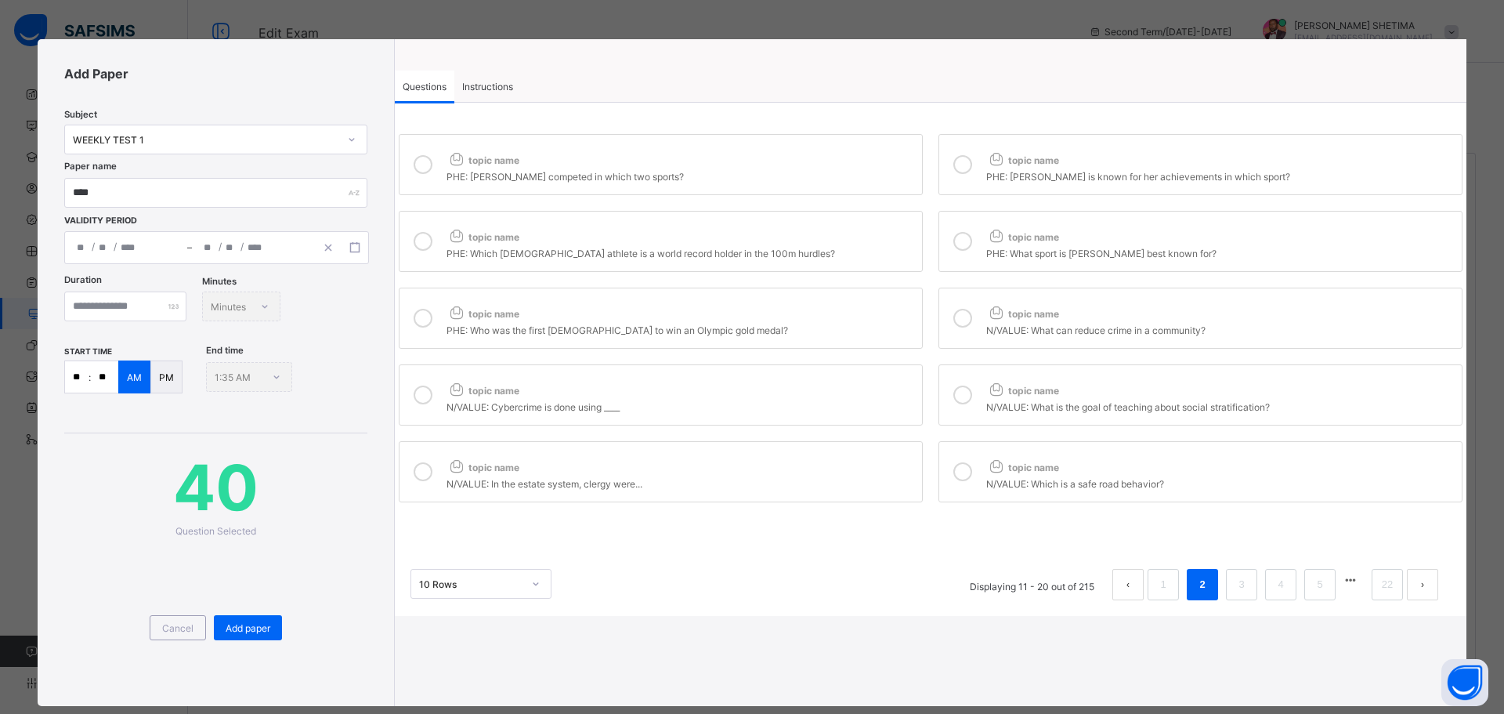
click at [529, 167] on div "PHE: Blessing Okagbare competed in which two sports?" at bounding box center [681, 175] width 468 height 16
click at [1052, 150] on div "topic name" at bounding box center [1220, 157] width 468 height 20
click at [781, 233] on div "topic name" at bounding box center [681, 233] width 468 height 20
click at [1008, 234] on span "topic name" at bounding box center [1022, 237] width 73 height 12
click at [805, 305] on div "topic name" at bounding box center [681, 310] width 468 height 20
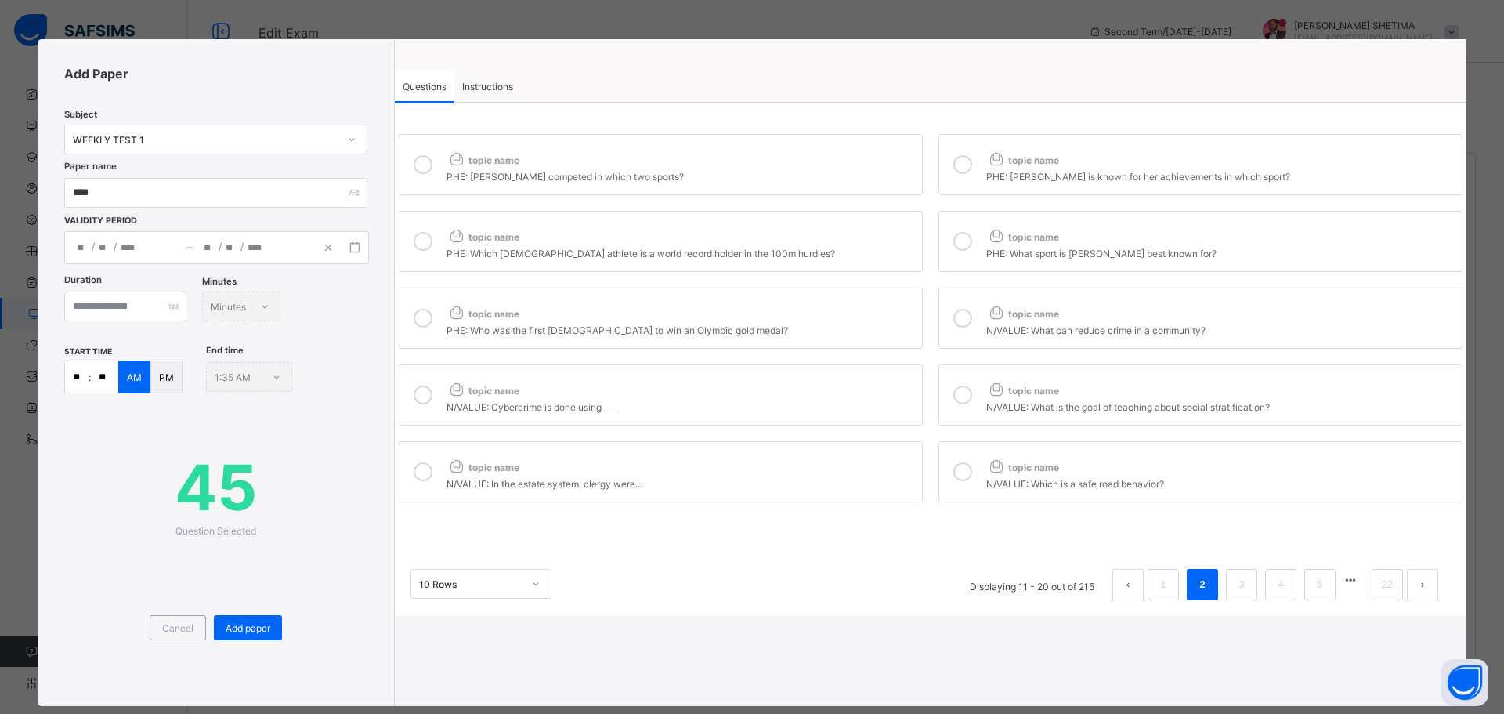
click at [986, 312] on icon at bounding box center [996, 312] width 20 height 16
click at [776, 393] on div "topic name" at bounding box center [681, 387] width 468 height 20
click at [986, 393] on div "topic name" at bounding box center [1220, 387] width 468 height 20
click at [863, 455] on div "topic name" at bounding box center [681, 464] width 468 height 20
click at [990, 470] on icon at bounding box center [996, 466] width 20 height 16
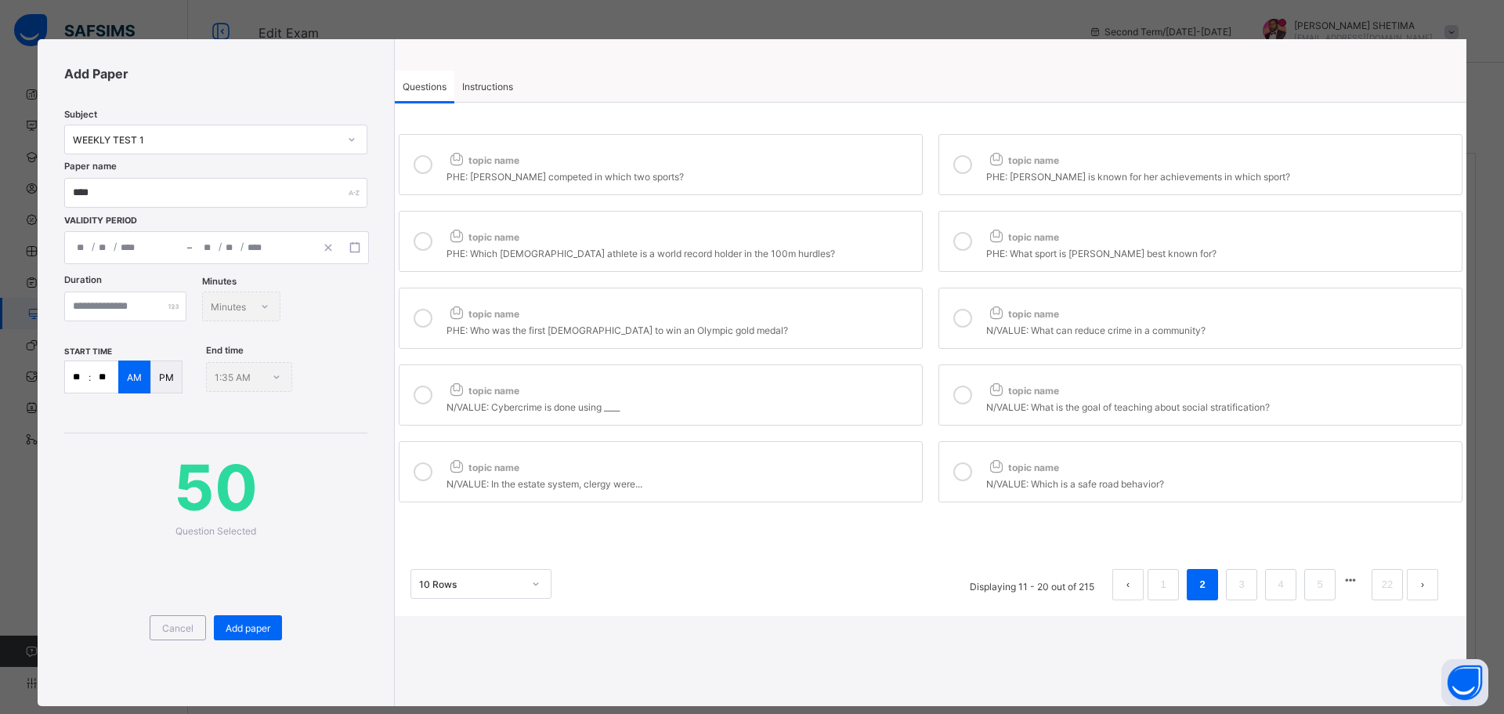
click at [493, 79] on div "Instructions" at bounding box center [487, 86] width 67 height 31
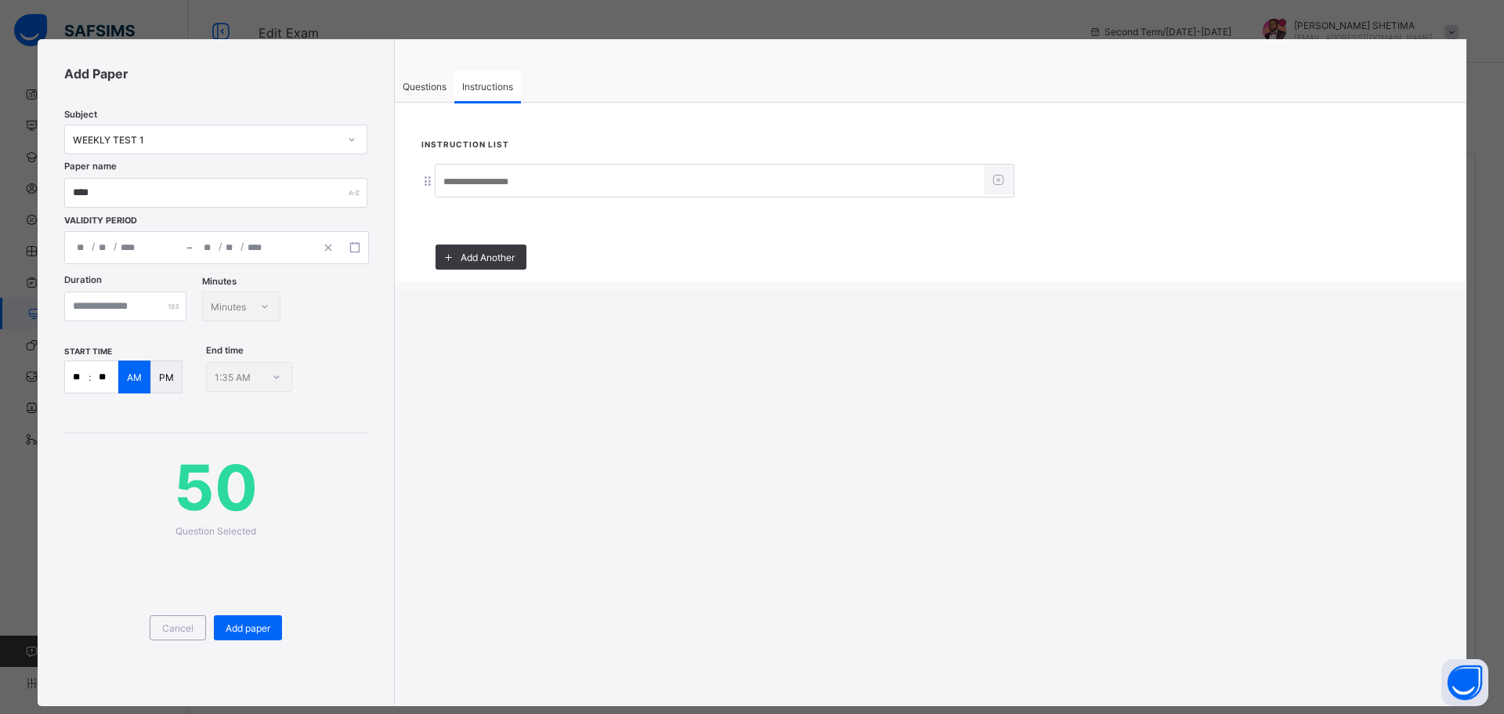
click at [479, 179] on input at bounding box center [710, 182] width 548 height 30
type input "*****"
click at [234, 632] on span "Add paper" at bounding box center [248, 628] width 45 height 12
click at [908, 536] on div "**********" at bounding box center [752, 372] width 1429 height 667
click at [954, 440] on div "**********" at bounding box center [752, 372] width 1429 height 667
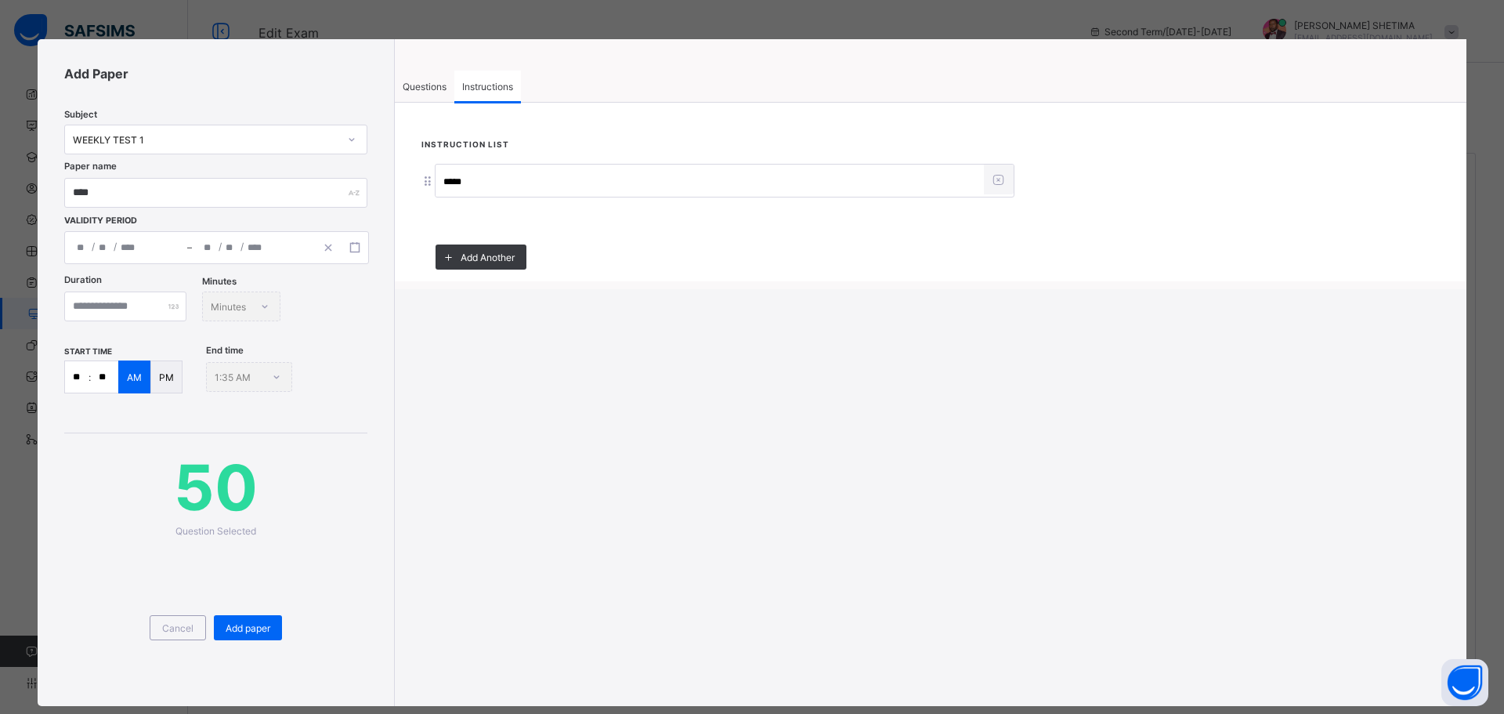
click at [943, 423] on div "**********" at bounding box center [752, 372] width 1429 height 667
click at [868, 420] on div "**********" at bounding box center [752, 372] width 1429 height 667
click at [854, 423] on div "**********" at bounding box center [752, 372] width 1429 height 667
click at [832, 34] on div "**********" at bounding box center [752, 357] width 1504 height 714
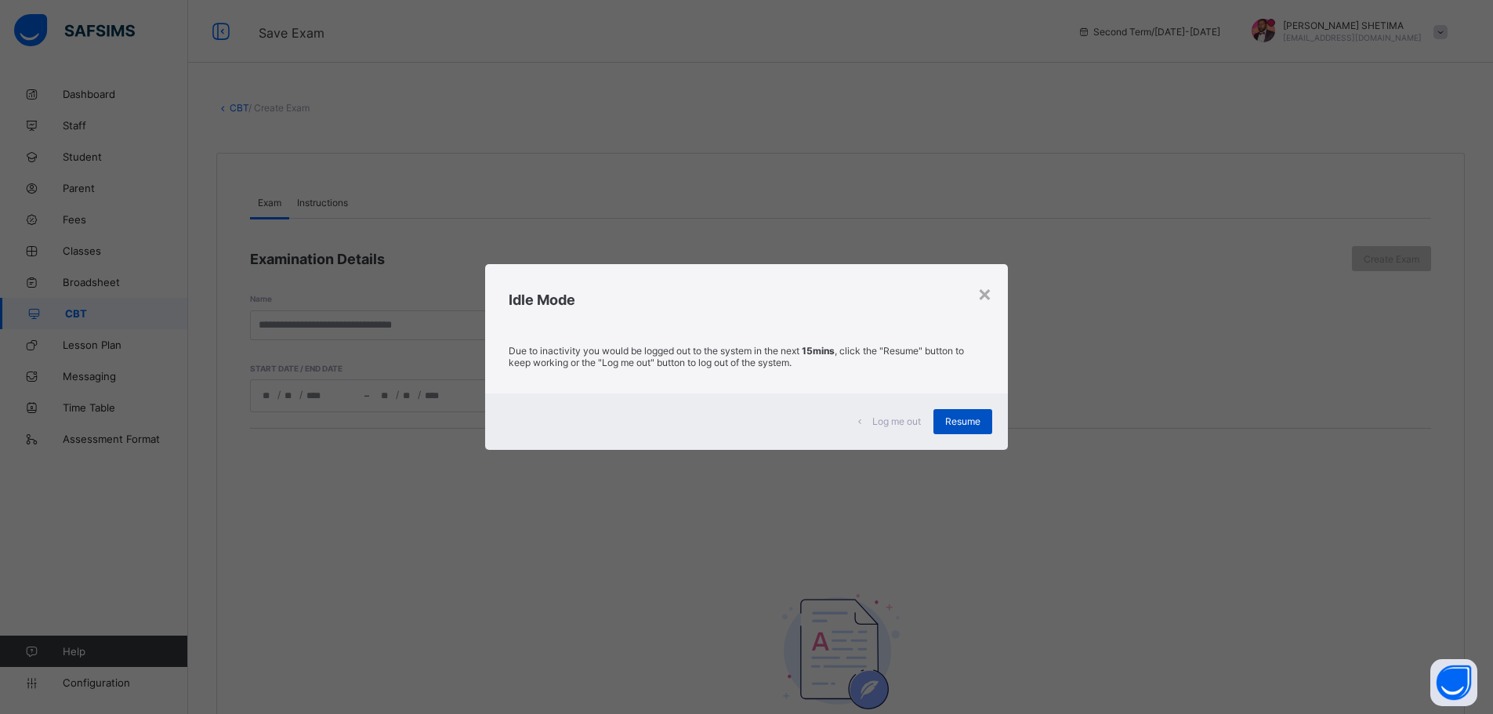
click at [975, 411] on div "Resume" at bounding box center [962, 421] width 59 height 25
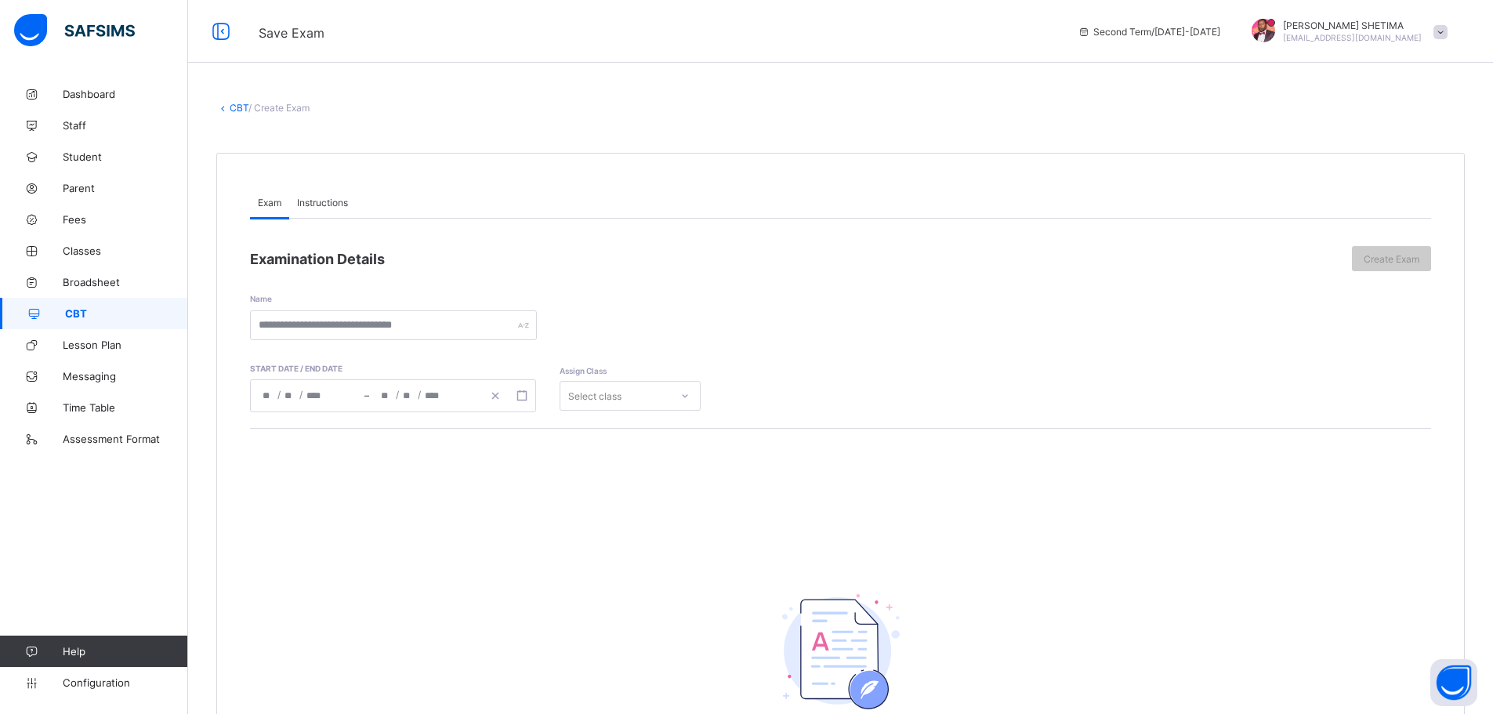
drag, startPoint x: 85, startPoint y: 303, endPoint x: 78, endPoint y: 313, distance: 11.8
click at [83, 306] on link "CBT" at bounding box center [94, 313] width 188 height 31
